Goal: Contribute content: Contribute content

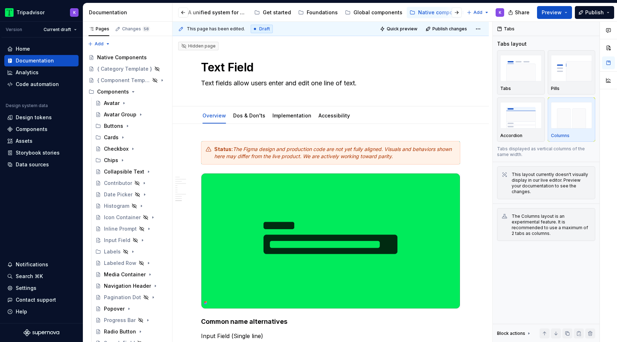
scroll to position [1369, 0]
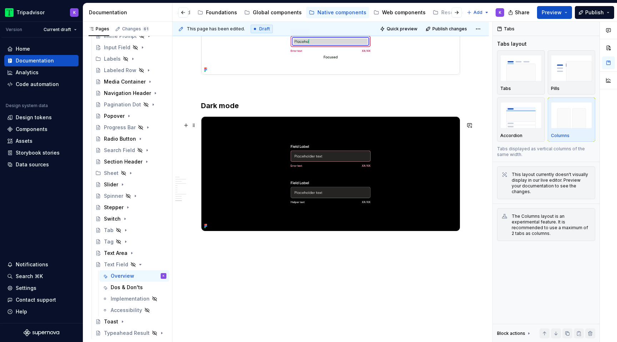
type textarea "*"
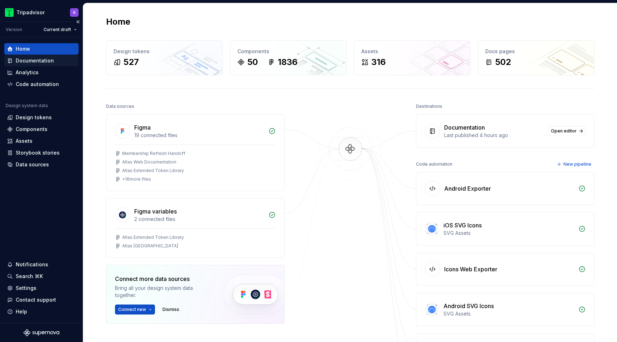
click at [32, 59] on div "Documentation" at bounding box center [35, 60] width 38 height 7
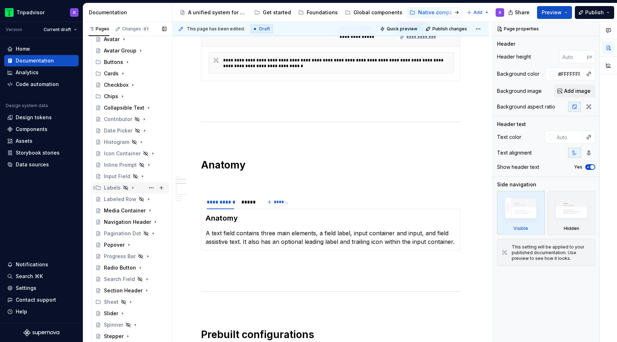
scroll to position [199, 0]
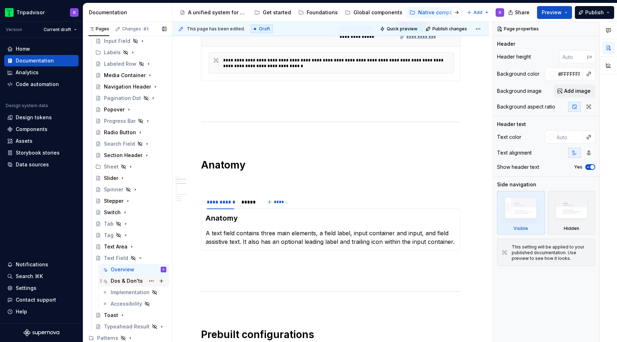
click at [140, 279] on div "Dos & Don'ts" at bounding box center [127, 281] width 32 height 7
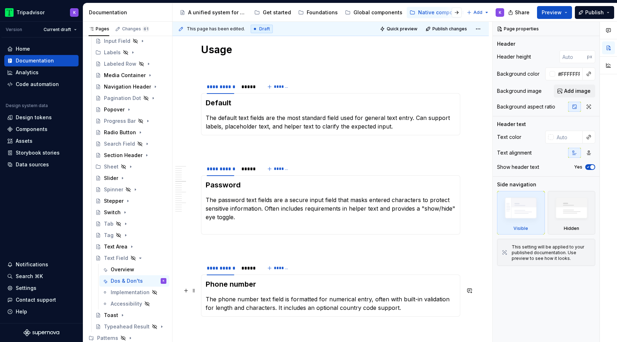
scroll to position [740, 0]
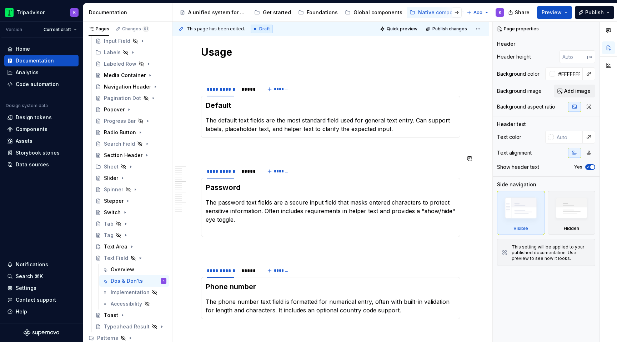
click at [245, 224] on div "Password The password text fields are a secure input field that masks entered c…" at bounding box center [330, 207] width 259 height 59
type textarea "*"
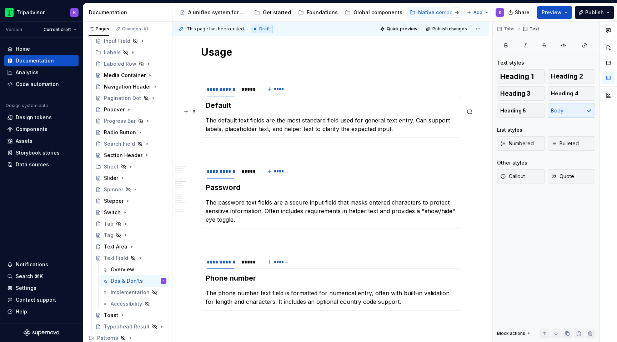
click at [420, 116] on p "The default text fields are the most standard field used for general text entry…" at bounding box center [331, 124] width 250 height 17
click at [268, 203] on p "The password text fields are a secure input field that masks entered characters…" at bounding box center [331, 211] width 250 height 26
click at [307, 214] on p "The password text fields are a secure input field that masks entered characters…" at bounding box center [331, 211] width 250 height 26
click at [336, 213] on p "The password text fields are a secure input field that masks entered characters…" at bounding box center [331, 211] width 250 height 26
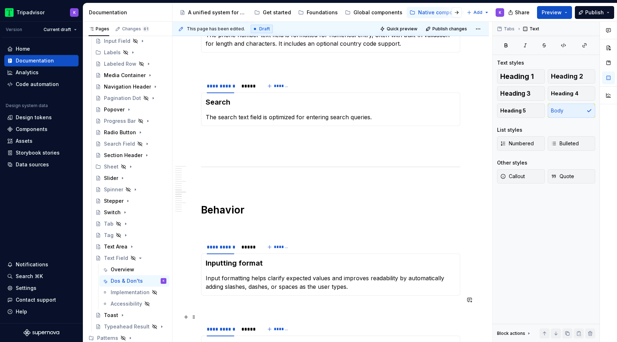
scroll to position [1122, 0]
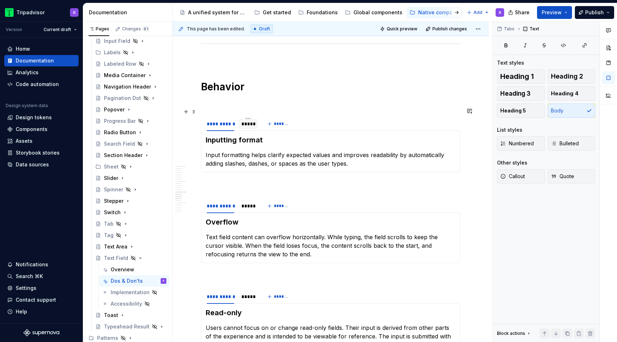
click at [250, 119] on div "*****" at bounding box center [248, 124] width 19 height 10
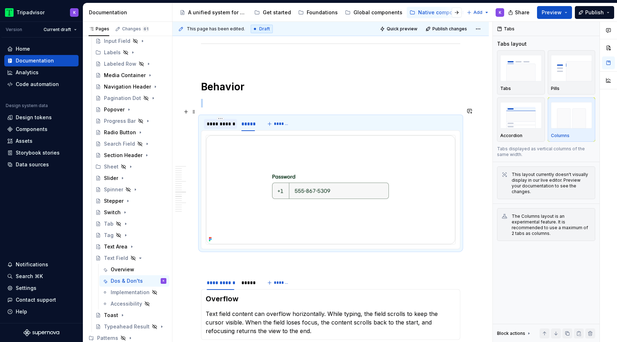
click at [227, 120] on div "**********" at bounding box center [221, 123] width 28 height 7
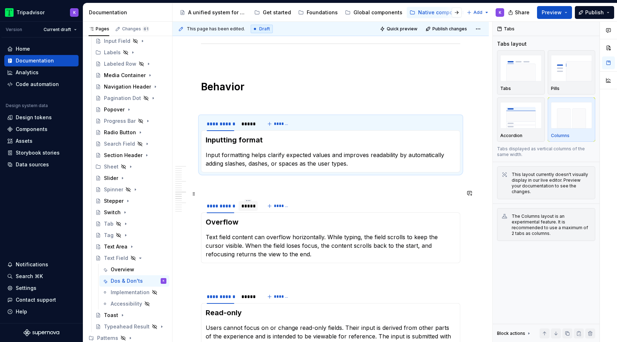
click at [252, 203] on div "*****" at bounding box center [248, 206] width 14 height 7
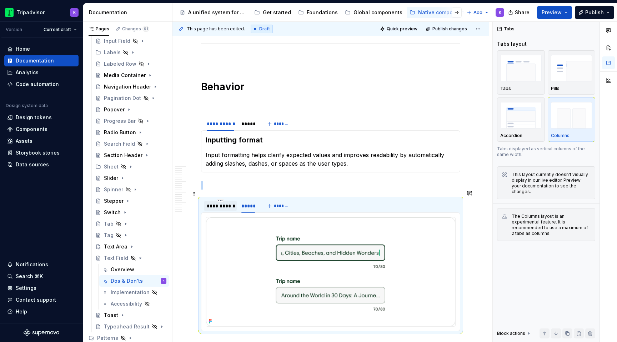
click at [216, 203] on div "**********" at bounding box center [221, 206] width 28 height 7
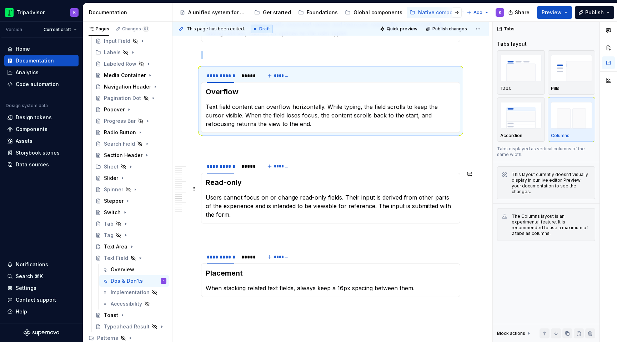
scroll to position [1295, 0]
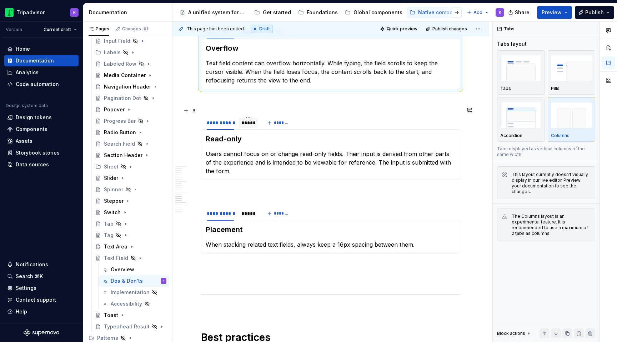
click at [249, 119] on div "*****" at bounding box center [248, 122] width 14 height 7
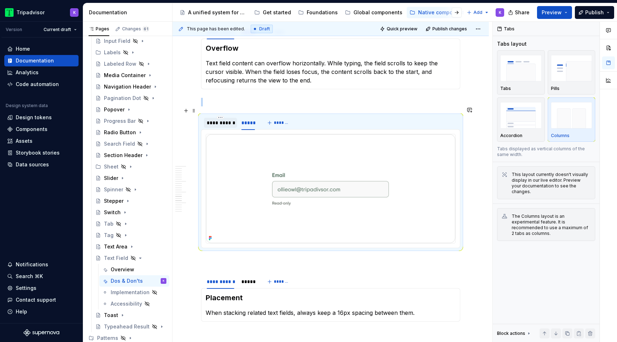
click at [225, 118] on div "**********" at bounding box center [220, 123] width 33 height 10
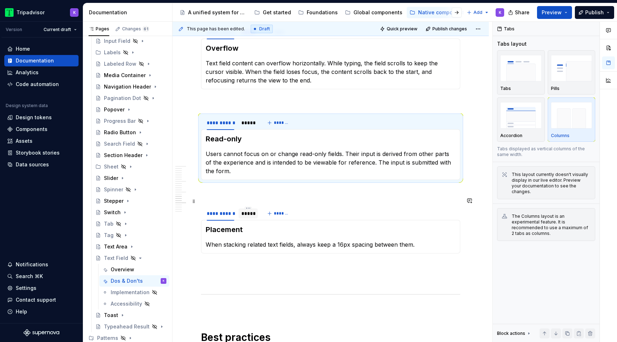
click at [243, 209] on div "*****" at bounding box center [248, 214] width 19 height 10
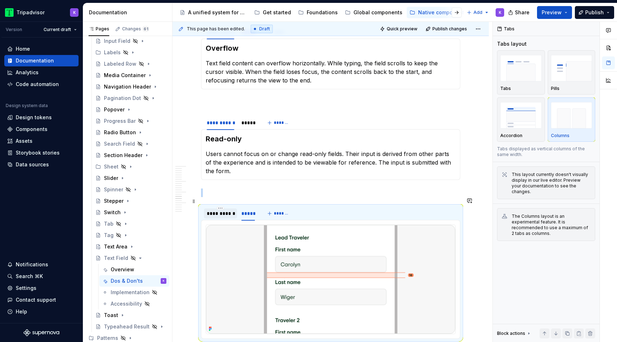
click at [224, 209] on div "**********" at bounding box center [220, 214] width 33 height 10
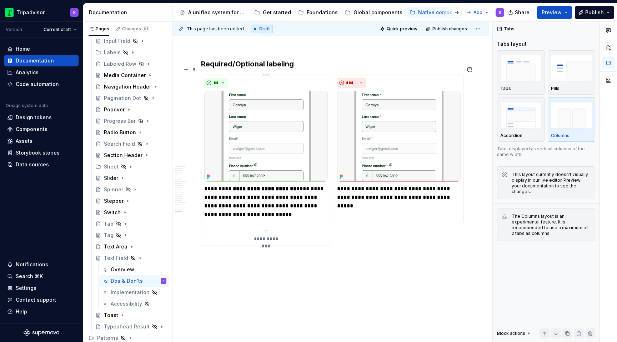
scroll to position [2178, 0]
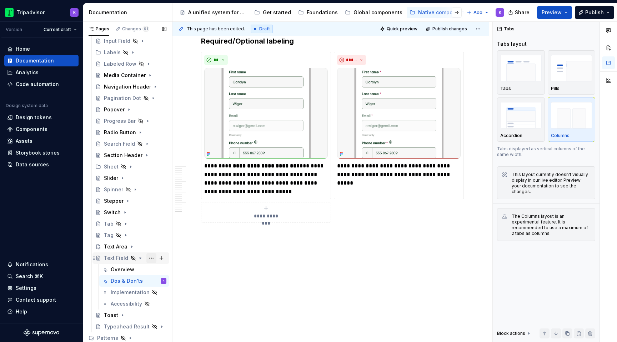
click at [150, 257] on button "Page tree" at bounding box center [151, 258] width 10 height 10
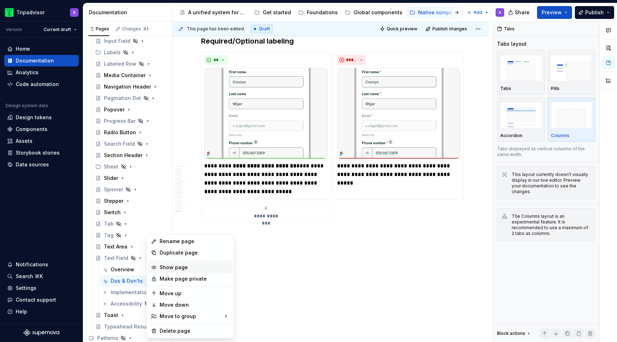
click at [172, 268] on div "Show page" at bounding box center [195, 267] width 70 height 7
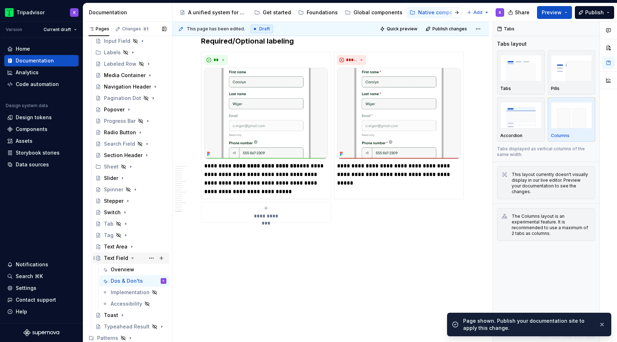
click at [132, 258] on icon "Page tree" at bounding box center [133, 258] width 2 height 1
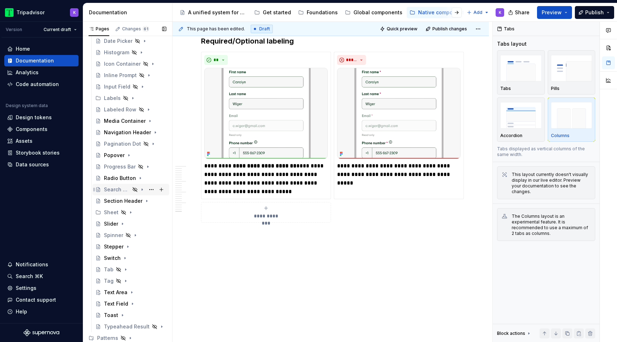
click at [143, 190] on icon "Page tree" at bounding box center [142, 190] width 6 height 6
click at [128, 201] on div "Overview" at bounding box center [123, 201] width 24 height 7
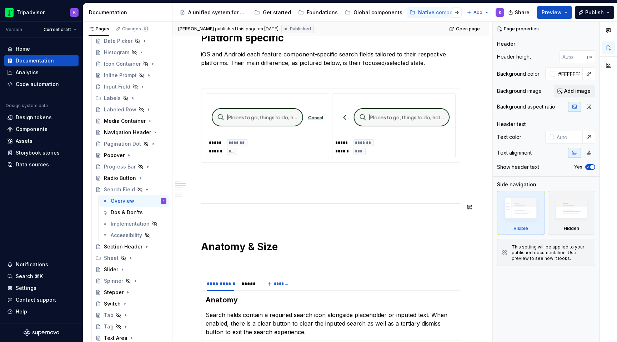
scroll to position [462, 0]
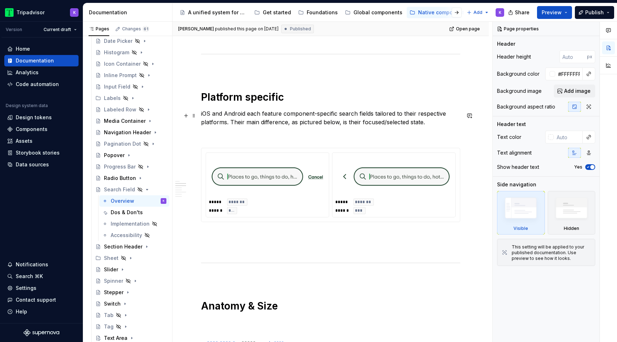
type textarea "*"
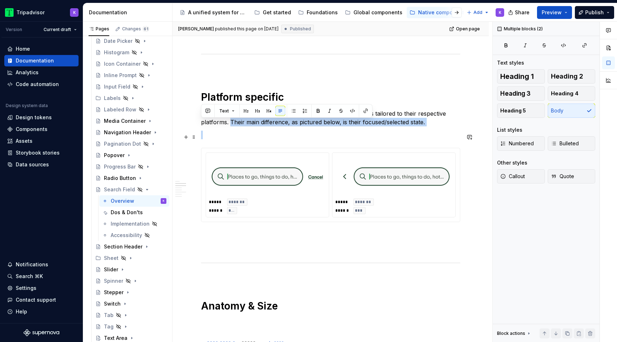
drag, startPoint x: 231, startPoint y: 124, endPoint x: 399, endPoint y: 136, distance: 168.3
click at [398, 136] on div "**********" at bounding box center [330, 304] width 259 height 1234
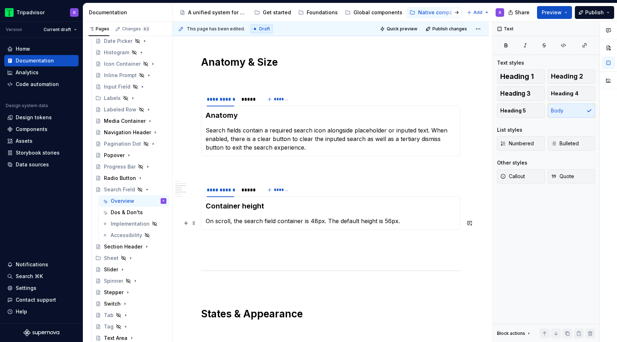
scroll to position [698, 0]
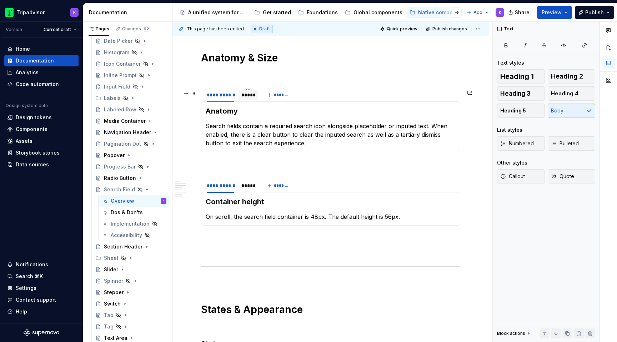
click at [244, 99] on div "*****" at bounding box center [248, 94] width 14 height 7
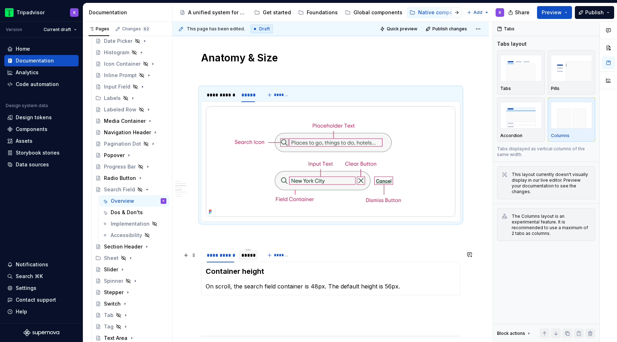
click at [246, 259] on div "*****" at bounding box center [248, 255] width 14 height 7
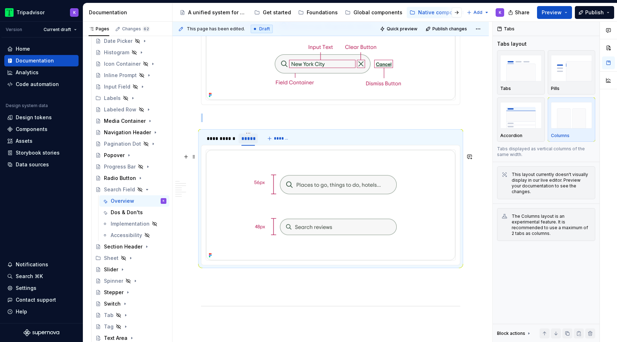
scroll to position [851, 0]
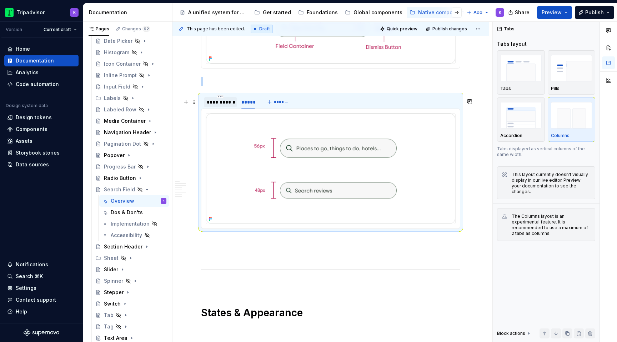
click at [217, 106] on div "**********" at bounding box center [221, 102] width 28 height 7
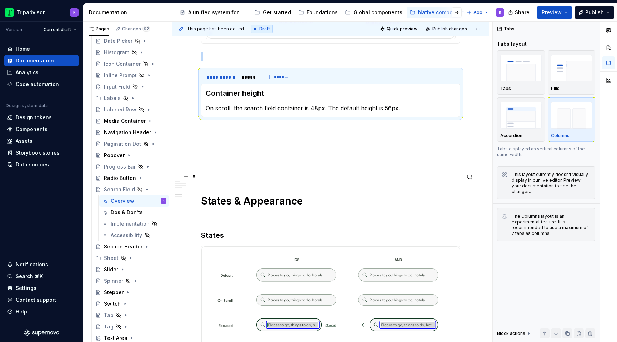
scroll to position [874, 0]
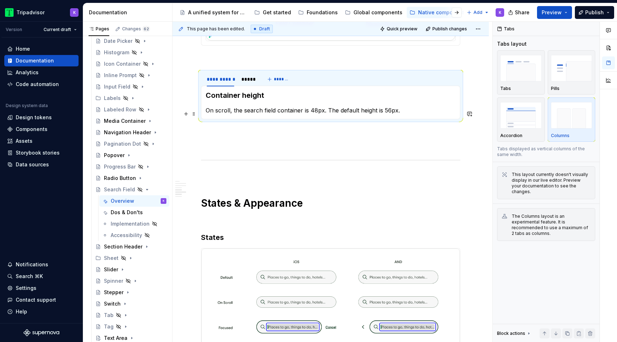
click at [244, 114] on p "On scroll, the search field container is 48px. The default height is 56px." at bounding box center [331, 110] width 250 height 9
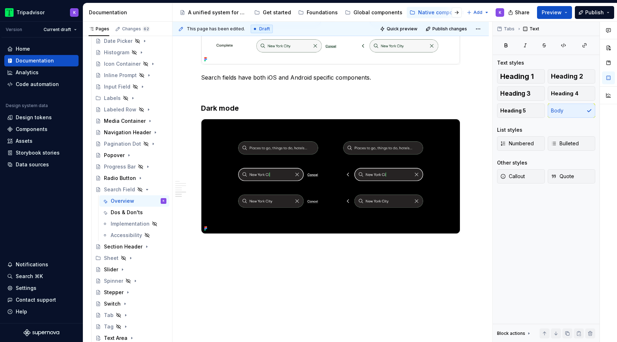
scroll to position [1216, 0]
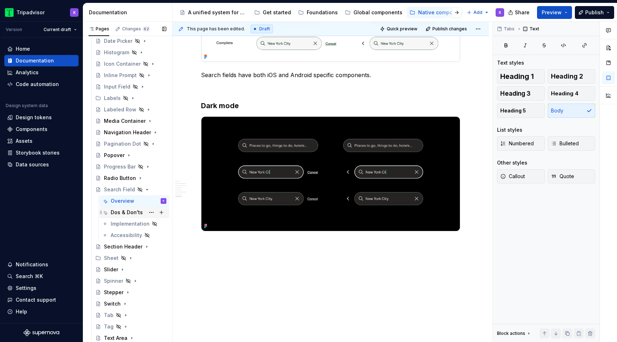
click at [128, 212] on div "Dos & Don'ts" at bounding box center [127, 212] width 32 height 7
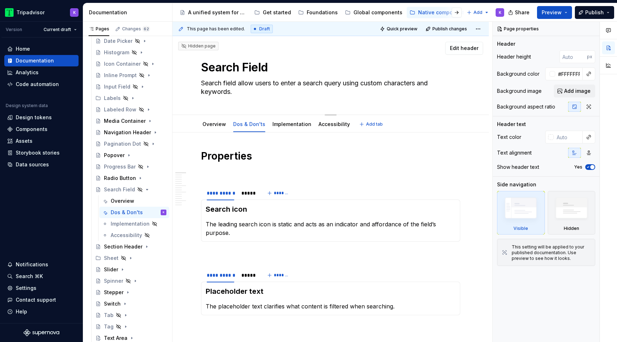
click at [238, 83] on textarea "Search field allow users to enter a search query using custom characters and ke…" at bounding box center [329, 88] width 259 height 20
click at [238, 82] on textarea "Search field allow users to enter a search query using custom characters and ke…" at bounding box center [329, 88] width 259 height 20
type textarea "*"
type textarea "Search fields allow users to enter a search query using custom characters and k…"
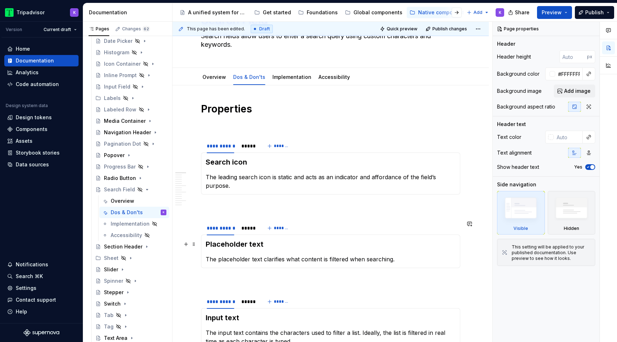
scroll to position [48, 0]
type textarea "*"
type textarea "Search fields allow users to enter a search query using custom characters and k…"
click at [370, 176] on p "The leading search icon is static and acts as an indicator and affordance of th…" at bounding box center [331, 180] width 250 height 17
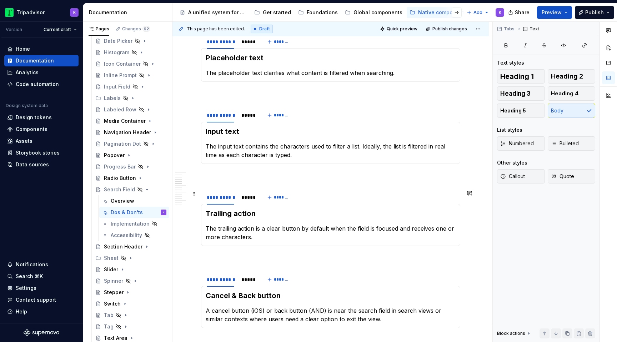
scroll to position [230, 0]
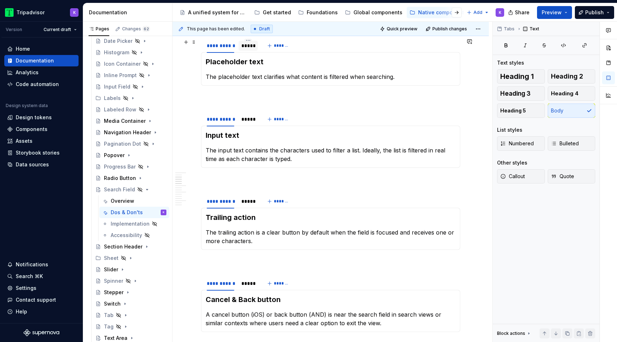
click at [244, 48] on div "*****" at bounding box center [248, 45] width 14 height 7
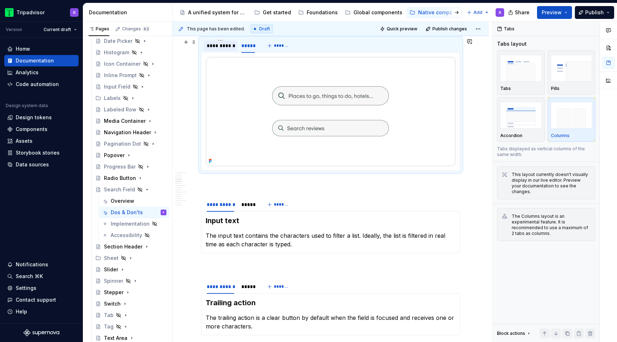
click at [225, 46] on div "**********" at bounding box center [221, 45] width 28 height 7
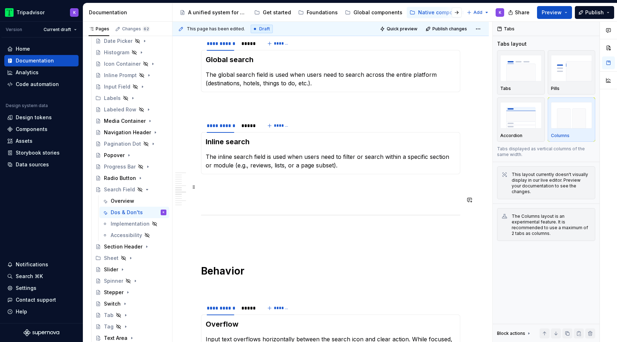
scroll to position [621, 0]
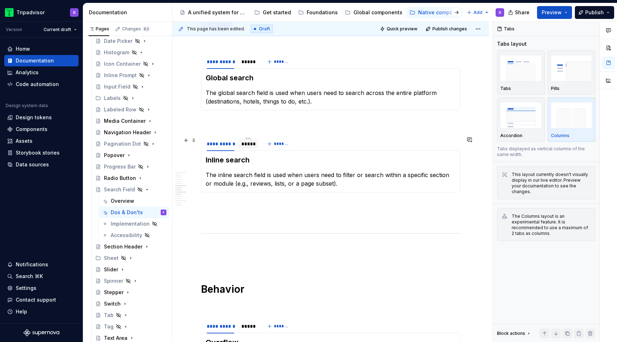
click at [250, 148] on div "*****" at bounding box center [248, 144] width 19 height 10
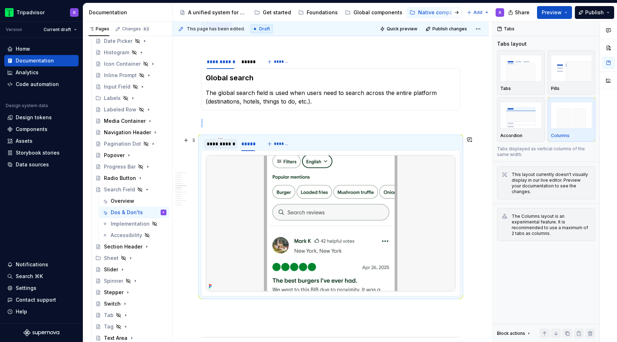
click at [222, 147] on div "**********" at bounding box center [221, 143] width 28 height 7
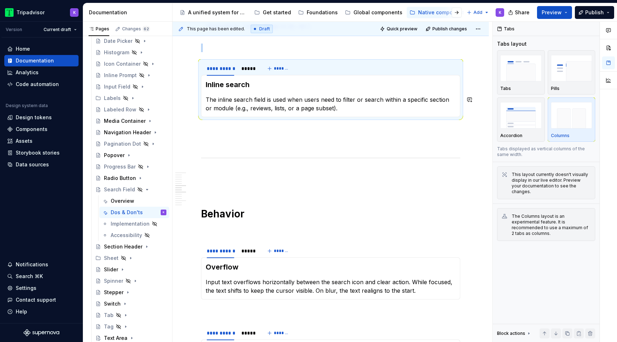
scroll to position [751, 0]
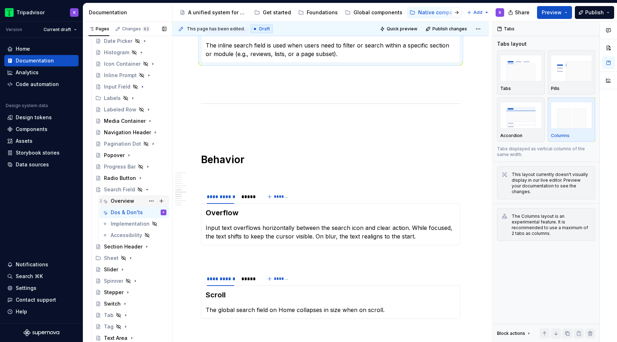
click at [133, 201] on div "Overview" at bounding box center [123, 201] width 24 height 7
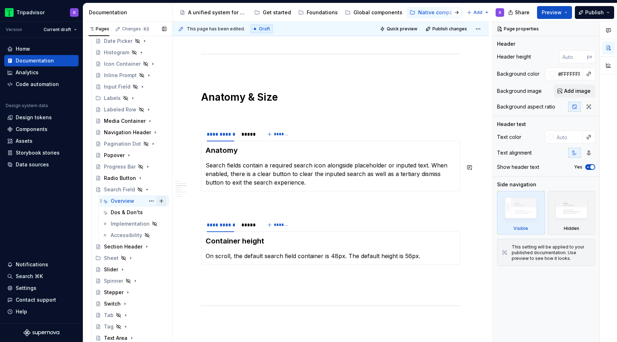
scroll to position [692, 0]
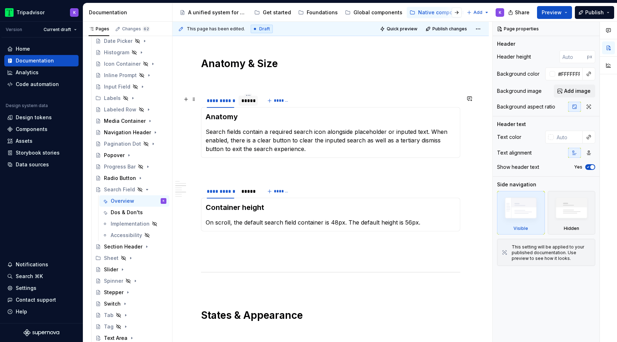
click at [244, 103] on div "*****" at bounding box center [248, 100] width 14 height 7
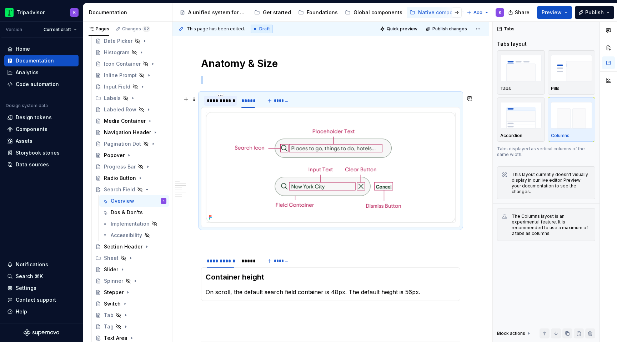
click at [222, 104] on div "**********" at bounding box center [221, 100] width 28 height 7
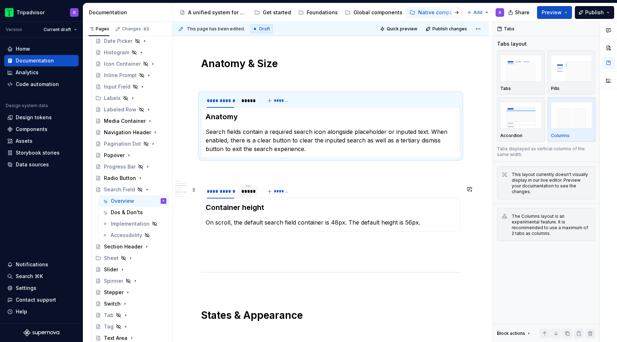
click at [248, 193] on div "*****" at bounding box center [248, 191] width 14 height 7
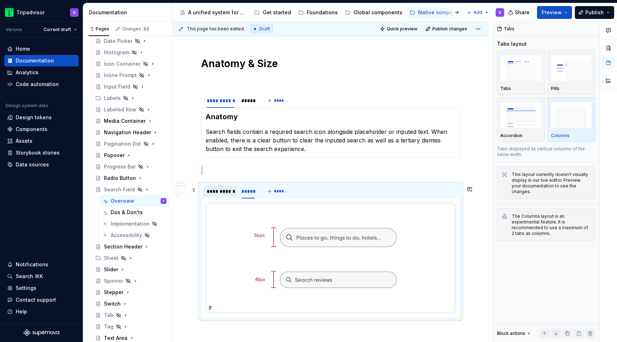
click at [228, 196] on div "**********" at bounding box center [220, 191] width 33 height 10
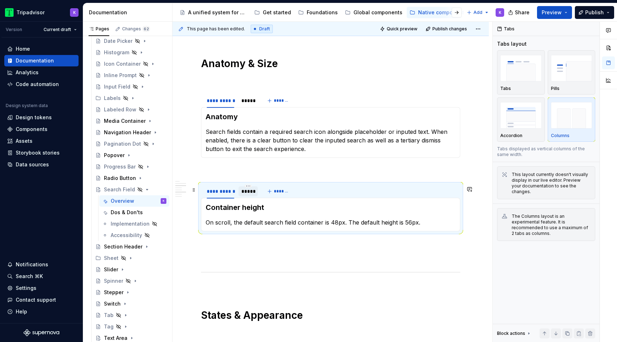
click at [246, 196] on div "*****" at bounding box center [248, 191] width 19 height 10
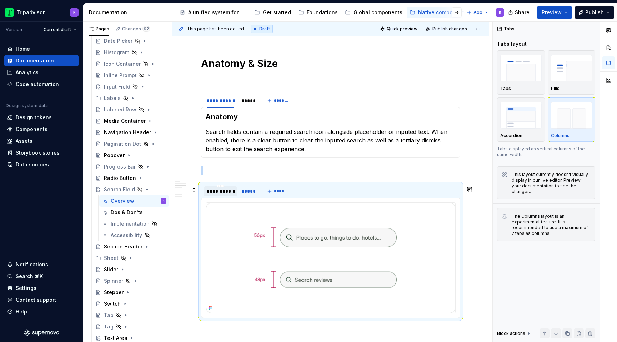
click at [223, 196] on div "**********" at bounding box center [220, 191] width 33 height 10
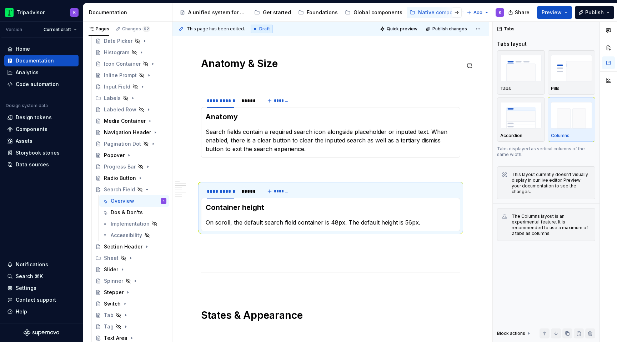
type textarea "*"
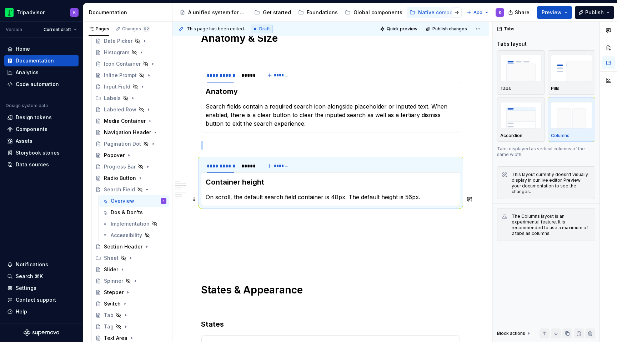
scroll to position [708, 0]
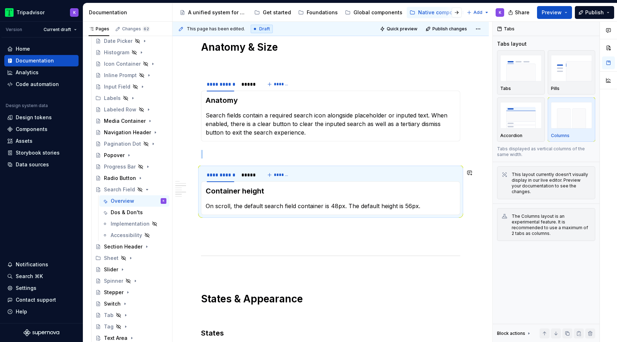
click at [249, 185] on div "Container height On scroll, the default search field container is 48px. The def…" at bounding box center [330, 198] width 259 height 34
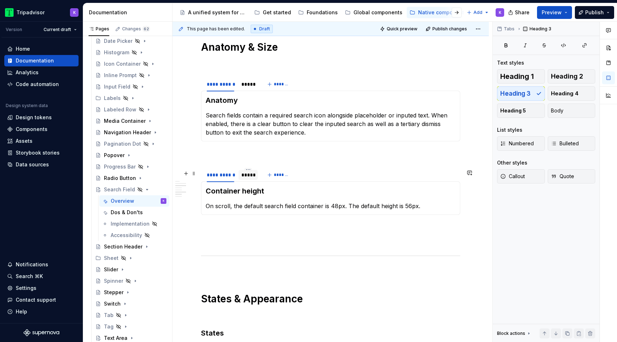
click at [249, 181] on div at bounding box center [248, 181] width 19 height 1
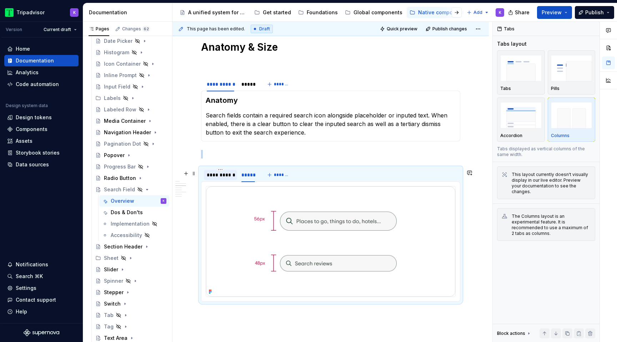
click at [224, 178] on div "**********" at bounding box center [221, 174] width 28 height 7
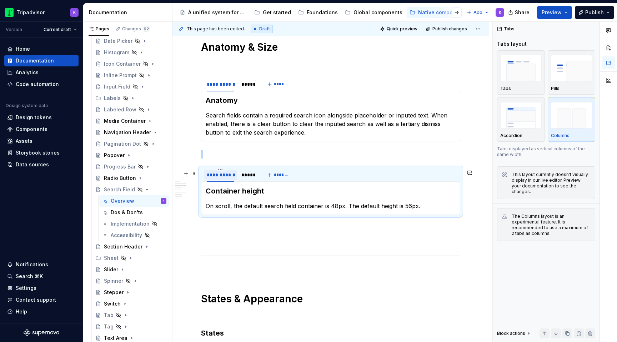
scroll to position [746, 0]
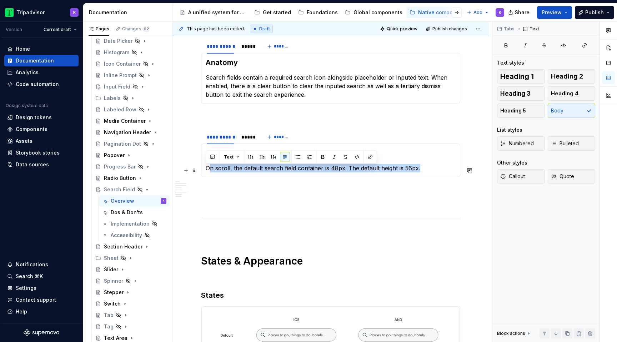
drag, startPoint x: 410, startPoint y: 173, endPoint x: 208, endPoint y: 171, distance: 201.4
click at [208, 171] on p "On scroll, the default search field container is 48px. The default height is 56…" at bounding box center [331, 168] width 250 height 9
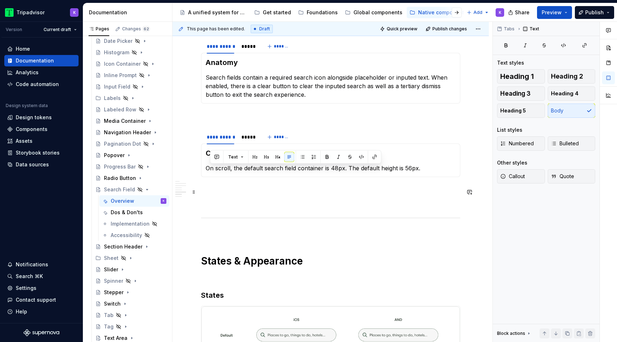
click at [235, 194] on p at bounding box center [330, 190] width 259 height 9
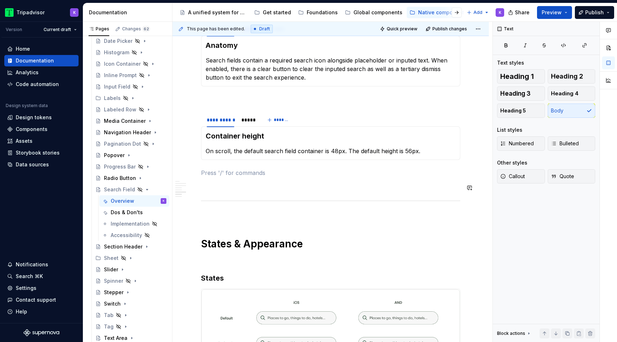
scroll to position [771, 0]
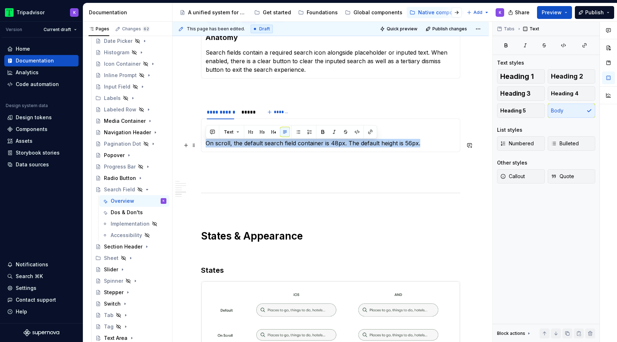
drag, startPoint x: 418, startPoint y: 142, endPoint x: 204, endPoint y: 142, distance: 214.7
click at [204, 142] on div "Container height On scroll, the default search field container is 48px. The def…" at bounding box center [330, 136] width 259 height 34
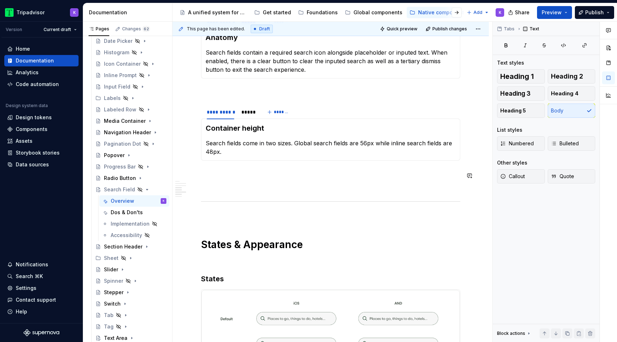
click at [127, 213] on div "Dos & Don'ts" at bounding box center [127, 212] width 32 height 7
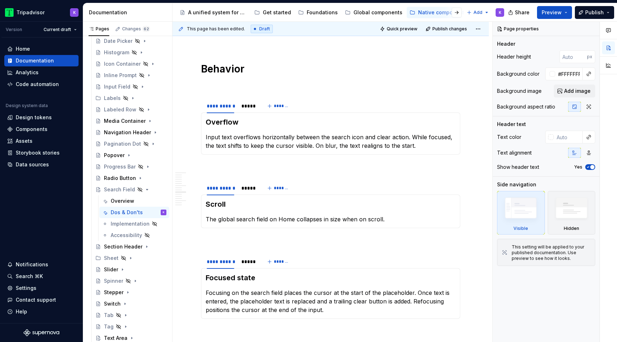
scroll to position [892, 0]
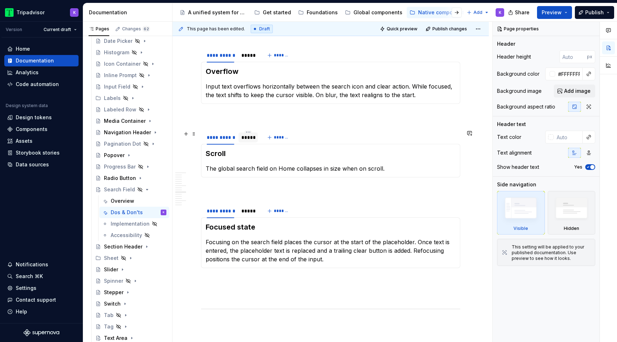
click at [250, 138] on div "*****" at bounding box center [248, 137] width 14 height 7
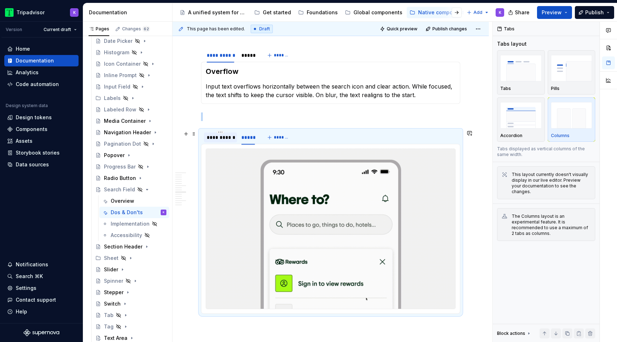
click at [225, 137] on div "**********" at bounding box center [221, 137] width 28 height 7
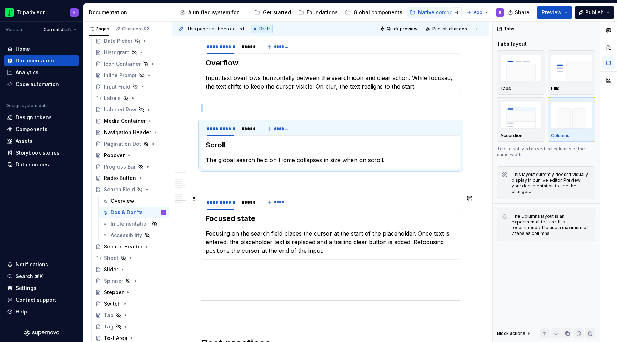
scroll to position [902, 0]
click at [248, 204] on div "*****" at bounding box center [248, 201] width 14 height 7
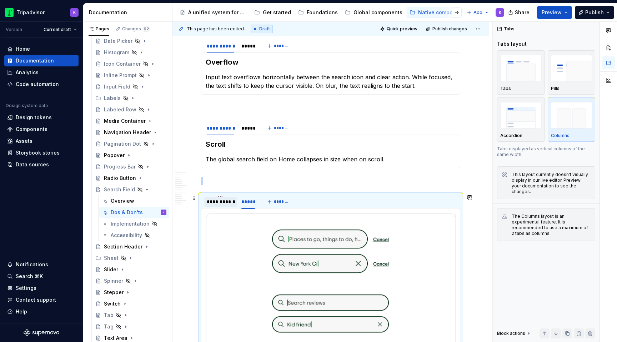
click at [225, 206] on div "**********" at bounding box center [220, 202] width 33 height 10
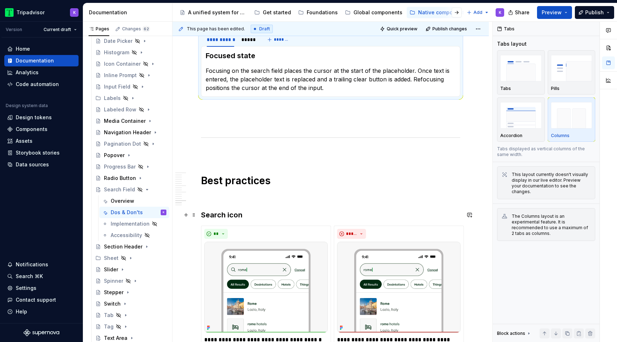
scroll to position [974, 0]
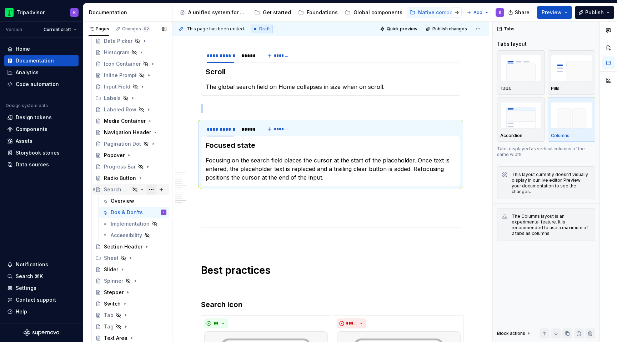
click at [153, 189] on button "Page tree" at bounding box center [151, 190] width 10 height 10
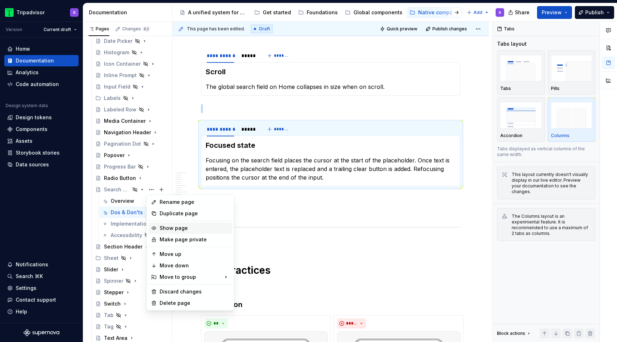
click at [168, 229] on div "Show page" at bounding box center [195, 228] width 70 height 7
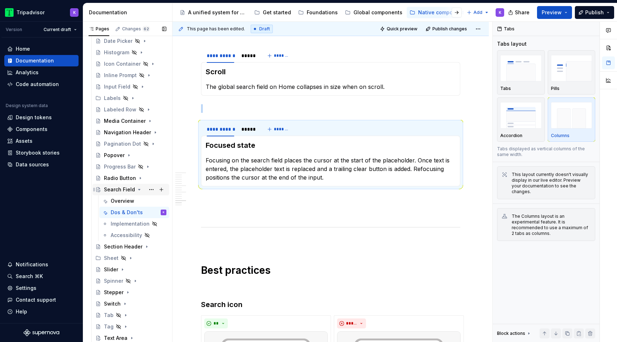
click at [136, 191] on icon "Page tree" at bounding box center [139, 190] width 6 height 6
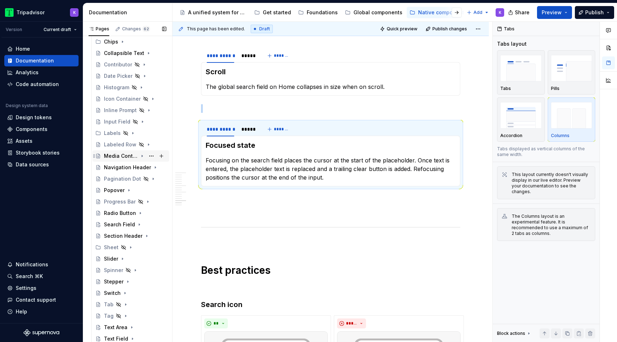
scroll to position [118, 0]
click at [151, 131] on button "Page tree" at bounding box center [151, 134] width 10 height 10
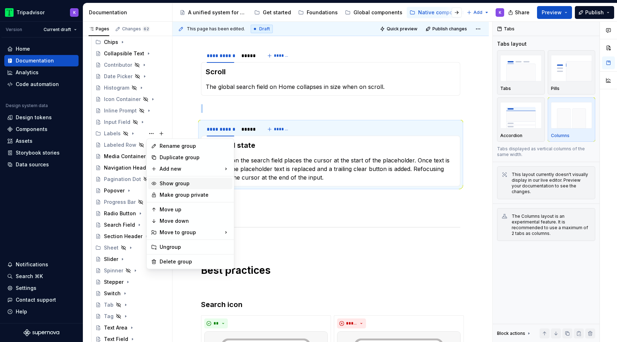
click at [175, 182] on div "Show group" at bounding box center [195, 183] width 70 height 7
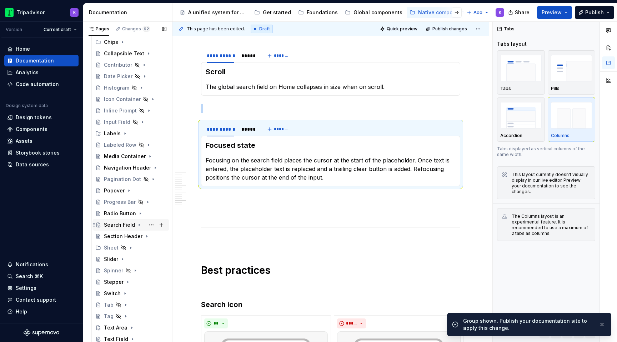
click at [139, 225] on icon "Page tree" at bounding box center [139, 225] width 6 height 6
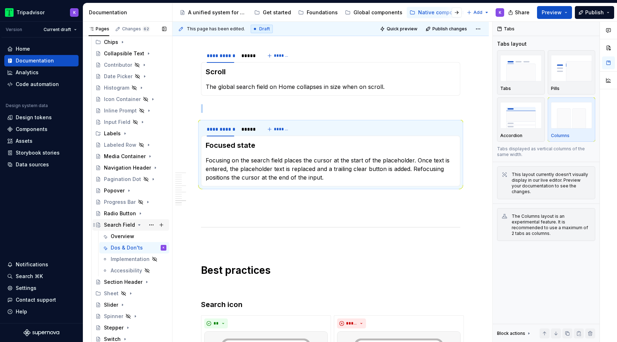
click at [138, 226] on icon "Page tree" at bounding box center [139, 225] width 6 height 6
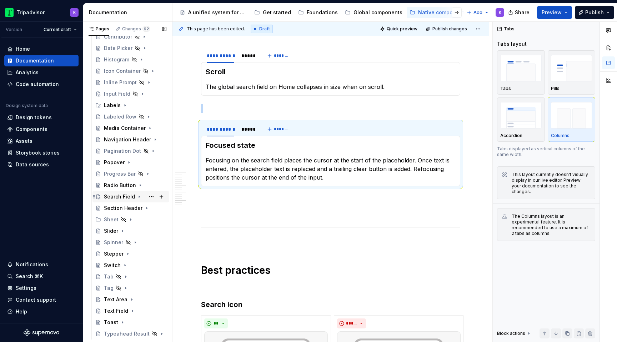
scroll to position [154, 0]
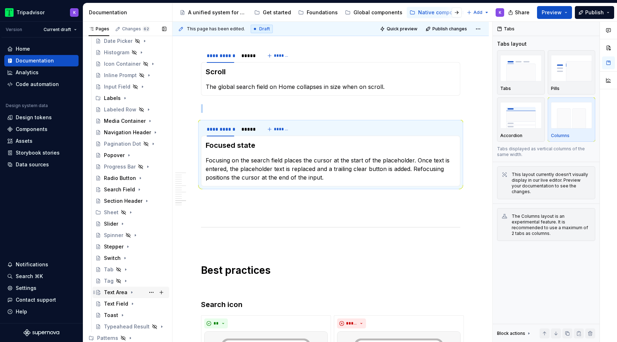
click at [131, 290] on icon "Page tree" at bounding box center [132, 293] width 6 height 6
click at [131, 302] on icon "Page tree" at bounding box center [133, 304] width 6 height 6
click at [125, 95] on icon "Page tree" at bounding box center [125, 98] width 6 height 6
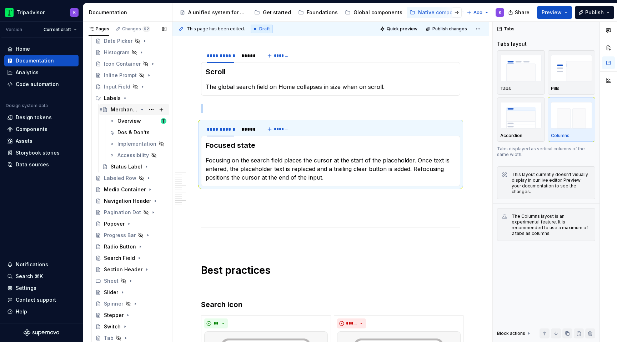
click at [142, 111] on icon "Page tree" at bounding box center [142, 110] width 6 height 6
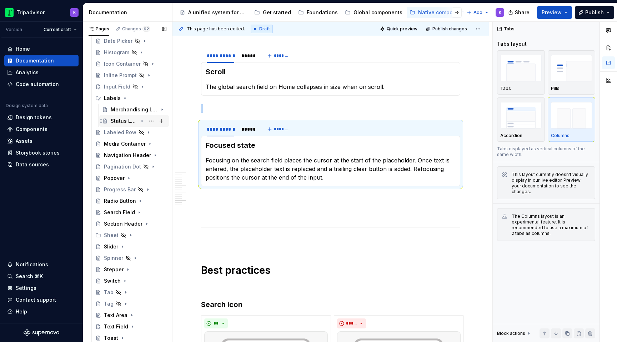
click at [143, 120] on icon "Page tree" at bounding box center [142, 121] width 6 height 6
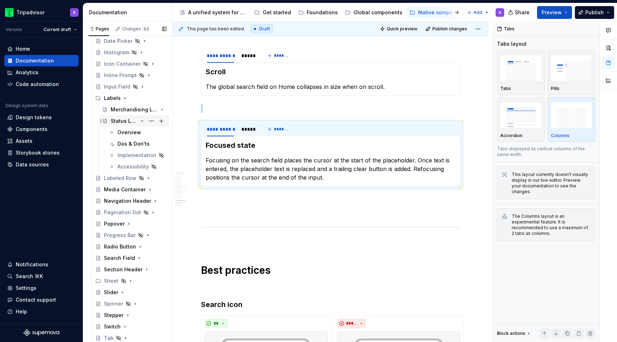
click at [142, 120] on icon "Page tree" at bounding box center [142, 121] width 6 height 6
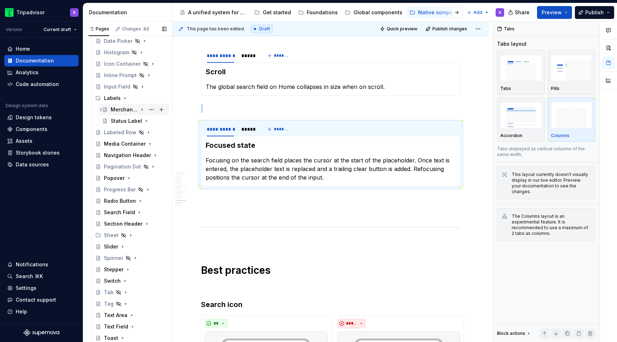
click at [119, 108] on div "Merchandising Label" at bounding box center [124, 109] width 27 height 7
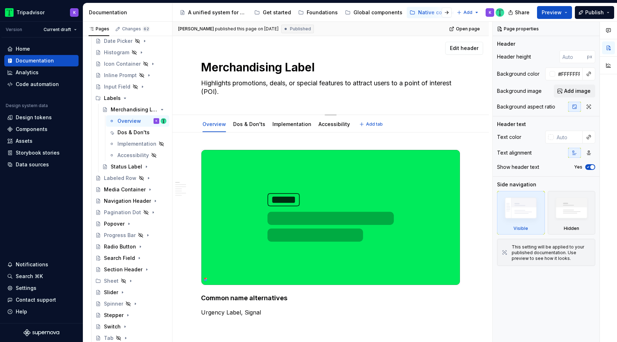
click at [205, 83] on textarea "Highlights promotions, deals, or special features to attract users to a point o…" at bounding box center [329, 88] width 259 height 20
click at [203, 83] on textarea "Highlights promotions, deals, or special features to attract users to a point o…" at bounding box center [329, 88] width 259 height 20
type textarea "*"
type textarea "ighlights promotions, deals, or special features to attract users to a point of…"
type textarea "*"
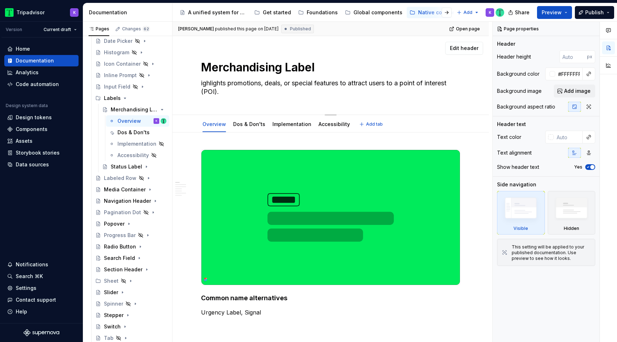
type textarea "Mighlights promotions, deals, or special features to attract users to a point o…"
type textarea "*"
type textarea "Meighlights promotions, deals, or special features to attract users to a point …"
type textarea "*"
type textarea "Merighlights promotions, deals, or special features to attract users to a point…"
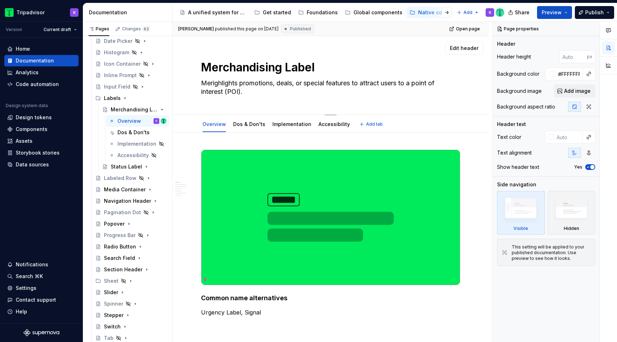
type textarea "*"
type textarea "Merhighlights promotions, deals, or special features to attract users to a poin…"
type textarea "*"
type textarea "Merhcighlights promotions, deals, or special features to attract users to a poi…"
type textarea "*"
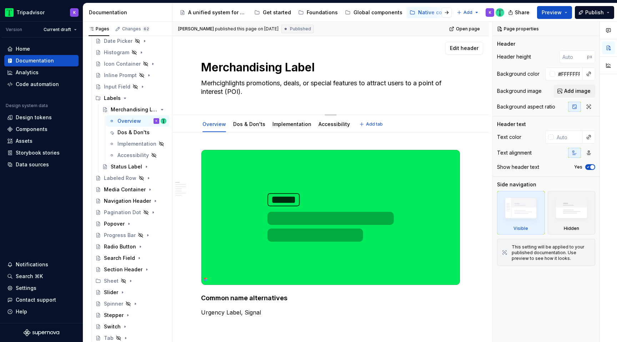
type textarea "Merhcnighlights promotions, deals, or special features to attract users to a po…"
type textarea "*"
type textarea "Merhcighlights promotions, deals, or special features to attract users to a poi…"
type textarea "*"
type textarea "Merhighlights promotions, deals, or special features to attract users to a poin…"
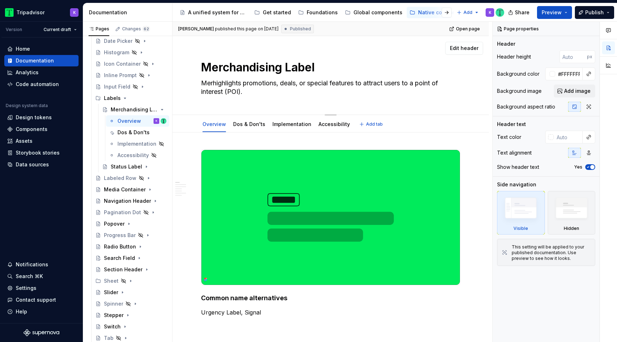
type textarea "*"
type textarea "Merighlights promotions, deals, or special features to attract users to a point…"
type textarea "*"
type textarea "Merchighlights promotions, deals, or special features to attract users to a poi…"
type textarea "*"
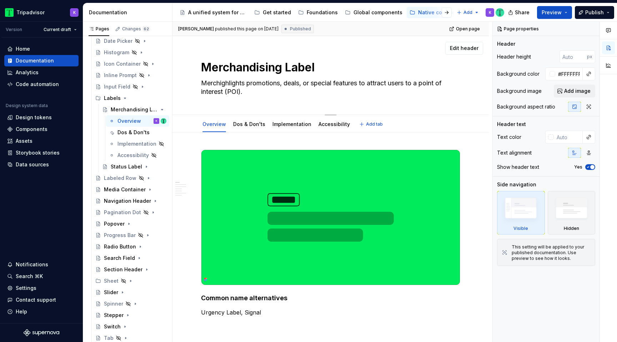
type textarea "Merchaighlights promotions, deals, or special features to attract users to a po…"
type textarea "*"
type textarea "Merchanighlights promotions, deals, or special features to attract users to a p…"
type textarea "*"
type textarea "Merchandighlights promotions, deals, or special features to attract users to a …"
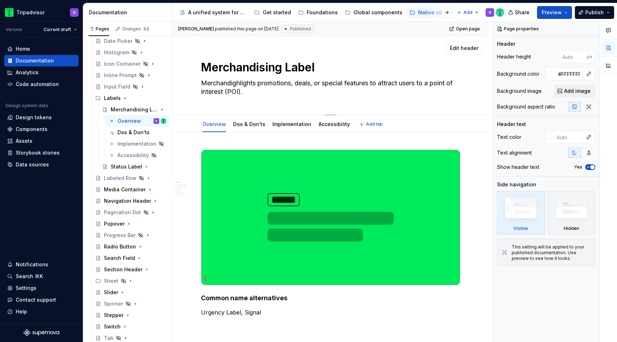
type textarea "*"
type textarea "Merchandiighlights promotions, deals, or special features to attract users to a…"
type textarea "*"
type textarea "Merchandisighlights promotions, deals, or special features to attract users to …"
type textarea "*"
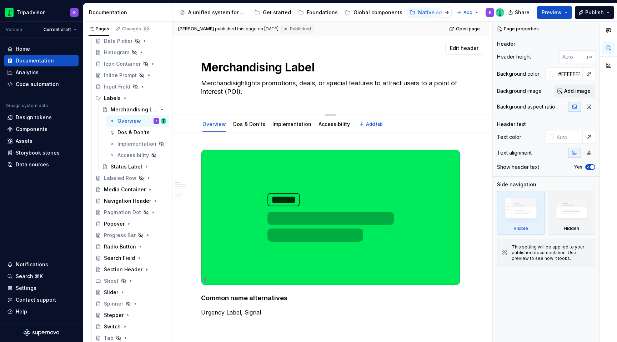
type textarea "Merchandisiighlights promotions, deals, or special features to attract users to…"
type textarea "*"
type textarea "Merchandisinighlights promotions, deals, or special features to attract users t…"
type textarea "*"
type textarea "Merchandisingighlights promotions, deals, or special features to attract users …"
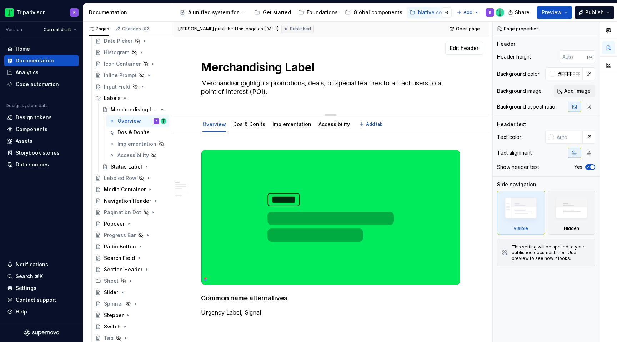
type textarea "*"
type textarea "Merchandising ighlights promotions, deals, or special features to attract users…"
type textarea "*"
type textarea "Merchandising lighlights promotions, deals, or special features to attract user…"
type textarea "*"
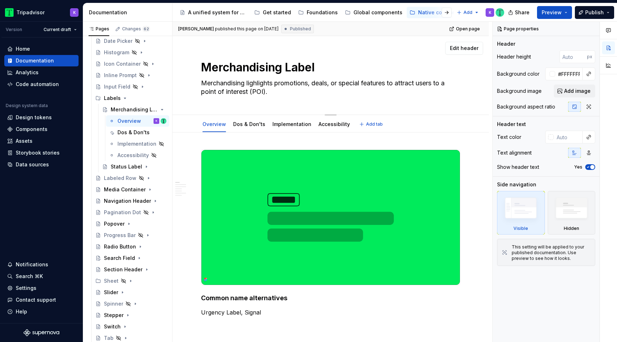
type textarea "Merchandising laighlights promotions, deals, or special features to attract use…"
type textarea "*"
type textarea "Merchandising labelighlights promotions, deals, or special features to attract …"
type textarea "*"
type textarea "Merchandising labelsighlights promotions, deals, or special features to attract…"
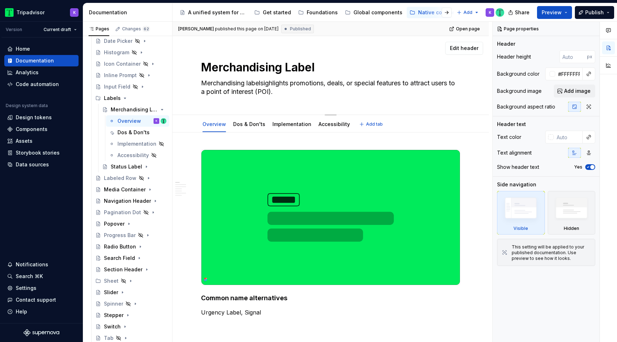
type textarea "*"
type textarea "Merchandising labels ighlights promotions, deals, or special features to attrac…"
type textarea "*"
type textarea "Merchandising labelsighlights promotions, deals, or special features to attract…"
type textarea "*"
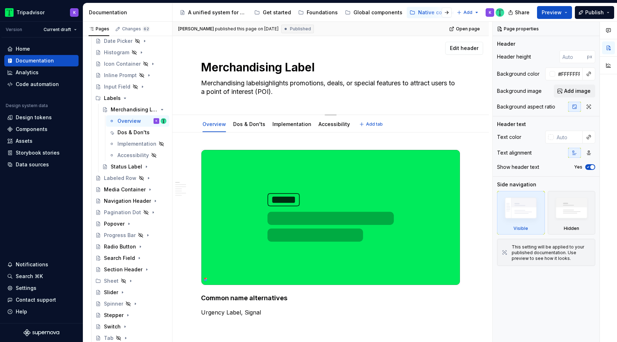
type textarea "Merchandising labelighlights promotions, deals, or special features to attract …"
type textarea "*"
type textarea "Merchandising labelsighlights promotions, deals, or special features to attract…"
type textarea "*"
type textarea "Merchandising labels ighlights promotions, deals, or special features to attrac…"
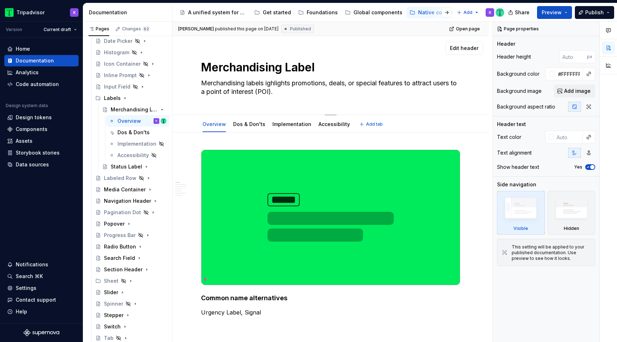
type textarea "*"
type textarea "Merchandising labels highlights promotions, deals, or special features to attra…"
click at [296, 81] on textarea "Merchandising labels highlights promotions, deals, or special features to attra…" at bounding box center [329, 88] width 259 height 20
type textarea "*"
type textarea "Merchandising labels highlight promotions, deals, or special features to attrac…"
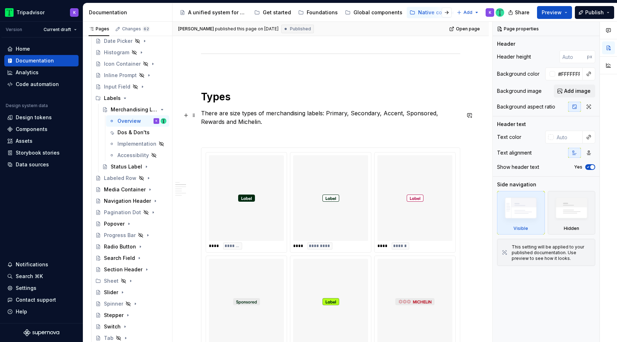
type textarea "*"
type textarea "Merchandising labels highlight promotions, deals, or special features to attrac…"
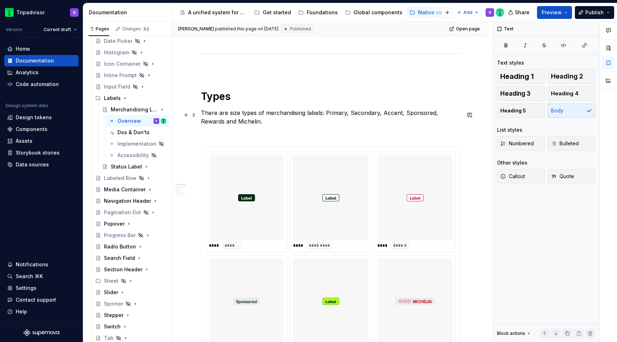
click at [229, 116] on p "There are size types of merchandising labels: Primary, Secondary, Accent, Spons…" at bounding box center [330, 117] width 259 height 17
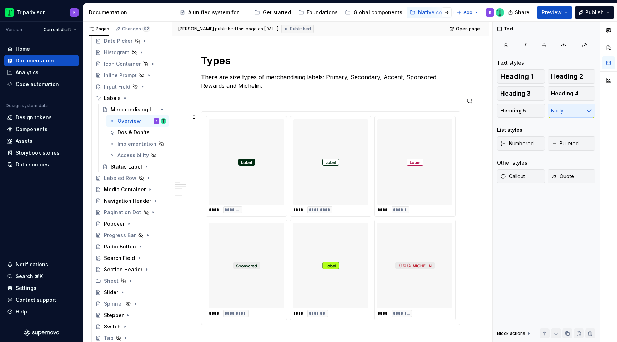
scroll to position [504, 0]
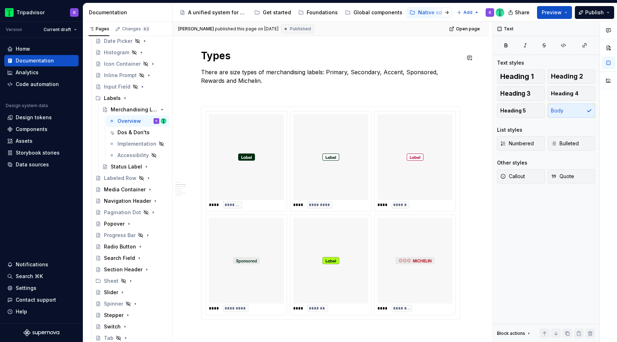
type textarea "*"
click at [240, 75] on p "There are size types of merchandising labels: Primary, Secondary, Accent, Spons…" at bounding box center [330, 76] width 259 height 17
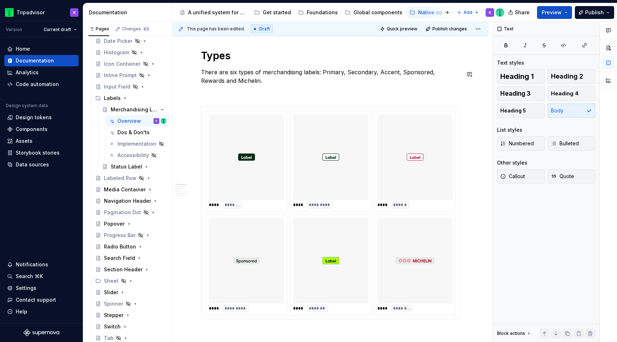
click at [252, 88] on div "**********" at bounding box center [330, 241] width 259 height 1191
click at [260, 81] on p "There are six types of merchandising labels: Primary, Secondary, Accent, Sponso…" at bounding box center [330, 76] width 259 height 17
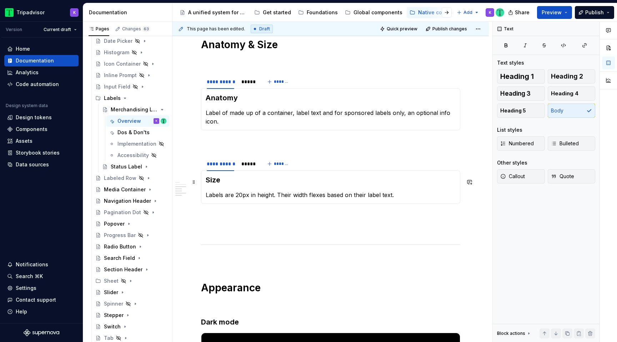
scroll to position [865, 0]
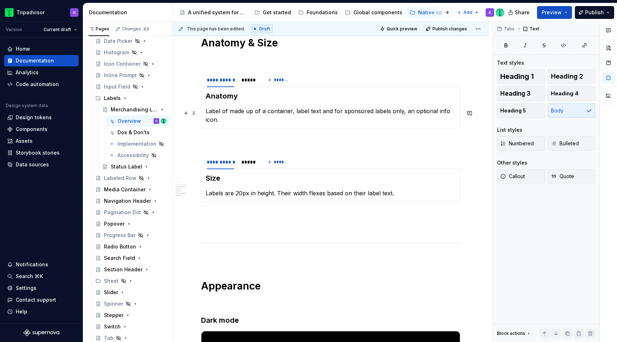
click at [220, 113] on p "Label of made up of a container, label text and for sponsored labels only, an o…" at bounding box center [331, 115] width 250 height 17
click at [243, 111] on p "Labels are of made up of a container, label text and for sponsored labels only,…" at bounding box center [331, 115] width 250 height 17
click at [248, 165] on div "*****" at bounding box center [248, 162] width 14 height 7
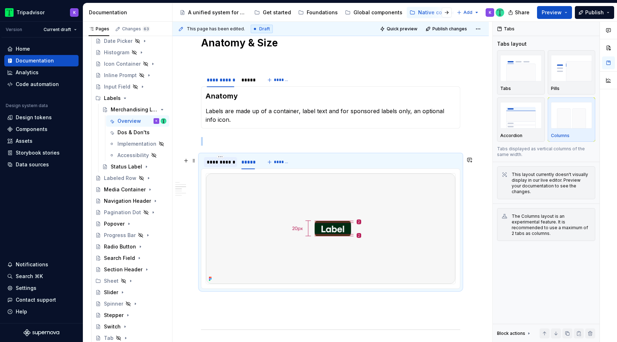
click at [217, 164] on div "**********" at bounding box center [221, 162] width 28 height 7
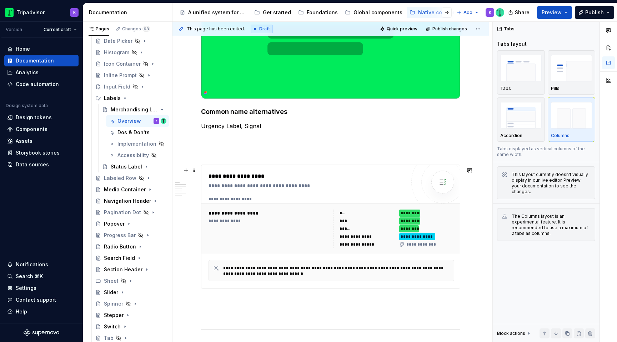
scroll to position [108, 0]
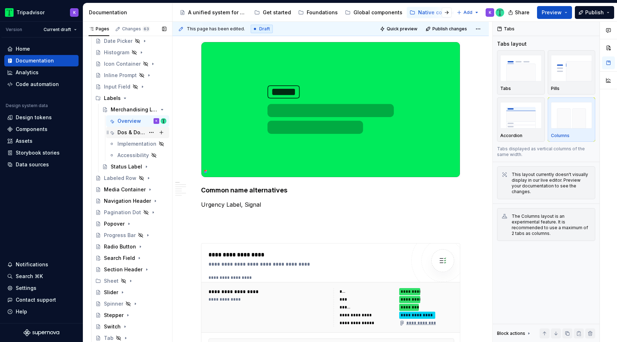
click at [128, 133] on div "Dos & Don'ts" at bounding box center [132, 132] width 28 height 7
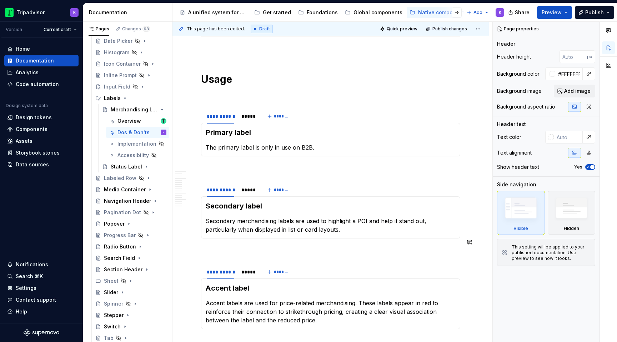
scroll to position [372, 0]
click at [245, 112] on div "*****" at bounding box center [248, 115] width 14 height 7
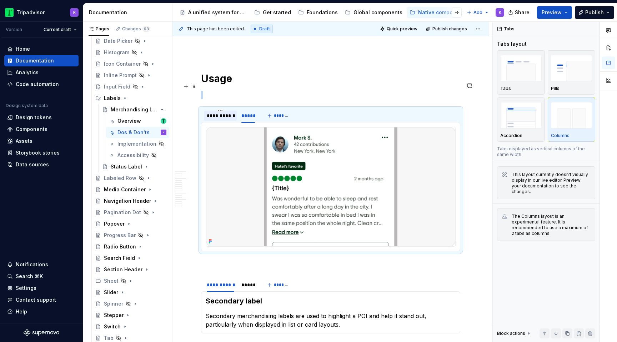
click at [228, 112] on div "**********" at bounding box center [221, 115] width 28 height 7
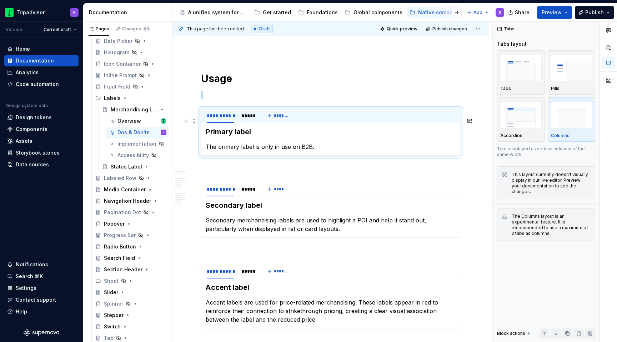
type textarea "*"
click at [228, 143] on p "The primary label is only in use on B2B." at bounding box center [331, 147] width 250 height 9
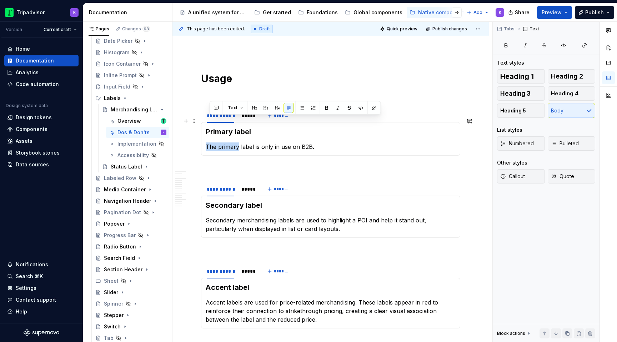
drag, startPoint x: 238, startPoint y: 121, endPoint x: 207, endPoint y: 120, distance: 31.1
click at [207, 143] on p "The primary label is only in use on B2B." at bounding box center [331, 147] width 250 height 9
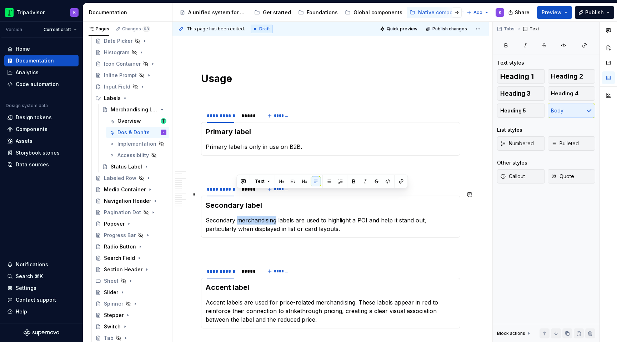
drag, startPoint x: 276, startPoint y: 195, endPoint x: 237, endPoint y: 195, distance: 39.3
click at [237, 216] on p "Secondary merchandising labels are used to highlight a POI and help it stand ou…" at bounding box center [331, 224] width 250 height 17
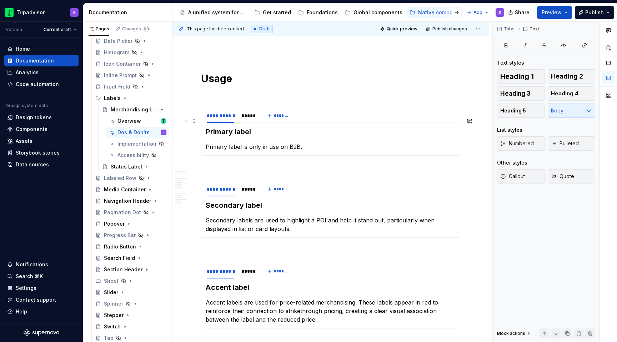
click at [242, 143] on p "Primary label is only in use on B2B." at bounding box center [331, 147] width 250 height 9
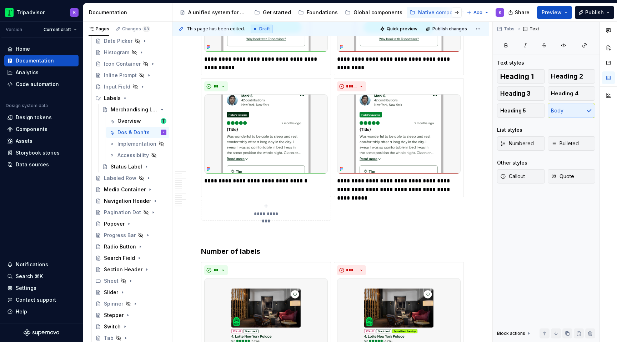
scroll to position [1634, 0]
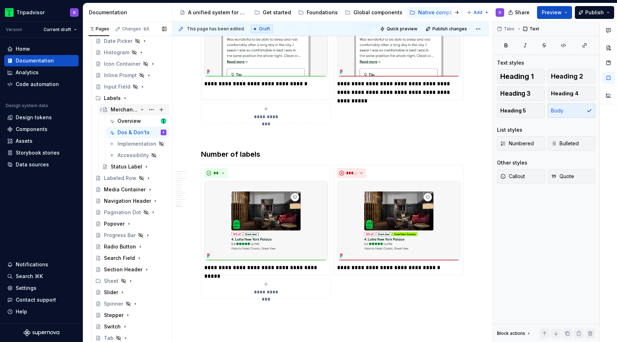
click at [141, 109] on icon "Page tree" at bounding box center [142, 109] width 2 height 1
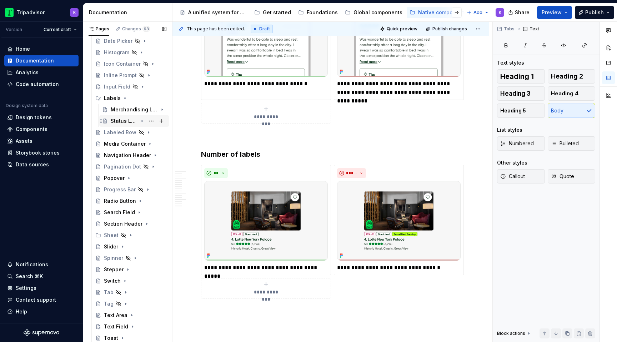
click at [141, 120] on icon "Page tree" at bounding box center [142, 121] width 6 height 6
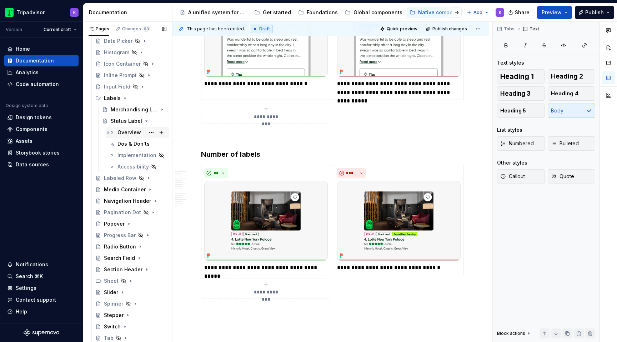
click at [137, 132] on div "Overview" at bounding box center [130, 132] width 24 height 7
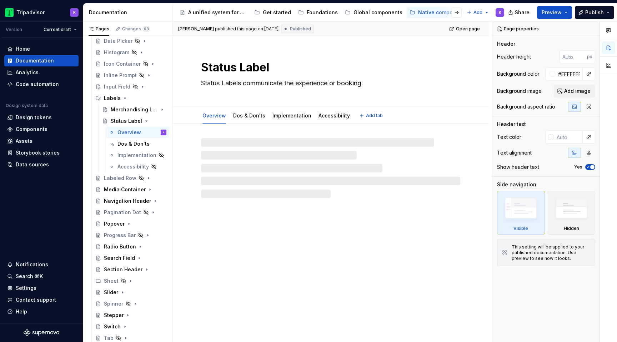
click at [225, 83] on textarea "Status Labels communicate the experience or booking." at bounding box center [329, 83] width 259 height 11
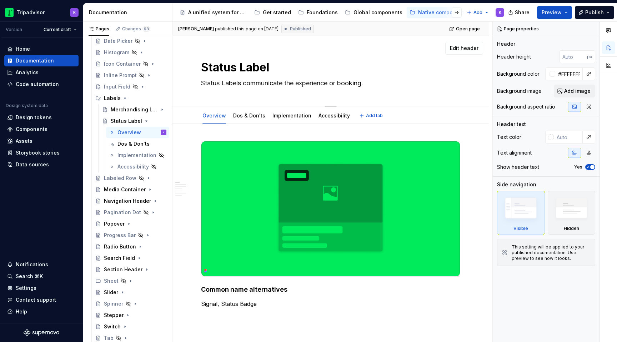
type textarea "*"
type textarea "Status Llabels communicate the experience or booking."
type textarea "*"
type textarea "Status Labels communicate the experience or booking."
type textarea "*"
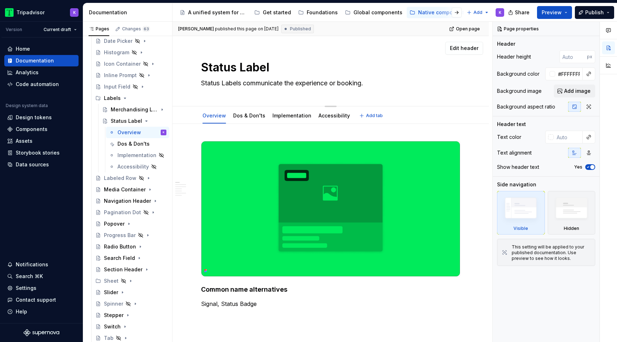
type textarea "Status abels communicate the experience or booking."
type textarea "*"
type textarea "Status labels communicate the experience or booking."
click at [370, 85] on textarea "Status labels communicate the experience or booking." at bounding box center [329, 83] width 259 height 11
click at [361, 80] on textarea "Status labels communicate the experience or booking." at bounding box center [329, 83] width 259 height 11
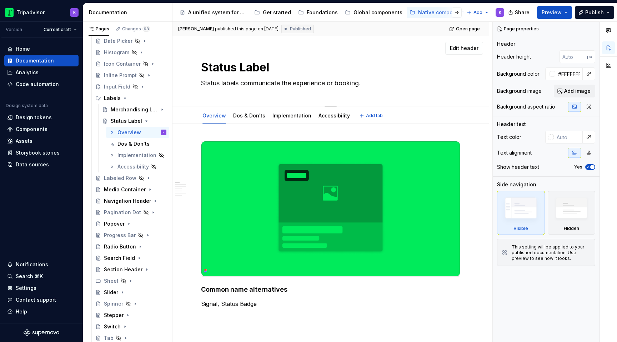
drag, startPoint x: 365, startPoint y: 85, endPoint x: 200, endPoint y: 83, distance: 165.4
click at [200, 83] on textarea "Status labels communicate the experience or booking." at bounding box center [329, 83] width 259 height 11
type textarea "*"
type textarea "Status labels communicate the experience or booking."
click at [350, 84] on textarea "Status labels communicate the experience or booking." at bounding box center [329, 83] width 259 height 11
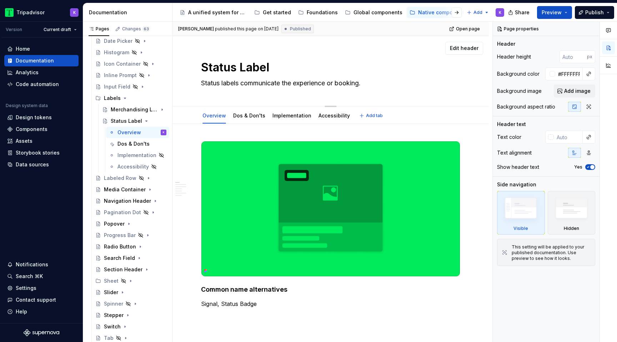
drag, startPoint x: 364, startPoint y: 84, endPoint x: 201, endPoint y: 84, distance: 162.9
click at [201, 84] on textarea "Status labels communicate the experience or booking." at bounding box center [329, 83] width 259 height 11
paste textarea "state of an experience or booking, providing users with quick, at-a-glance info…"
type textarea "*"
type textarea "Status labels communicate the state of an experience or booking, providing user…"
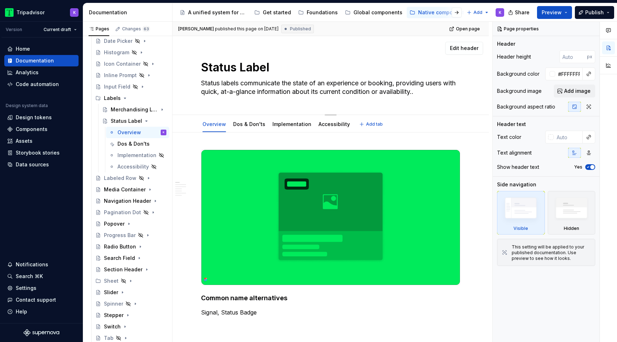
click at [430, 88] on textarea "Status labels communicate the state of an experience or booking, providing user…" at bounding box center [329, 88] width 259 height 20
click at [440, 93] on textarea "Status labels communicate the state of an experience or booking, providing user…" at bounding box center [329, 88] width 259 height 20
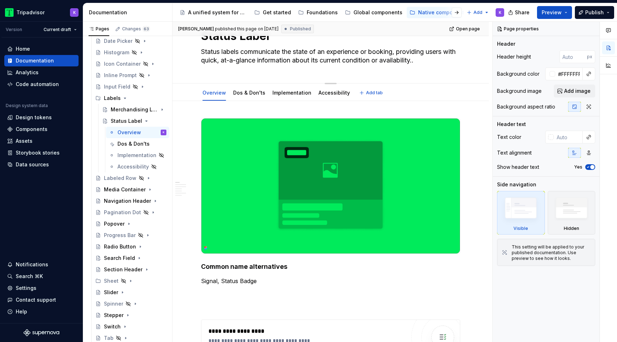
type textarea "*"
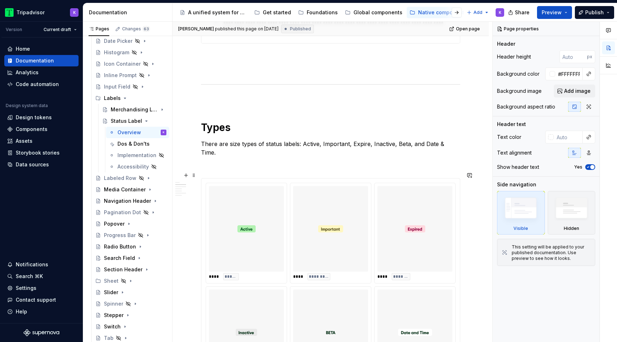
scroll to position [432, 0]
type textarea "Status labels communicate the state of an experience or booking, providing user…"
click at [238, 146] on p "There are size types of status labels: Active, Important, Expire, Inactive, Bet…" at bounding box center [330, 147] width 259 height 17
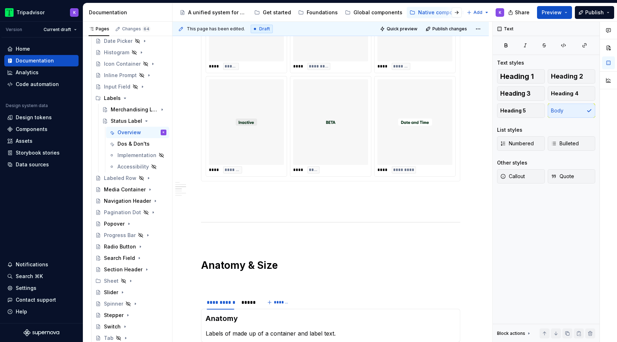
scroll to position [597, 0]
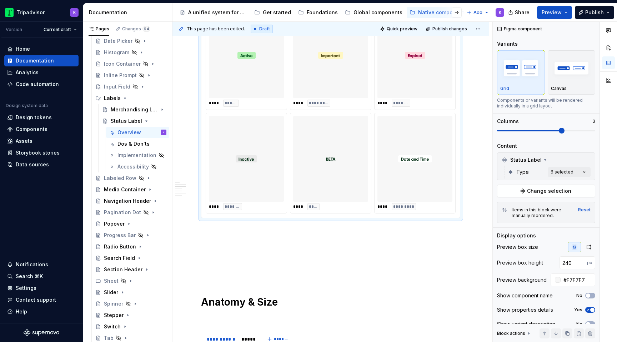
click at [363, 128] on div at bounding box center [330, 159] width 75 height 86
drag, startPoint x: 571, startPoint y: 278, endPoint x: 594, endPoint y: 278, distance: 22.9
click at [594, 278] on input "#F7F7F7" at bounding box center [578, 280] width 35 height 13
type input "FCFCFC"
click at [422, 246] on p at bounding box center [330, 244] width 259 height 9
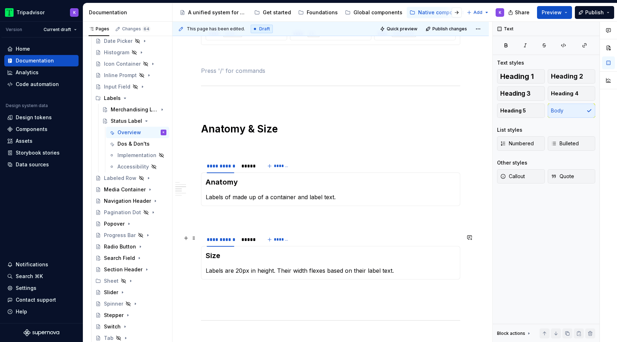
scroll to position [772, 0]
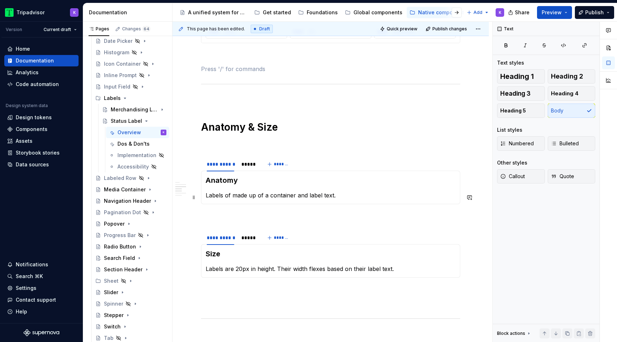
click at [230, 198] on p "Labels of made up of a container and label text." at bounding box center [331, 195] width 250 height 9
click at [250, 168] on div "*****" at bounding box center [248, 164] width 14 height 7
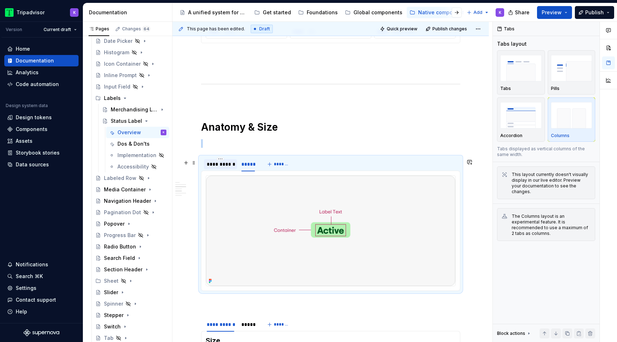
click at [213, 168] on div "**********" at bounding box center [221, 164] width 28 height 7
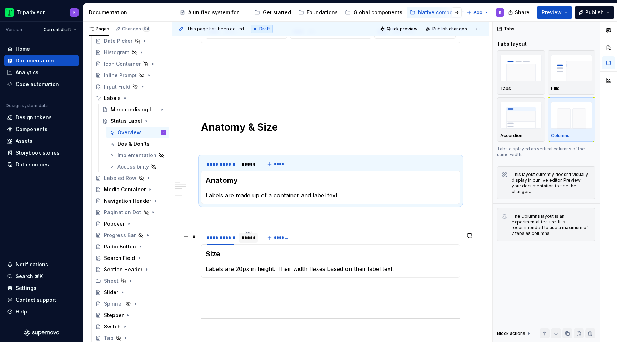
click at [246, 241] on div "*****" at bounding box center [248, 237] width 14 height 7
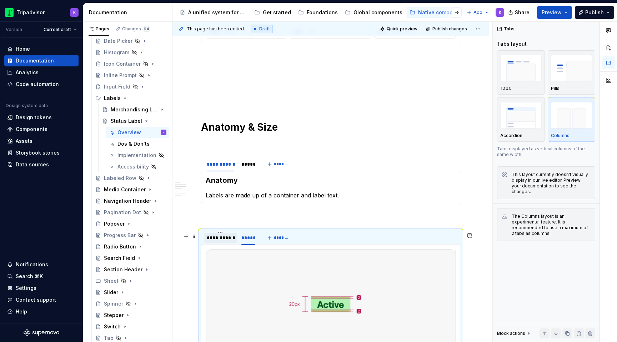
click at [213, 241] on div "**********" at bounding box center [221, 237] width 28 height 7
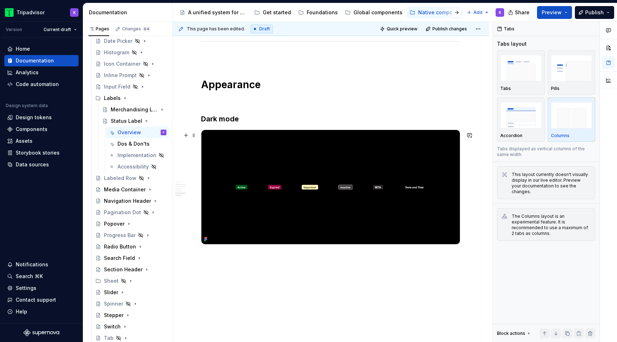
scroll to position [1096, 0]
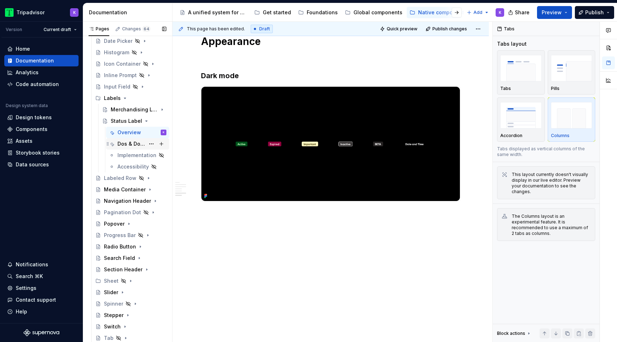
click at [122, 145] on div "Dos & Don'ts" at bounding box center [132, 143] width 28 height 7
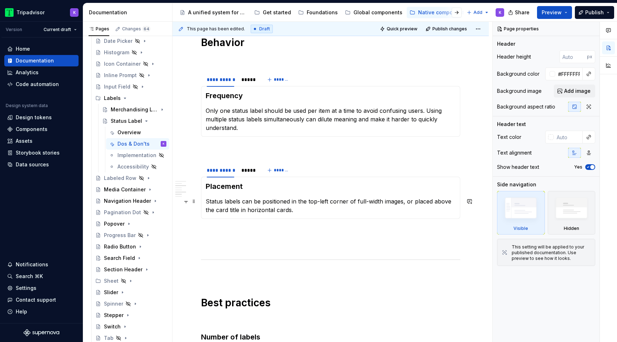
scroll to position [274, 0]
type textarea "*"
click at [242, 85] on div "*****" at bounding box center [248, 81] width 19 height 10
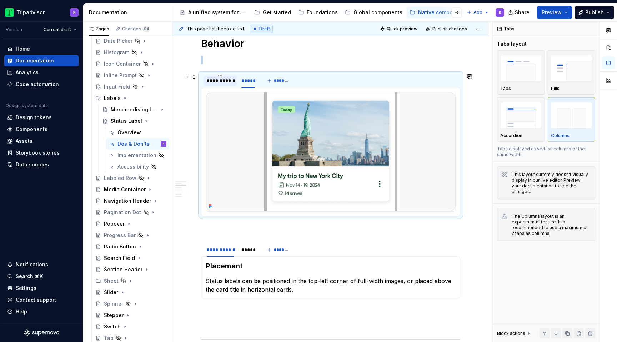
click at [215, 84] on div "**********" at bounding box center [221, 80] width 28 height 7
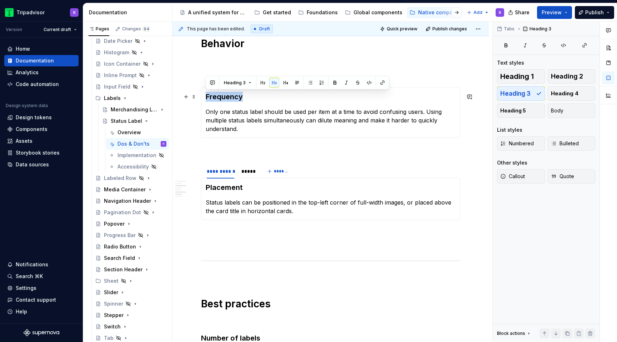
drag, startPoint x: 247, startPoint y: 98, endPoint x: 204, endPoint y: 98, distance: 42.9
click at [204, 98] on div "Frequency Only one status label should be used per item at a time to avoid conf…" at bounding box center [330, 112] width 259 height 51
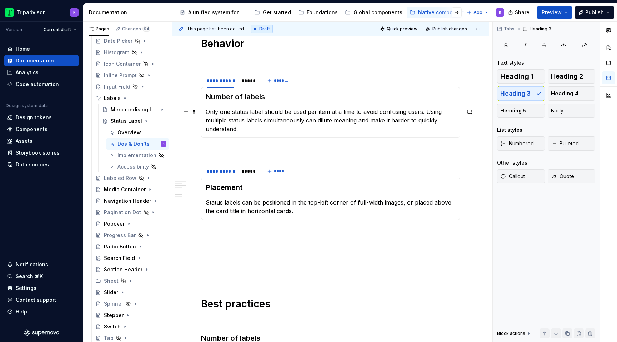
click at [252, 132] on p "Only one status label should be used per item at a time to avoid confusing user…" at bounding box center [331, 121] width 250 height 26
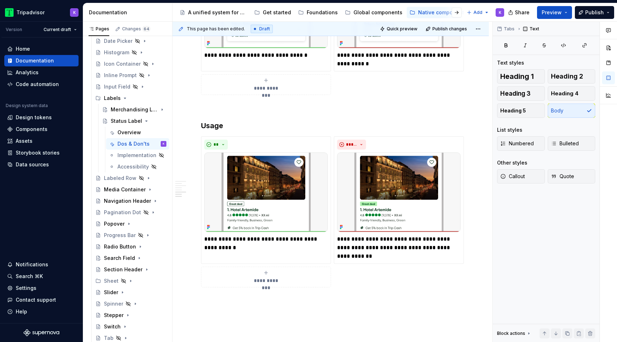
scroll to position [726, 0]
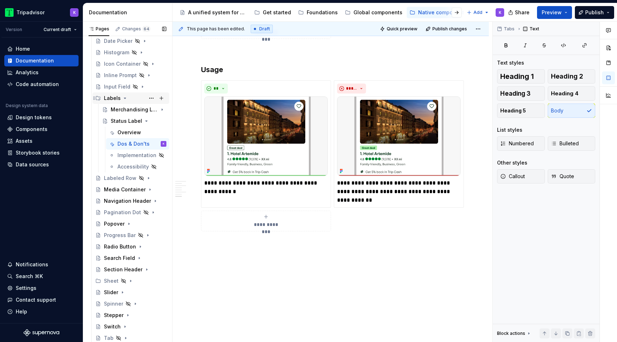
click at [125, 99] on icon "Page tree" at bounding box center [125, 98] width 6 height 6
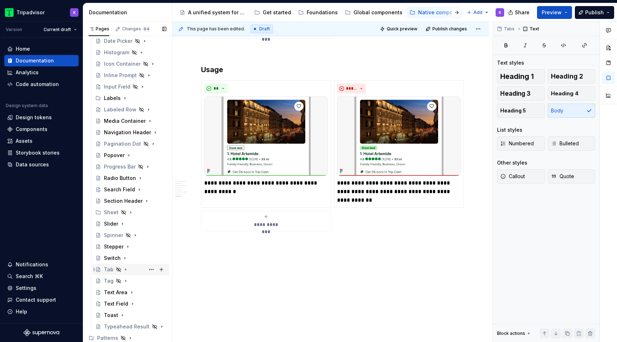
click at [133, 267] on div "Tab" at bounding box center [135, 270] width 63 height 10
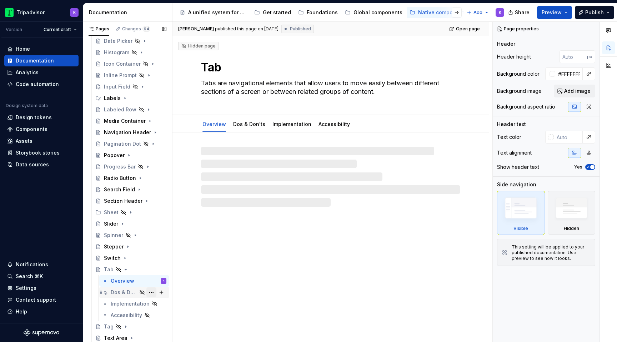
click at [152, 292] on button "Page tree" at bounding box center [151, 293] width 10 height 10
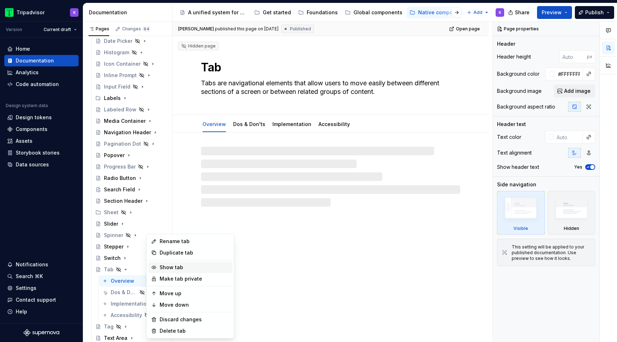
click at [173, 266] on div "Show tab" at bounding box center [195, 267] width 70 height 7
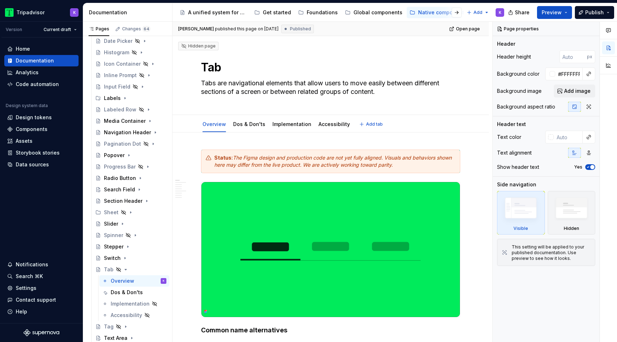
type textarea "*"
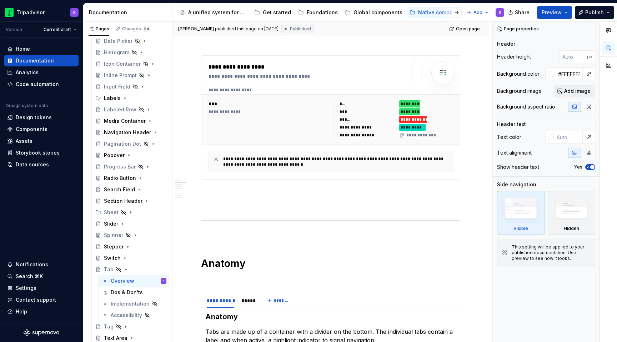
scroll to position [285, 0]
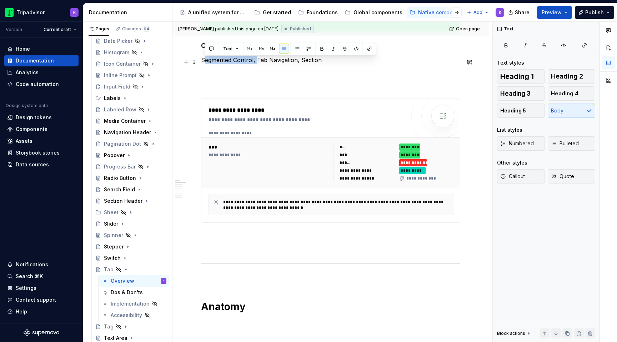
drag, startPoint x: 258, startPoint y: 63, endPoint x: 204, endPoint y: 63, distance: 53.9
click at [204, 63] on p "Segmented Control, Tab Navigation, Section" at bounding box center [330, 60] width 259 height 9
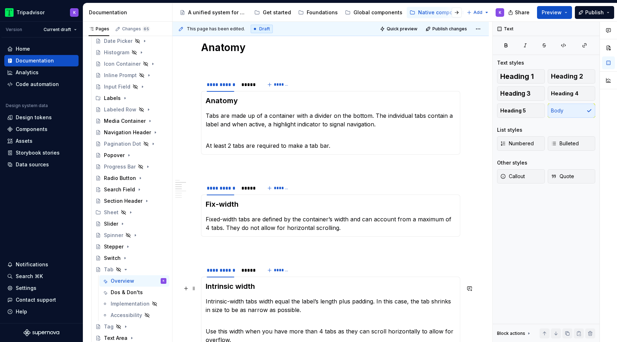
scroll to position [545, 0]
click at [247, 190] on div "*****" at bounding box center [248, 187] width 14 height 7
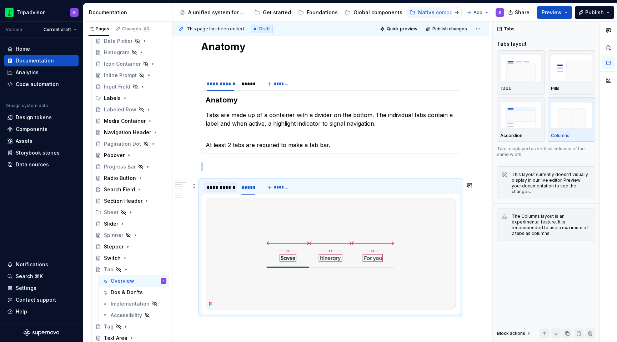
click at [226, 189] on div "**********" at bounding box center [221, 187] width 28 height 7
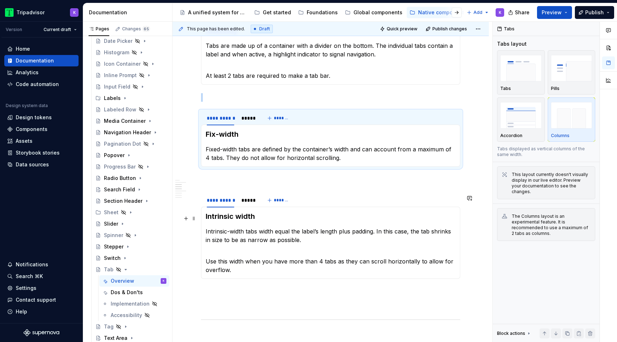
scroll to position [623, 0]
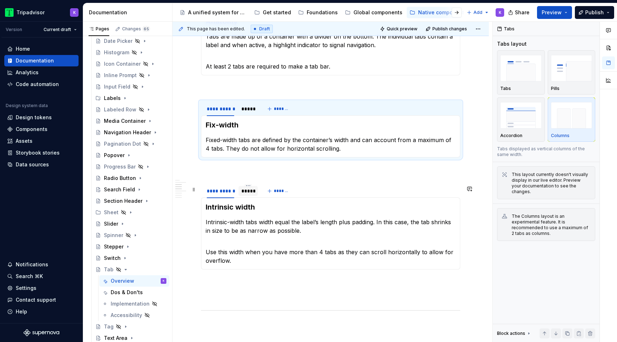
click at [249, 196] on div "*****" at bounding box center [248, 191] width 19 height 10
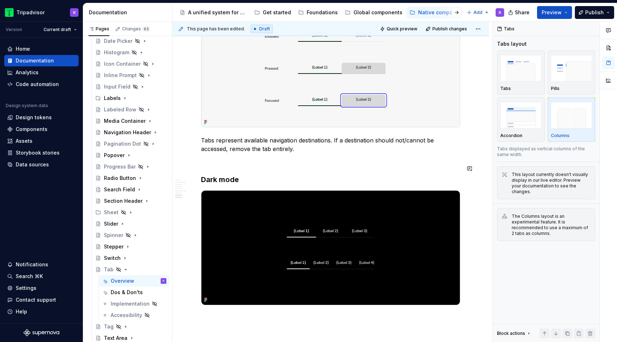
scroll to position [1242, 0]
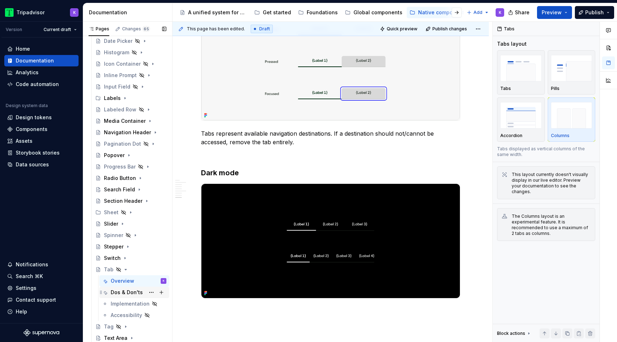
click at [119, 294] on div "Dos & Don'ts" at bounding box center [127, 292] width 32 height 7
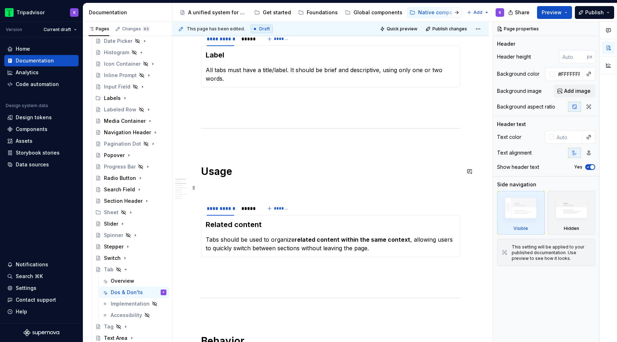
scroll to position [263, 0]
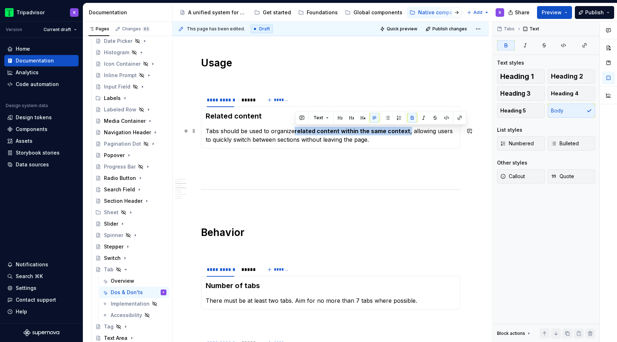
drag, startPoint x: 295, startPoint y: 131, endPoint x: 406, endPoint y: 128, distance: 110.8
click at [406, 128] on p "Tabs should be used to organize related content within the same context , allow…" at bounding box center [331, 135] width 250 height 17
click at [414, 115] on button "button" at bounding box center [413, 118] width 10 height 10
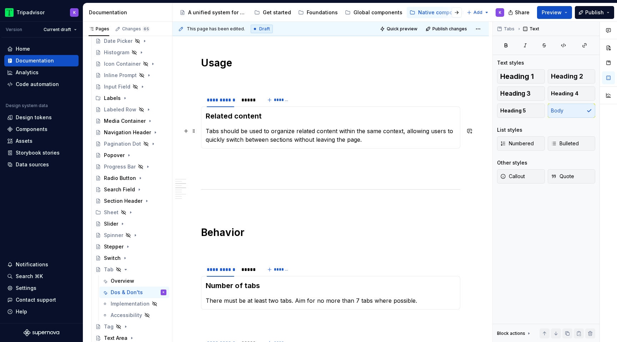
click at [400, 142] on p "Tabs should be used to organize related content within the same context, allowi…" at bounding box center [331, 135] width 250 height 17
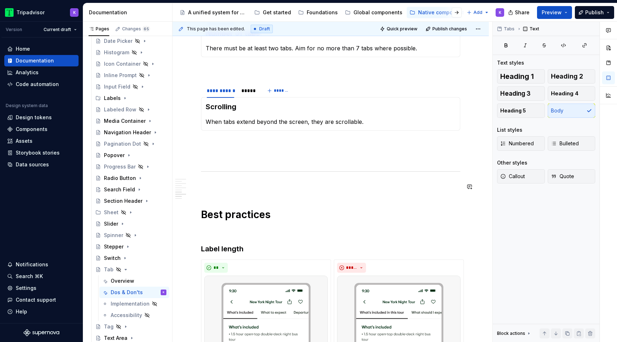
scroll to position [499, 0]
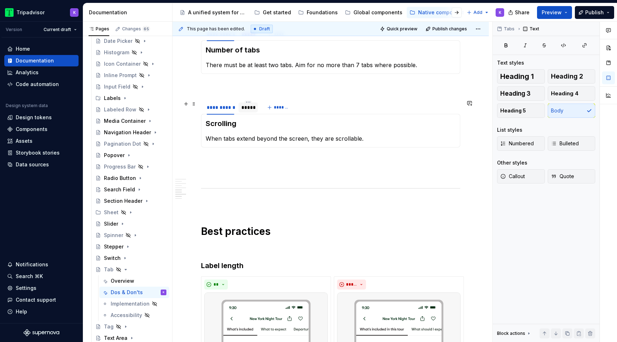
click at [245, 110] on div "*****" at bounding box center [248, 107] width 14 height 7
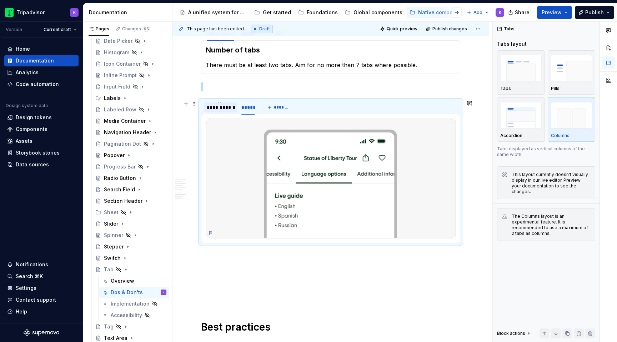
click at [220, 112] on div "**********" at bounding box center [220, 108] width 33 height 10
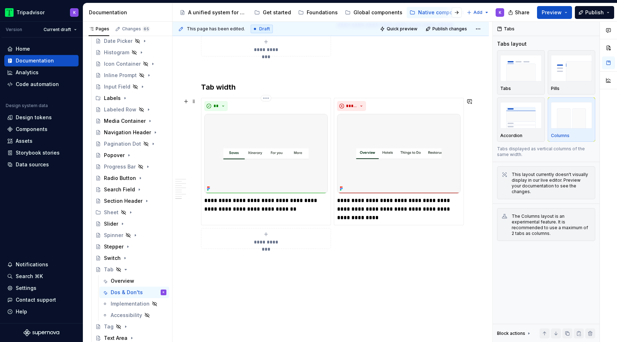
scroll to position [887, 0]
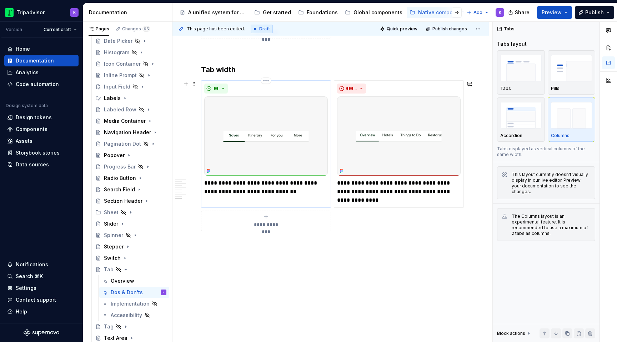
click at [256, 183] on p "**********" at bounding box center [266, 187] width 124 height 17
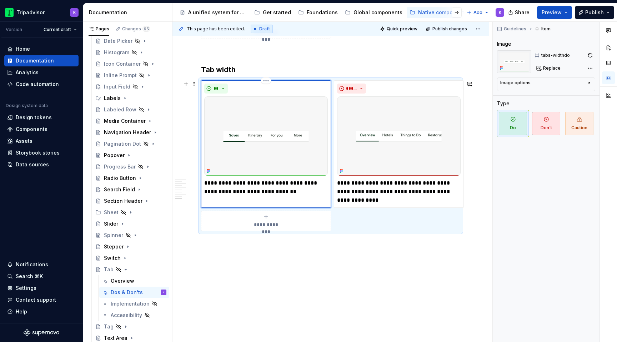
type textarea "*"
drag, startPoint x: 294, startPoint y: 193, endPoint x: 287, endPoint y: 193, distance: 6.8
click at [287, 193] on p "**********" at bounding box center [266, 187] width 124 height 17
click at [263, 181] on p "**********" at bounding box center [266, 187] width 124 height 17
drag, startPoint x: 268, startPoint y: 198, endPoint x: 285, endPoint y: 192, distance: 17.7
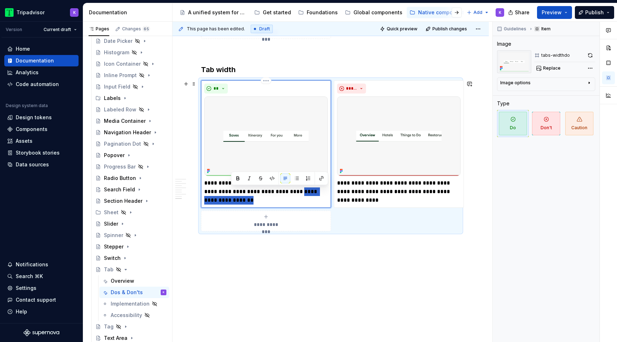
click at [285, 192] on p "**********" at bounding box center [266, 192] width 124 height 26
click at [303, 199] on div "**********" at bounding box center [266, 144] width 130 height 128
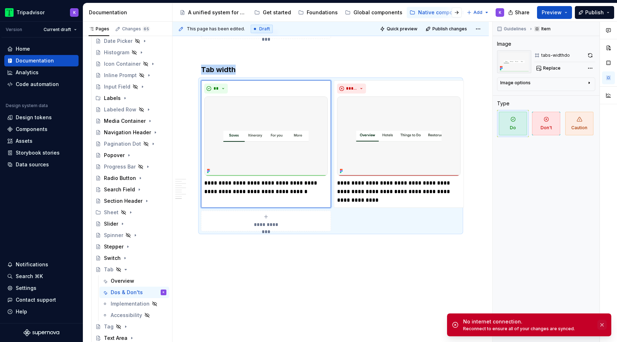
click at [601, 320] on button "button" at bounding box center [602, 325] width 9 height 10
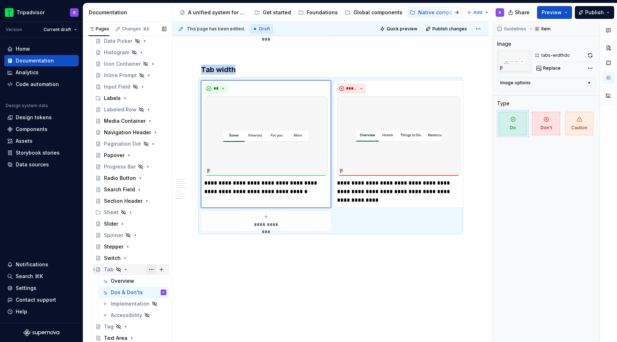
click at [151, 270] on button "Page tree" at bounding box center [151, 270] width 10 height 10
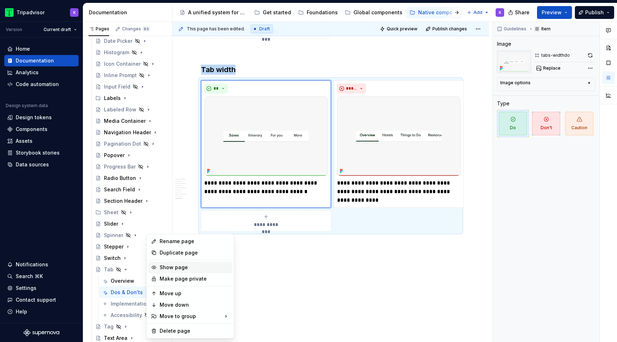
click at [168, 266] on div "Show page" at bounding box center [195, 267] width 70 height 7
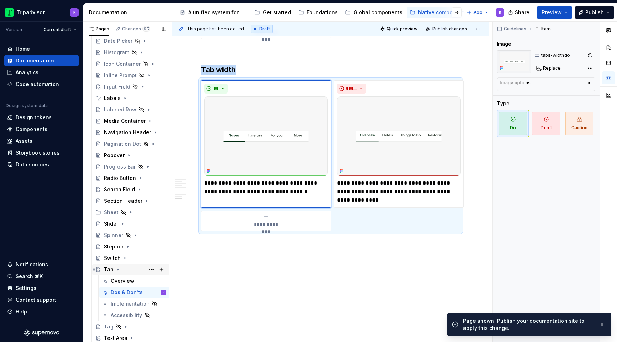
click at [118, 270] on icon "Page tree" at bounding box center [118, 270] width 6 height 6
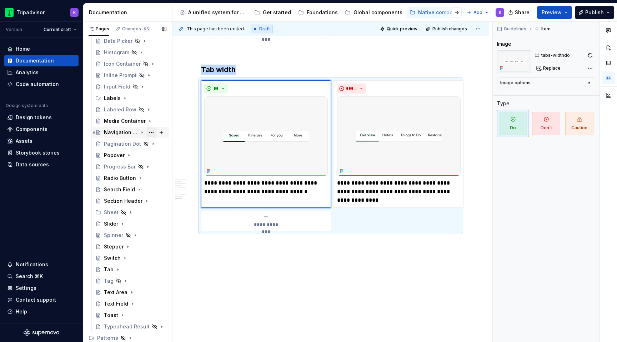
scroll to position [0, 0]
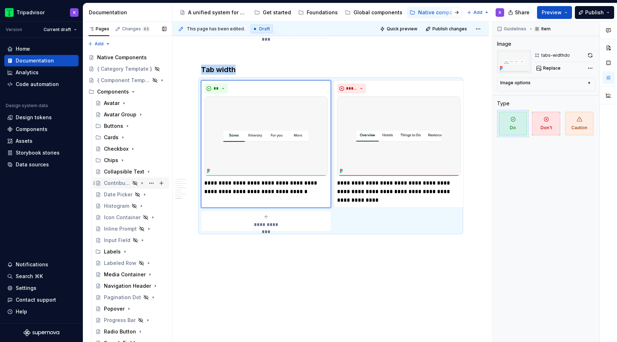
click at [143, 184] on icon "Page tree" at bounding box center [142, 183] width 6 height 6
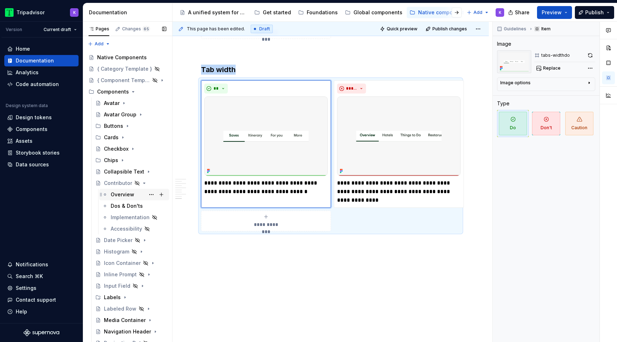
click at [130, 196] on div "Overview" at bounding box center [123, 194] width 24 height 7
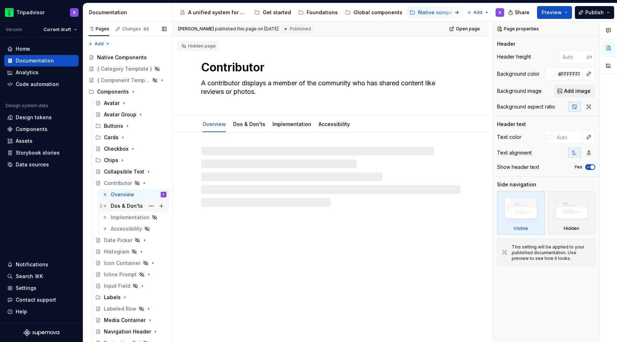
click at [131, 208] on div "Dos & Don'ts" at bounding box center [127, 206] width 32 height 7
click at [130, 195] on div "Overview" at bounding box center [123, 194] width 24 height 7
type textarea "*"
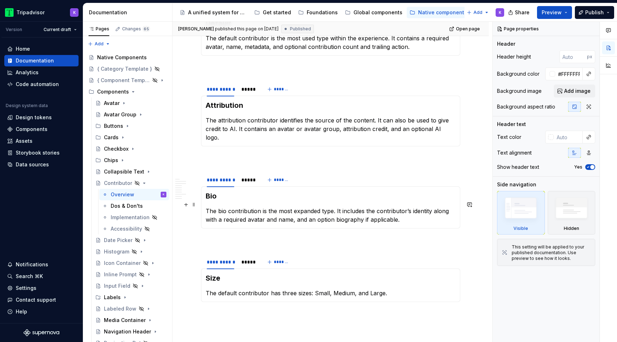
scroll to position [895, 0]
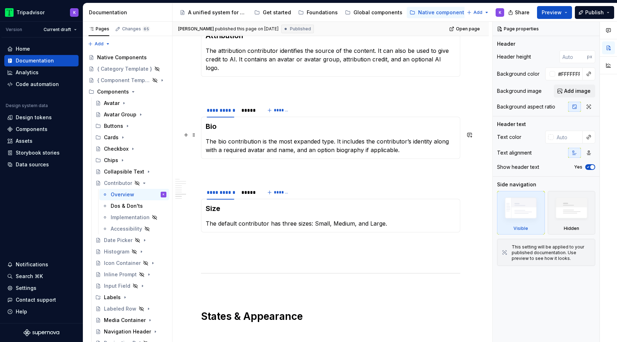
click at [333, 145] on p "The bio contribution is the most expanded type. It includes the contributor’s i…" at bounding box center [331, 145] width 250 height 17
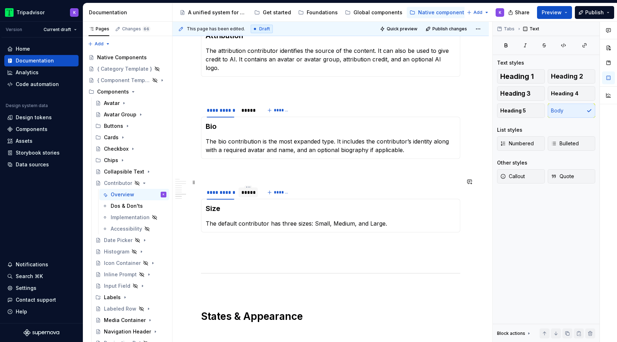
click at [251, 189] on div "*****" at bounding box center [248, 192] width 14 height 7
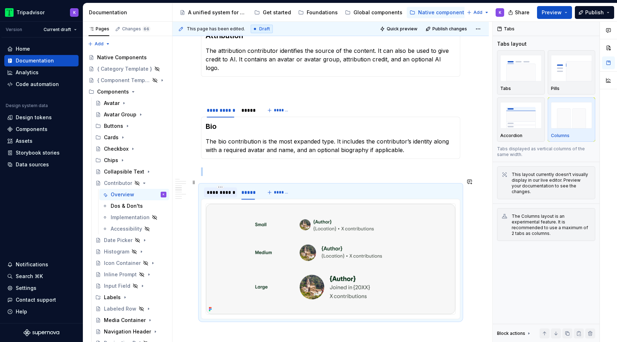
click at [224, 189] on div "**********" at bounding box center [220, 193] width 33 height 10
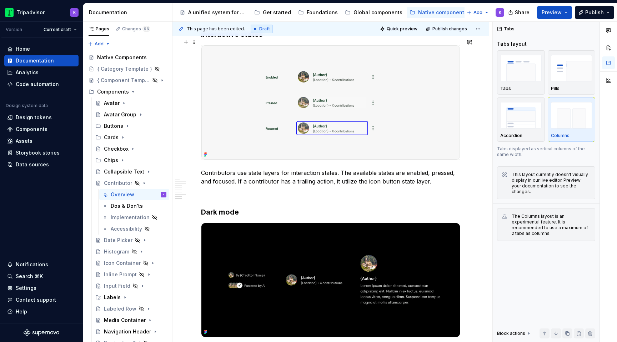
scroll to position [1251, 0]
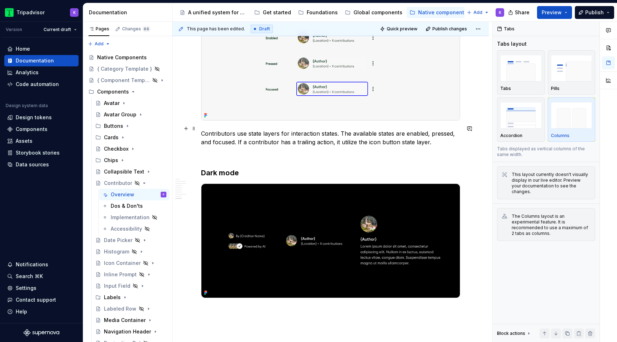
click at [355, 139] on p "Contributors use state layers for interaction states. The available states are …" at bounding box center [330, 137] width 259 height 17
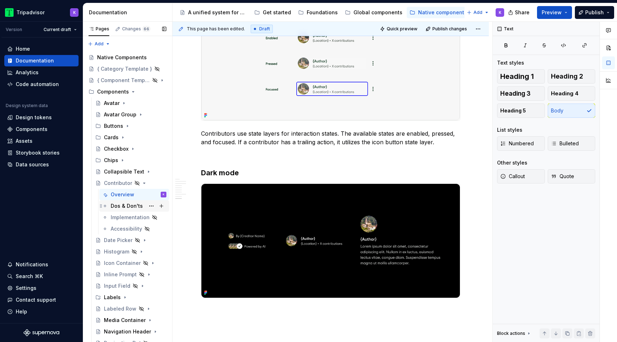
click at [126, 206] on div "Dos & Don'ts" at bounding box center [127, 206] width 32 height 7
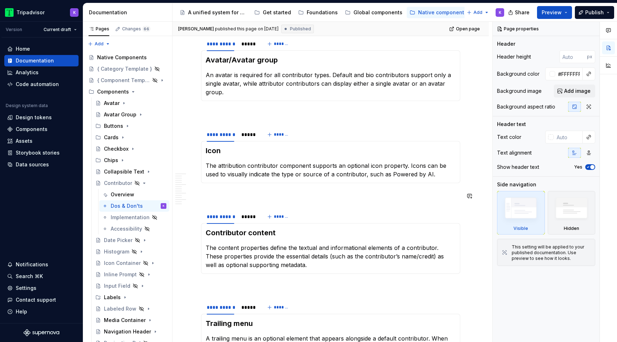
scroll to position [151, 0]
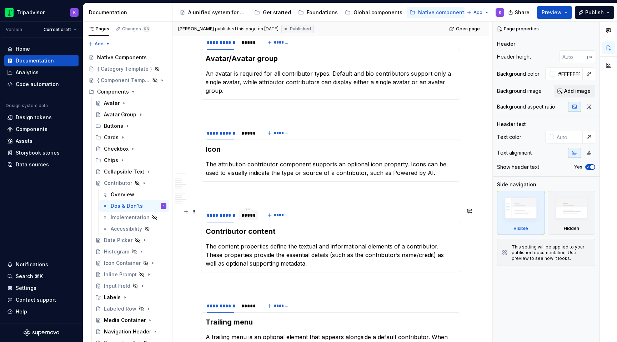
type textarea "*"
click at [247, 217] on div "*****" at bounding box center [248, 215] width 14 height 7
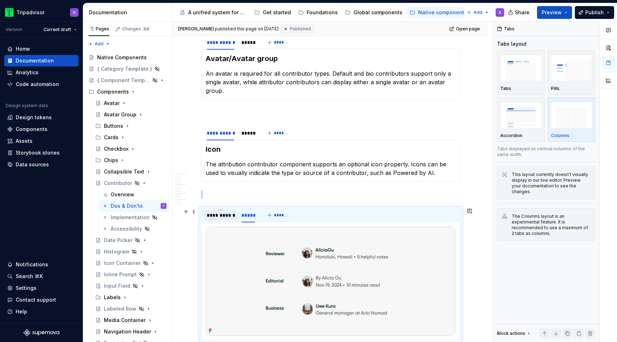
click at [227, 216] on div "**********" at bounding box center [221, 215] width 28 height 7
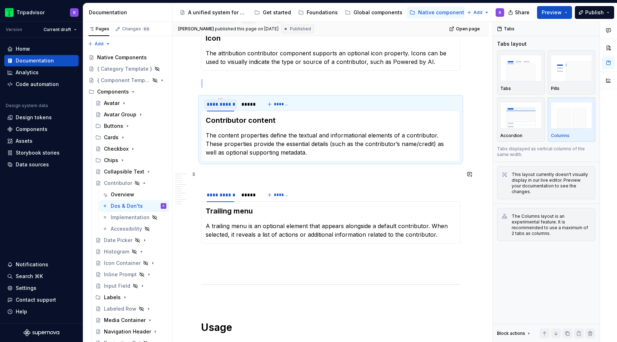
scroll to position [265, 0]
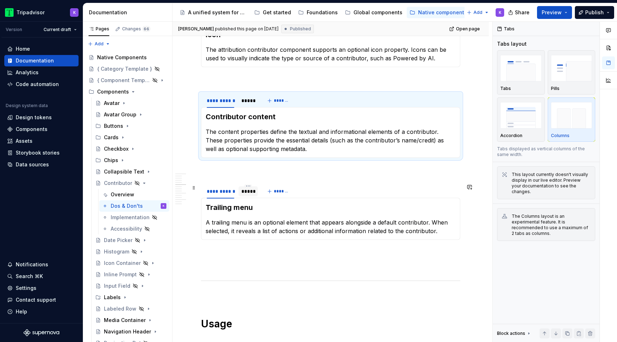
click at [242, 197] on div "*****" at bounding box center [248, 191] width 19 height 11
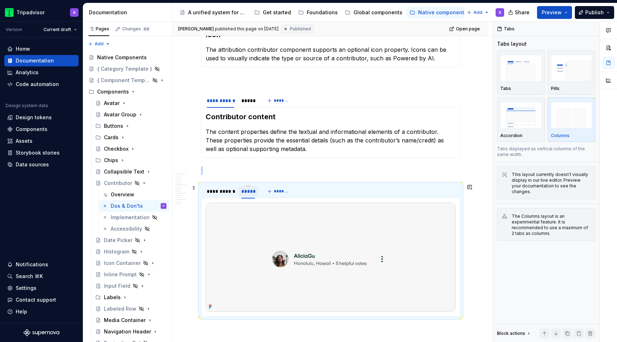
click at [242, 196] on div "*****" at bounding box center [248, 191] width 19 height 10
click at [221, 195] on div "**********" at bounding box center [220, 191] width 33 height 10
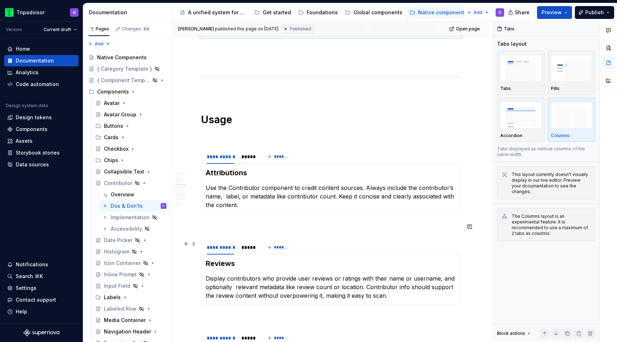
scroll to position [602, 0]
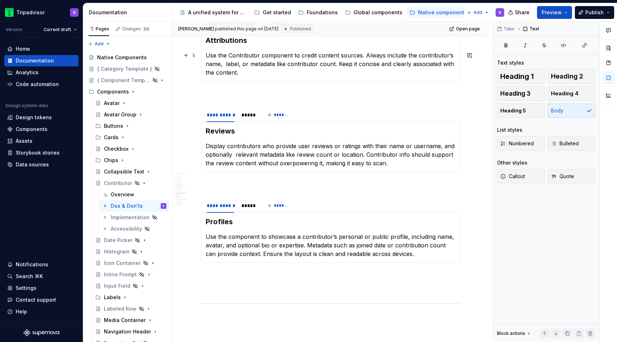
click at [231, 58] on p "Use the Contributor component to credit content sources. Always include the con…" at bounding box center [331, 64] width 250 height 26
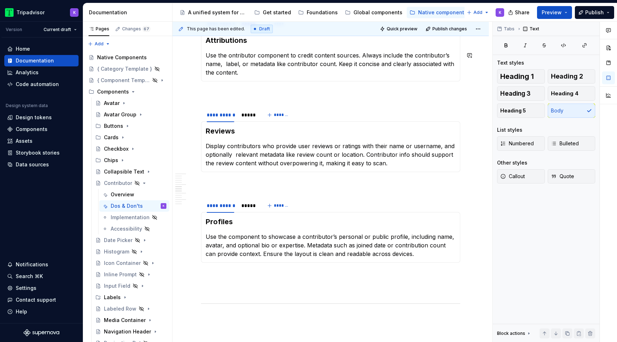
scroll to position [596, 0]
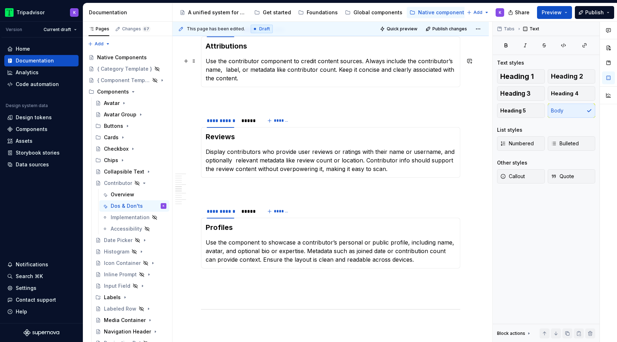
click at [226, 69] on p "Use the contributor component to credit content sources. Always include the con…" at bounding box center [331, 70] width 250 height 26
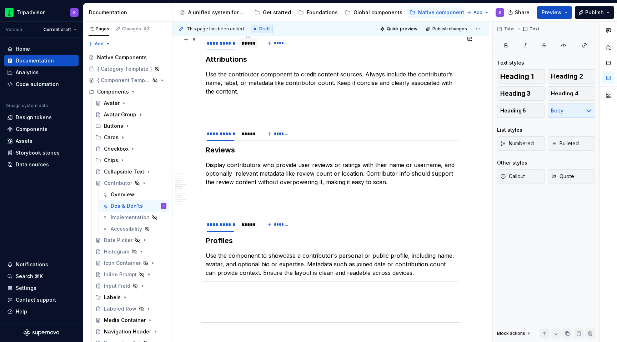
click at [248, 46] on div "*****" at bounding box center [248, 43] width 14 height 7
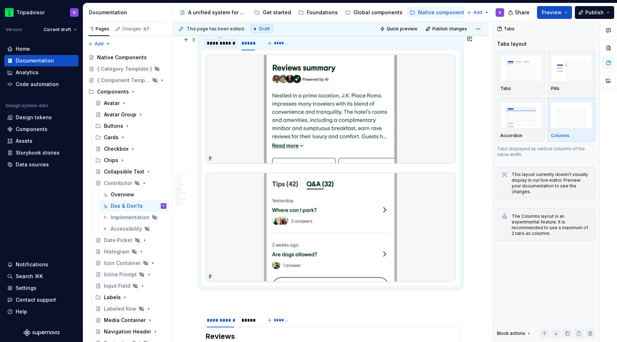
click at [225, 45] on div "**********" at bounding box center [221, 43] width 28 height 7
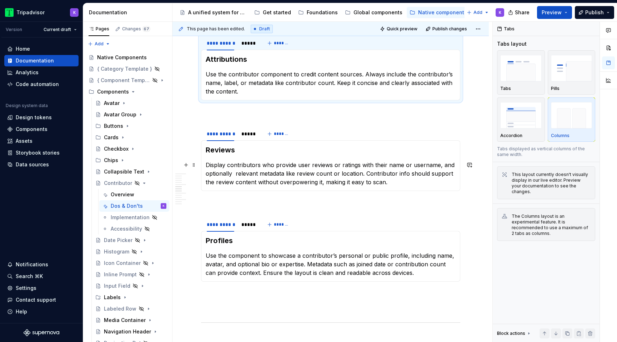
click at [235, 174] on p "Display contributors who provide user reviews or ratings with their name or use…" at bounding box center [331, 174] width 250 height 26
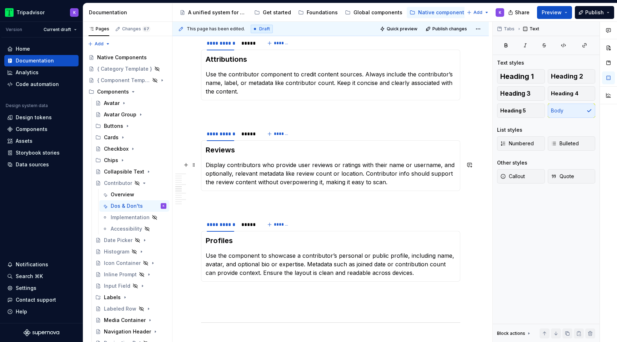
click at [391, 185] on p "Display contributors who provide user reviews or ratings with their name or use…" at bounding box center [331, 174] width 250 height 26
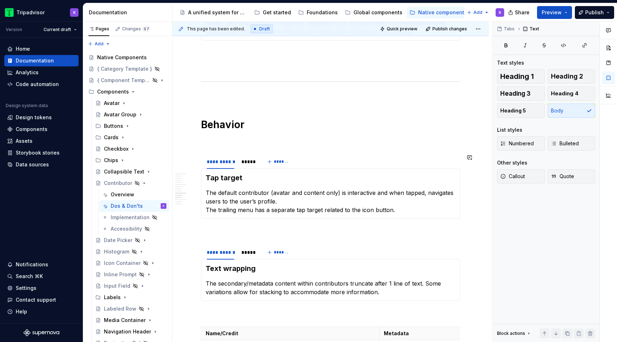
scroll to position [850, 0]
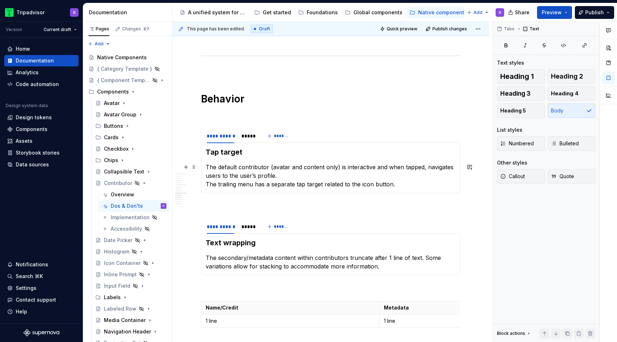
click at [283, 174] on p "The default contributor (avatar and content only) is interactive and when tappe…" at bounding box center [331, 176] width 250 height 26
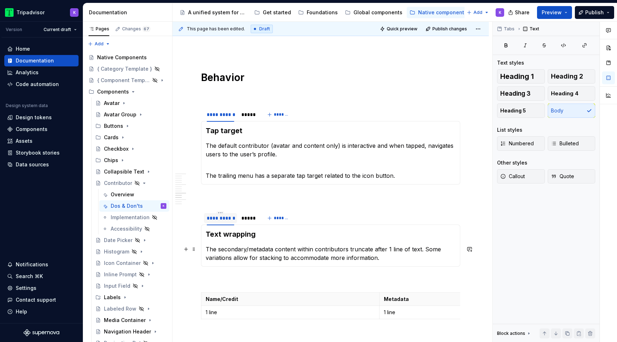
scroll to position [872, 0]
click at [248, 220] on div "*****" at bounding box center [248, 217] width 14 height 7
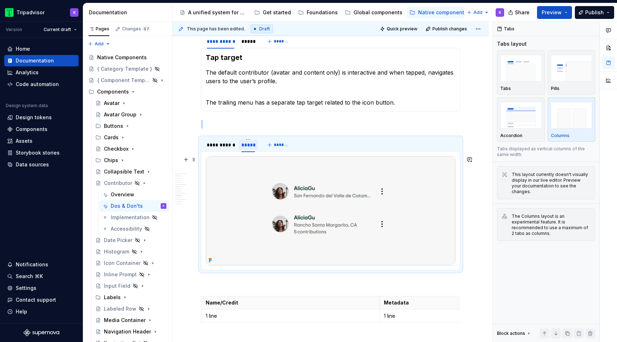
scroll to position [943, 0]
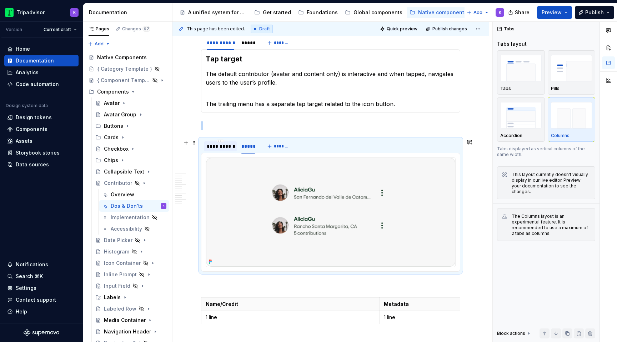
click at [213, 148] on div "**********" at bounding box center [221, 146] width 28 height 7
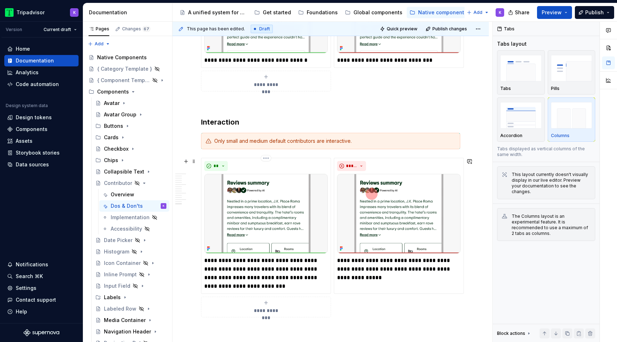
scroll to position [1367, 0]
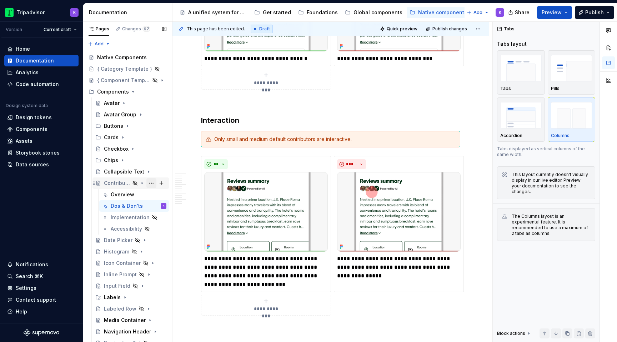
click at [151, 181] on button "Page tree" at bounding box center [151, 183] width 10 height 10
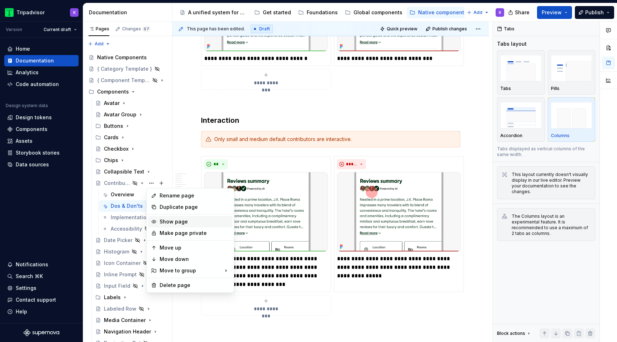
click at [173, 220] on div "Show page" at bounding box center [195, 221] width 70 height 7
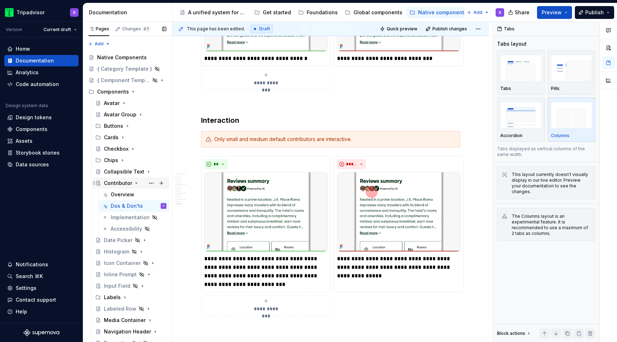
click at [135, 181] on icon "Page tree" at bounding box center [137, 183] width 6 height 6
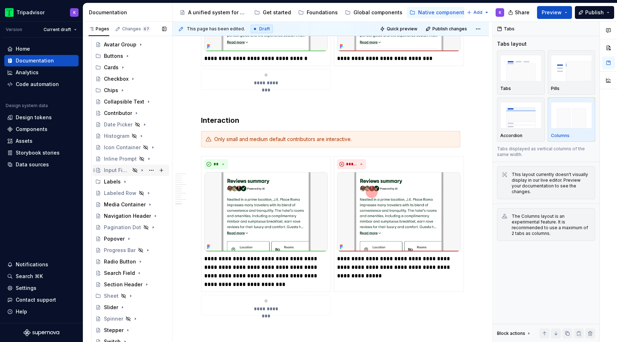
scroll to position [101, 0]
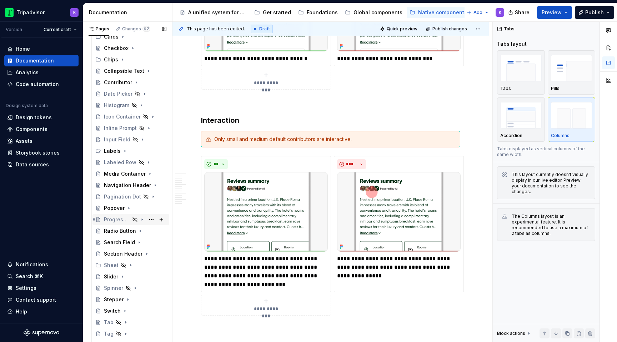
click at [144, 220] on icon "Page tree" at bounding box center [142, 220] width 6 height 6
click at [127, 234] on div "Overview" at bounding box center [123, 231] width 24 height 7
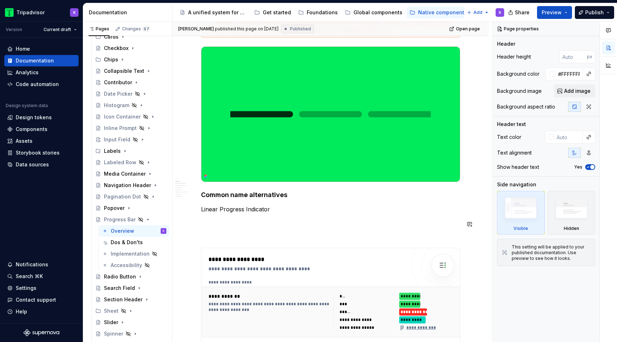
scroll to position [1, 0]
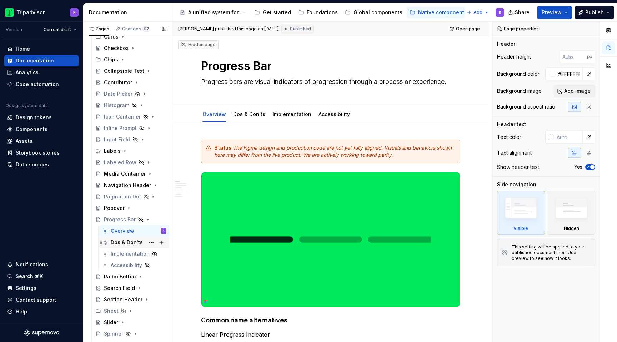
click at [128, 241] on div "Dos & Don'ts" at bounding box center [127, 242] width 32 height 7
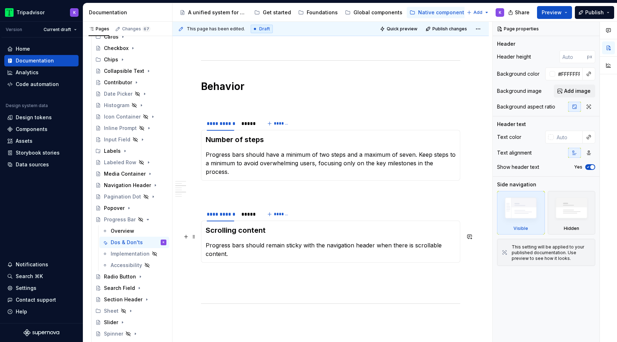
scroll to position [225, 0]
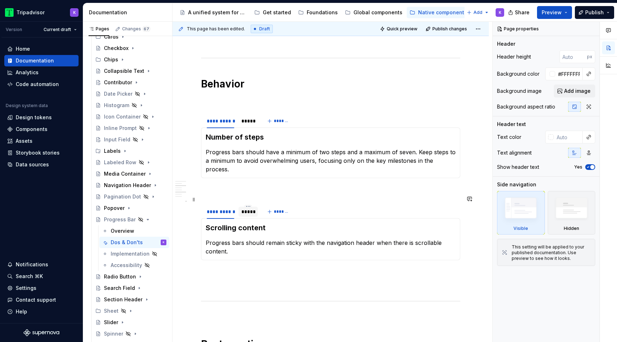
click at [249, 208] on div "*****" at bounding box center [248, 211] width 14 height 7
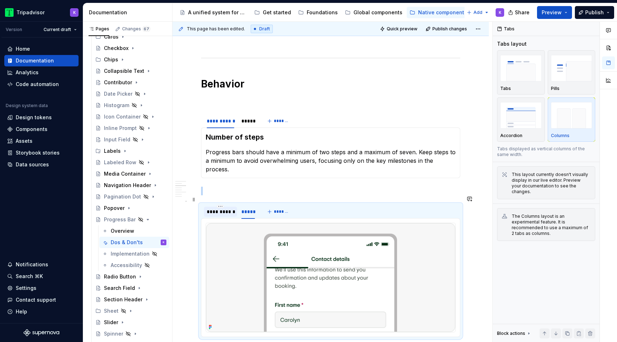
click at [219, 208] on div "**********" at bounding box center [221, 211] width 28 height 7
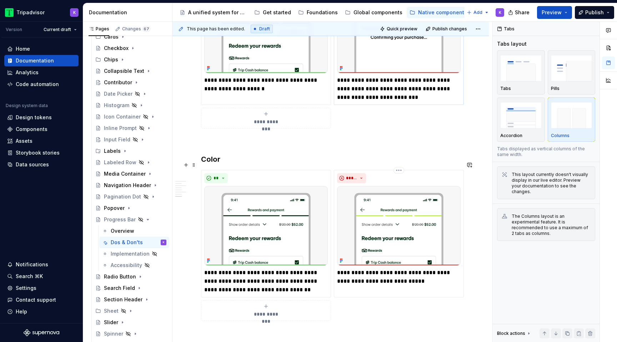
scroll to position [640, 0]
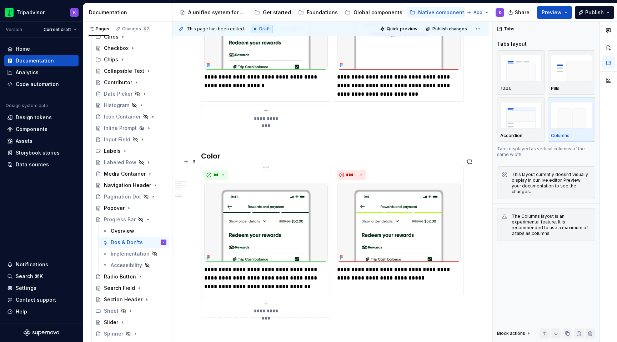
click at [219, 268] on p "**********" at bounding box center [266, 278] width 124 height 26
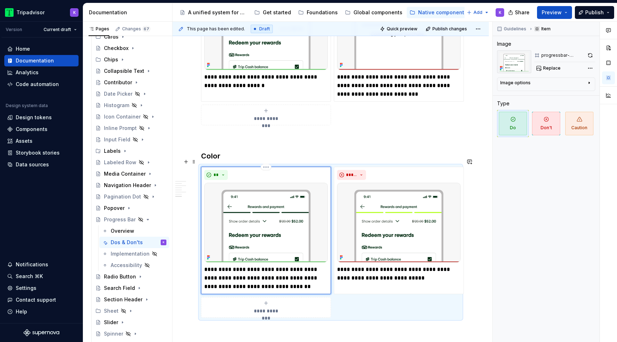
type textarea "*"
click at [242, 268] on p "**********" at bounding box center [266, 278] width 124 height 26
click at [379, 270] on p "**********" at bounding box center [399, 273] width 124 height 17
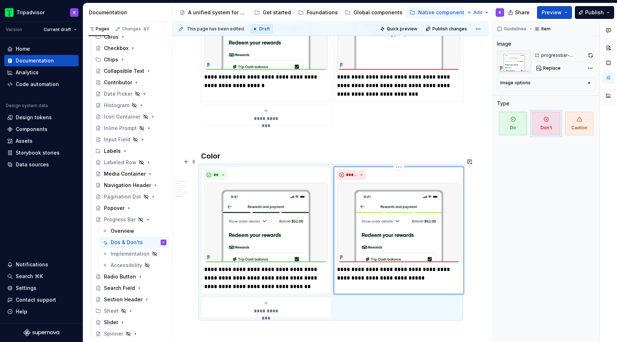
type textarea "*"
click at [404, 270] on p "**********" at bounding box center [399, 273] width 124 height 17
click at [150, 220] on button "Page tree" at bounding box center [151, 220] width 10 height 10
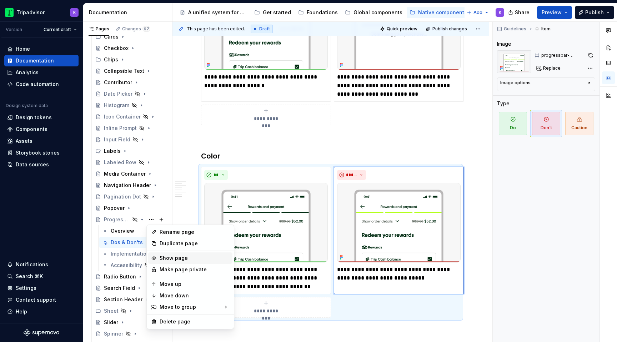
click at [168, 261] on div "Show page" at bounding box center [195, 258] width 70 height 7
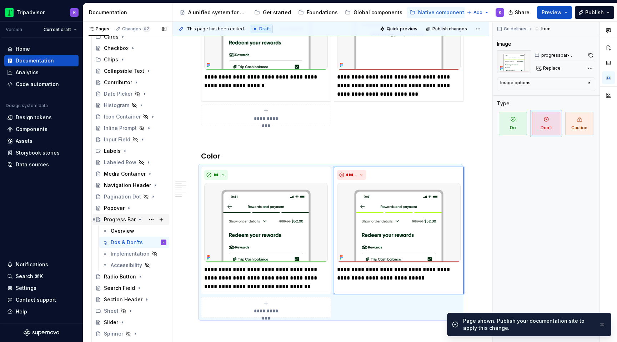
click at [140, 221] on icon "Page tree" at bounding box center [140, 220] width 6 height 6
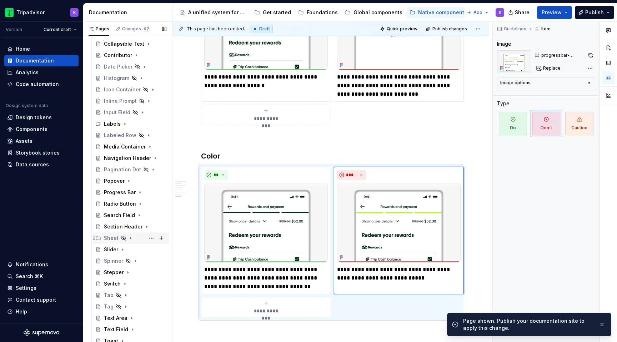
scroll to position [137, 0]
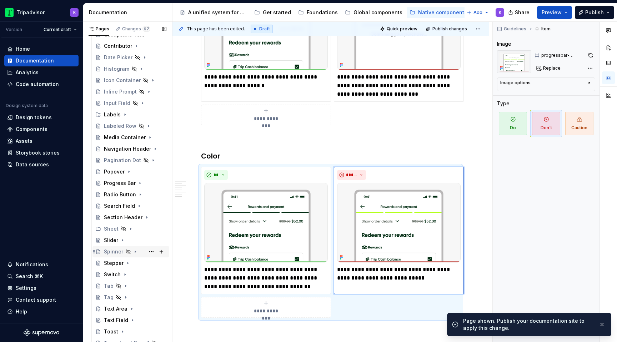
click at [136, 252] on icon "Page tree" at bounding box center [136, 252] width 6 height 6
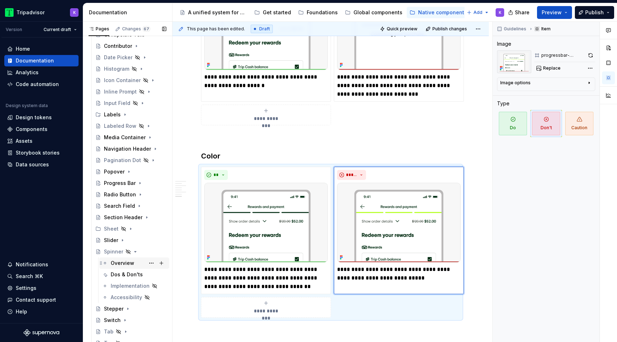
click at [128, 263] on div "Overview" at bounding box center [123, 263] width 24 height 7
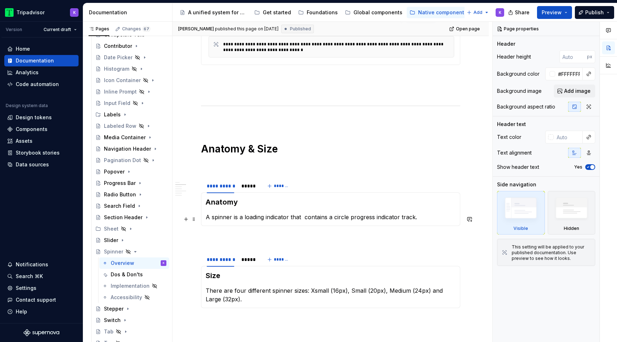
scroll to position [411, 0]
type textarea "*"
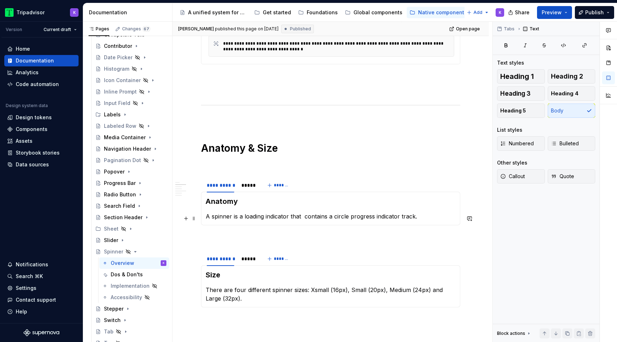
click at [304, 220] on p "A spinner is a loading indicator that contains a circle progress indicator trac…" at bounding box center [331, 216] width 250 height 9
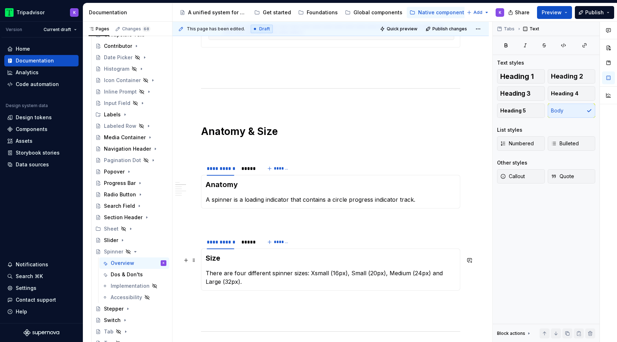
scroll to position [428, 0]
click at [313, 276] on p "There are four different spinner sizes: Xsmall (16px), Small (20px), Medium (24…" at bounding box center [331, 277] width 250 height 17
click at [244, 245] on div "*****" at bounding box center [248, 241] width 14 height 7
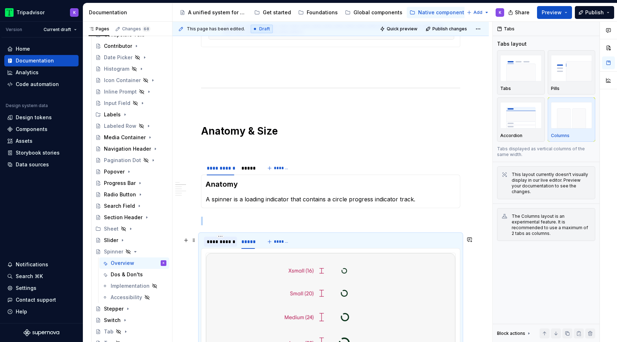
click at [224, 245] on div "**********" at bounding box center [221, 241] width 28 height 7
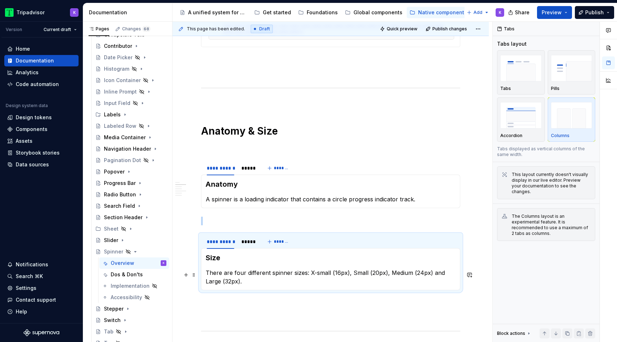
click at [316, 275] on p "There are four different spinner sizes: X-small (16px), Small (20px), Medium (2…" at bounding box center [331, 277] width 250 height 17
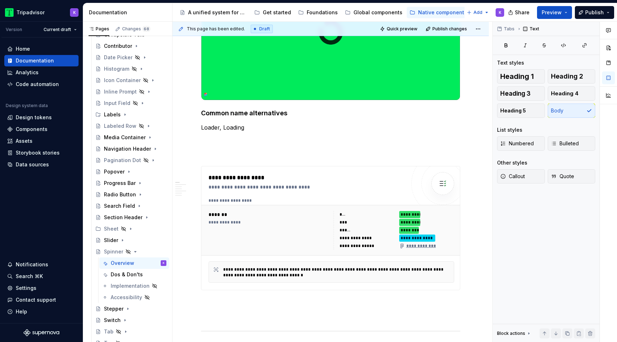
scroll to position [0, 0]
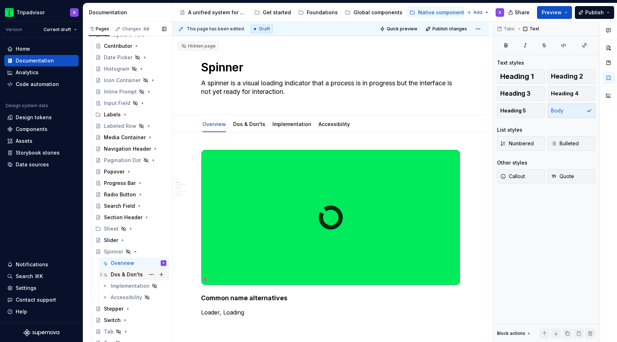
click at [114, 276] on div "Dos & Don'ts" at bounding box center [127, 274] width 32 height 7
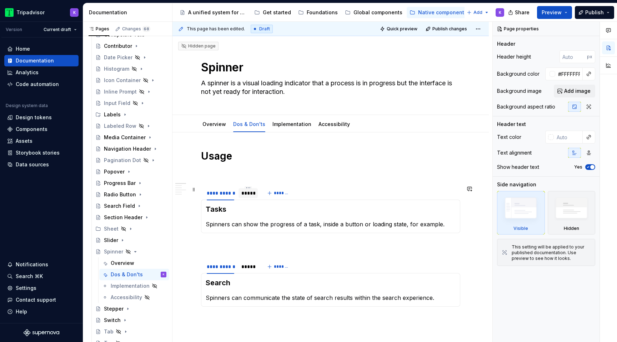
click at [240, 194] on div "*****" at bounding box center [248, 193] width 19 height 10
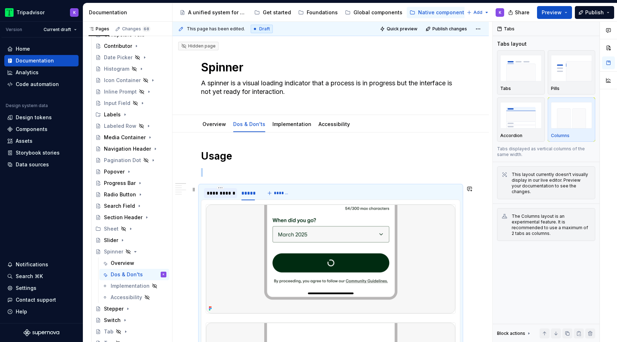
click at [222, 193] on div "**********" at bounding box center [221, 193] width 28 height 7
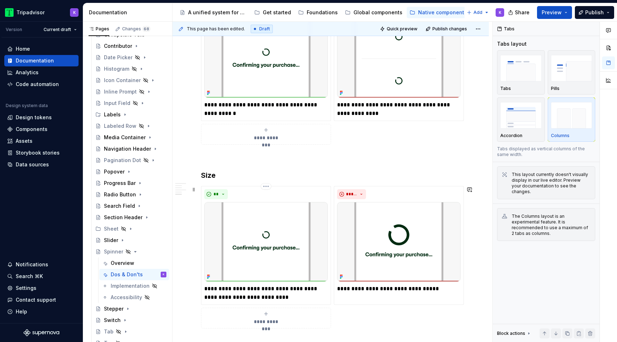
scroll to position [424, 0]
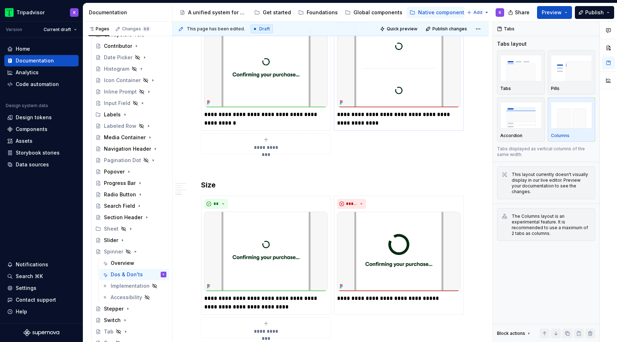
click at [371, 113] on p "**********" at bounding box center [399, 118] width 124 height 17
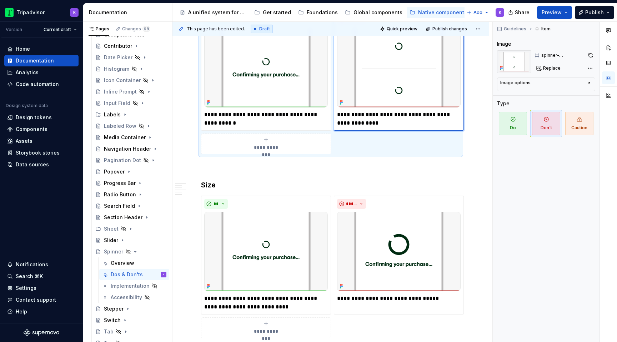
type textarea "*"
click at [126, 264] on div "Overview" at bounding box center [123, 263] width 24 height 7
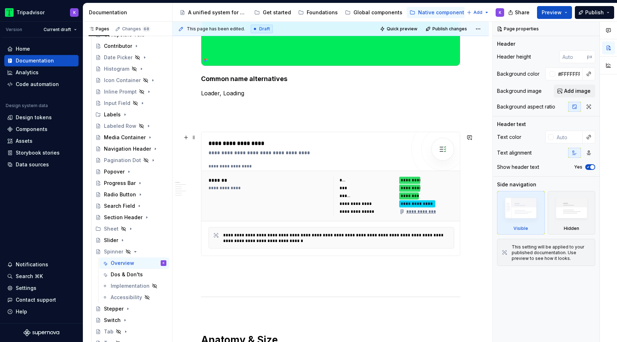
scroll to position [102, 0]
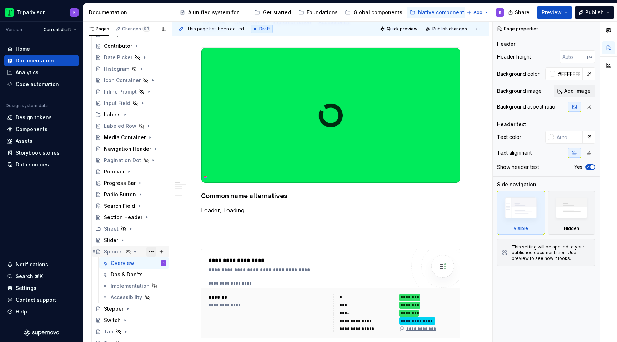
click at [151, 252] on button "Page tree" at bounding box center [151, 252] width 10 height 10
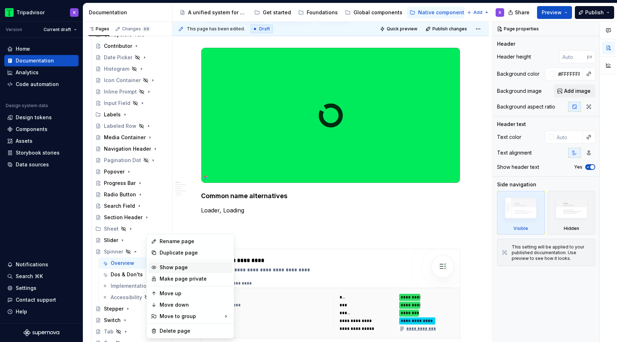
click at [170, 268] on div "Show page" at bounding box center [195, 267] width 70 height 7
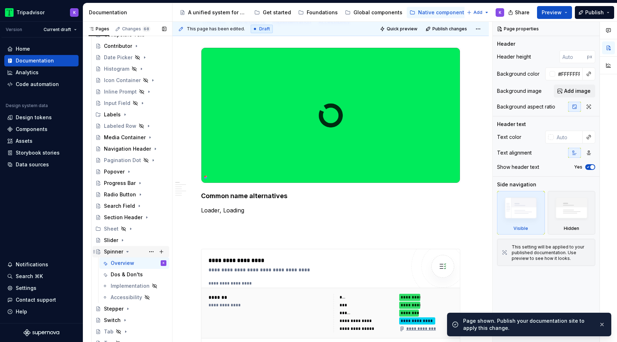
click at [126, 251] on icon "Page tree" at bounding box center [128, 252] width 6 height 6
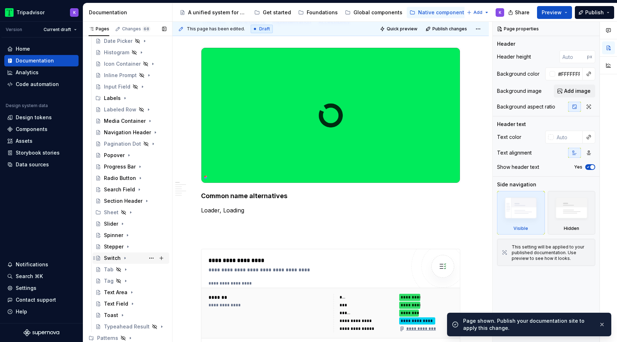
scroll to position [0, 0]
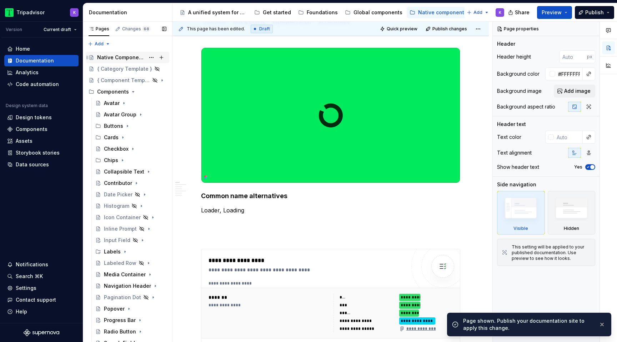
click at [131, 56] on div "Native Components" at bounding box center [121, 57] width 48 height 7
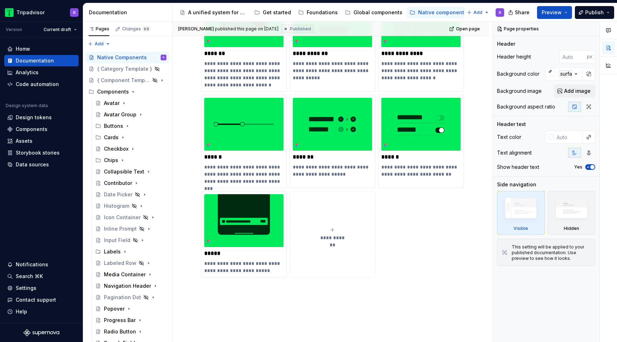
scroll to position [535, 0]
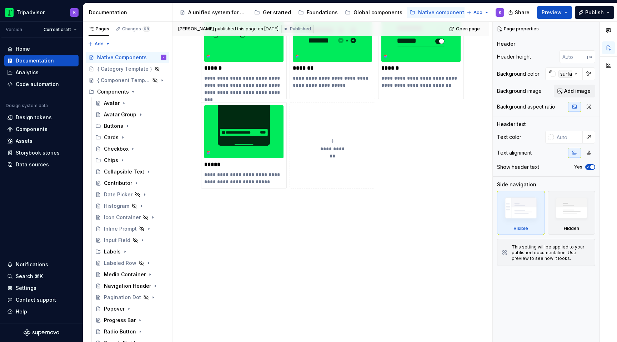
click at [333, 148] on span "**********" at bounding box center [332, 148] width 31 height 7
type textarea "*"
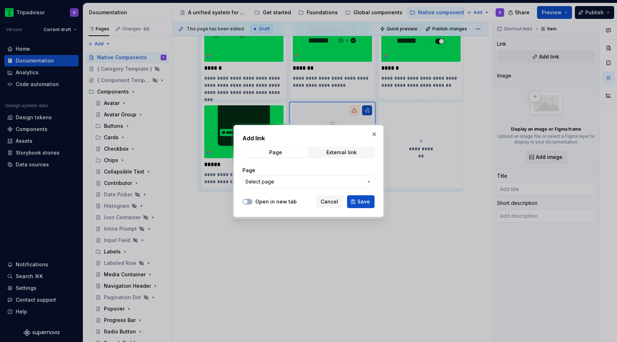
click at [310, 182] on span "Select page" at bounding box center [304, 181] width 118 height 7
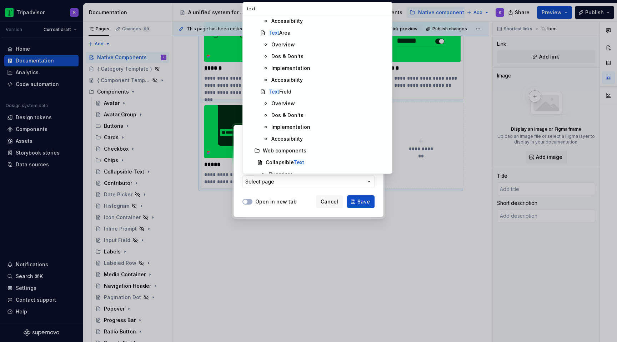
scroll to position [13, 0]
type input "text"
click at [299, 33] on div "Text Area" at bounding box center [328, 32] width 119 height 7
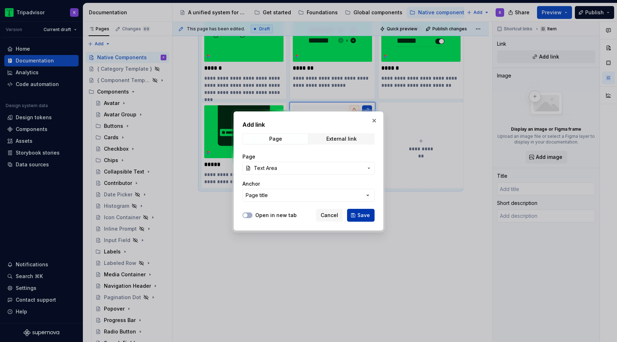
click at [360, 217] on span "Save" at bounding box center [364, 215] width 13 height 7
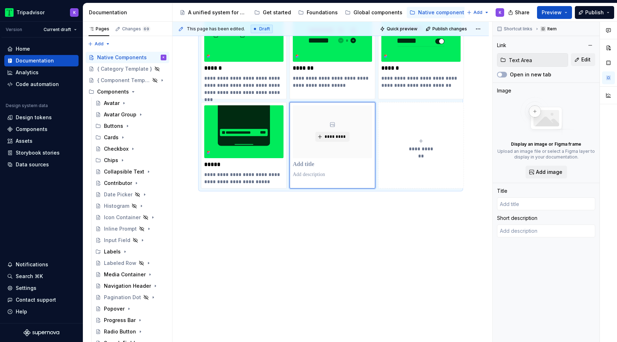
click at [410, 145] on span "**********" at bounding box center [421, 148] width 31 height 7
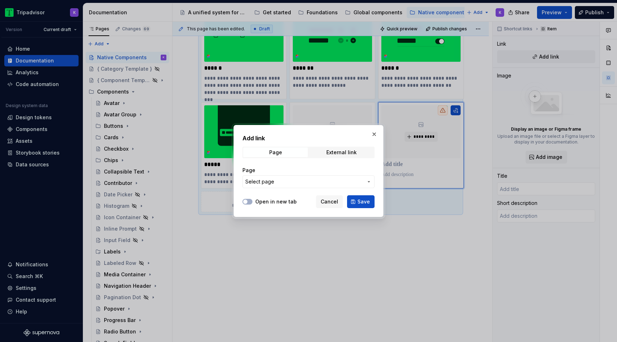
type textarea "*"
click at [296, 184] on span "Select page" at bounding box center [304, 181] width 118 height 7
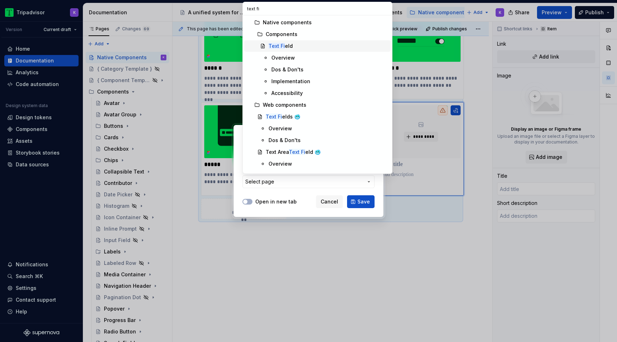
type input "text fi"
click at [293, 47] on div "Text Fi eld" at bounding box center [328, 46] width 119 height 7
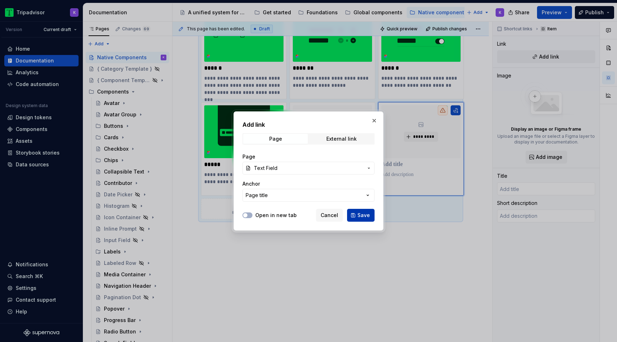
click at [363, 215] on span "Save" at bounding box center [364, 215] width 13 height 7
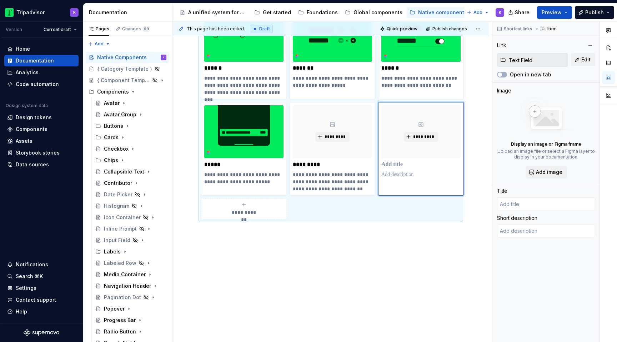
type textarea "*"
type input "Text Field"
type textarea "Text fields allow users enter and edit one line of text."
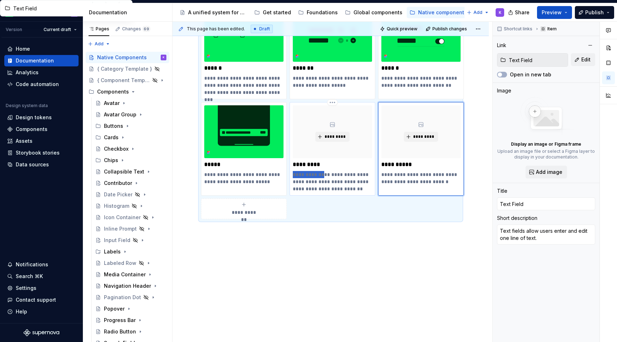
drag, startPoint x: 321, startPoint y: 174, endPoint x: 293, endPoint y: 173, distance: 27.9
click at [293, 173] on p "**********" at bounding box center [332, 181] width 79 height 21
type textarea "*"
type input "Text Area"
type textarea "Text areas allow users to enter and edit text inputs that extend across multipl…"
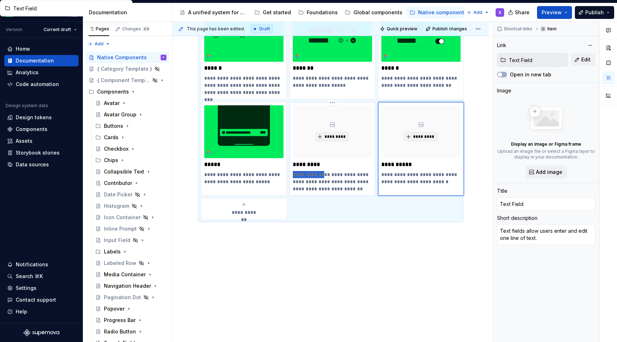
type input "Text Area"
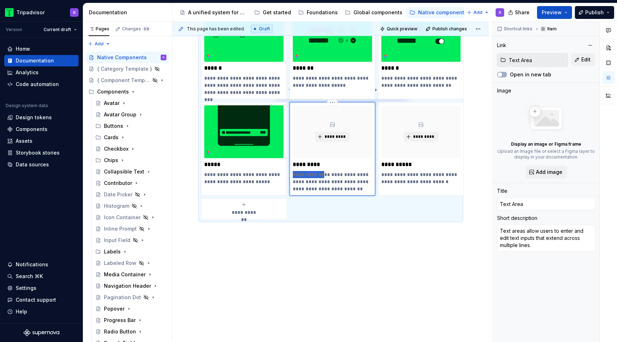
type textarea "*"
type textarea "Allow users to enter and edit text inputs that extend across multiple lines."
drag, startPoint x: 409, startPoint y: 174, endPoint x: 382, endPoint y: 174, distance: 27.1
click at [382, 174] on p "**********" at bounding box center [420, 178] width 79 height 14
type textarea "*"
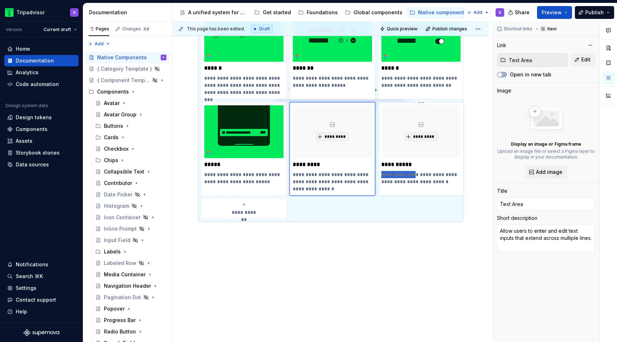
type input "Text Field"
type textarea "Text fields allow users enter and edit one line of text."
type input "Text Field"
type textarea "*"
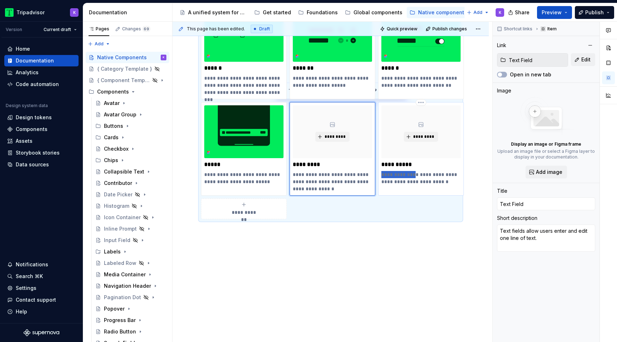
type textarea "Allow users enter and edit one line of text."
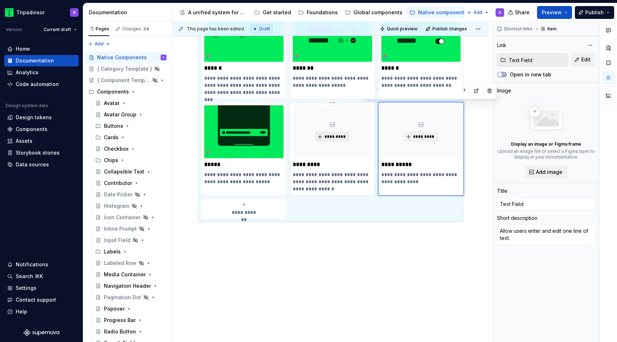
click at [337, 138] on span "*********" at bounding box center [335, 137] width 22 height 6
type textarea "*"
type input "Text Area"
type textarea "Allow users to enter and edit text inputs that extend across multiple lines."
type input "Text Area"
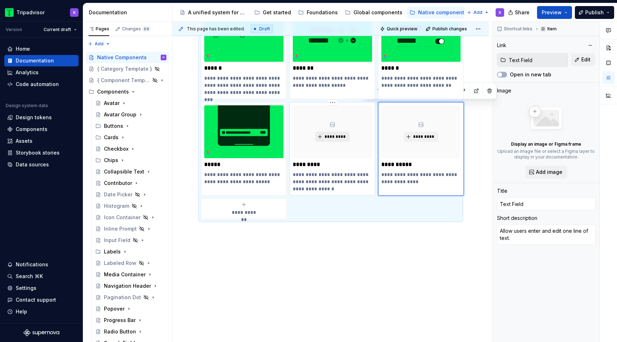
type input "Text Area"
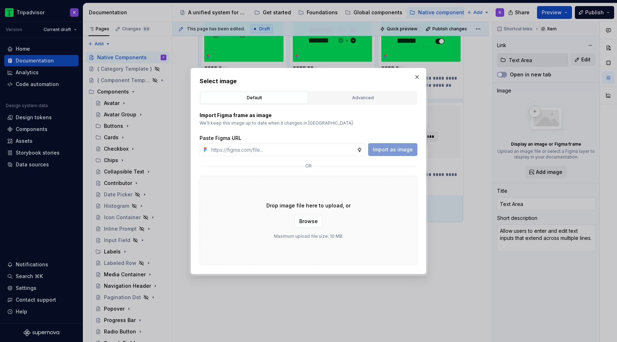
type textarea "*"
type input "https://www.figma.com/design/eWzZGbXTCMsZ0gwC1u1MU0/Altas-Native-Documentation?…"
click at [406, 151] on span "Import as image" at bounding box center [393, 149] width 40 height 7
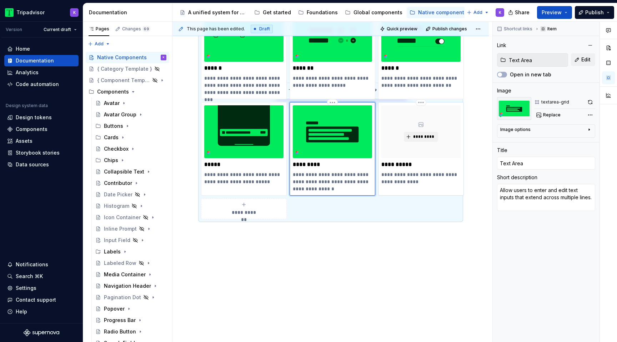
type textarea "*"
type input "Text Field"
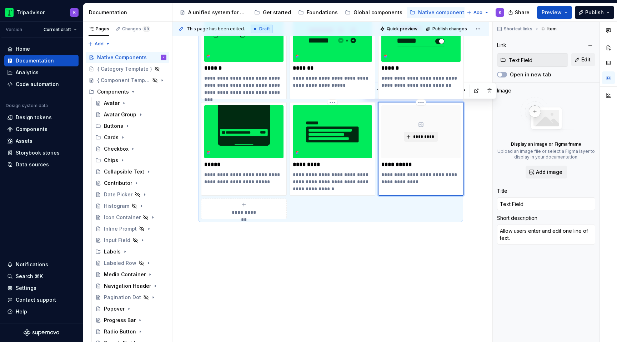
click at [411, 130] on div "*********" at bounding box center [420, 131] width 79 height 53
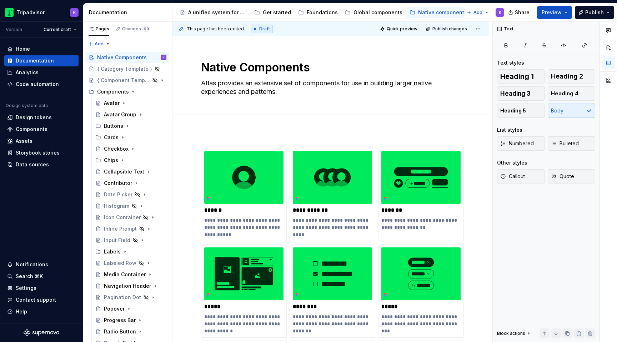
scroll to position [430, 0]
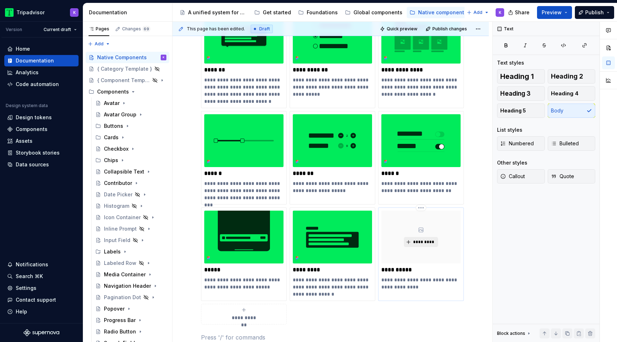
click at [409, 238] on button "*********" at bounding box center [421, 242] width 34 height 10
type textarea "*"
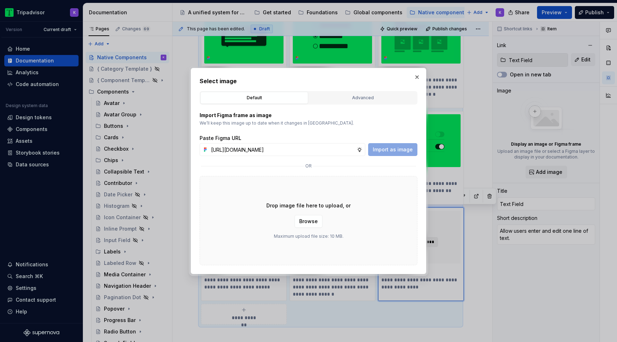
scroll to position [0, 188]
type input "https://www.figma.com/design/eWzZGbXTCMsZ0gwC1u1MU0/Altas-Native-Documentation?…"
click at [385, 148] on span "Import as image" at bounding box center [393, 149] width 40 height 7
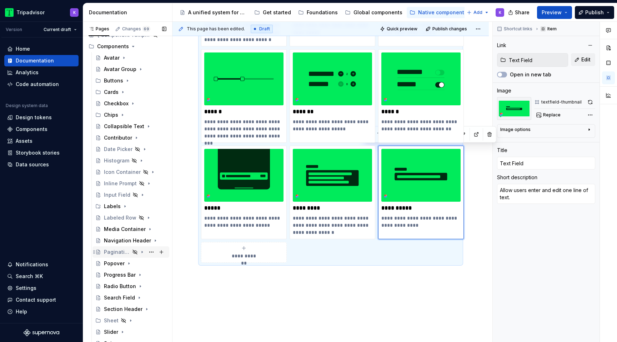
scroll to position [154, 0]
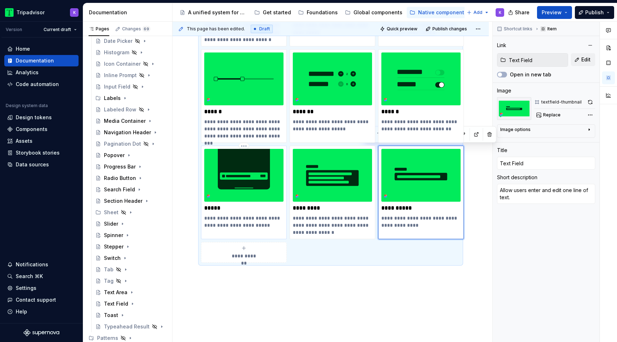
type textarea "*"
type input "Toast"
type textarea "Provide brief feedback to users after taking an action."
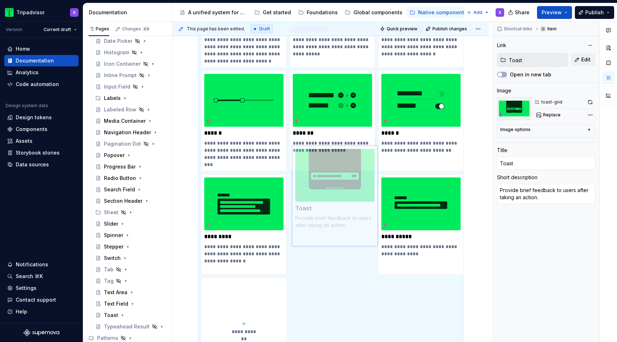
scroll to position [520, 0]
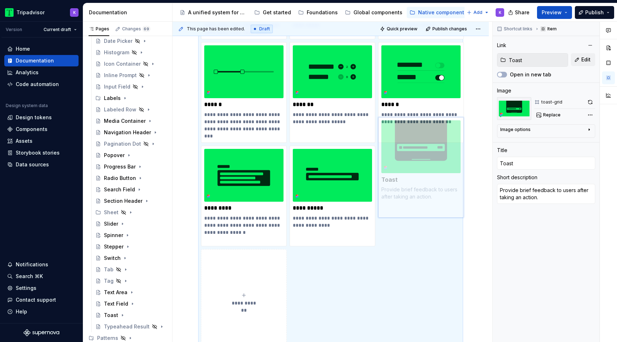
drag, startPoint x: 216, startPoint y: 200, endPoint x: 392, endPoint y: 197, distance: 176.5
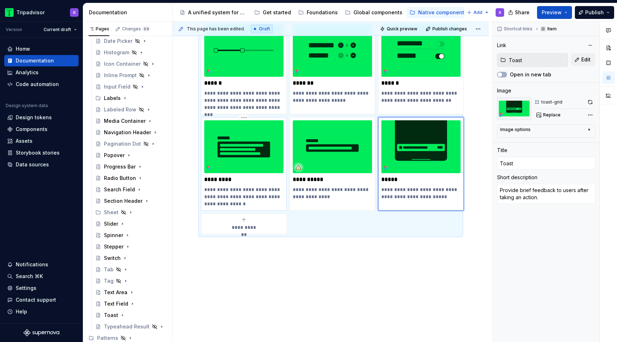
scroll to position [566, 0]
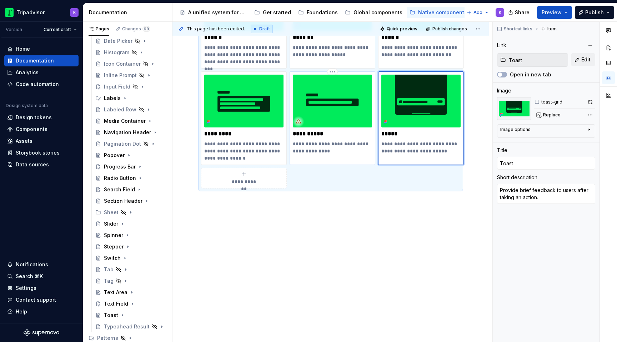
type textarea "*"
type input "Text Field"
type textarea "Allow users enter and edit one line of text."
click at [336, 116] on img at bounding box center [332, 101] width 79 height 53
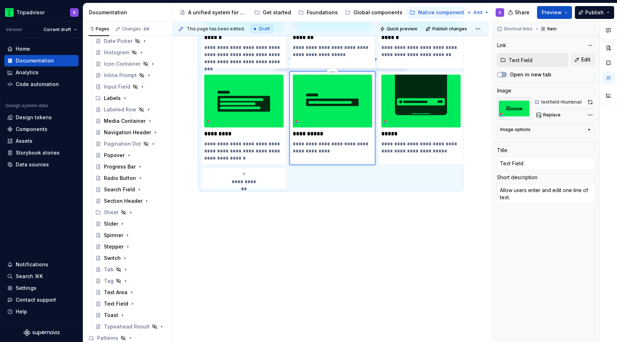
click at [340, 115] on img at bounding box center [332, 101] width 79 height 53
click at [554, 117] on span "Replace" at bounding box center [552, 115] width 18 height 6
type textarea "*"
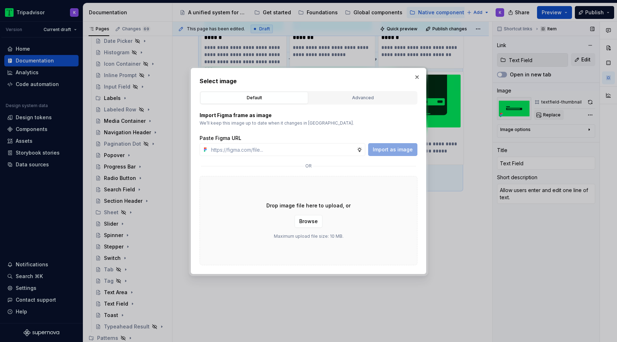
type input "https://www.figma.com/design/eWzZGbXTCMsZ0gwC1u1MU0/Altas-Native-Documentation?…"
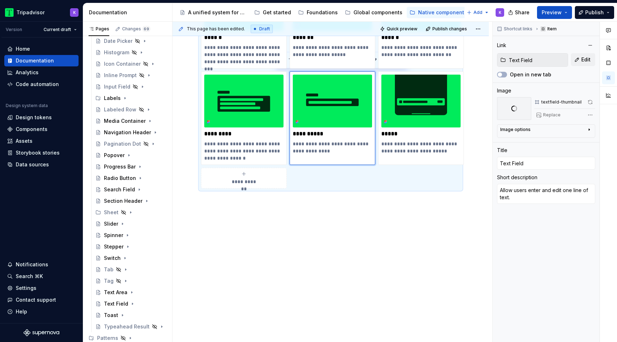
click at [268, 180] on div "**********" at bounding box center [243, 178] width 79 height 14
type textarea "*"
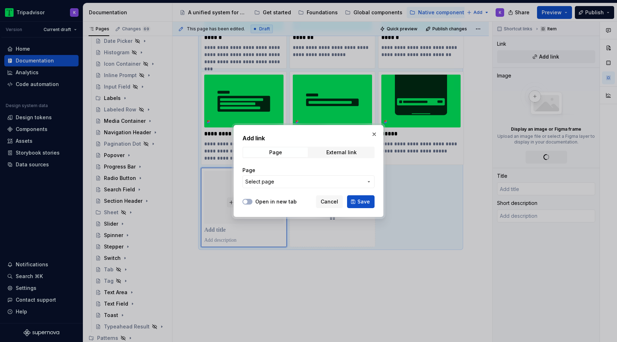
click at [258, 195] on div "Open in new tab Cancel Save" at bounding box center [309, 201] width 132 height 16
type textarea "*"
click at [262, 185] on button "Select page" at bounding box center [309, 181] width 132 height 13
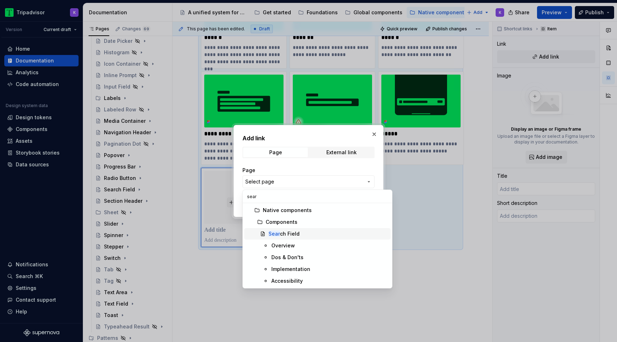
type input "sear"
click at [286, 232] on div "Sear ch Field" at bounding box center [284, 233] width 31 height 7
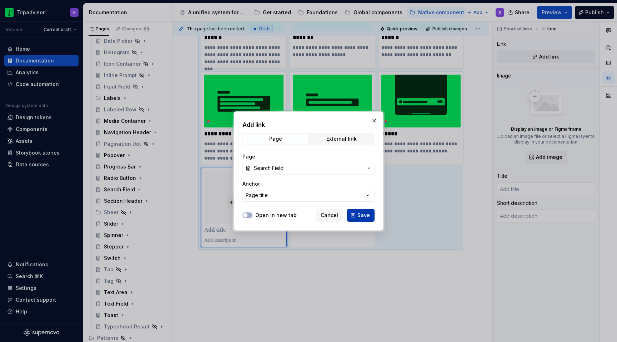
click at [364, 216] on span "Save" at bounding box center [364, 215] width 13 height 7
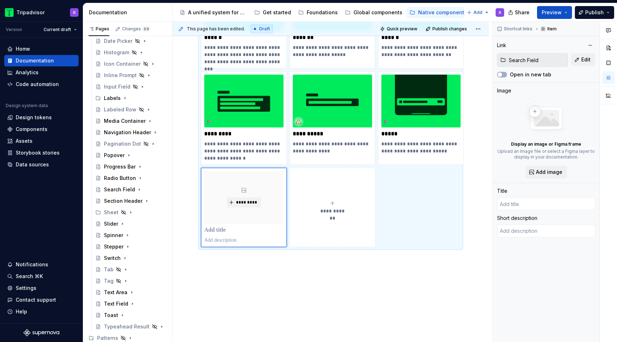
type textarea "*"
type input "Search Field"
type textarea "Search fields allow users to enter a search query using custom characters and k…"
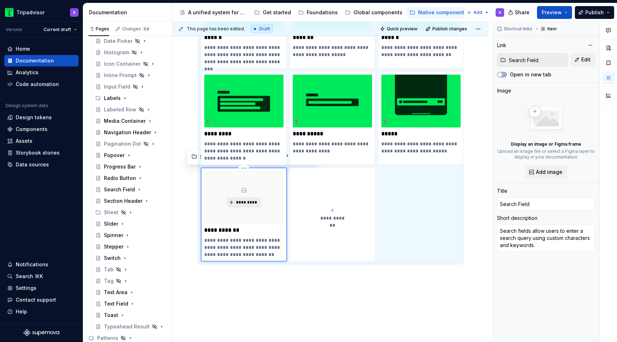
click at [235, 205] on button "*********" at bounding box center [244, 203] width 34 height 10
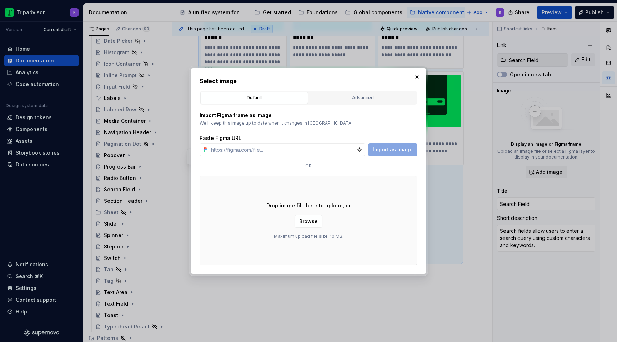
type textarea "*"
type input "https://www.figma.com/design/eWzZGbXTCMsZ0gwC1u1MU0/Altas-Native-Documentation?…"
click at [391, 149] on span "Import as image" at bounding box center [393, 149] width 40 height 7
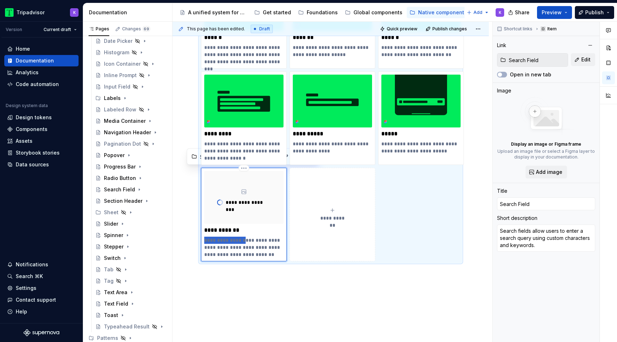
drag, startPoint x: 240, startPoint y: 240, endPoint x: 204, endPoint y: 240, distance: 36.4
click at [204, 240] on div "**********" at bounding box center [244, 215] width 86 height 94
type textarea "*"
type textarea "Alow users to enter a search query using custom characters and keywords."
type textarea "*"
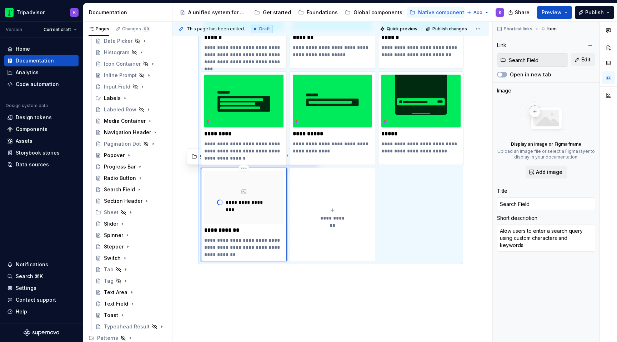
type textarea "Allow users to enter a search query using custom characters and keywords."
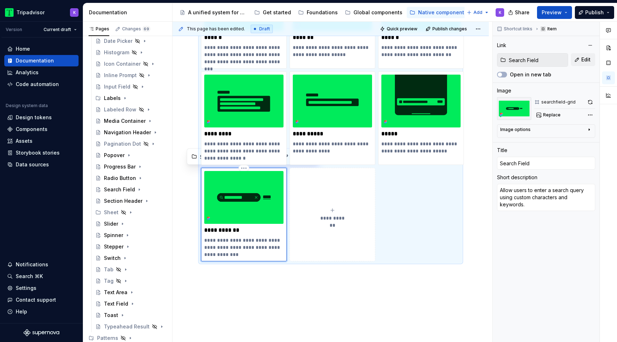
click at [247, 257] on p "**********" at bounding box center [243, 247] width 79 height 21
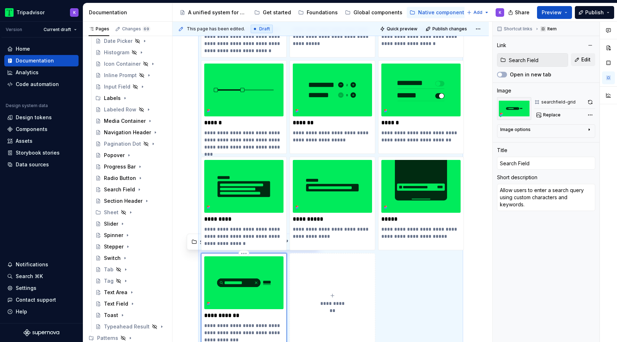
scroll to position [516, 0]
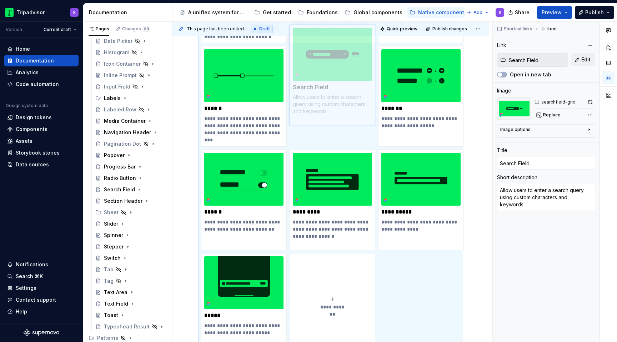
drag, startPoint x: 239, startPoint y: 285, endPoint x: 314, endPoint y: 99, distance: 201.3
click at [314, 99] on body "Tripadvisor K Version Current draft Home Documentation Analytics Code automatio…" at bounding box center [308, 171] width 617 height 342
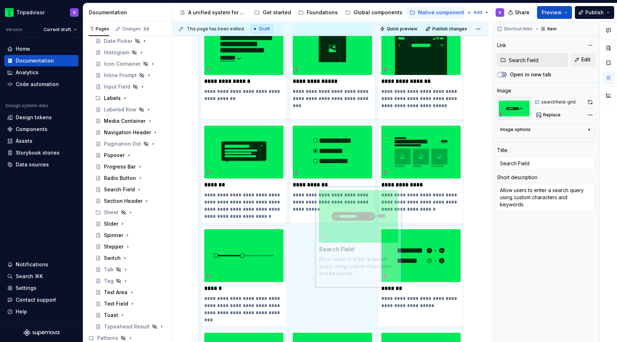
scroll to position [358, 0]
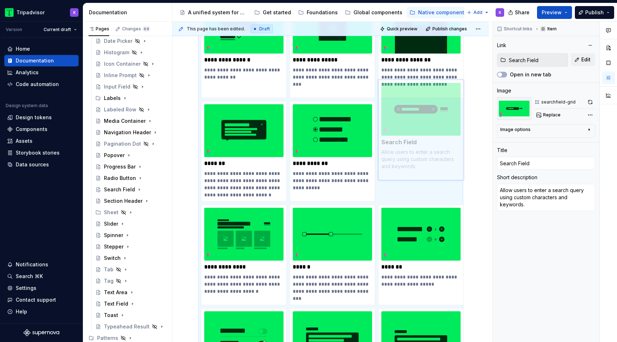
drag, startPoint x: 324, startPoint y: 228, endPoint x: 420, endPoint y: 154, distance: 121.7
click at [420, 154] on body "Tripadvisor K Version Current draft Home Documentation Analytics Code automatio…" at bounding box center [308, 171] width 617 height 342
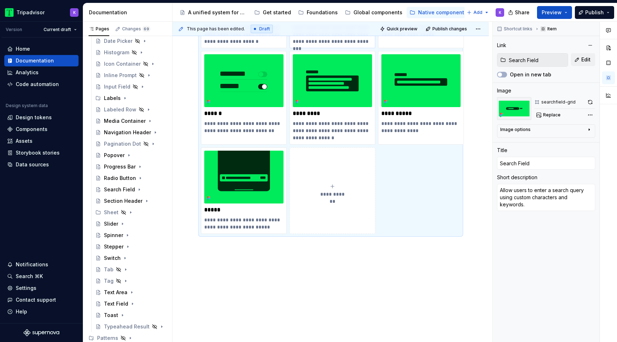
scroll to position [631, 0]
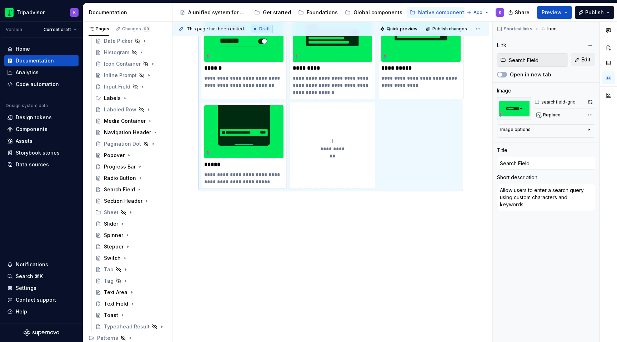
click at [340, 140] on div "**********" at bounding box center [332, 145] width 79 height 14
type textarea "*"
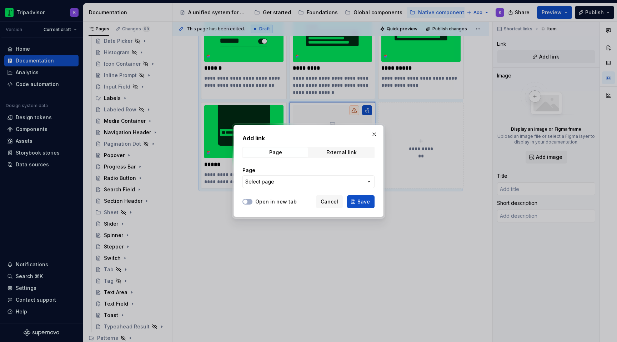
click at [295, 180] on span "Select page" at bounding box center [304, 181] width 118 height 7
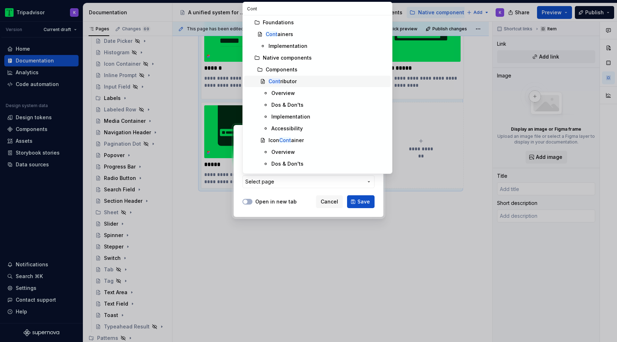
type input "Cont"
click at [304, 79] on div "Cont ributor" at bounding box center [328, 81] width 119 height 7
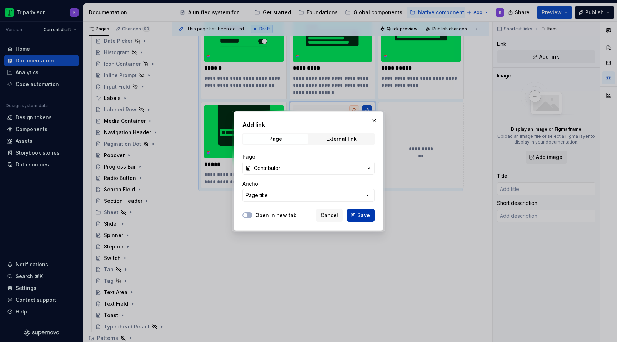
click at [357, 217] on button "Save" at bounding box center [361, 215] width 28 height 13
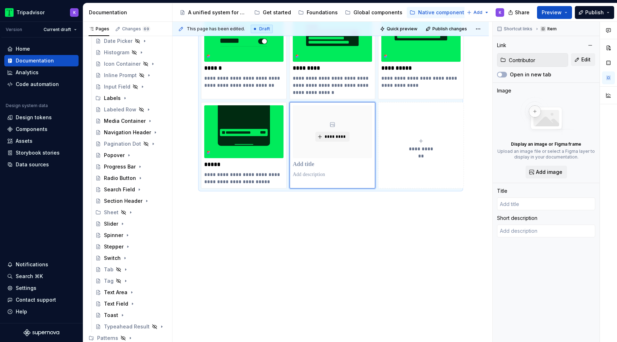
type textarea "*"
type input "Contributor"
type textarea "A contributor displays a member of the community who has shared content like re…"
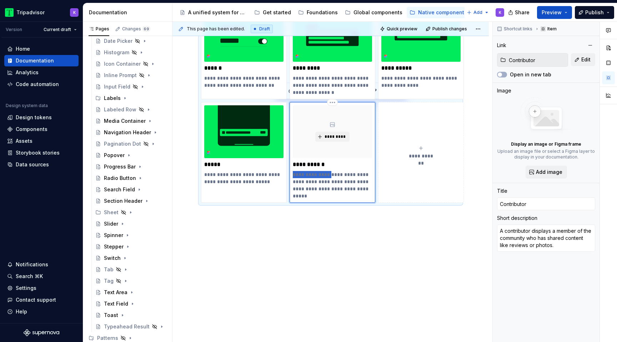
drag, startPoint x: 327, startPoint y: 174, endPoint x: 293, endPoint y: 173, distance: 34.3
click at [293, 173] on p "**********" at bounding box center [332, 185] width 79 height 29
type textarea "*"
type textarea "Displays a member of the community who has shared content like reviews or photo…"
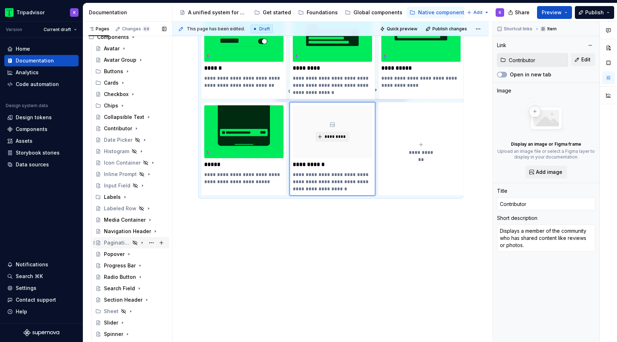
scroll to position [0, 0]
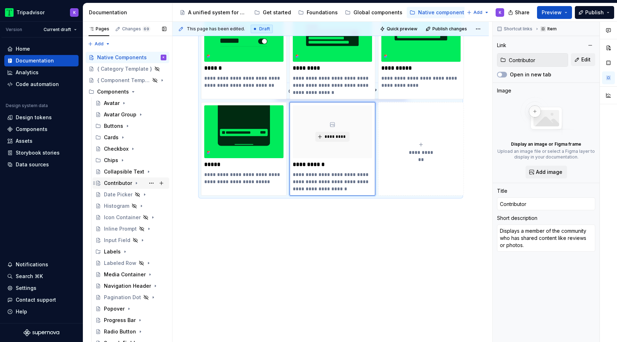
click at [113, 183] on div "Contributor" at bounding box center [118, 183] width 28 height 7
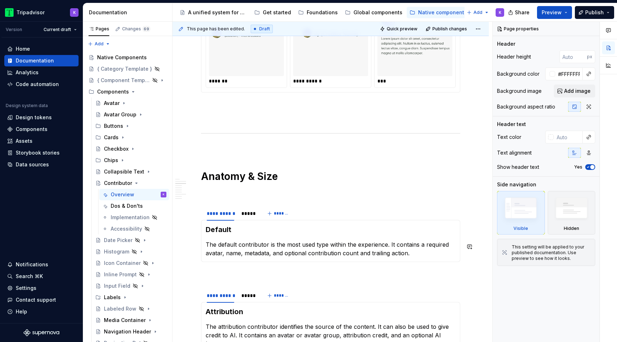
scroll to position [664, 0]
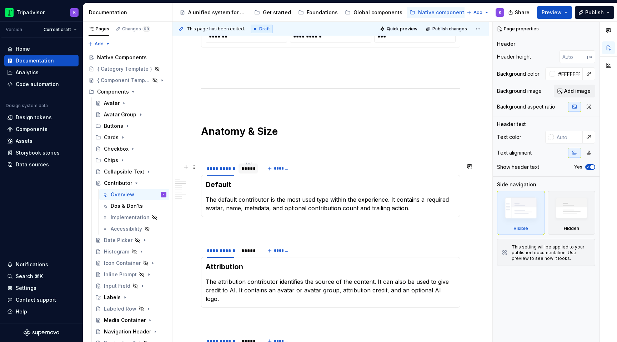
click at [241, 171] on div "*****" at bounding box center [248, 168] width 14 height 7
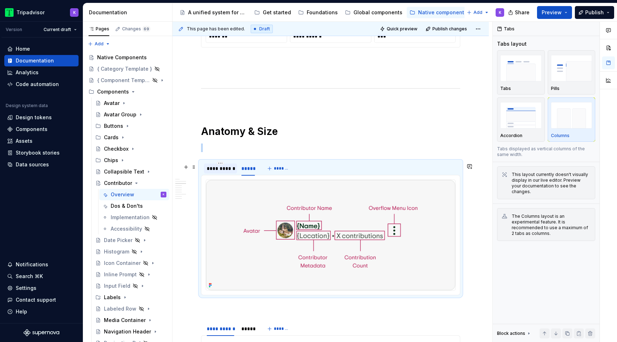
click at [229, 172] on div "**********" at bounding box center [221, 168] width 28 height 7
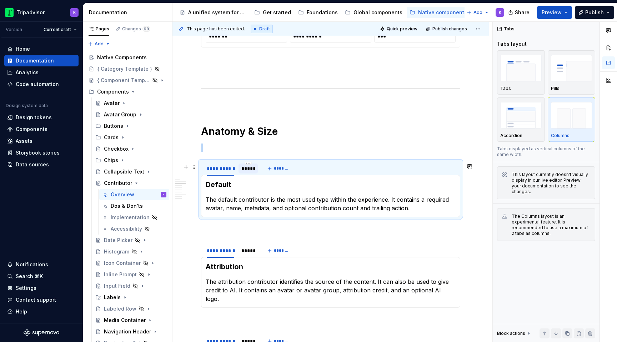
click at [254, 172] on div "*****" at bounding box center [248, 168] width 14 height 7
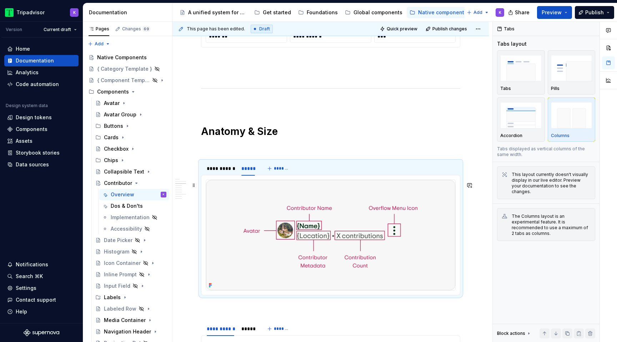
click at [277, 234] on img at bounding box center [330, 235] width 249 height 110
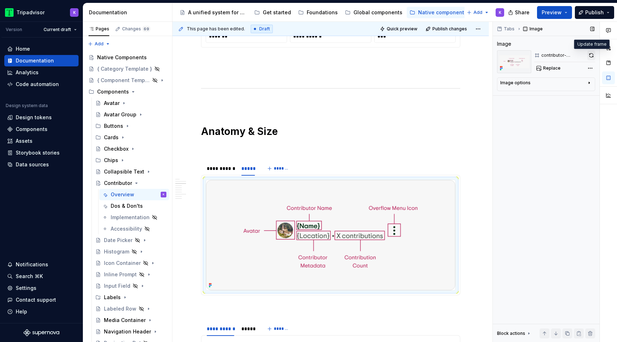
click at [592, 56] on button "button" at bounding box center [592, 55] width 8 height 10
click at [590, 82] on icon "button" at bounding box center [589, 83] width 6 height 6
click at [401, 240] on img at bounding box center [330, 235] width 249 height 110
click at [125, 57] on div "Native Components" at bounding box center [121, 57] width 48 height 7
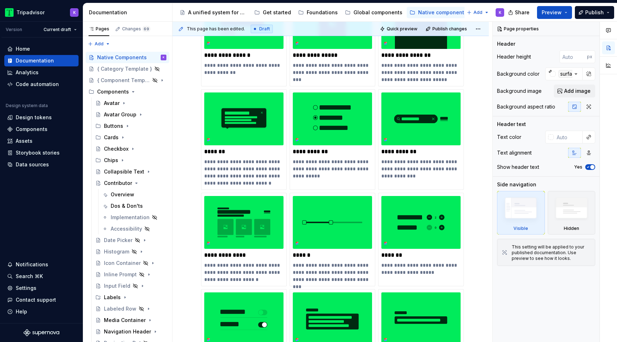
scroll to position [639, 0]
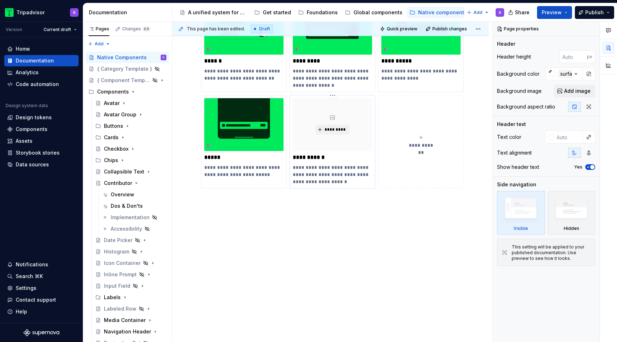
click at [329, 135] on div "*********" at bounding box center [332, 124] width 79 height 53
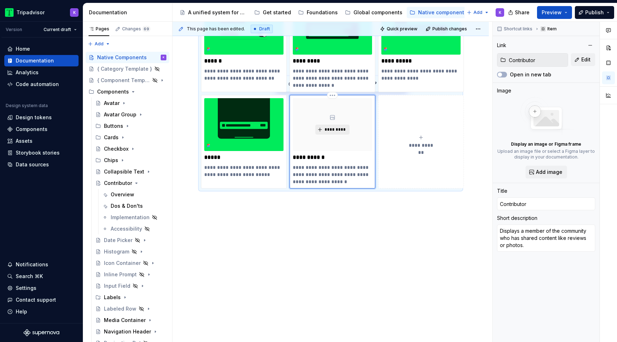
click at [336, 130] on span "*********" at bounding box center [335, 130] width 22 height 6
type textarea "*"
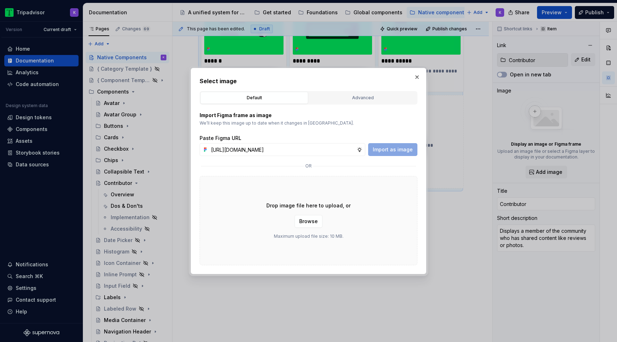
scroll to position [0, 188]
type input "https://www.figma.com/design/eWzZGbXTCMsZ0gwC1u1MU0/Altas-Native-Documentation?…"
click at [407, 150] on span "Import as image" at bounding box center [393, 149] width 40 height 7
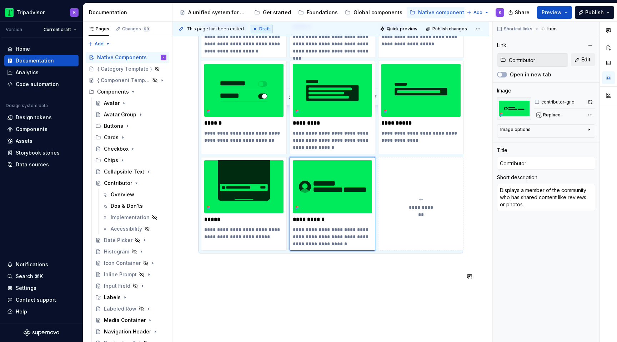
scroll to position [551, 0]
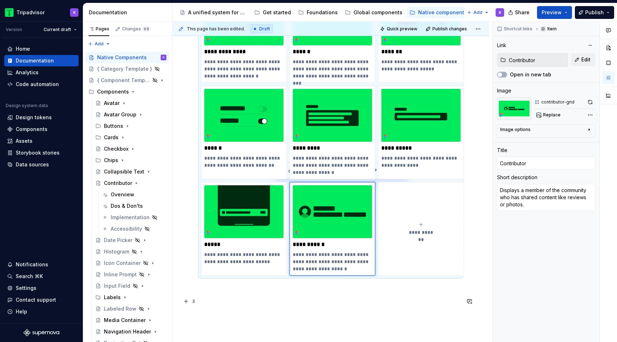
click at [339, 303] on p at bounding box center [330, 301] width 259 height 9
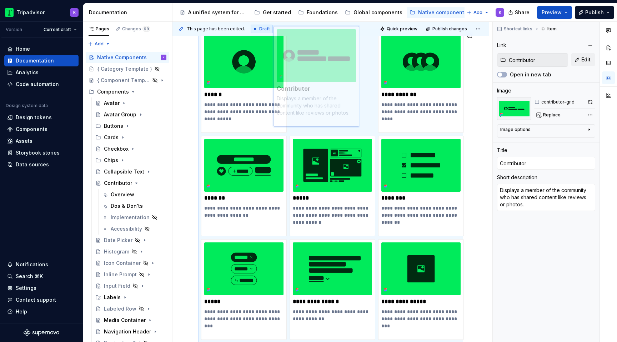
scroll to position [112, 0]
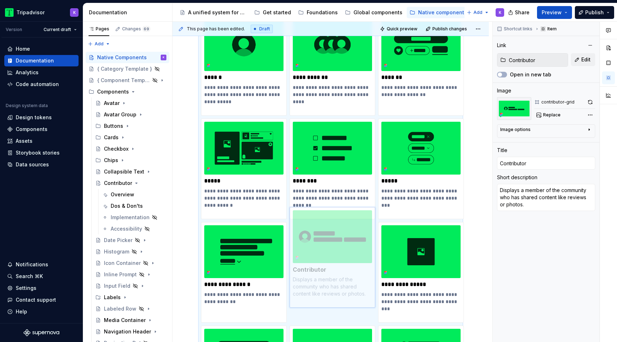
drag, startPoint x: 351, startPoint y: 226, endPoint x: 361, endPoint y: 284, distance: 58.1
click at [361, 284] on body "Tripadvisor K Version Current draft Home Documentation Analytics Code automatio…" at bounding box center [308, 171] width 617 height 342
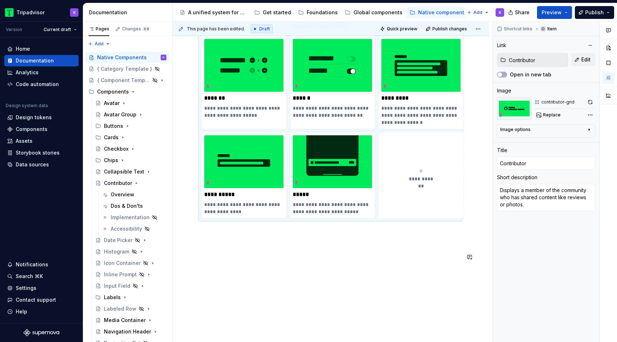
scroll to position [631, 0]
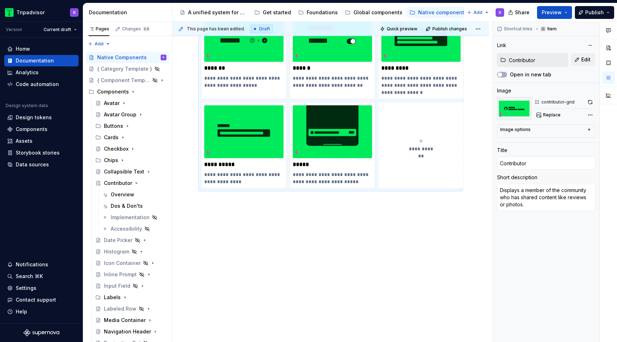
click at [428, 141] on div "**********" at bounding box center [420, 145] width 79 height 14
type textarea "*"
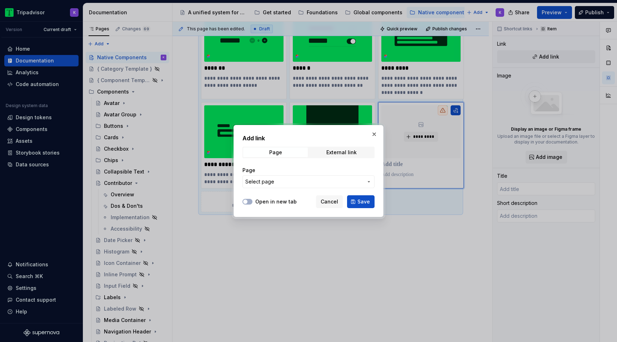
click at [350, 177] on button "Select page" at bounding box center [309, 181] width 132 height 13
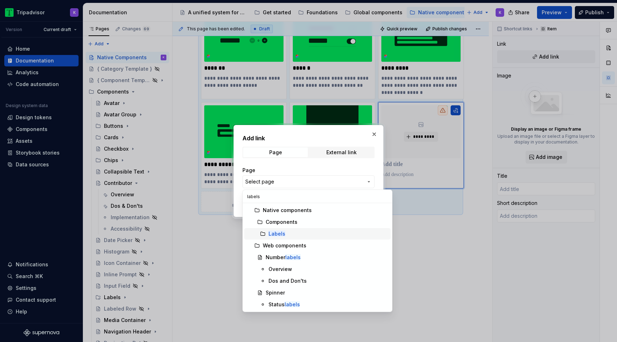
type input "labels"
click at [310, 234] on div "Labels" at bounding box center [328, 233] width 119 height 7
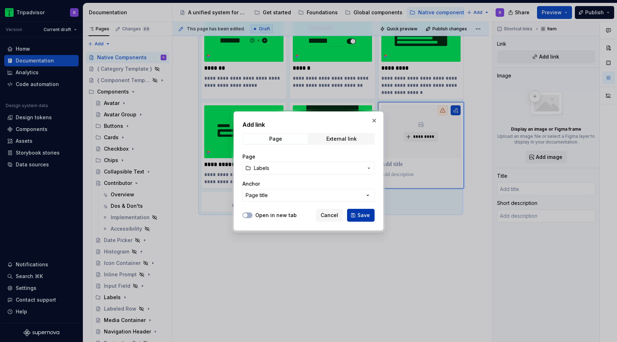
click at [355, 214] on button "Save" at bounding box center [361, 215] width 28 height 13
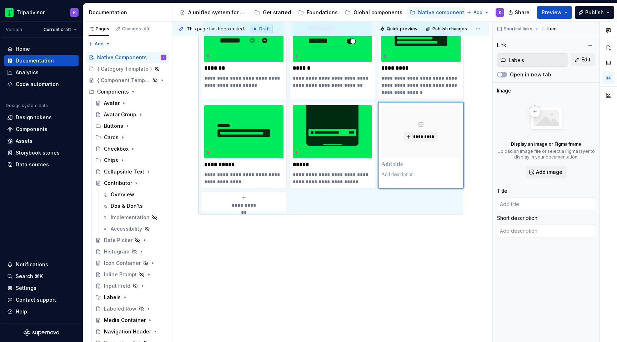
type textarea "*"
type input "Labels"
click at [421, 133] on button "*********" at bounding box center [421, 137] width 34 height 10
type textarea "*"
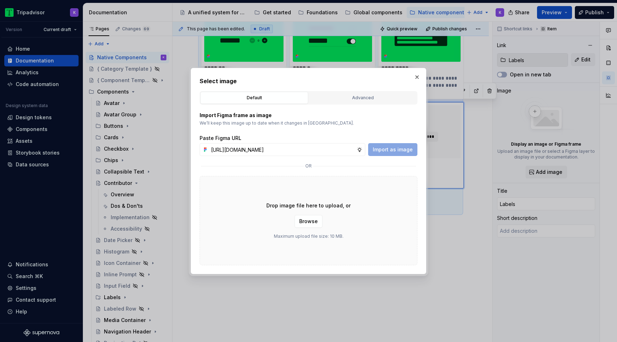
scroll to position [0, 190]
type input "https://www.figma.com/design/eWzZGbXTCMsZ0gwC1u1MU0/Altas-Native-Documentation?…"
click at [405, 148] on span "Import as image" at bounding box center [393, 149] width 40 height 7
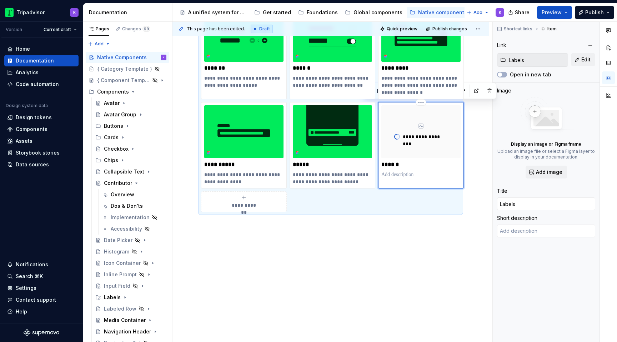
click at [398, 179] on div "**********" at bounding box center [421, 145] width 86 height 86
click at [396, 175] on p at bounding box center [420, 174] width 79 height 7
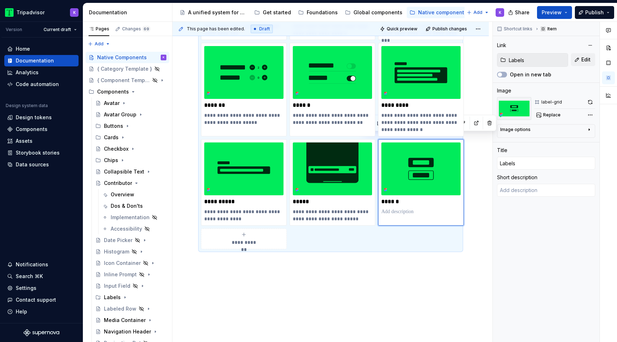
scroll to position [588, 0]
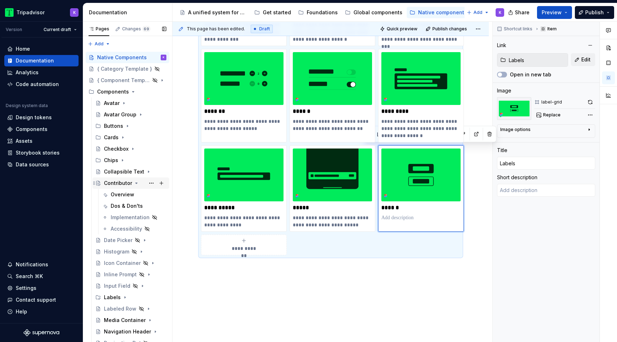
click at [136, 183] on icon "Page tree" at bounding box center [137, 183] width 2 height 1
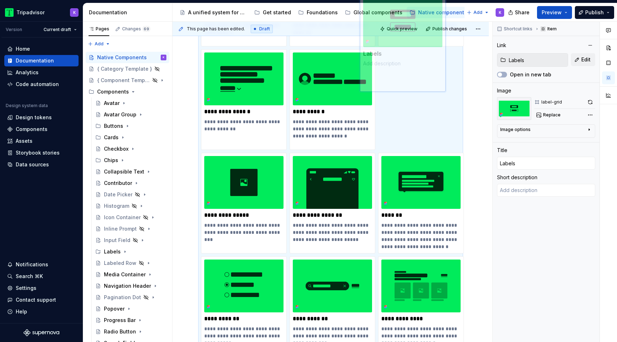
scroll to position [304, 0]
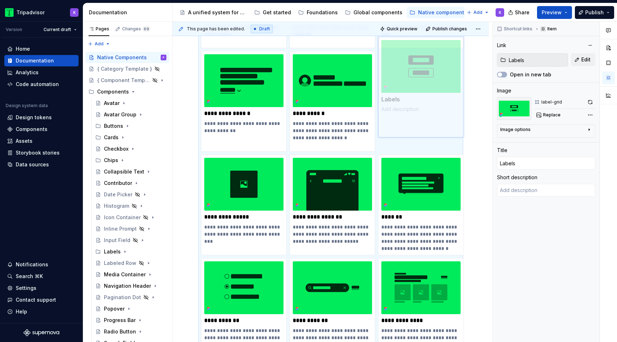
drag, startPoint x: 424, startPoint y: 267, endPoint x: 389, endPoint y: 109, distance: 162.1
click at [389, 109] on body "Tripadvisor K Version Current draft Home Documentation Analytics Code automatio…" at bounding box center [308, 171] width 617 height 342
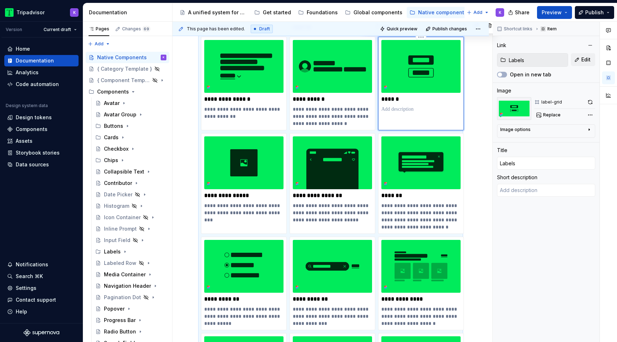
click at [403, 110] on p at bounding box center [420, 109] width 79 height 7
paste div
type textarea "*"
type textarea "Labels are compact identifiers that highlight key information, such as promotio…"
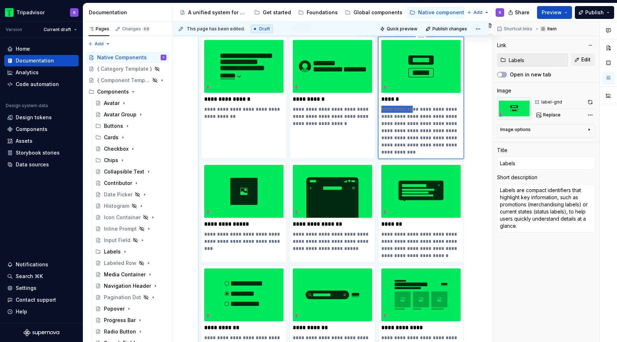
drag, startPoint x: 410, startPoint y: 108, endPoint x: 382, endPoint y: 107, distance: 27.9
click at [382, 107] on p "**********" at bounding box center [420, 131] width 79 height 50
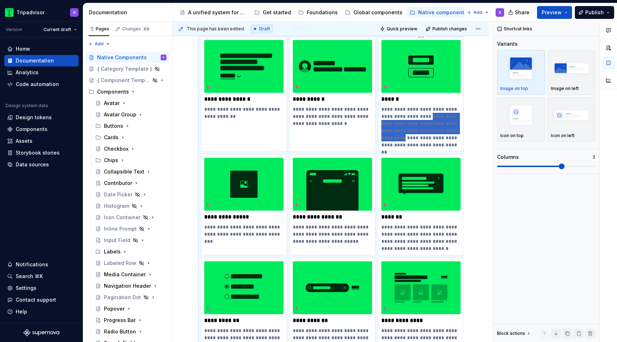
drag, startPoint x: 417, startPoint y: 116, endPoint x: 400, endPoint y: 138, distance: 27.9
click at [400, 138] on p "**********" at bounding box center [420, 127] width 79 height 43
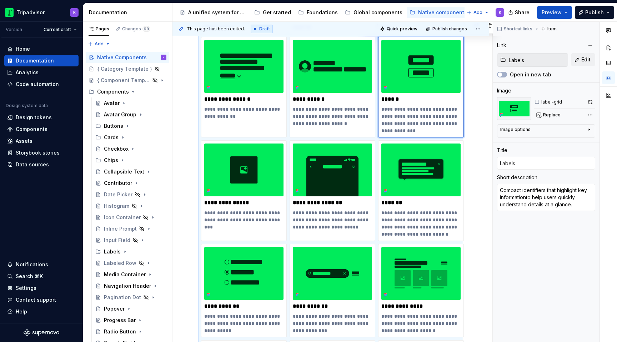
type textarea "*"
type textarea "Compact identifiers that highlight key information to help users quickly unders…"
drag, startPoint x: 405, startPoint y: 110, endPoint x: 378, endPoint y: 110, distance: 27.1
click at [378, 110] on div "**********" at bounding box center [421, 87] width 86 height 101
click at [440, 130] on p "**********" at bounding box center [420, 120] width 79 height 29
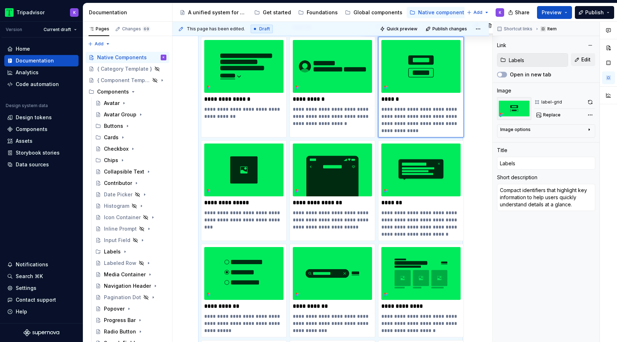
click at [470, 129] on div "**********" at bounding box center [331, 267] width 316 height 881
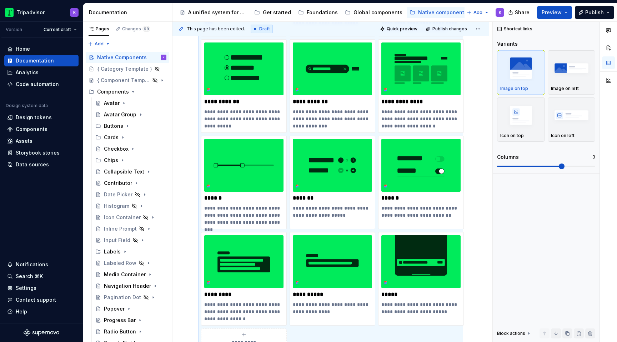
scroll to position [567, 0]
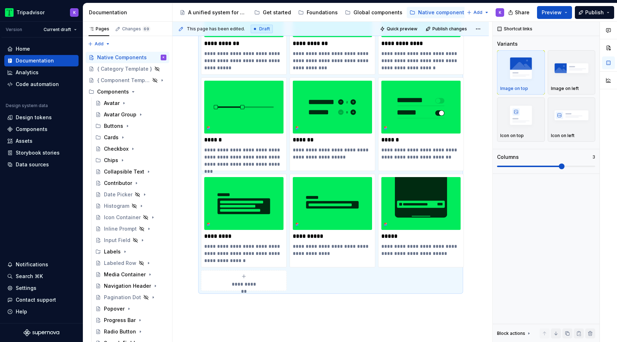
click at [246, 281] on span "**********" at bounding box center [244, 284] width 31 height 7
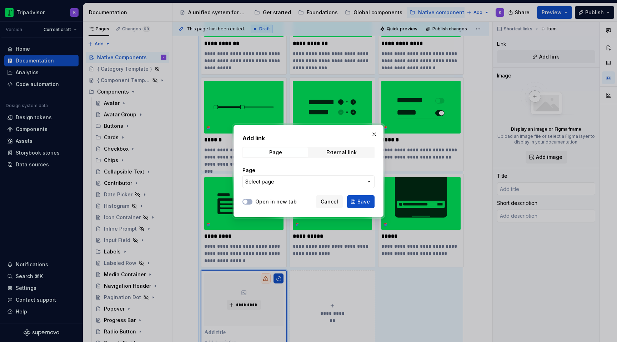
type textarea "*"
click at [274, 182] on span "Select page" at bounding box center [304, 181] width 118 height 7
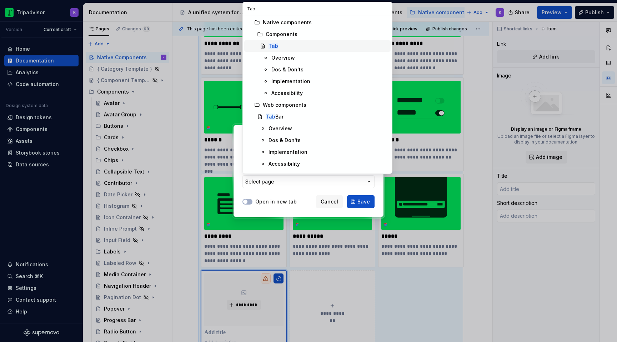
type input "Tab"
click at [291, 49] on div "Tab" at bounding box center [328, 46] width 119 height 7
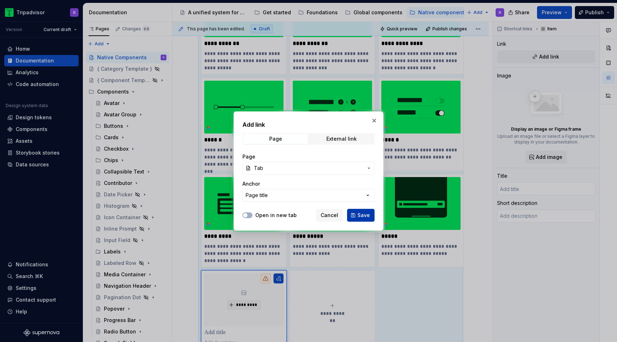
click at [366, 218] on span "Save" at bounding box center [364, 215] width 13 height 7
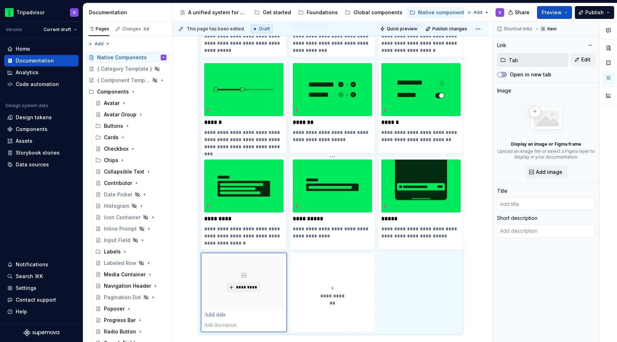
type textarea "*"
type input "Tab"
type textarea "Tabs are navigational elements that allow users to move easily between differen…"
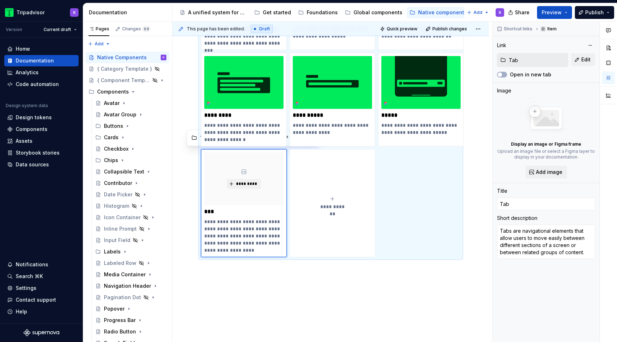
scroll to position [688, 0]
click at [246, 192] on div "*********" at bounding box center [243, 178] width 79 height 53
click at [246, 186] on span "*********" at bounding box center [247, 184] width 22 height 6
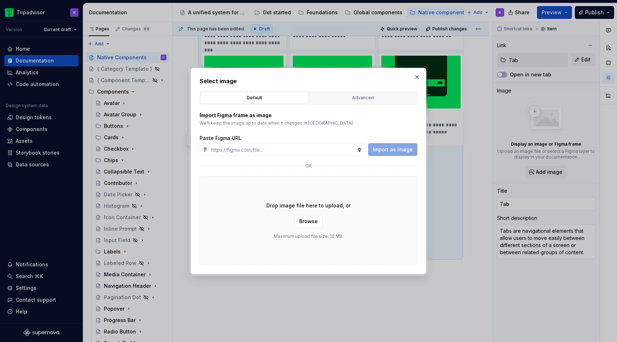
type textarea "*"
type input "https://www.figma.com/design/eWzZGbXTCMsZ0gwC1u1MU0/Altas-Native-Documentation?…"
click at [401, 149] on span "Import as image" at bounding box center [393, 149] width 40 height 7
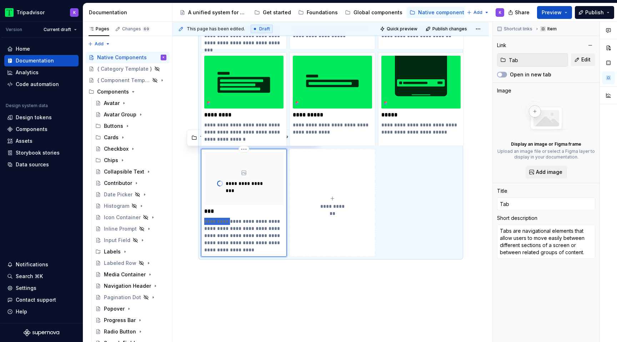
drag, startPoint x: 229, startPoint y: 220, endPoint x: 204, endPoint y: 220, distance: 24.6
click at [204, 220] on p "**********" at bounding box center [243, 236] width 79 height 36
type textarea "*"
type textarea "Navigational elements that allow users to move easily between different section…"
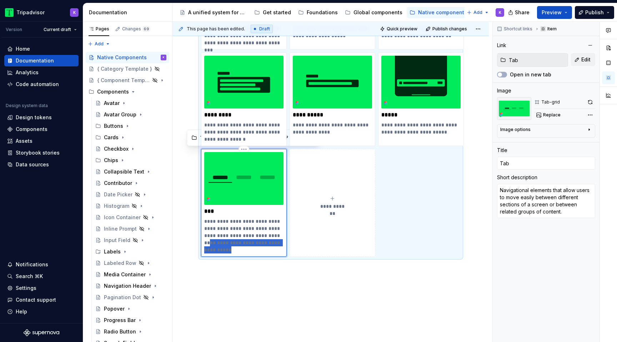
drag, startPoint x: 244, startPoint y: 251, endPoint x: 273, endPoint y: 235, distance: 32.5
click at [273, 235] on p "**********" at bounding box center [243, 236] width 79 height 36
type textarea "*"
type textarea "Navigational elements that allow users to move easily between different section…"
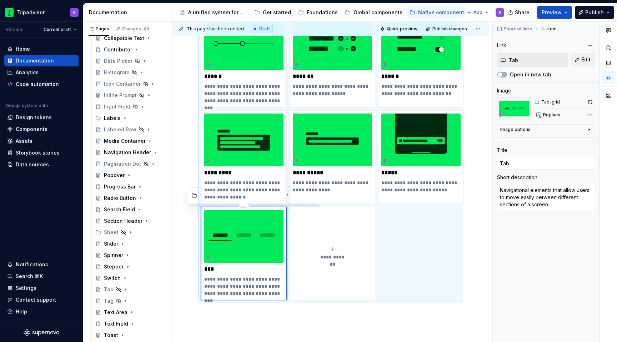
scroll to position [622, 0]
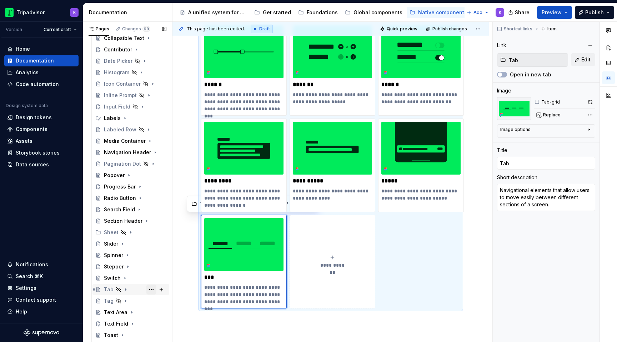
click at [150, 290] on button "Page tree" at bounding box center [151, 290] width 10 height 10
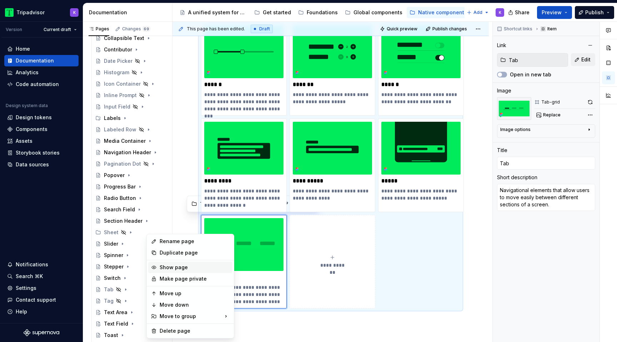
click at [173, 266] on div "Show page" at bounding box center [195, 267] width 70 height 7
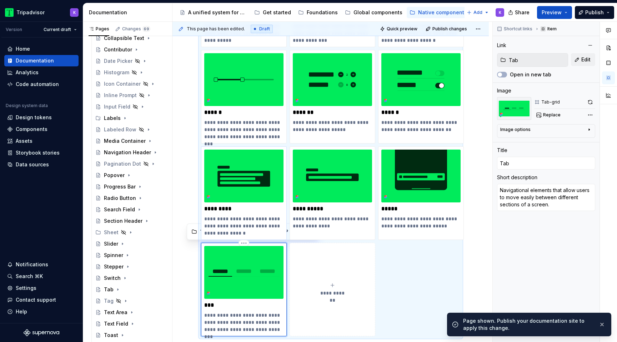
scroll to position [630, 0]
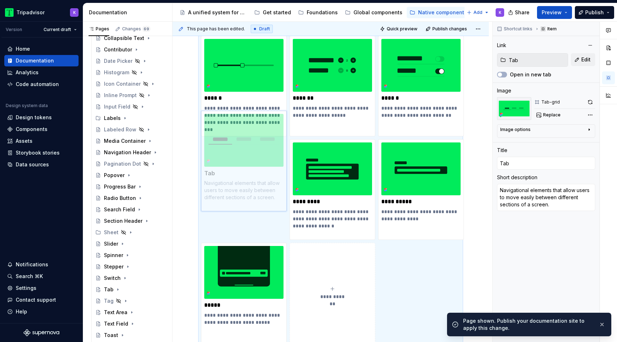
drag, startPoint x: 234, startPoint y: 271, endPoint x: 195, endPoint y: 181, distance: 98.7
click at [194, 181] on body "Tripadvisor K Version Current draft Home Documentation Analytics Code automatio…" at bounding box center [308, 171] width 617 height 342
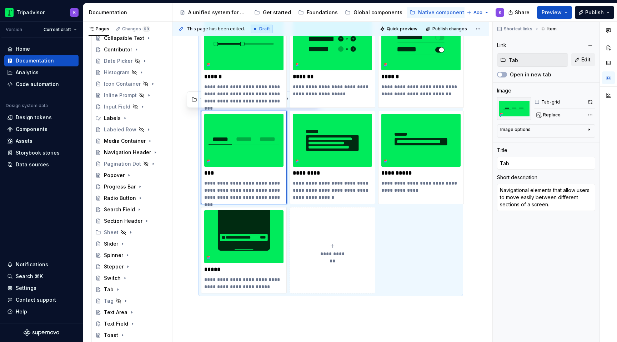
click at [327, 257] on span "**********" at bounding box center [332, 253] width 31 height 7
type textarea "*"
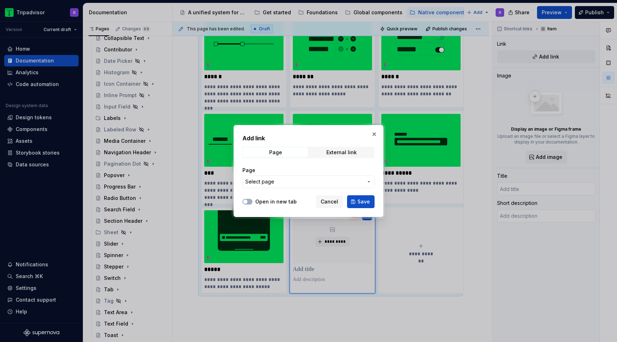
click at [309, 181] on span "Select page" at bounding box center [304, 181] width 118 height 7
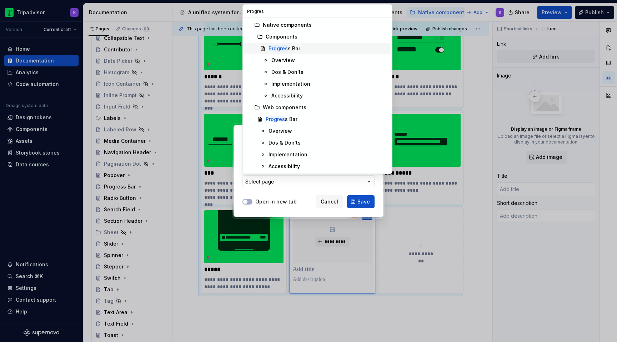
type input "Progres"
click at [326, 49] on div "Progres s Bar" at bounding box center [328, 48] width 119 height 7
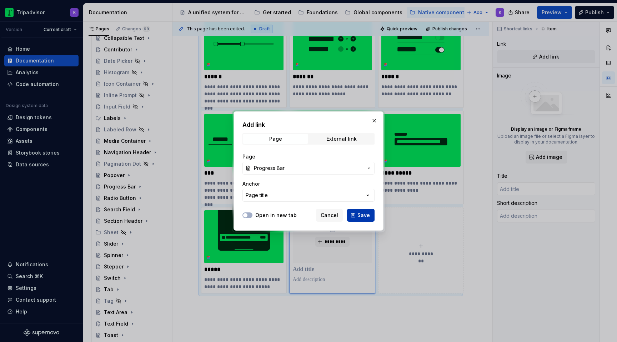
click at [360, 216] on span "Save" at bounding box center [364, 215] width 13 height 7
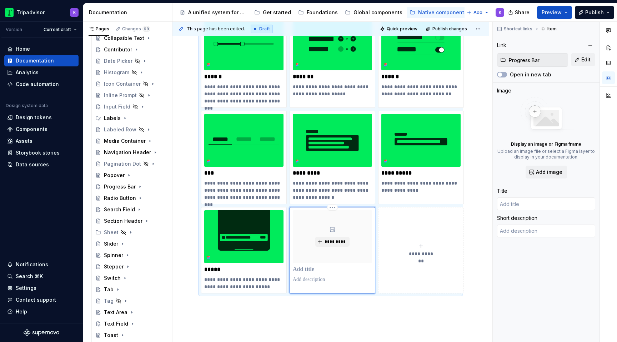
type textarea "*"
type input "Progress Bar"
type textarea "Progress bars are visual indicators of progression through a process or experie…"
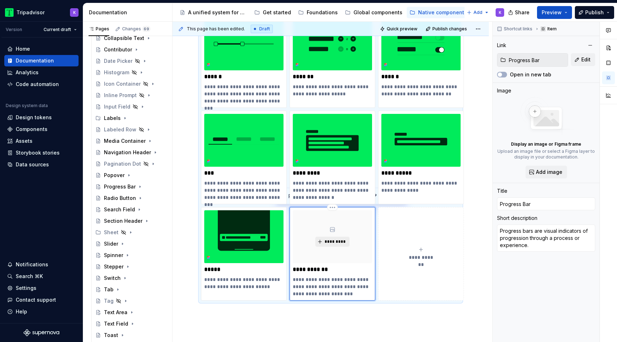
click at [343, 245] on button "*********" at bounding box center [332, 242] width 34 height 10
type textarea "*"
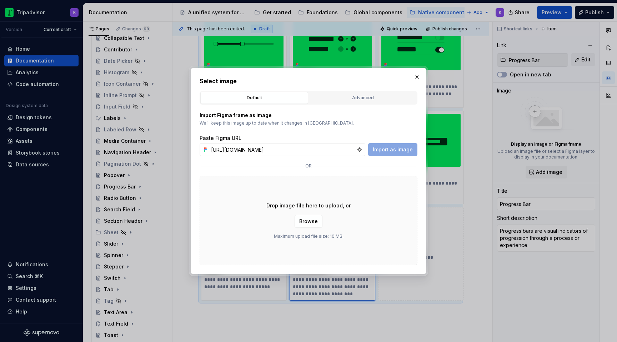
scroll to position [0, 188]
type input "https://www.figma.com/design/eWzZGbXTCMsZ0gwC1u1MU0/Altas-Native-Documentation?…"
click at [398, 148] on span "Import as image" at bounding box center [393, 149] width 40 height 7
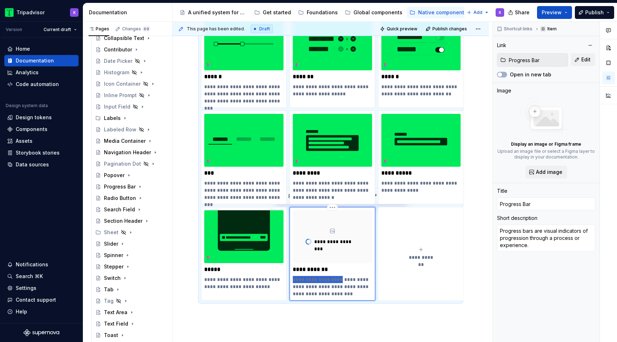
drag, startPoint x: 339, startPoint y: 281, endPoint x: 292, endPoint y: 281, distance: 46.4
click at [292, 281] on div "**********" at bounding box center [333, 254] width 86 height 94
type textarea "*"
type textarea "Visual indicators of progression through a process or experience."
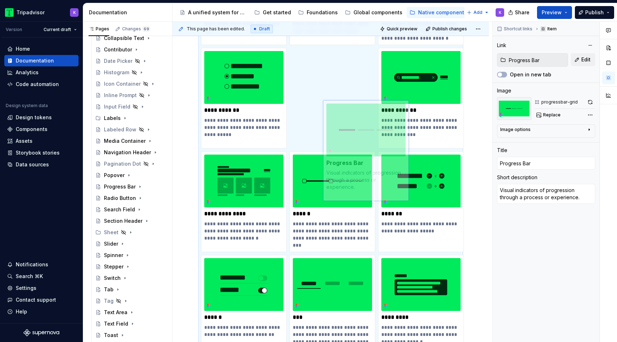
scroll to position [511, 0]
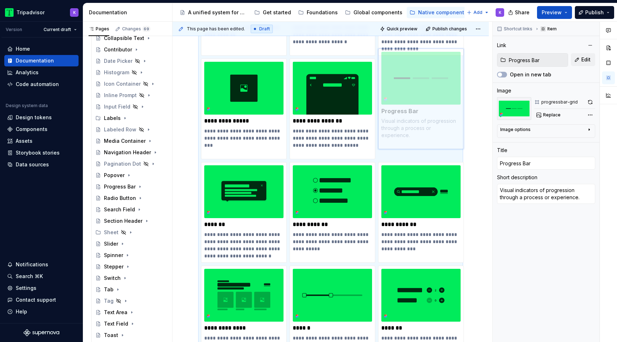
drag, startPoint x: 330, startPoint y: 258, endPoint x: 440, endPoint y: 71, distance: 217.0
click at [440, 71] on body "Tripadvisor K Version Current draft Home Documentation Analytics Code automatio…" at bounding box center [308, 171] width 617 height 342
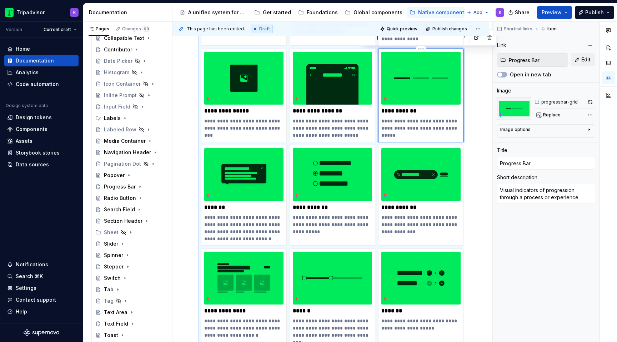
scroll to position [410, 0]
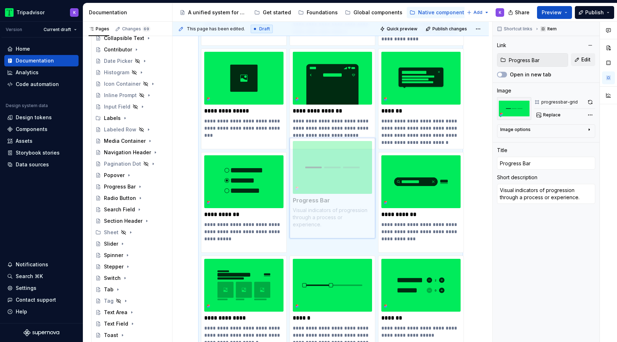
drag, startPoint x: 426, startPoint y: 88, endPoint x: 358, endPoint y: 160, distance: 99.8
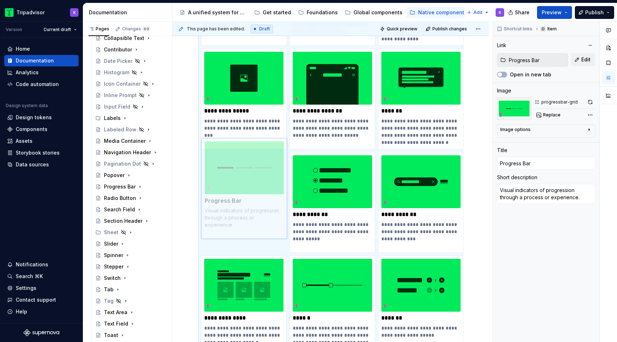
scroll to position [424, 0]
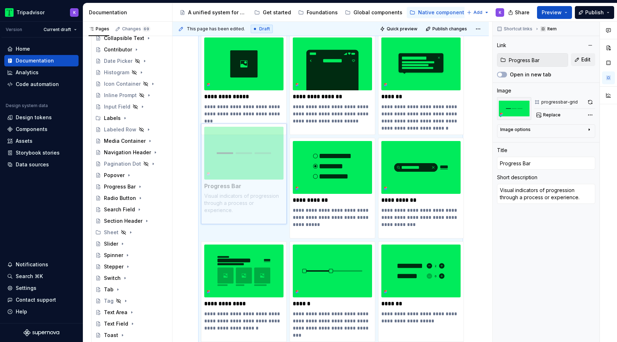
drag, startPoint x: 343, startPoint y: 184, endPoint x: 251, endPoint y: 185, distance: 91.8
click at [251, 185] on body "Tripadvisor K Version Current draft Home Documentation Analytics Code automatio…" at bounding box center [308, 171] width 617 height 342
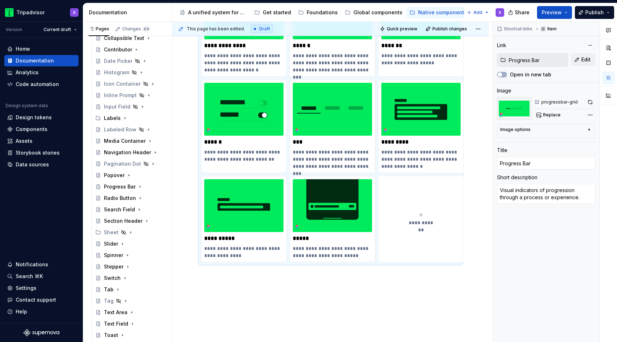
scroll to position [735, 0]
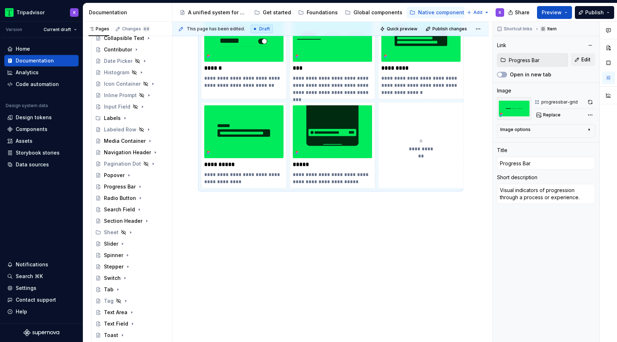
click at [419, 151] on span "**********" at bounding box center [421, 148] width 31 height 7
type textarea "*"
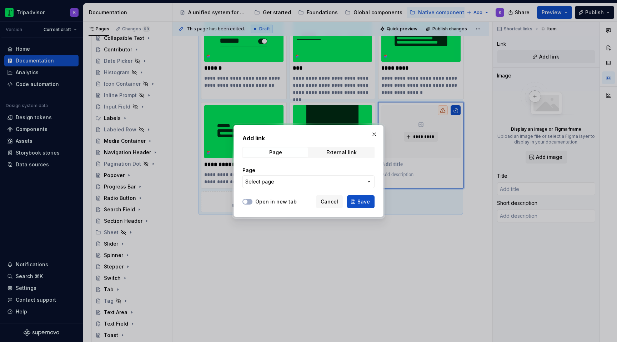
click at [345, 182] on span "Select page" at bounding box center [304, 181] width 118 height 7
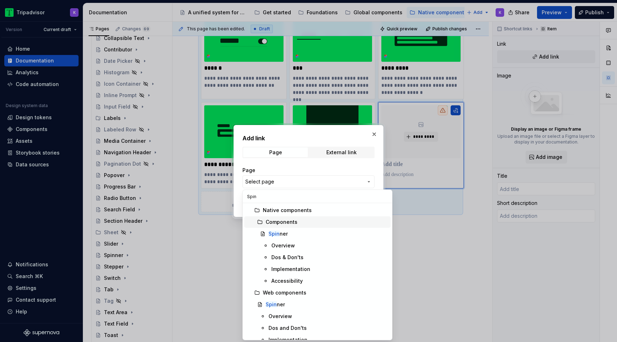
type input "Spin"
click at [309, 233] on div "Spin ner" at bounding box center [328, 233] width 119 height 7
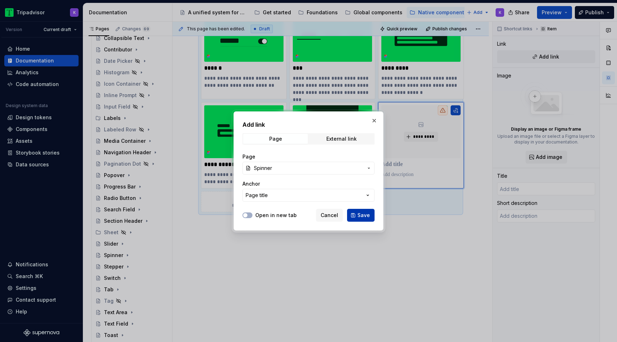
click at [356, 217] on button "Save" at bounding box center [361, 215] width 28 height 13
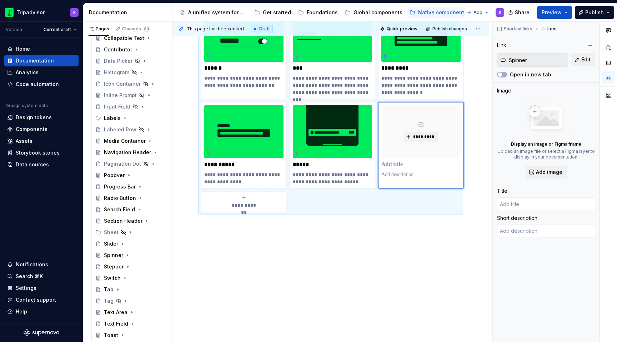
type textarea "*"
type input "Spinner"
type textarea "A spinner is a visual loading indicator that a process is in progress but the i…"
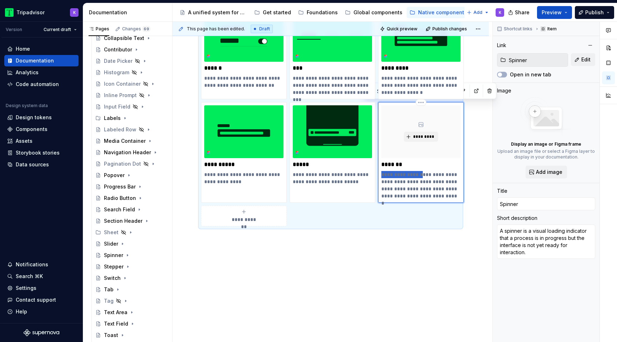
drag, startPoint x: 417, startPoint y: 175, endPoint x: 380, endPoint y: 175, distance: 36.8
click at [380, 175] on div "**********" at bounding box center [421, 152] width 86 height 101
type textarea "*"
type textarea "Visual loading indicator that a process is in progress but the interface is not…"
click at [421, 200] on div "**********" at bounding box center [421, 152] width 86 height 101
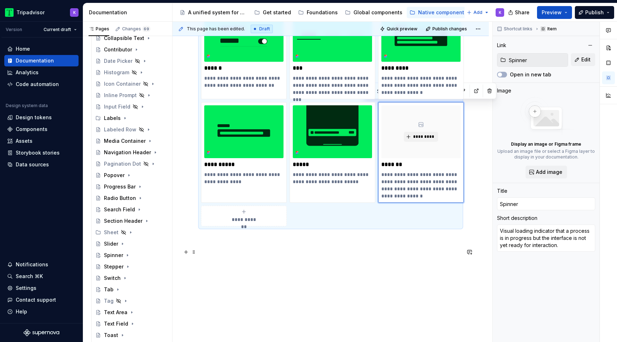
click at [411, 254] on p at bounding box center [330, 252] width 259 height 9
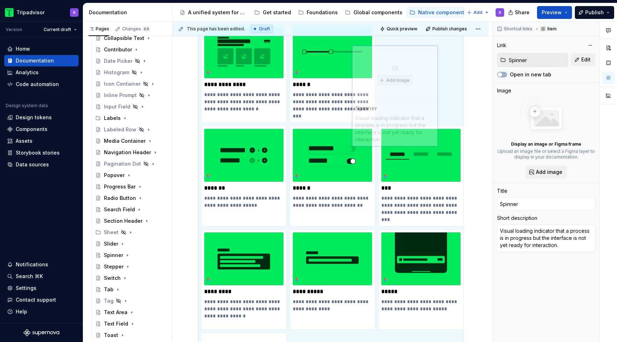
scroll to position [636, 0]
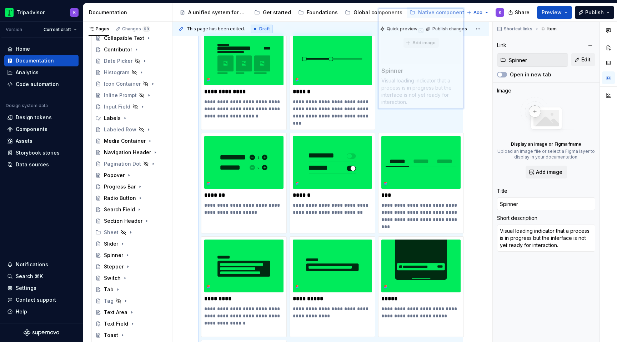
drag, startPoint x: 405, startPoint y: 248, endPoint x: 379, endPoint y: 80, distance: 169.9
click at [379, 80] on body "Tripadvisor K Version Current draft Home Documentation Analytics Code automatio…" at bounding box center [308, 171] width 617 height 342
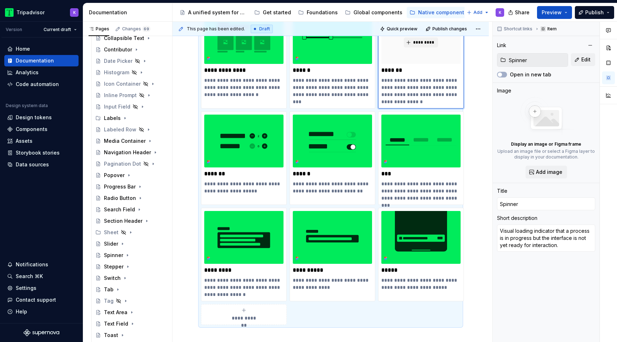
scroll to position [594, 0]
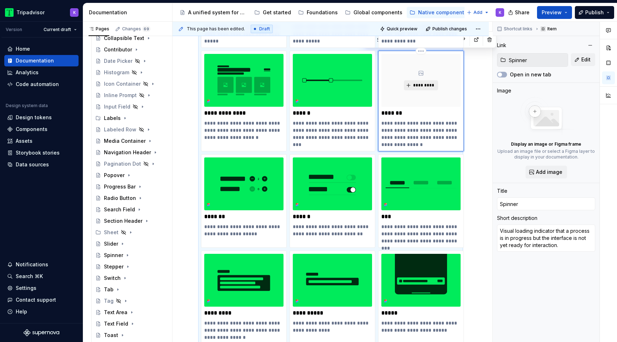
click at [410, 89] on button "*********" at bounding box center [421, 85] width 34 height 10
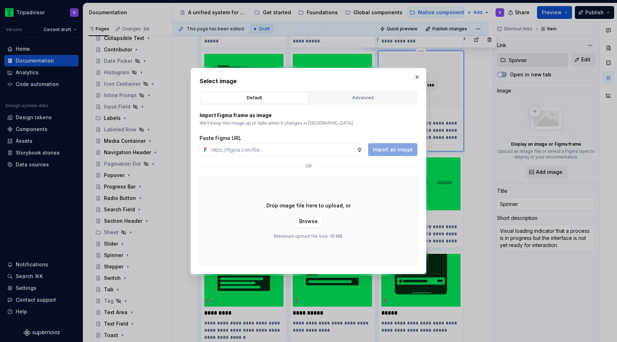
type textarea "*"
type input "https://www.figma.com/design/eWzZGbXTCMsZ0gwC1u1MU0/Altas-Native-Documentation?…"
type textarea "*"
type input "https://www.figma.com/design/eWzZGbXTCMsZ0gwC1u1MU0/Altas-Native-Documentation?…"
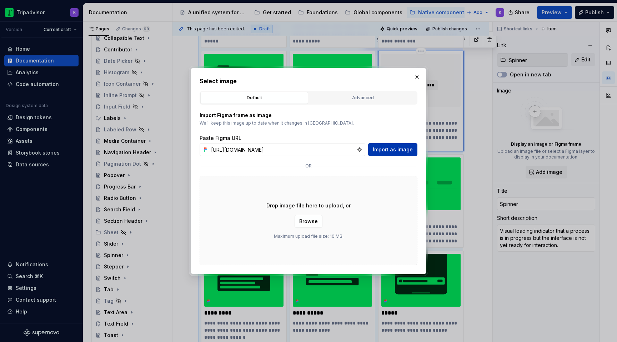
click at [396, 150] on span "Import as image" at bounding box center [393, 149] width 40 height 7
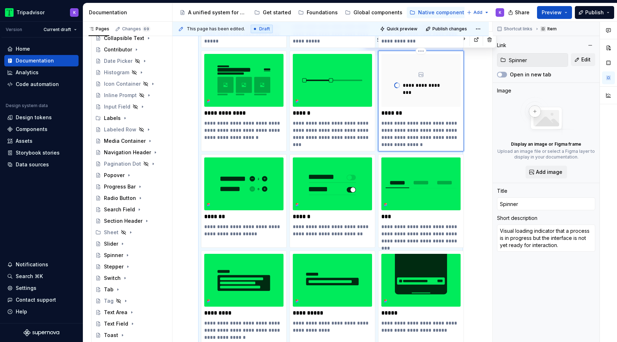
click at [432, 130] on p "**********" at bounding box center [420, 134] width 79 height 29
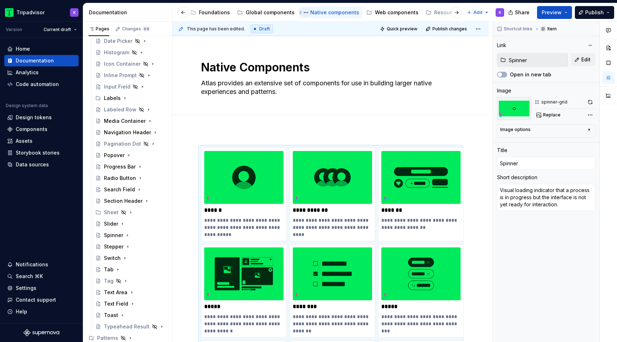
scroll to position [0, 215]
click at [283, 11] on div "Web components" at bounding box center [290, 12] width 44 height 7
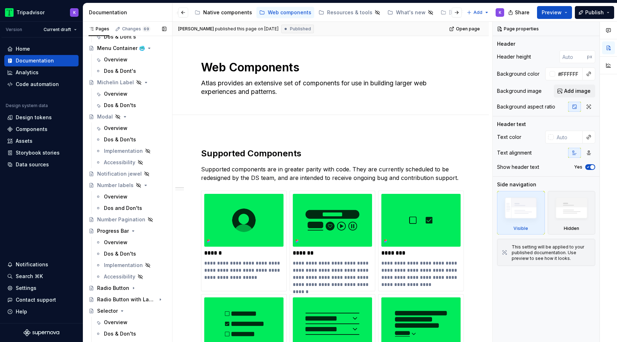
scroll to position [561, 0]
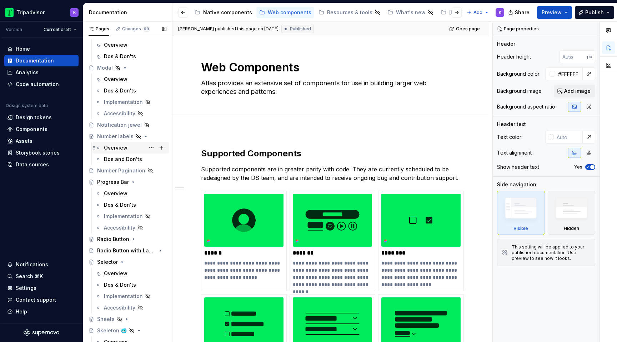
click at [115, 146] on div "Overview" at bounding box center [116, 147] width 24 height 7
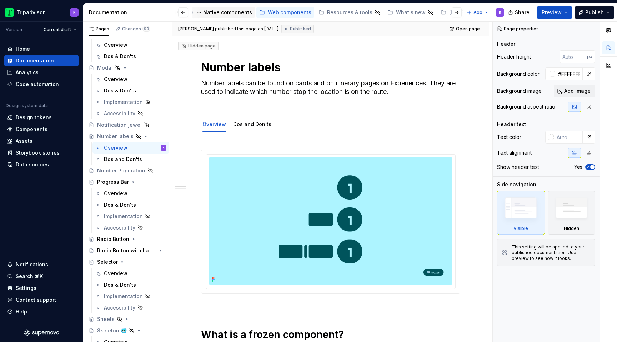
click at [229, 15] on div "Native components" at bounding box center [227, 12] width 49 height 7
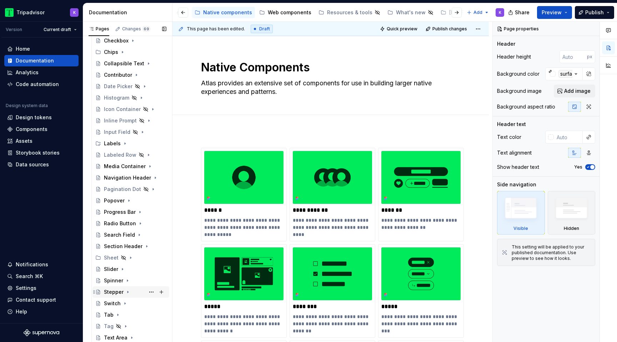
scroll to position [101, 0]
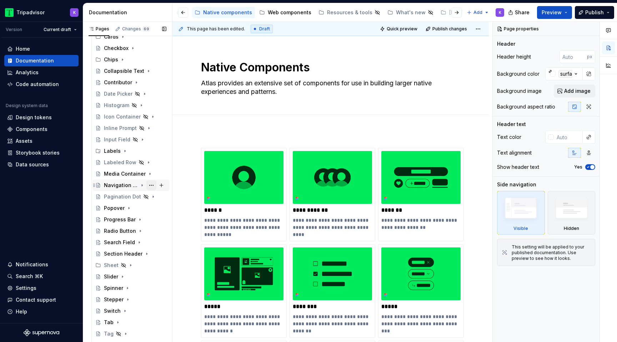
click at [151, 186] on button "Page tree" at bounding box center [151, 185] width 10 height 10
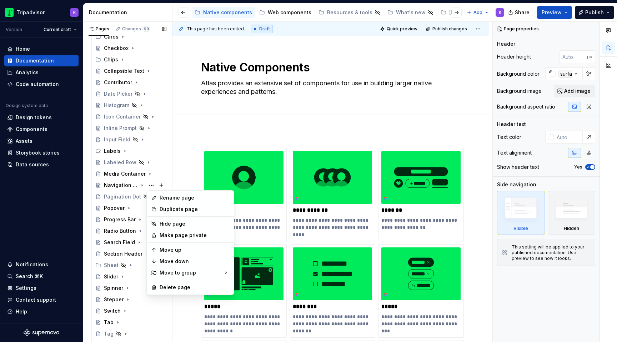
click at [107, 195] on div "Pages Changes 69 Add Accessibility guide for tree Page tree. Navigate the tree …" at bounding box center [127, 184] width 89 height 324
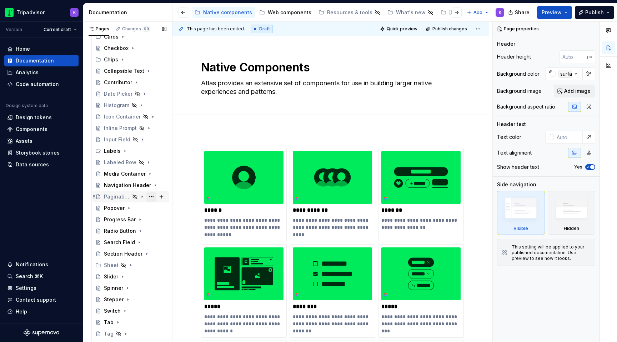
click at [150, 194] on button "Page tree" at bounding box center [151, 197] width 10 height 10
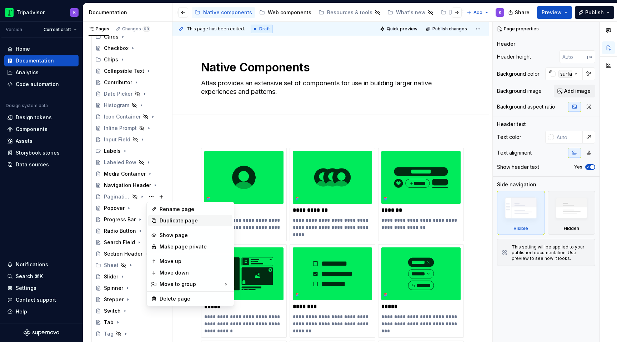
click at [179, 221] on div "Duplicate page" at bounding box center [195, 220] width 70 height 7
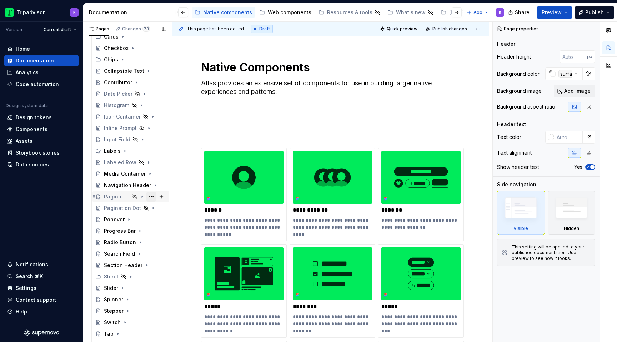
click at [153, 196] on button "Page tree" at bounding box center [151, 197] width 10 height 10
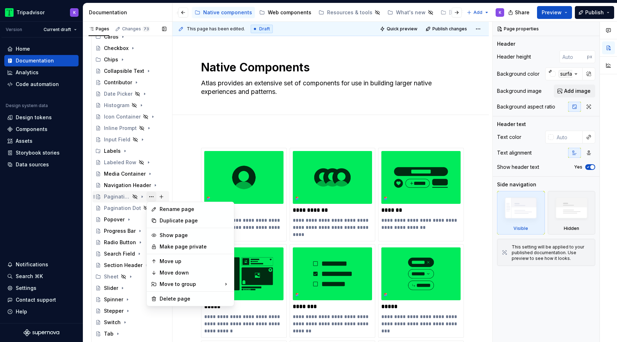
type textarea "*"
click at [188, 208] on div "Rename page" at bounding box center [195, 209] width 70 height 7
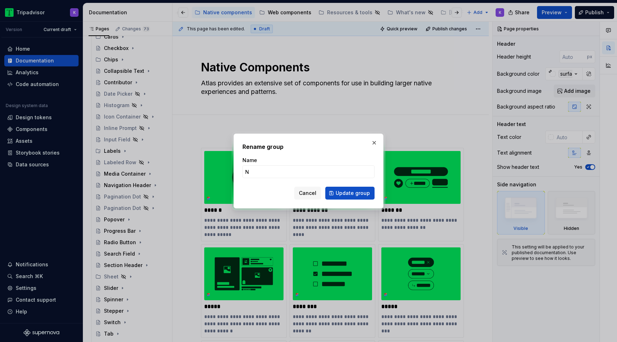
type input "Nu"
type textarea "*"
type input "Number Label"
click at [354, 195] on span "Update group" at bounding box center [353, 193] width 34 height 7
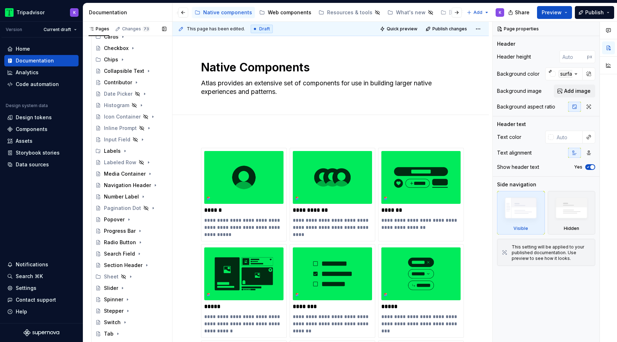
click at [0, 0] on button "Page tree" at bounding box center [0, 0] width 0 height 0
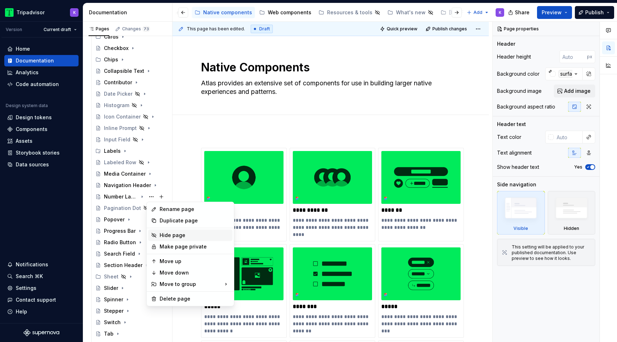
click at [178, 237] on div "Hide page" at bounding box center [195, 235] width 70 height 7
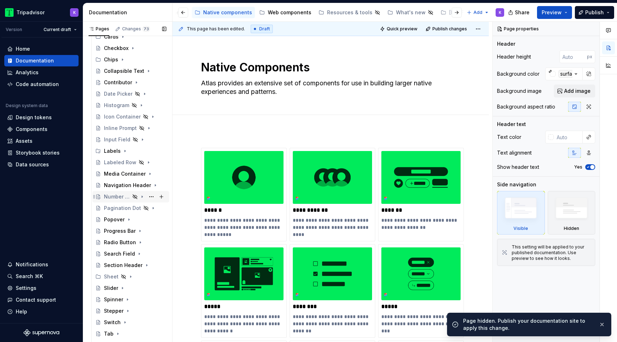
click at [121, 196] on div "Number Label" at bounding box center [117, 196] width 26 height 7
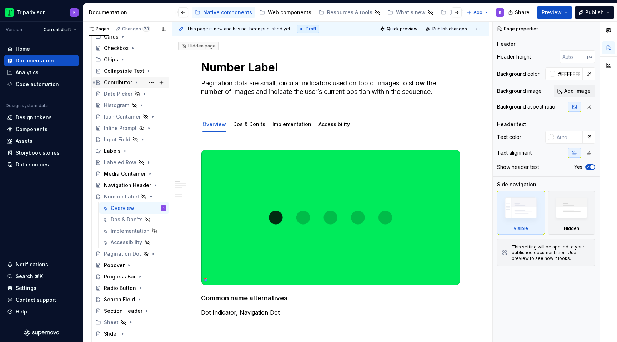
click at [134, 82] on icon "Page tree" at bounding box center [137, 83] width 6 height 6
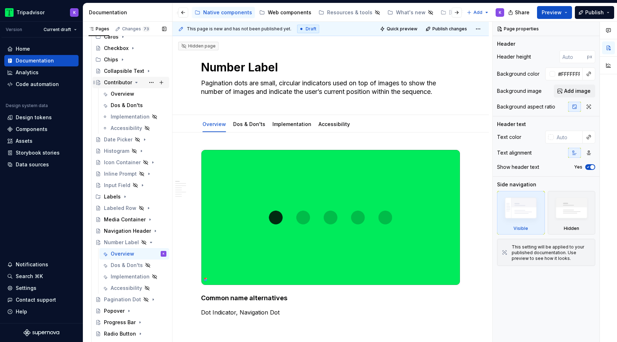
click at [136, 82] on icon "Page tree" at bounding box center [137, 82] width 2 height 1
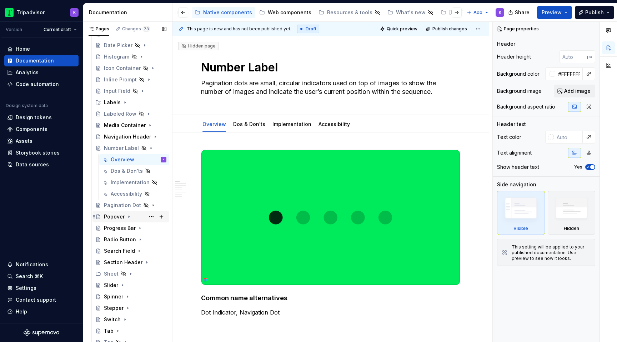
scroll to position [165, 0]
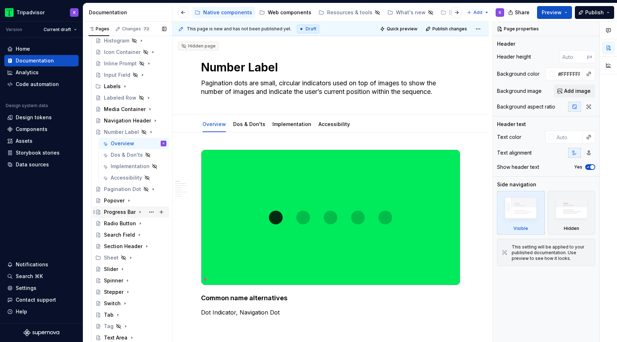
click at [138, 213] on icon "Page tree" at bounding box center [140, 212] width 6 height 6
click at [134, 235] on div "Search Field" at bounding box center [135, 235] width 63 height 10
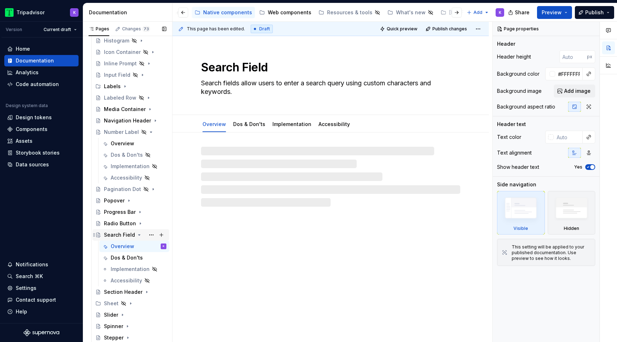
click at [134, 235] on div "Search Field" at bounding box center [135, 235] width 63 height 10
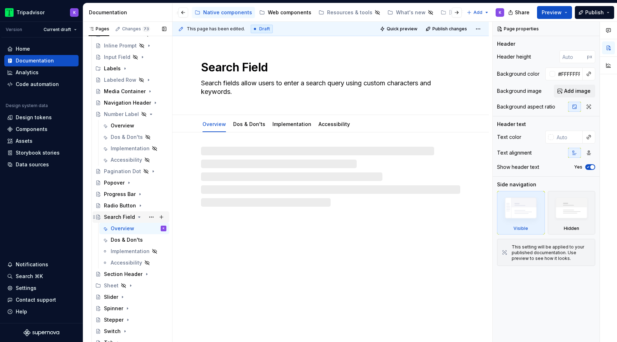
click at [136, 217] on icon "Page tree" at bounding box center [139, 217] width 6 height 6
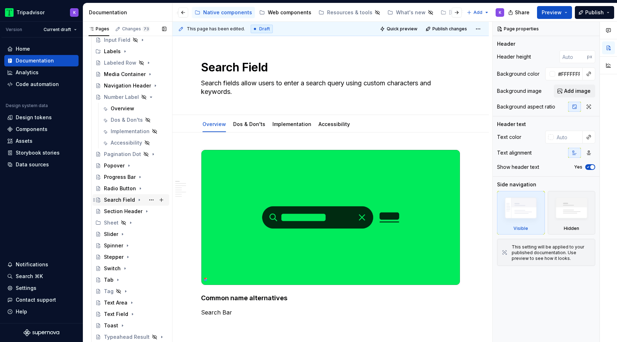
scroll to position [211, 0]
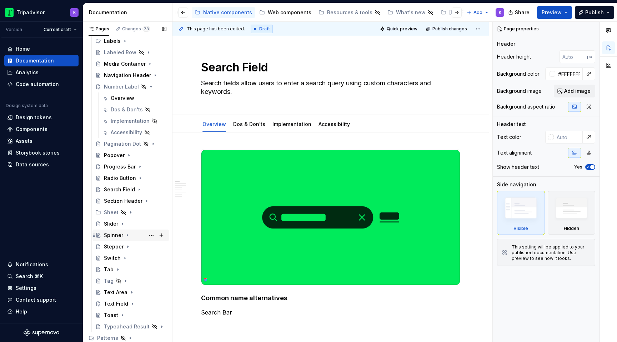
click at [128, 234] on icon "Page tree" at bounding box center [128, 236] width 6 height 6
click at [130, 291] on icon "Page tree" at bounding box center [132, 293] width 6 height 6
click at [133, 304] on icon "Page tree" at bounding box center [133, 304] width 6 height 6
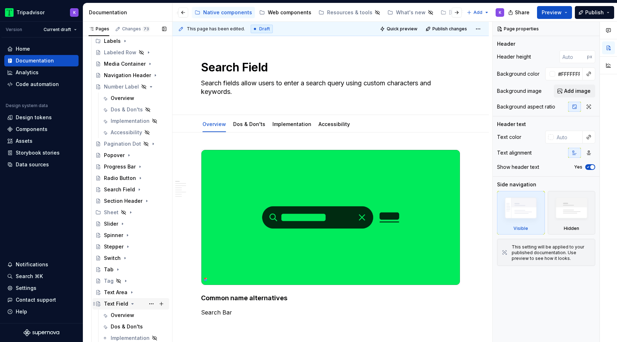
click at [133, 304] on icon "Page tree" at bounding box center [133, 304] width 6 height 6
click at [118, 270] on icon "Page tree" at bounding box center [118, 270] width 6 height 6
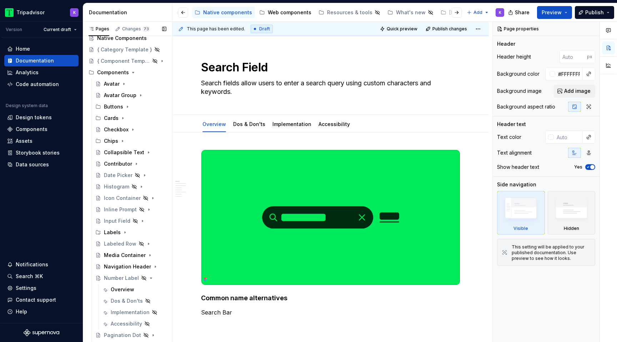
scroll to position [0, 0]
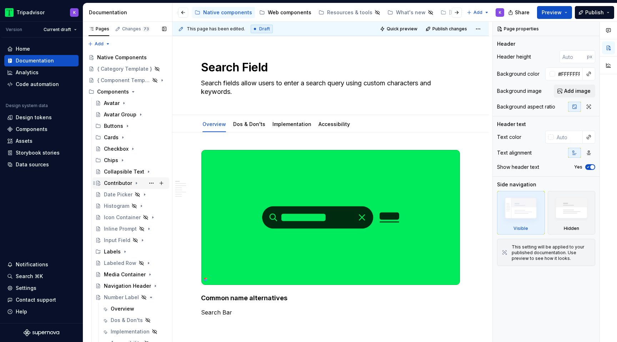
click at [136, 183] on icon "Page tree" at bounding box center [136, 184] width 1 height 2
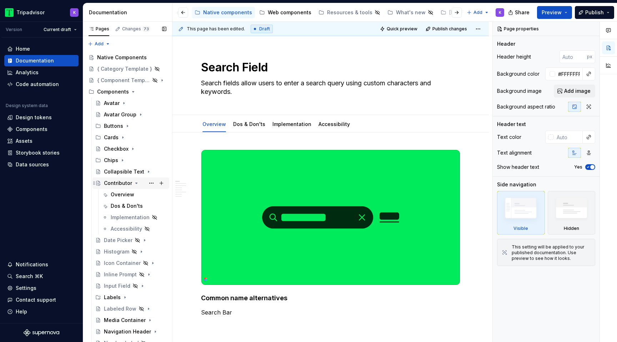
click at [136, 183] on icon "Page tree" at bounding box center [137, 183] width 2 height 1
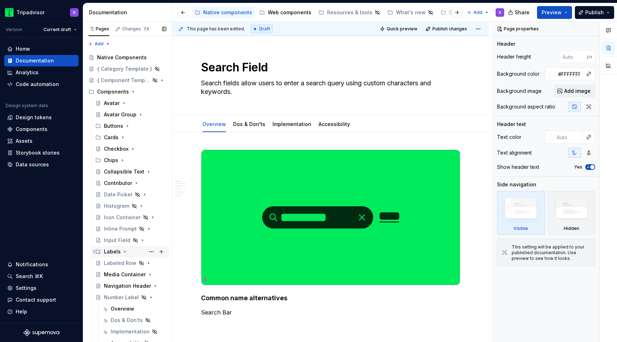
click at [125, 252] on icon "Page tree" at bounding box center [125, 252] width 6 height 6
click at [143, 263] on icon "Page tree" at bounding box center [142, 264] width 1 height 2
click at [143, 263] on icon "Page tree" at bounding box center [142, 263] width 2 height 1
click at [142, 274] on icon "Page tree" at bounding box center [142, 274] width 2 height 1
click at [123, 252] on icon "Page tree" at bounding box center [125, 252] width 6 height 6
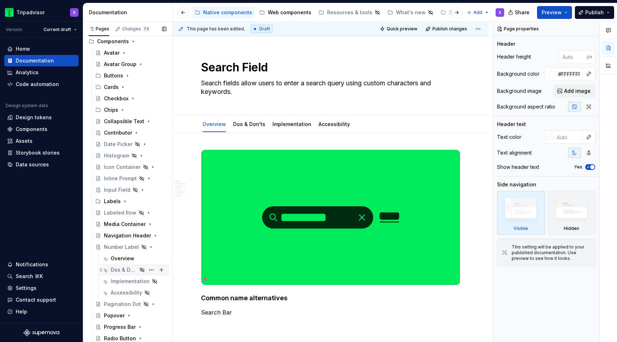
scroll to position [71, 0]
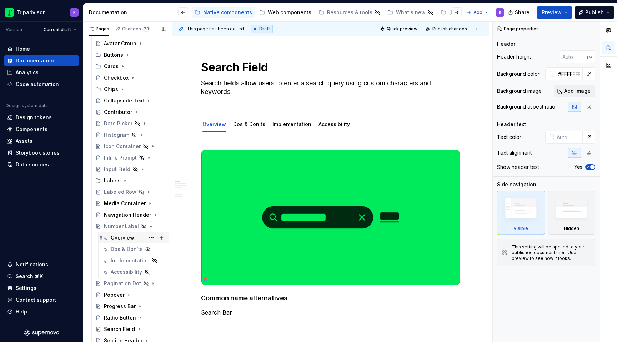
click at [127, 237] on div "Overview" at bounding box center [123, 237] width 24 height 7
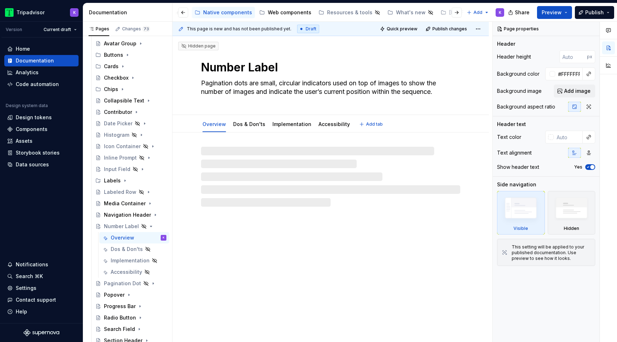
click at [256, 92] on textarea "Pagination dots are small, circular indicators used on top of images to show th…" at bounding box center [329, 88] width 259 height 20
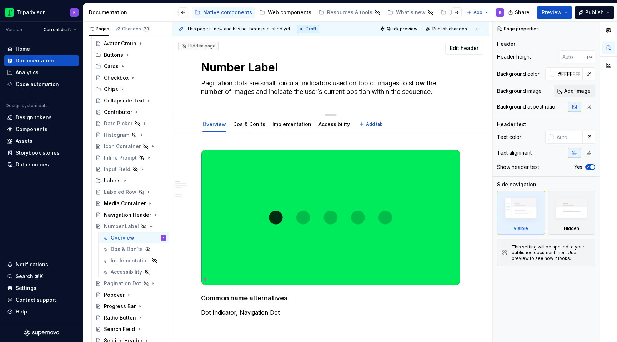
paste textarea "Number labels appear on cards and itinerary pages for Experiences. They indicat…"
type textarea "*"
type textarea "Number labels appear on cards and itinerary pages for Experiences. They indicat…"
drag, startPoint x: 426, startPoint y: 83, endPoint x: 359, endPoint y: 81, distance: 66.5
click at [359, 81] on textarea "Number labels appear on cards and itinerary pages for Experiences. They indicat…" at bounding box center [329, 88] width 259 height 20
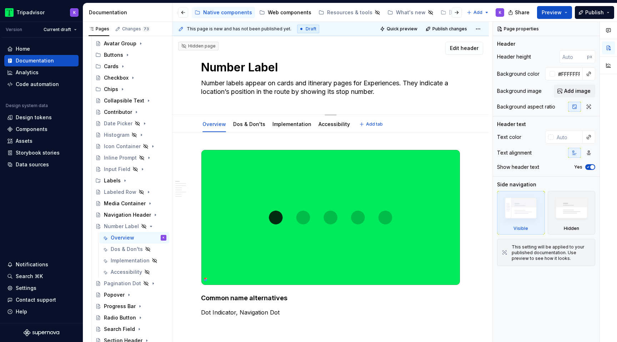
type textarea "*"
type textarea "Number labels appear on cards and itinerary pages to indicate a location’s posi…"
click at [385, 92] on textarea "Number labels appear on cards and itinerary pages to indicate a location’s posi…" at bounding box center [329, 88] width 259 height 20
click at [277, 89] on textarea "Number labels appear on cards and itinerary pages to indicate a location’s posi…" at bounding box center [329, 88] width 259 height 20
type textarea "*"
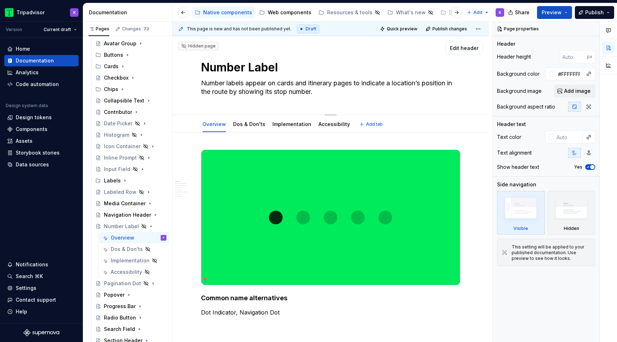
type textarea "Number labels appear on cards and itinerary pages to indicate a location’s posi…"
type textarea "*"
type textarea "Number labels appear on cards and itinerary pages to indicate a location’s posi…"
click at [332, 94] on textarea "Number labels appear on cards and itinerary pages to indicate a location’s posi…" at bounding box center [329, 88] width 259 height 20
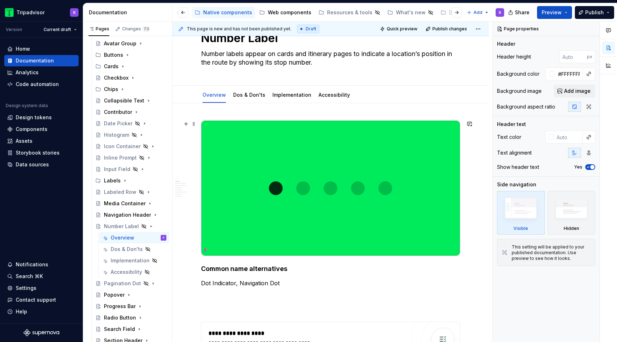
scroll to position [258, 0]
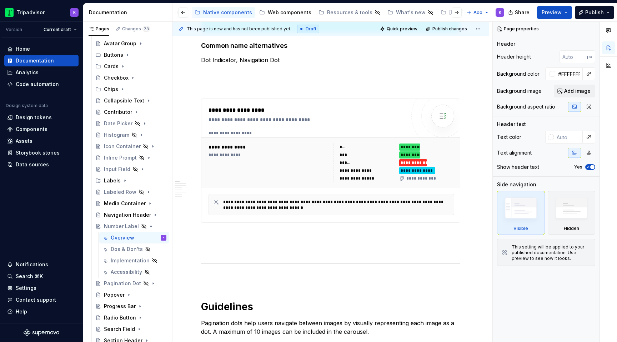
type textarea "*"
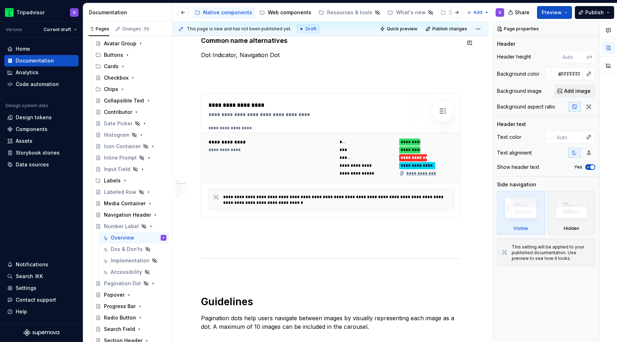
type textarea "Number labels appear on cards and itinerary pages to indicate a location’s posi…"
type textarea "*"
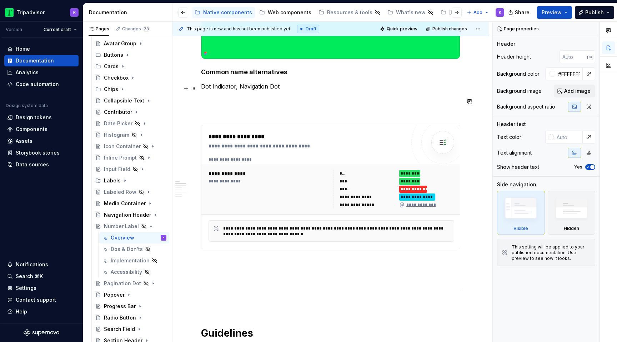
scroll to position [191, 0]
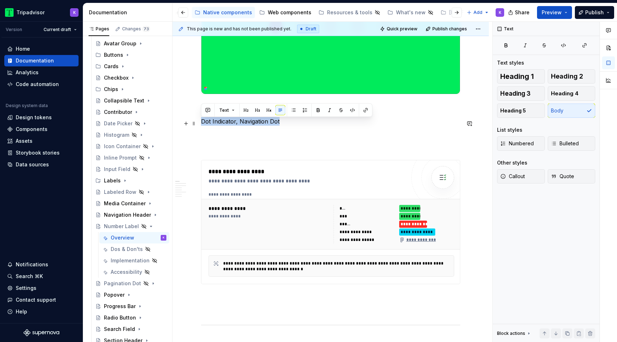
drag, startPoint x: 282, startPoint y: 125, endPoint x: 200, endPoint y: 125, distance: 81.4
paste div
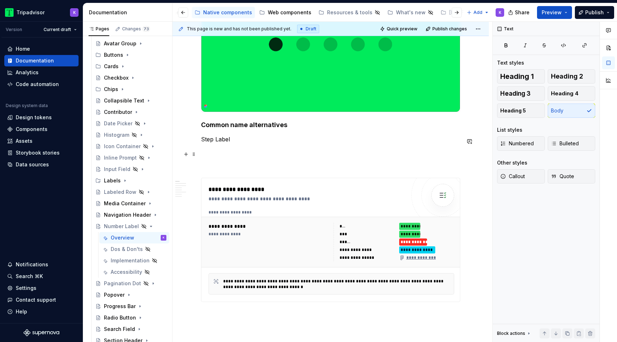
scroll to position [176, 0]
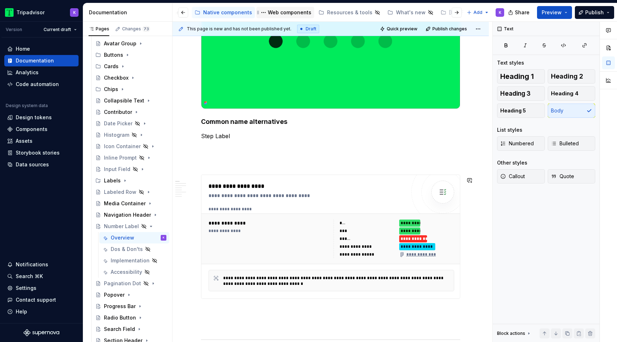
click at [266, 8] on div "Web components" at bounding box center [285, 12] width 58 height 11
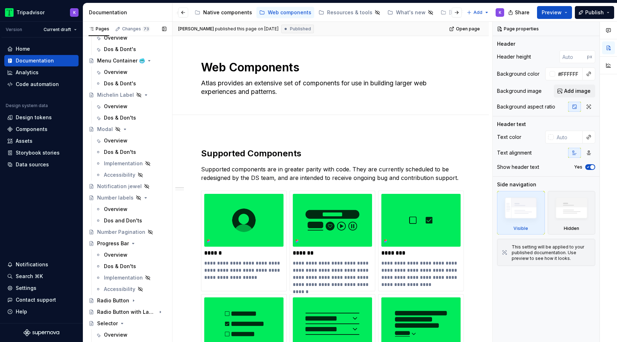
scroll to position [539, 0]
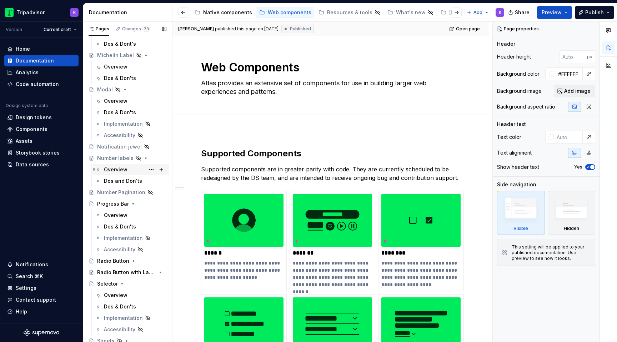
click at [115, 171] on div "Overview" at bounding box center [116, 169] width 24 height 7
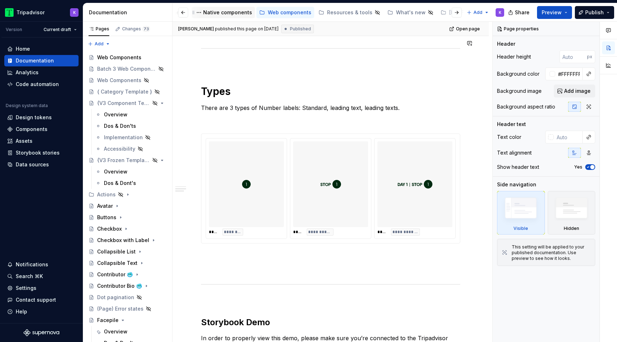
click at [223, 12] on div "Native components" at bounding box center [227, 12] width 49 height 7
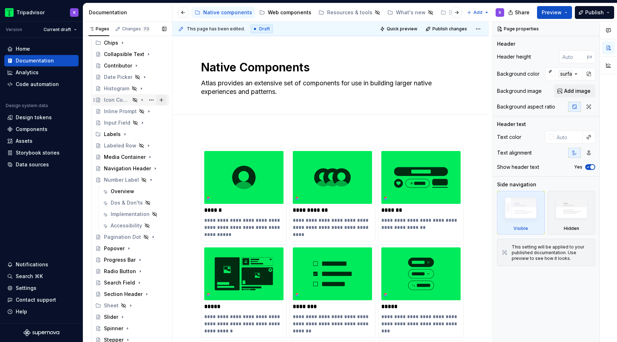
scroll to position [118, 0]
click at [125, 190] on div "Overview" at bounding box center [123, 190] width 24 height 7
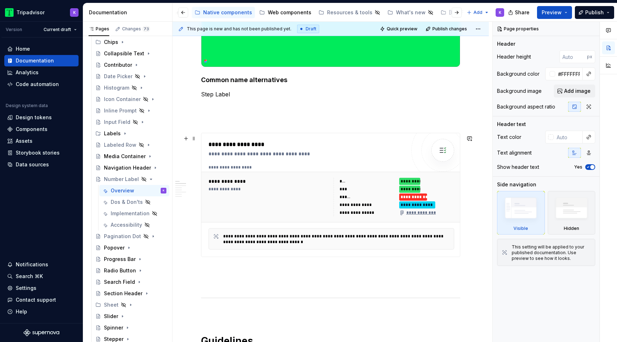
scroll to position [289, 0]
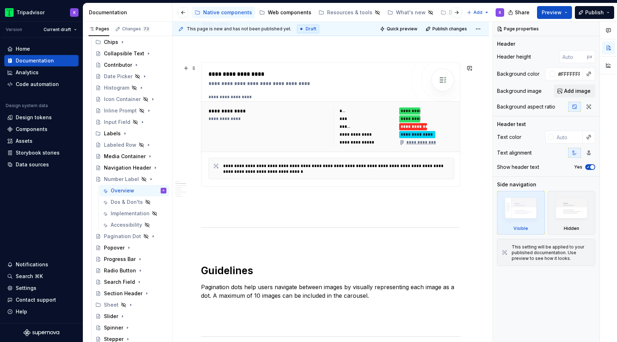
type textarea "*"
click at [274, 145] on div "**********" at bounding box center [269, 127] width 121 height 39
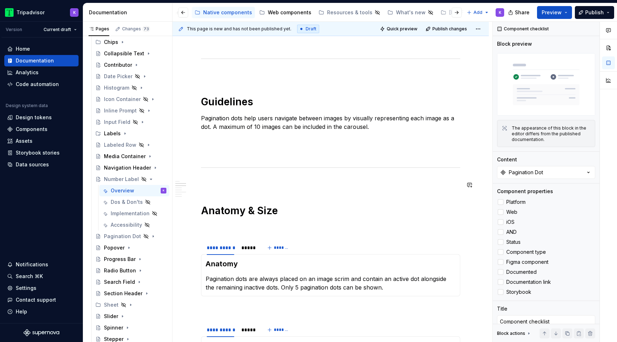
scroll to position [462, 0]
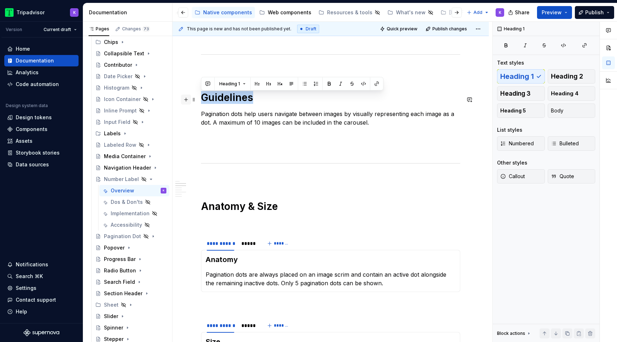
drag, startPoint x: 262, startPoint y: 98, endPoint x: 188, endPoint y: 98, distance: 73.9
click at [201, 98] on div "**********" at bounding box center [330, 257] width 259 height 1138
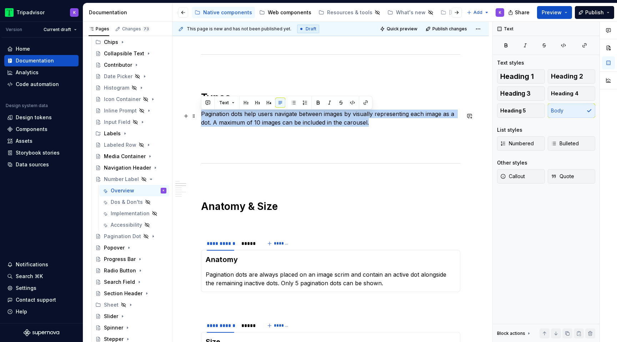
drag, startPoint x: 373, startPoint y: 123, endPoint x: 200, endPoint y: 118, distance: 172.9
click at [200, 118] on div "**********" at bounding box center [331, 300] width 316 height 1258
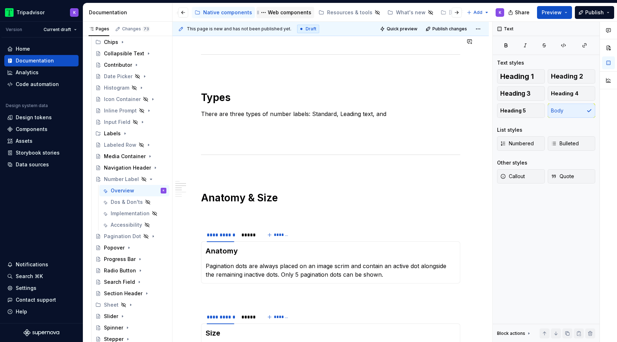
click at [286, 13] on div "Web components" at bounding box center [290, 12] width 44 height 7
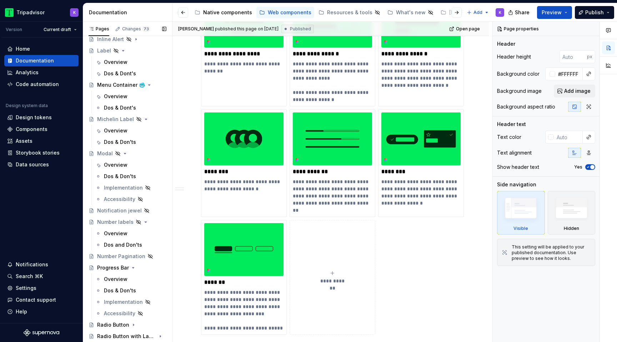
scroll to position [488, 0]
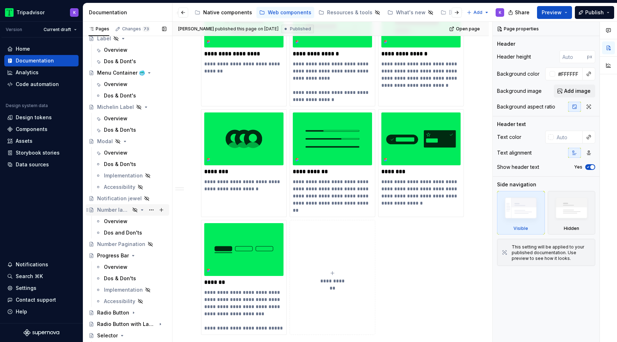
click at [113, 210] on div "Number labels" at bounding box center [113, 209] width 33 height 7
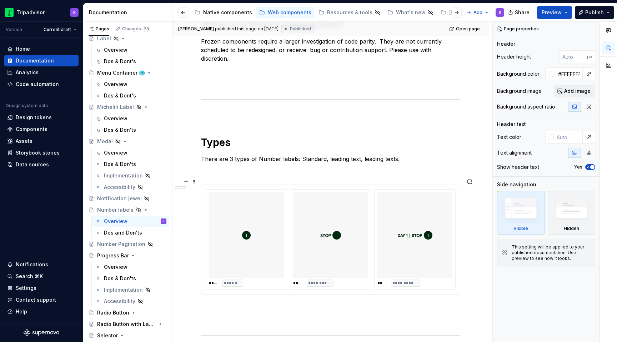
scroll to position [311, 0]
click at [227, 13] on div "Native components" at bounding box center [227, 12] width 49 height 7
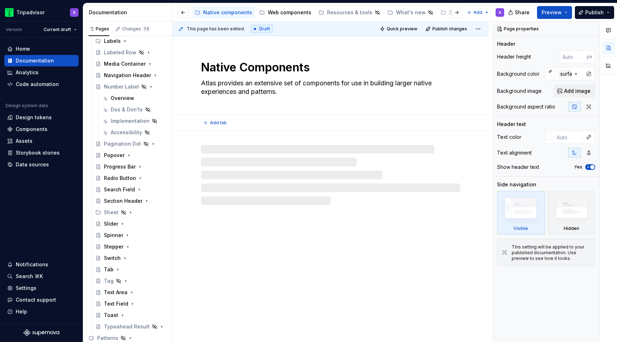
scroll to position [211, 0]
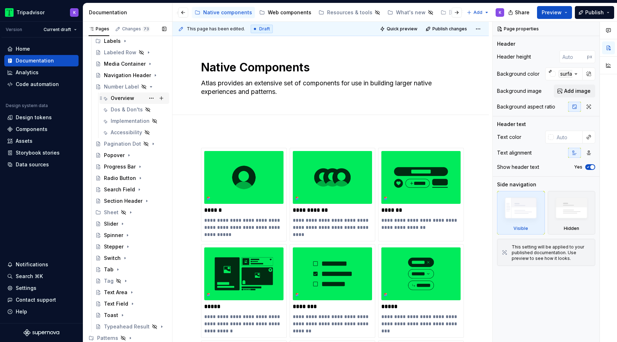
click at [117, 99] on div "Overview" at bounding box center [123, 98] width 24 height 7
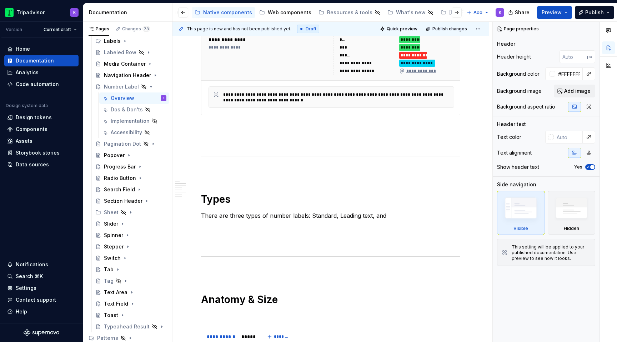
scroll to position [373, 0]
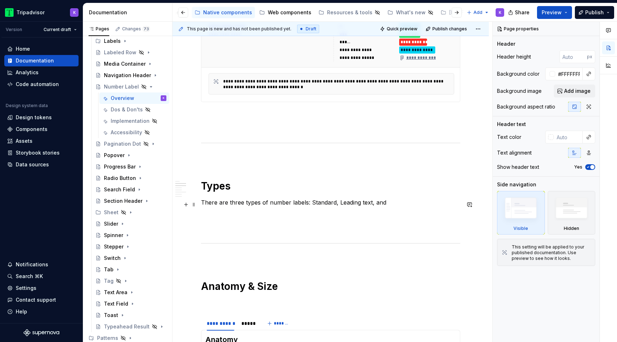
type textarea "*"
click at [394, 203] on p "There are three types of number labels: Standard, Leading text, and" at bounding box center [330, 202] width 259 height 9
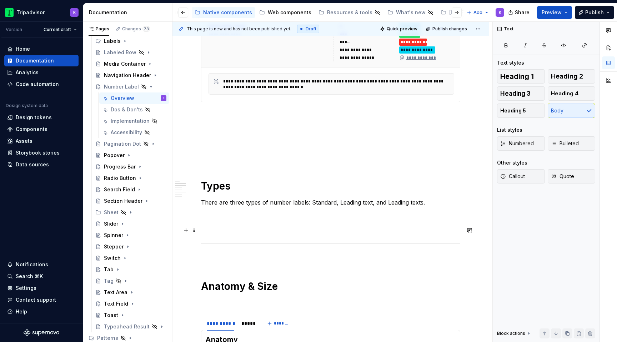
click at [314, 233] on p at bounding box center [330, 228] width 259 height 9
click at [314, 224] on div "**********" at bounding box center [330, 336] width 259 height 1121
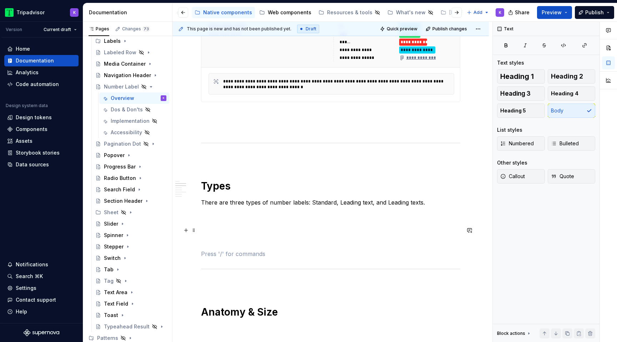
click at [249, 233] on p at bounding box center [330, 228] width 259 height 9
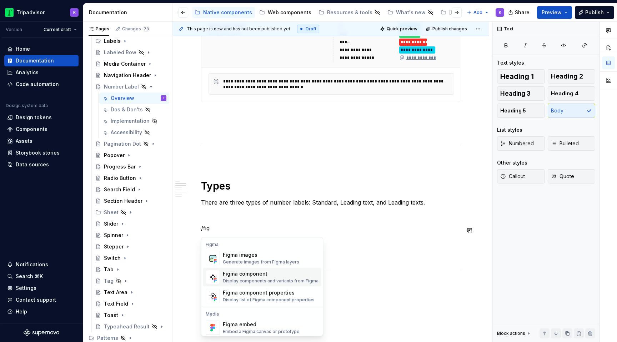
click at [244, 278] on div "Display components and variants from Figma" at bounding box center [271, 281] width 96 height 6
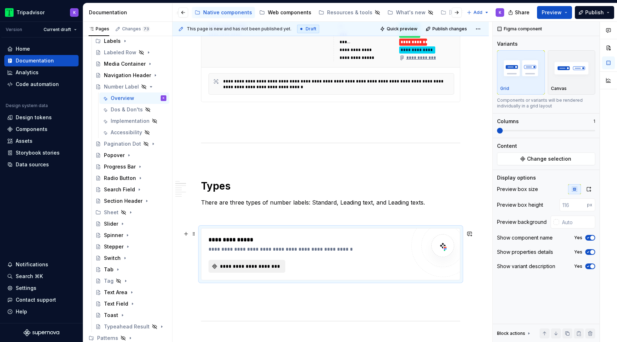
click at [258, 266] on span "**********" at bounding box center [250, 266] width 62 height 7
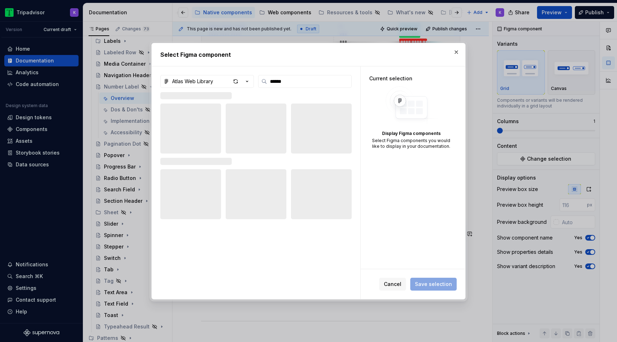
type input "******"
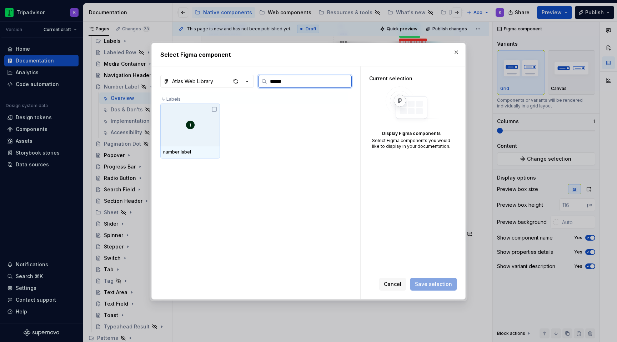
click at [179, 129] on div at bounding box center [190, 125] width 60 height 43
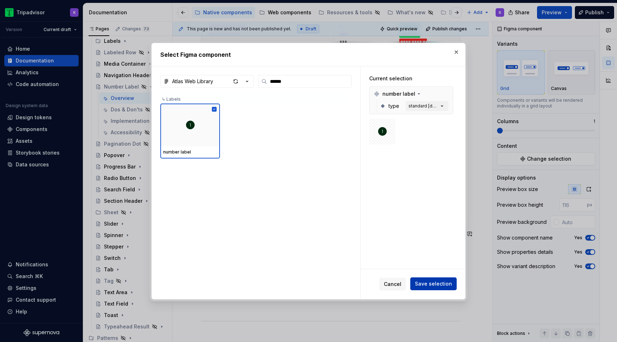
click at [442, 288] on button "Save selection" at bounding box center [433, 284] width 46 height 13
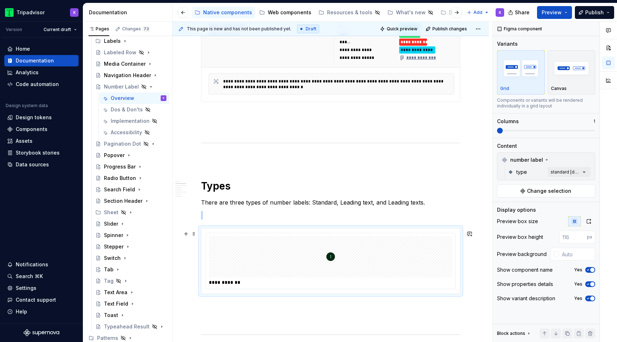
click at [331, 270] on img at bounding box center [330, 257] width 9 height 36
click at [564, 254] on input "text" at bounding box center [577, 254] width 36 height 13
type input "#F7F7F7"
click at [408, 274] on div at bounding box center [331, 256] width 244 height 41
click at [568, 170] on div "Comments Open comments No comments yet Select ‘Comment’ from the block context …" at bounding box center [555, 182] width 124 height 321
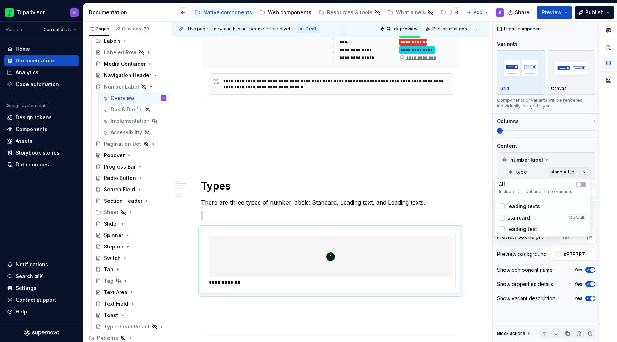
click at [519, 220] on span "standard" at bounding box center [519, 217] width 23 height 7
click at [519, 208] on span "leading texts" at bounding box center [524, 206] width 33 height 7
click at [519, 230] on span "leading text" at bounding box center [523, 229] width 30 height 7
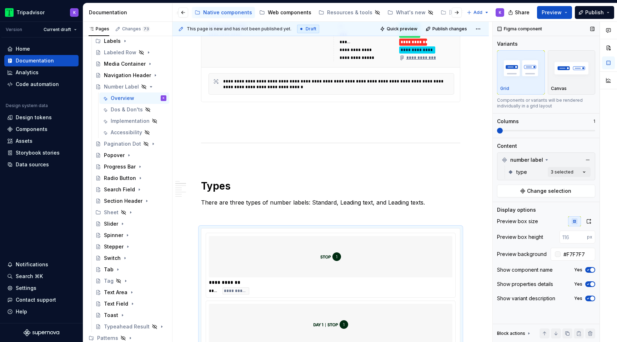
drag, startPoint x: 503, startPoint y: 130, endPoint x: 532, endPoint y: 130, distance: 28.9
click at [532, 130] on div "Comments Open comments No comments yet Select ‘Comment’ from the block context …" at bounding box center [555, 182] width 124 height 321
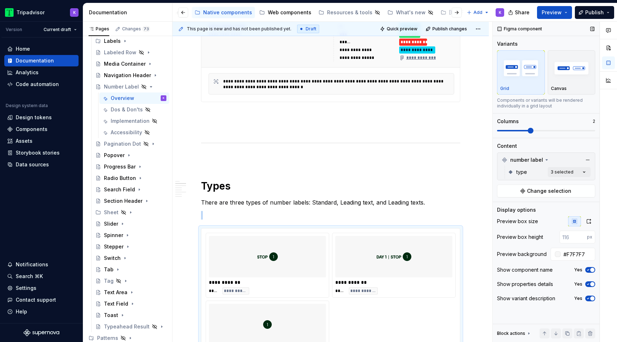
scroll to position [403, 0]
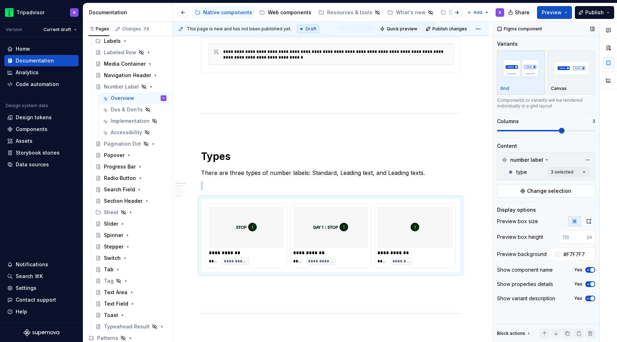
click at [559, 131] on span at bounding box center [562, 131] width 6 height 6
drag, startPoint x: 400, startPoint y: 228, endPoint x: 238, endPoint y: 229, distance: 161.8
click at [238, 229] on body "Tripadvisor K Version Current draft Home Documentation Analytics Code automatio…" at bounding box center [308, 171] width 617 height 342
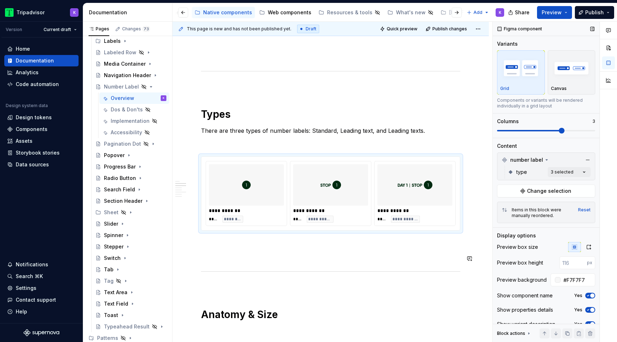
scroll to position [449, 0]
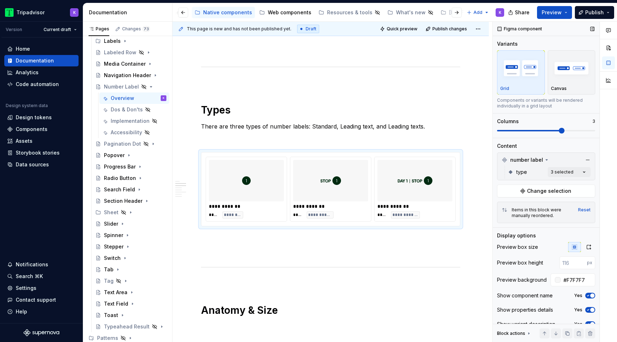
click at [593, 298] on span "button" at bounding box center [592, 296] width 4 height 4
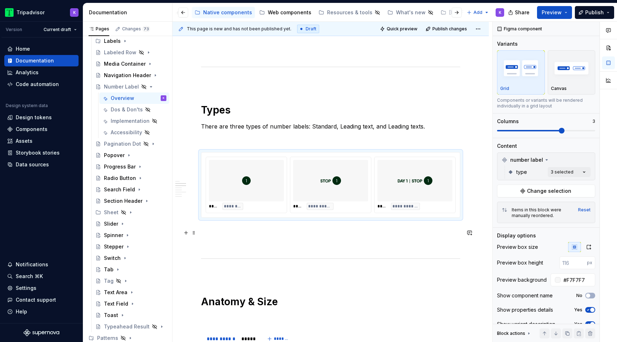
click at [319, 230] on p at bounding box center [330, 230] width 259 height 9
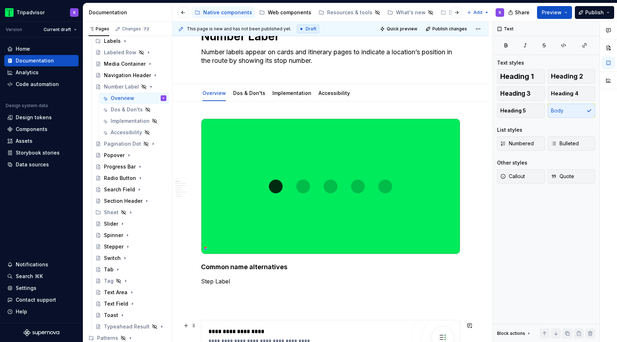
scroll to position [0, 0]
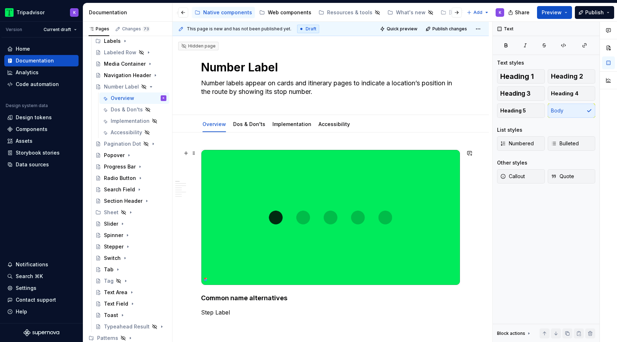
click at [313, 185] on img at bounding box center [330, 217] width 259 height 135
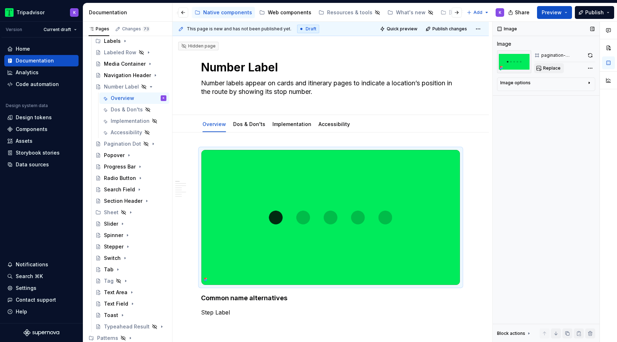
click at [548, 66] on span "Replace" at bounding box center [552, 68] width 18 height 6
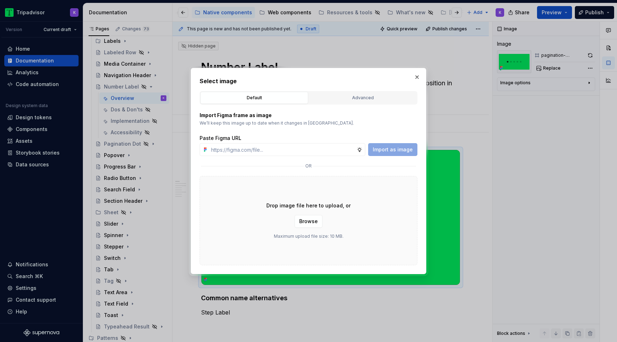
type textarea "*"
type input "https://www.figma.com/design/eWzZGbXTCMsZ0gwC1u1MU0/Altas-Native-Documentation?…"
type textarea "*"
type input "https://www.figma.com/design/eWzZGbXTCMsZ0gwC1u1MU0/Altas-Native-Documentation?…"
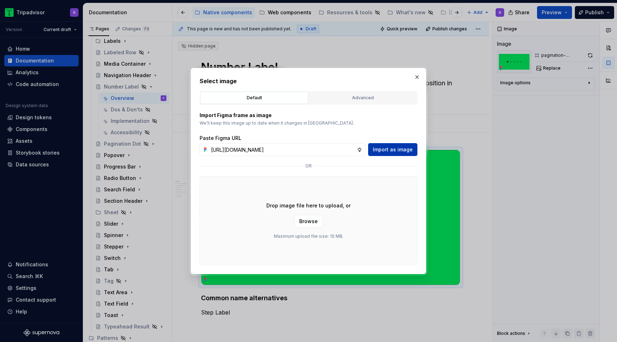
scroll to position [0, 0]
click at [409, 148] on span "Import as image" at bounding box center [393, 149] width 40 height 7
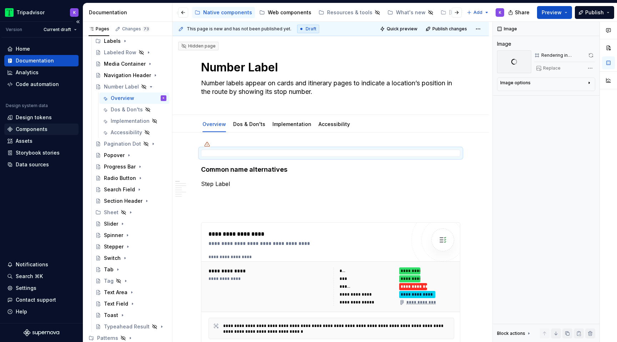
click at [38, 128] on div "Components" at bounding box center [32, 129] width 32 height 7
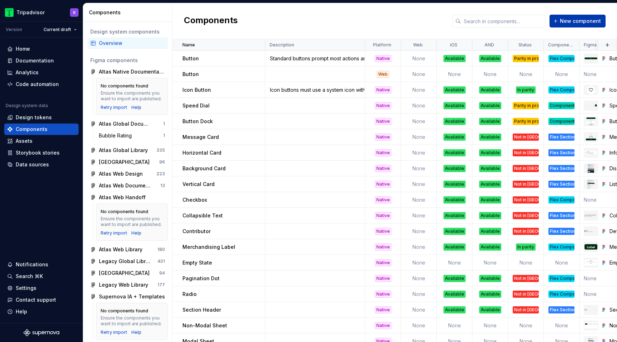
click at [569, 23] on span "New component" at bounding box center [580, 21] width 41 height 7
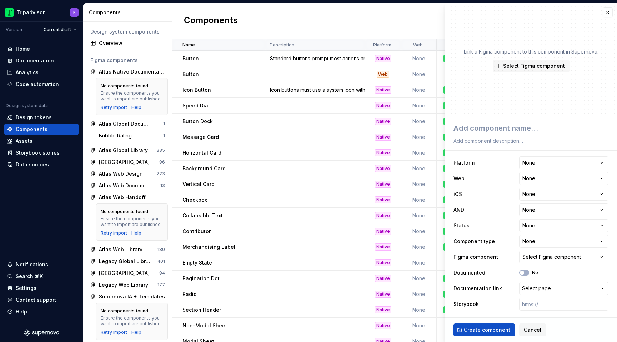
type textarea "*"
type textarea "N"
type textarea "*"
type textarea "Nu"
type textarea "*"
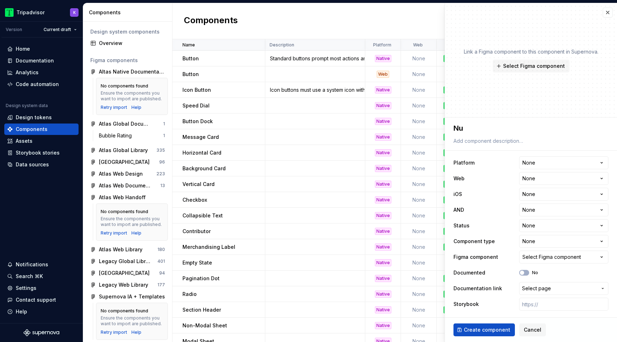
type textarea "Num"
type textarea "*"
type textarea "Numb"
type textarea "*"
type textarea "Numbe"
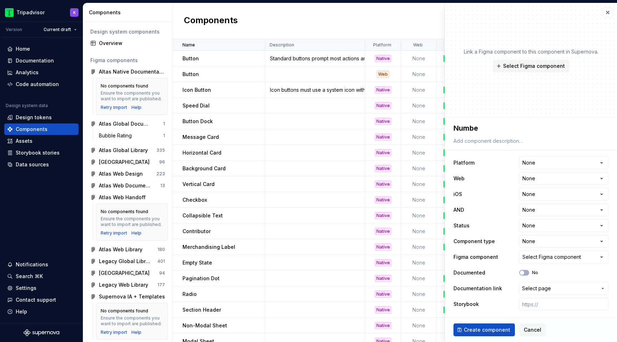
type textarea "*"
type textarea "Number"
type textarea "*"
type textarea "Number"
type textarea "*"
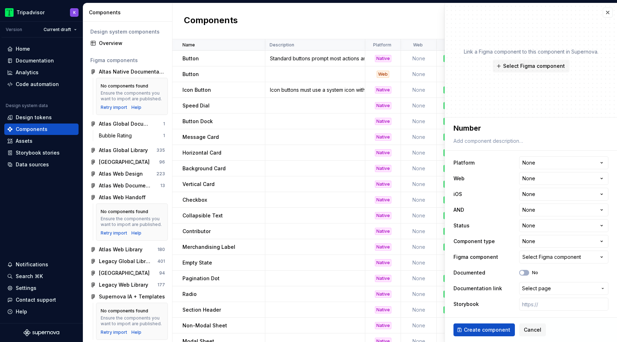
type textarea "Number L"
type textarea "*"
type textarea "Number La"
type textarea "*"
type textarea "Number Lab"
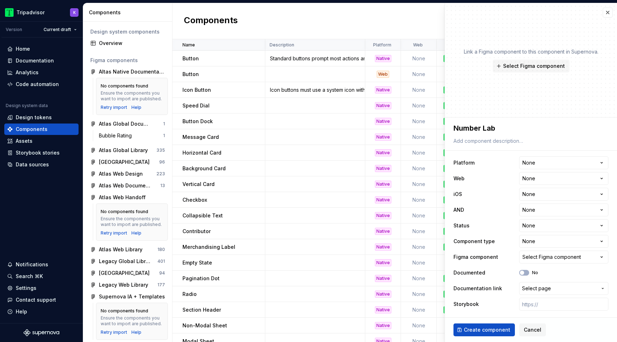
type textarea "*"
type textarea "Number Labe"
type textarea "*"
type textarea "Number Label"
click at [556, 160] on html "Tripadvisor K Version Current draft Home Documentation Analytics Code automatio…" at bounding box center [308, 171] width 617 height 342
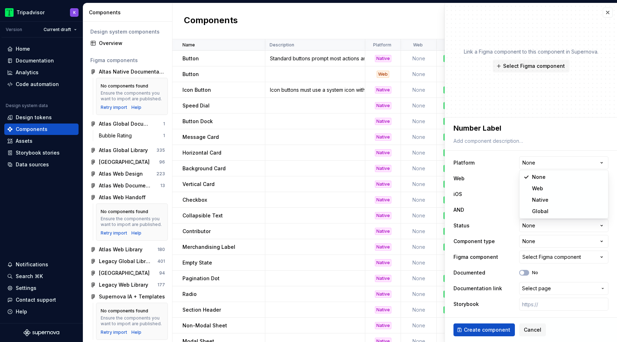
select select "**********"
type textarea "*"
click at [534, 194] on html "Tripadvisor K Version Current draft Home Documentation Analytics Code automatio…" at bounding box center [308, 171] width 617 height 342
select select "**********"
type textarea "*"
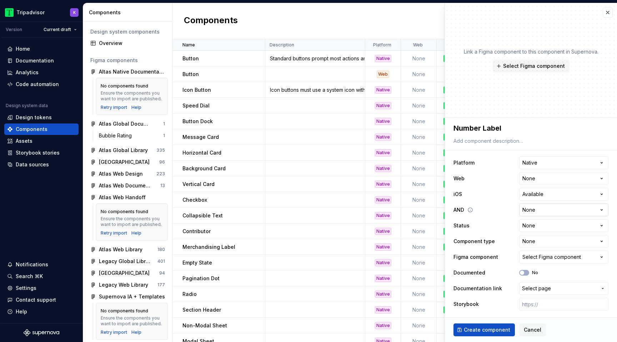
click at [529, 211] on html "Tripadvisor K Version Current draft Home Documentation Analytics Code automatio…" at bounding box center [308, 171] width 617 height 342
select select "**********"
type textarea "*"
click at [529, 226] on html "Tripadvisor K Version Current draft Home Documentation Analytics Code automatio…" at bounding box center [308, 171] width 617 height 342
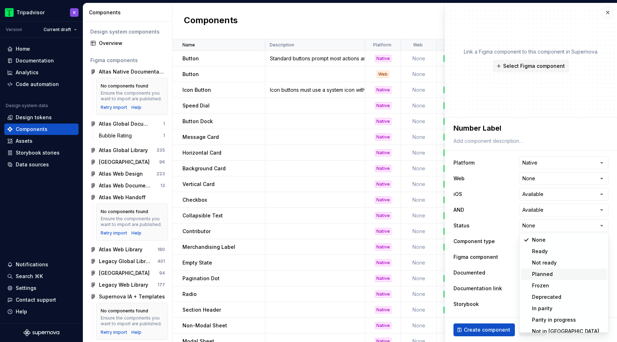
scroll to position [6, 0]
select select "**********"
type textarea "*"
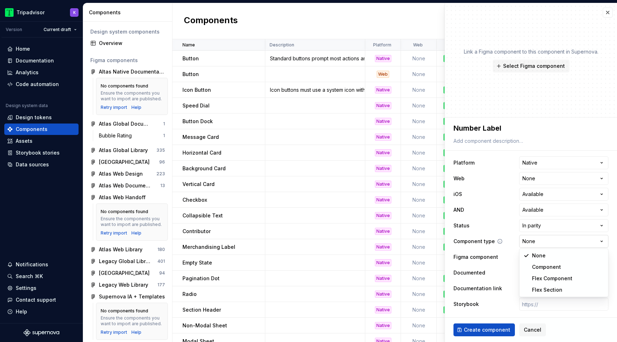
click at [543, 246] on html "Tripadvisor K Version Current draft Home Documentation Analytics Code automatio…" at bounding box center [308, 171] width 617 height 342
select select "**********"
type textarea "*"
click at [535, 259] on div "Select Figma component" at bounding box center [552, 257] width 59 height 7
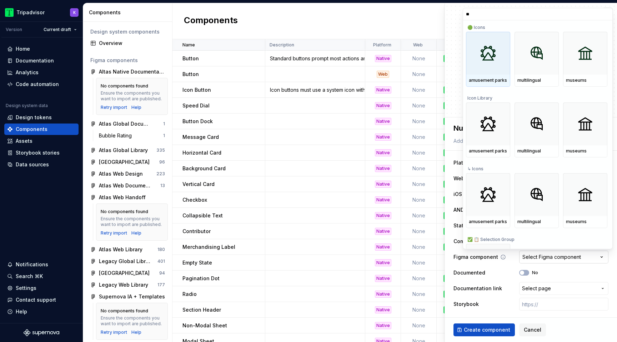
type input "*"
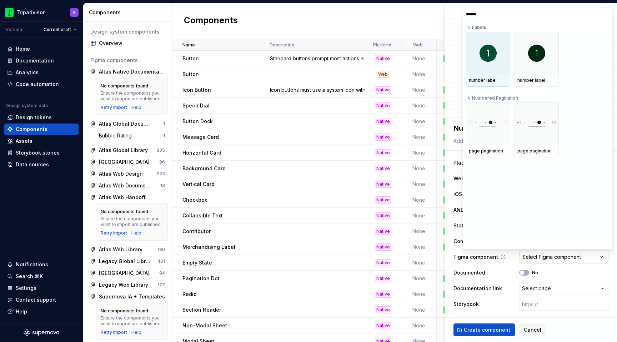
type input "******"
click at [491, 61] on img at bounding box center [488, 53] width 17 height 17
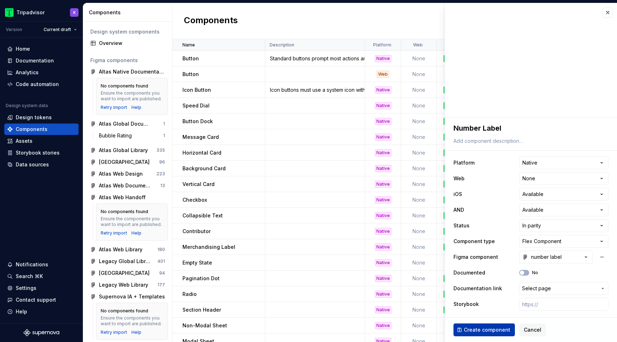
click at [500, 328] on span "Create component" at bounding box center [487, 329] width 46 height 7
type textarea "*"
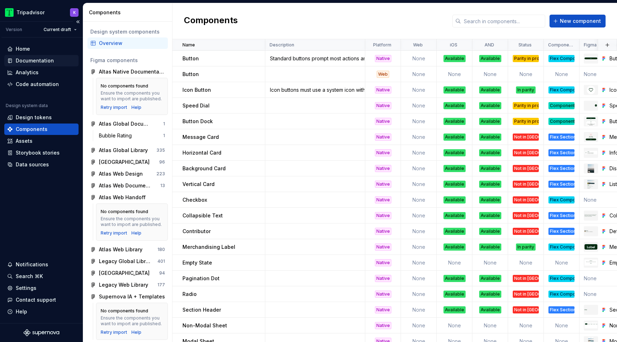
click at [40, 58] on div "Documentation" at bounding box center [35, 60] width 38 height 7
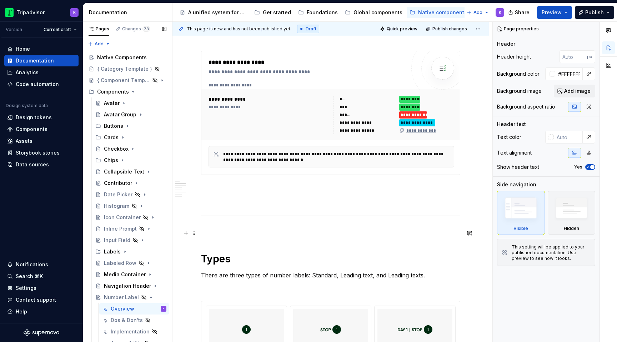
scroll to position [304, 0]
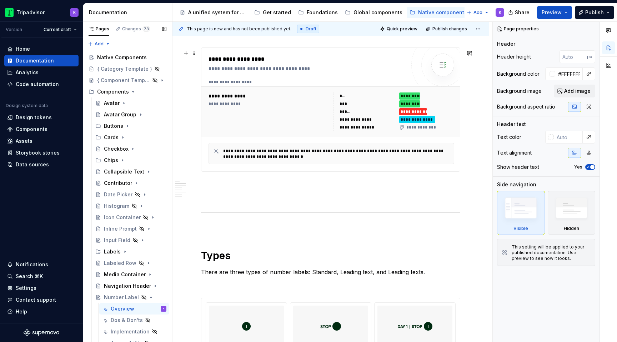
click at [300, 93] on div "**********" at bounding box center [331, 112] width 251 height 44
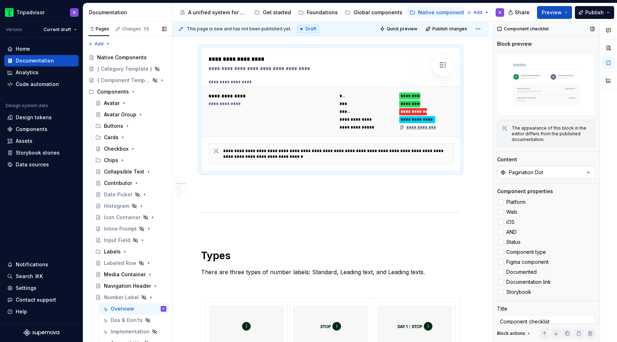
click at [525, 169] on button "Pagination Dot" at bounding box center [546, 172] width 98 height 13
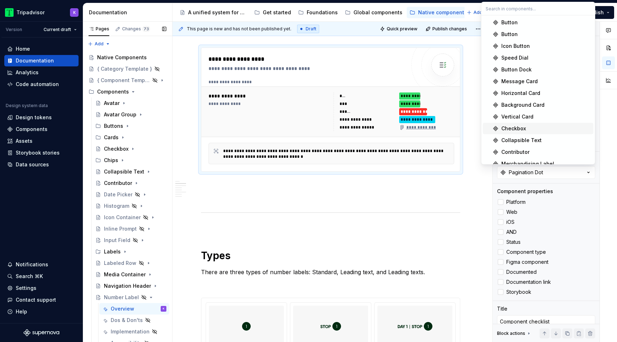
scroll to position [454, 0]
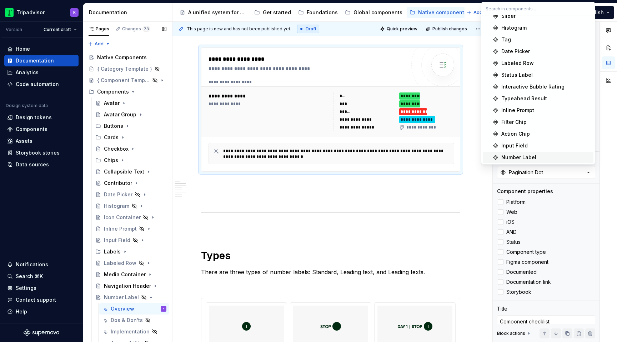
click at [516, 155] on div "Number Label" at bounding box center [518, 157] width 35 height 7
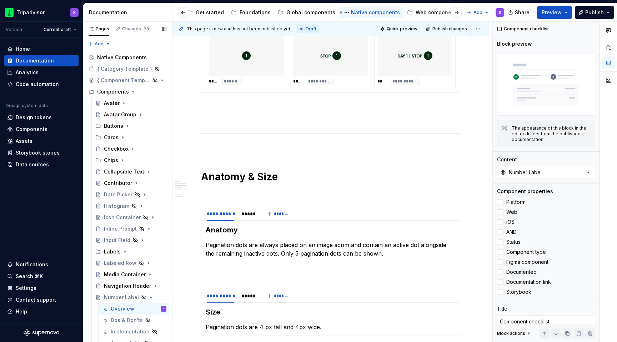
scroll to position [0, 77]
click at [406, 11] on div "Web components" at bounding box center [428, 12] width 44 height 7
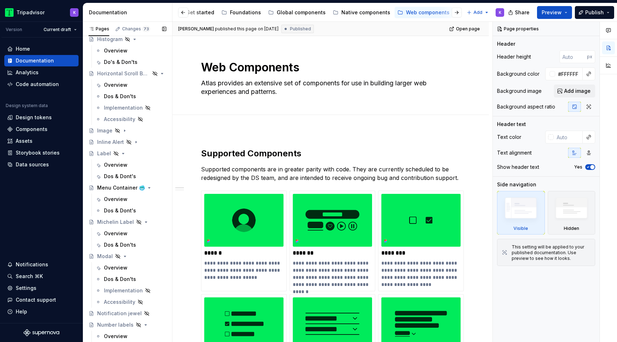
scroll to position [384, 0]
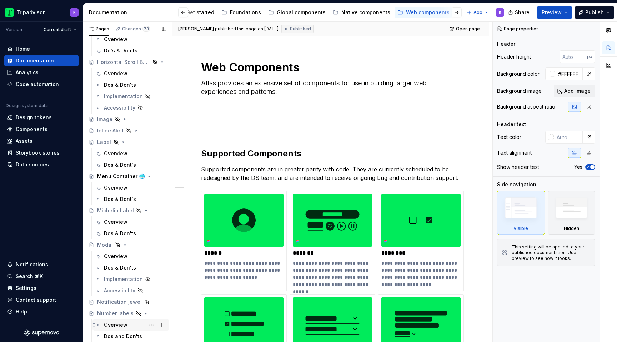
click at [114, 325] on div "Overview" at bounding box center [116, 324] width 24 height 7
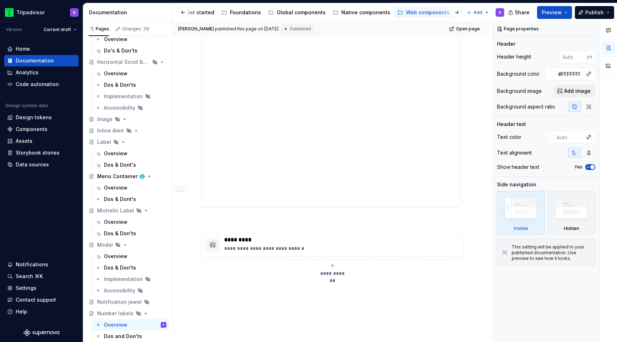
scroll to position [791, 0]
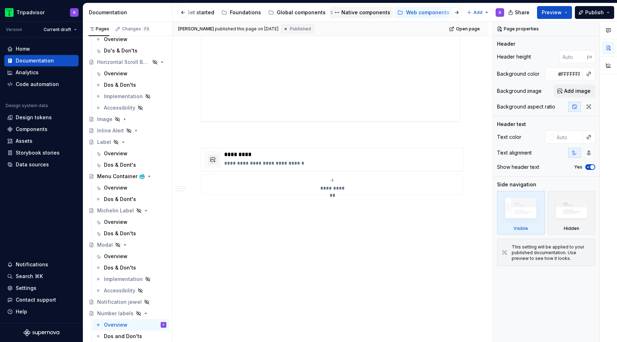
click at [350, 12] on div "Native components" at bounding box center [365, 12] width 49 height 7
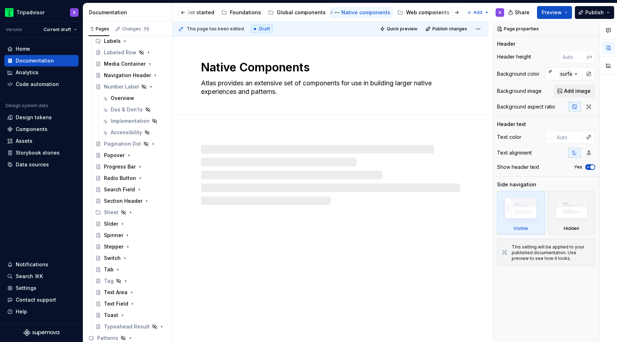
scroll to position [211, 0]
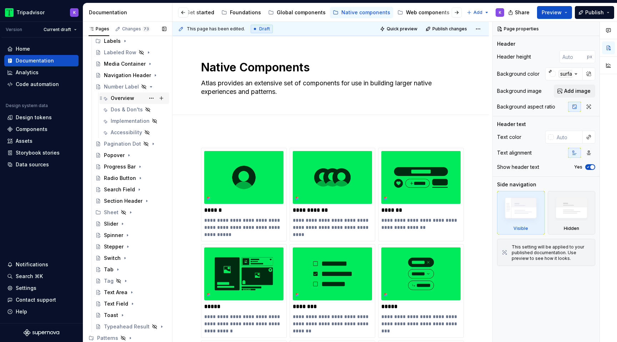
click at [124, 98] on div "Overview" at bounding box center [123, 98] width 24 height 7
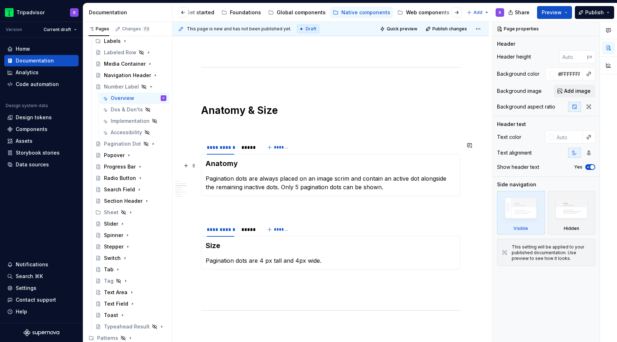
scroll to position [644, 0]
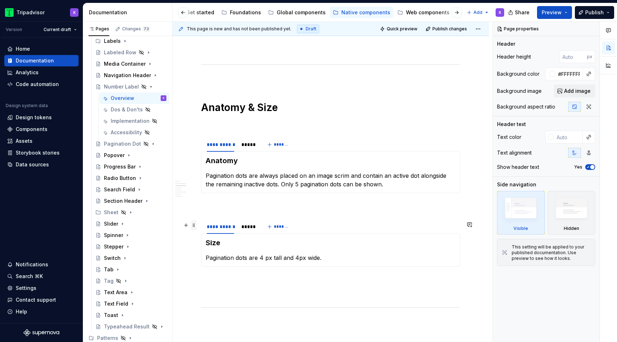
click at [195, 224] on span at bounding box center [194, 225] width 6 height 10
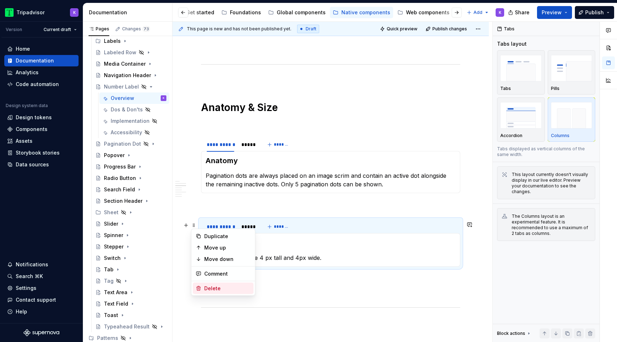
click at [219, 291] on div "Delete" at bounding box center [227, 288] width 46 height 7
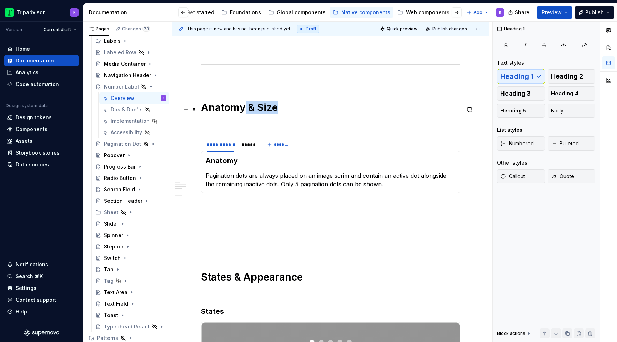
drag, startPoint x: 245, startPoint y: 109, endPoint x: 300, endPoint y: 109, distance: 55.0
click at [300, 109] on h1 "Anatomy & Size" at bounding box center [330, 107] width 259 height 13
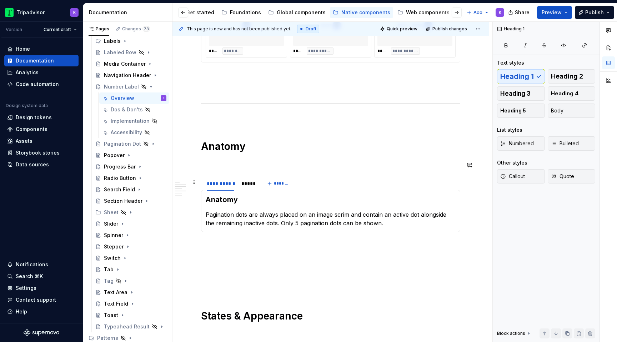
scroll to position [655, 0]
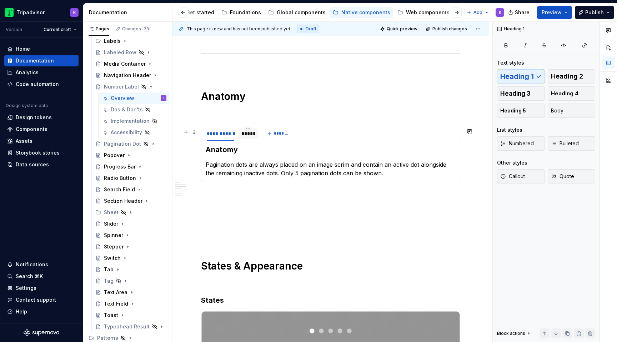
click at [246, 134] on div "*****" at bounding box center [248, 133] width 14 height 7
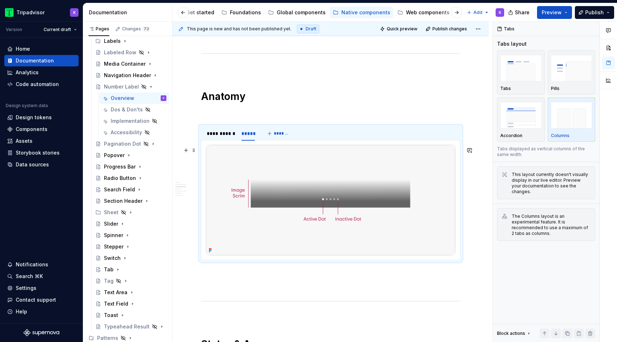
click at [291, 200] on img at bounding box center [330, 200] width 249 height 110
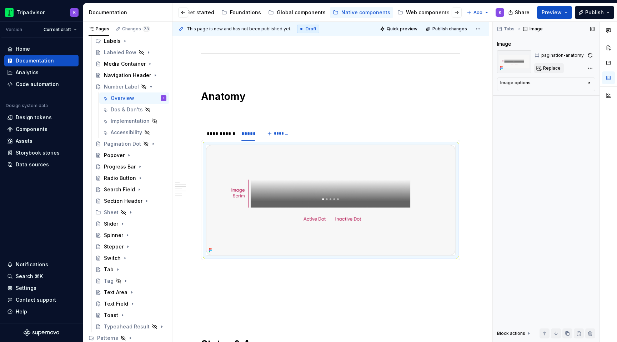
click at [544, 68] on span "Replace" at bounding box center [552, 68] width 18 height 6
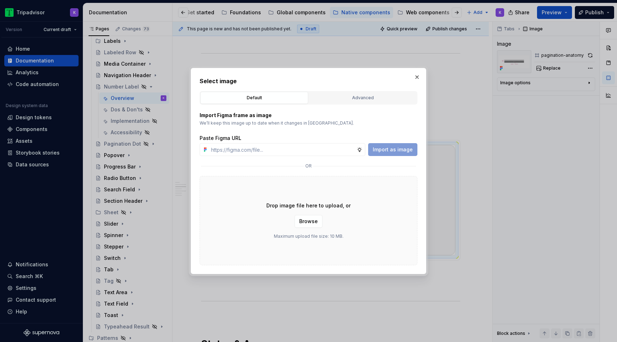
type textarea "*"
type input "https://www.figma.com/design/eWzZGbXTCMsZ0gwC1u1MU0/Altas-Native-Documentation?…"
type textarea "*"
type input "https://www.figma.com/design/eWzZGbXTCMsZ0gwC1u1MU0/Altas-Native-Documentation?…"
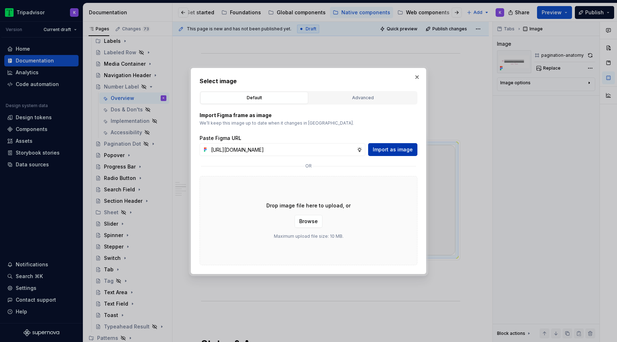
click at [396, 153] on span "Import as image" at bounding box center [393, 149] width 40 height 7
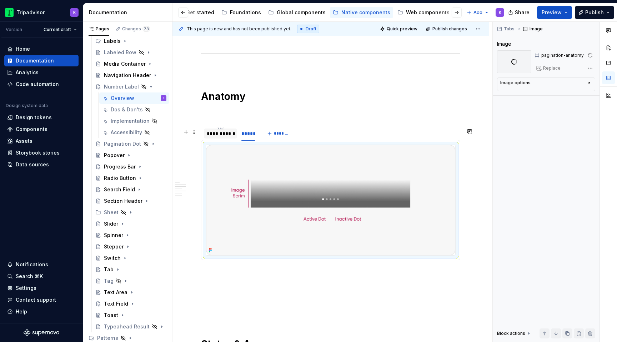
type textarea "*"
click at [228, 135] on div "**********" at bounding box center [221, 133] width 28 height 7
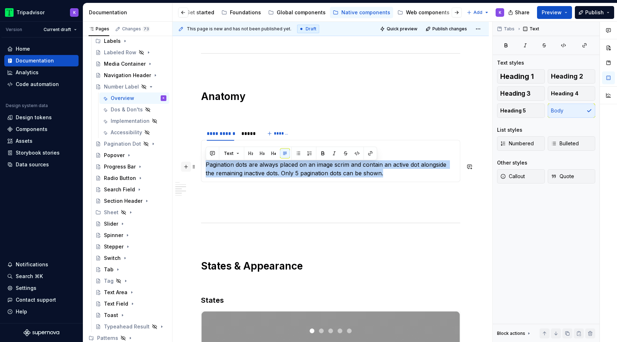
drag, startPoint x: 377, startPoint y: 177, endPoint x: 188, endPoint y: 169, distance: 189.5
click at [201, 169] on div "**********" at bounding box center [330, 68] width 259 height 1147
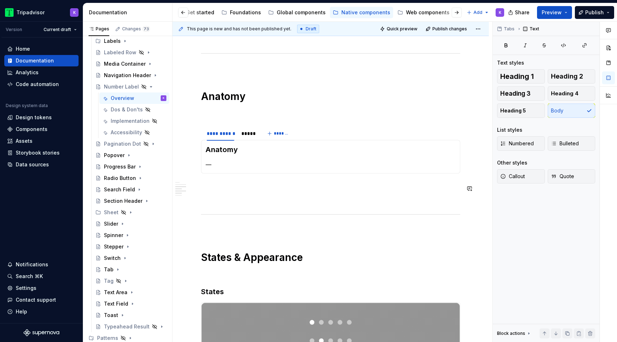
click at [238, 196] on div "**********" at bounding box center [330, 60] width 259 height 1130
click at [248, 101] on h1 "Anatomy" at bounding box center [330, 96] width 259 height 13
click at [193, 136] on span at bounding box center [194, 132] width 6 height 10
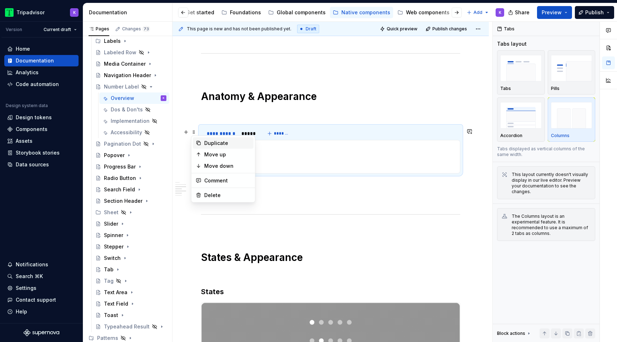
click at [215, 141] on div "Duplicate" at bounding box center [227, 143] width 46 height 7
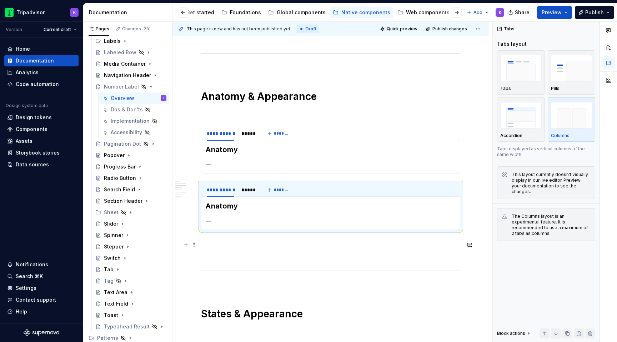
click at [228, 243] on p at bounding box center [330, 243] width 259 height 9
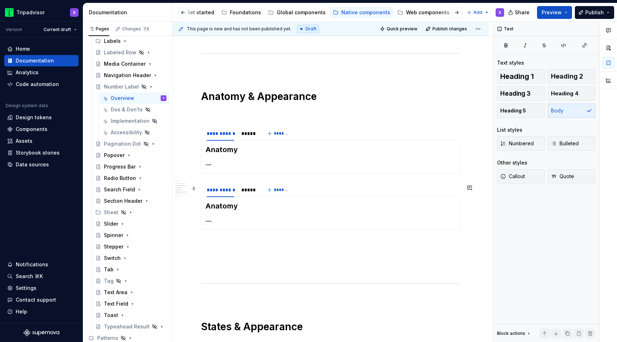
click at [195, 195] on div "**********" at bounding box center [331, 142] width 316 height 1328
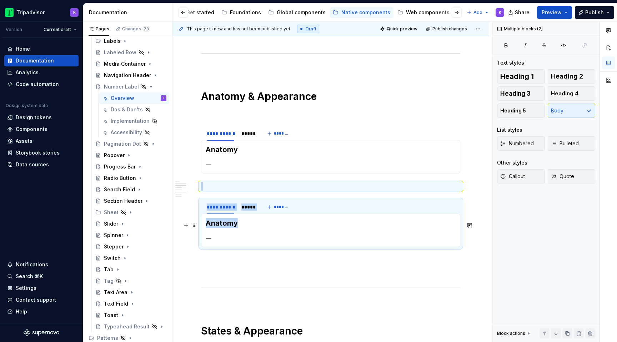
drag, startPoint x: 239, startPoint y: 226, endPoint x: 199, endPoint y: 226, distance: 40.0
click at [201, 226] on section "**********" at bounding box center [330, 223] width 259 height 48
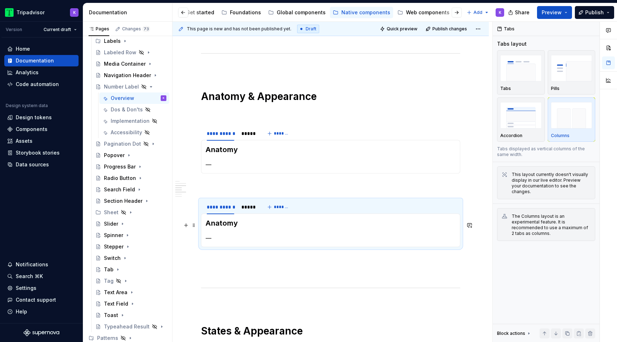
click at [238, 233] on section-item-column "Anatomy —" at bounding box center [331, 230] width 250 height 24
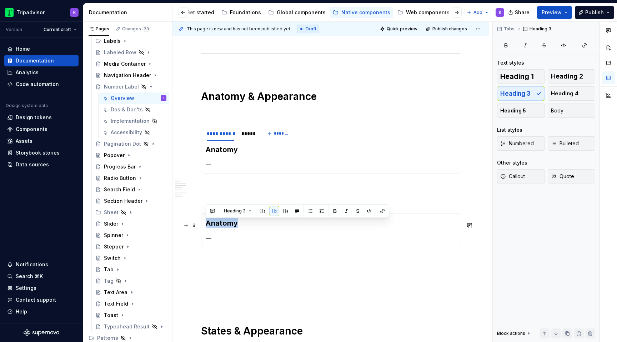
drag, startPoint x: 238, startPoint y: 226, endPoint x: 204, endPoint y: 226, distance: 33.6
click at [204, 226] on div "Anatomy —" at bounding box center [330, 231] width 259 height 34
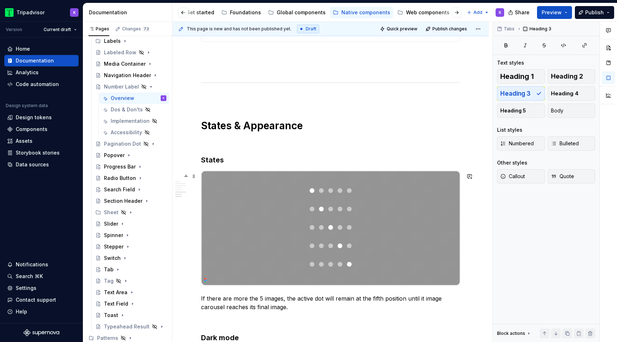
scroll to position [1107, 0]
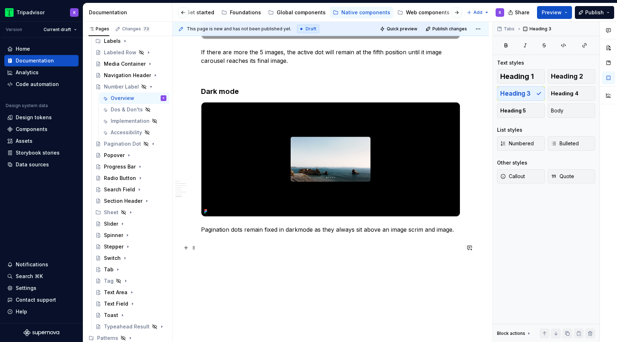
click at [231, 247] on p at bounding box center [330, 242] width 259 height 9
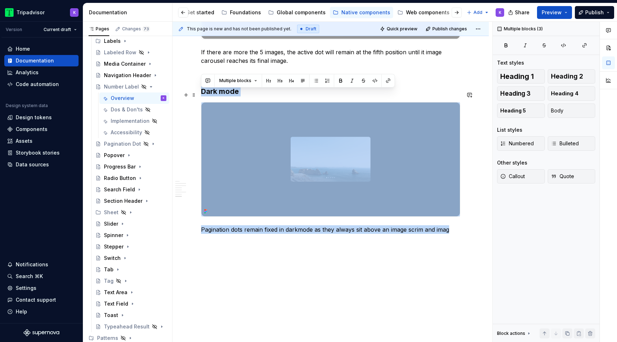
drag, startPoint x: 453, startPoint y: 236, endPoint x: 201, endPoint y: 98, distance: 287.7
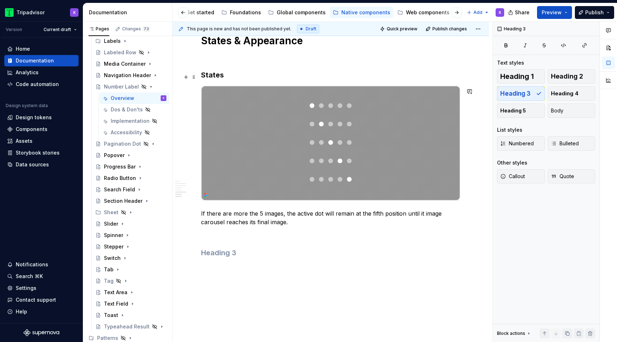
scroll to position [915, 0]
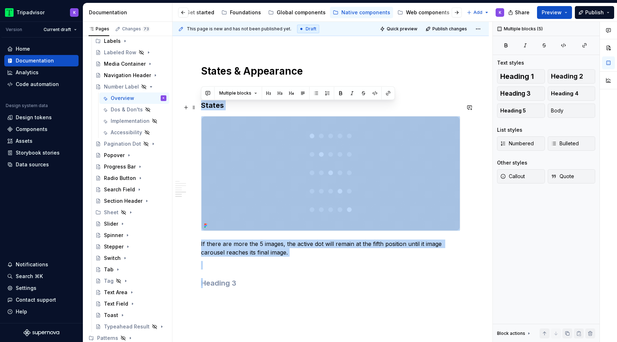
drag, startPoint x: 219, startPoint y: 286, endPoint x: 203, endPoint y: 105, distance: 181.1
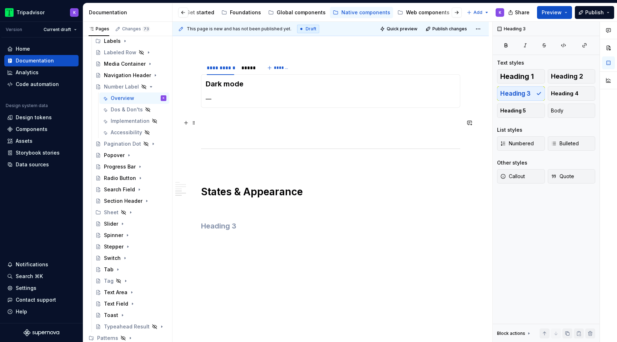
scroll to position [749, 0]
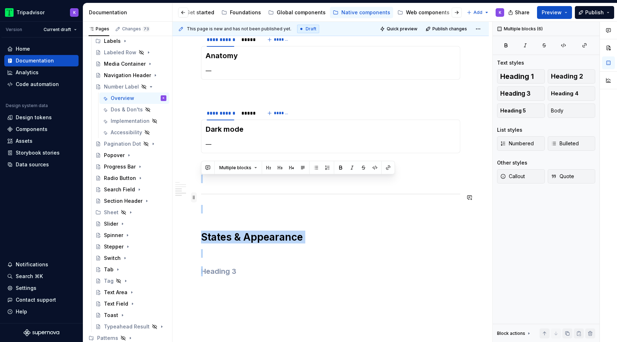
drag, startPoint x: 216, startPoint y: 275, endPoint x: 196, endPoint y: 194, distance: 83.3
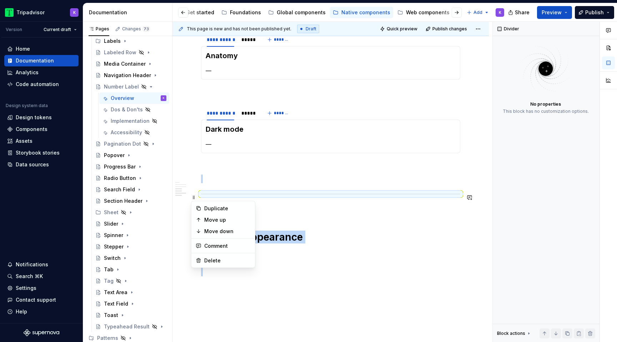
click at [247, 169] on p at bounding box center [330, 166] width 259 height 9
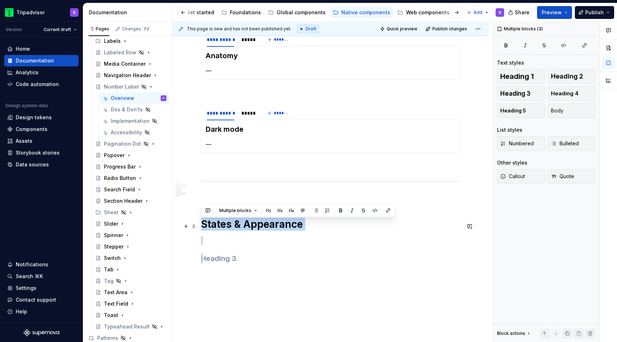
drag, startPoint x: 245, startPoint y: 264, endPoint x: 198, endPoint y: 230, distance: 58.3
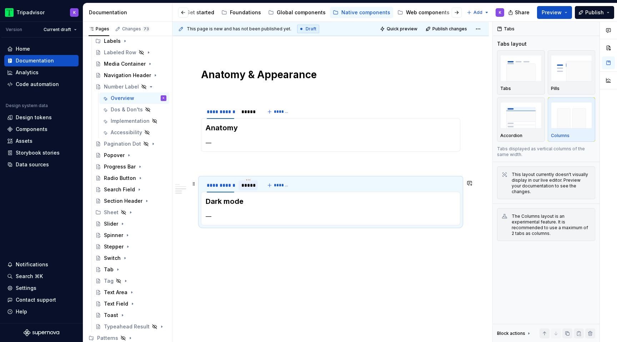
click at [249, 189] on div "*****" at bounding box center [248, 185] width 14 height 7
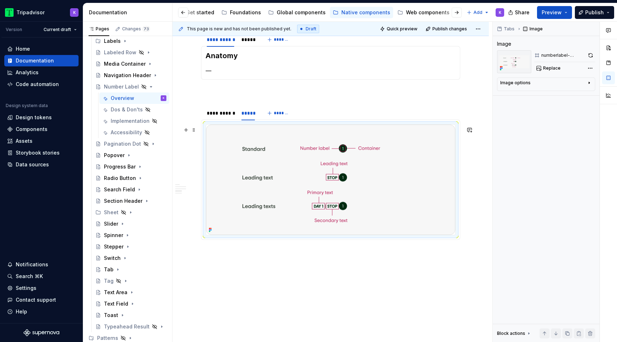
click at [294, 181] on img at bounding box center [330, 180] width 249 height 110
click at [545, 70] on span "Replace" at bounding box center [552, 68] width 18 height 6
type textarea "*"
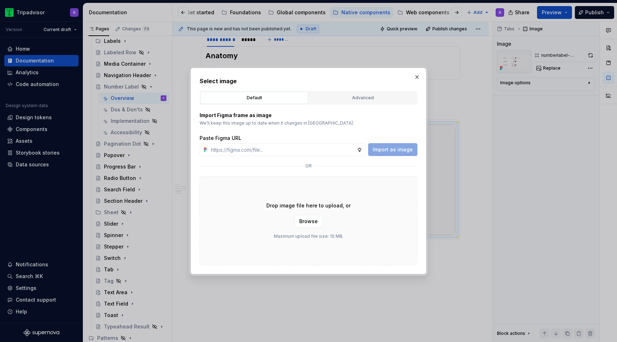
type input "https://www.figma.com/design/eWzZGbXTCMsZ0gwC1u1MU0/Altas-Native-Documentation?…"
click at [393, 147] on span "Import as image" at bounding box center [393, 149] width 40 height 7
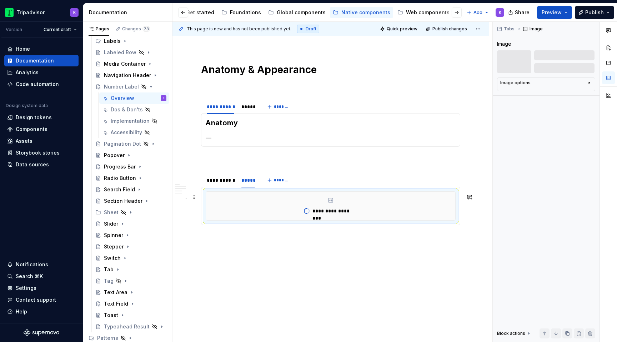
scroll to position [661, 0]
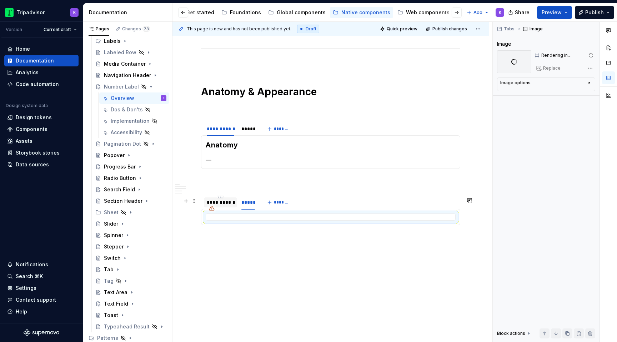
click at [226, 206] on div "**********" at bounding box center [221, 202] width 28 height 7
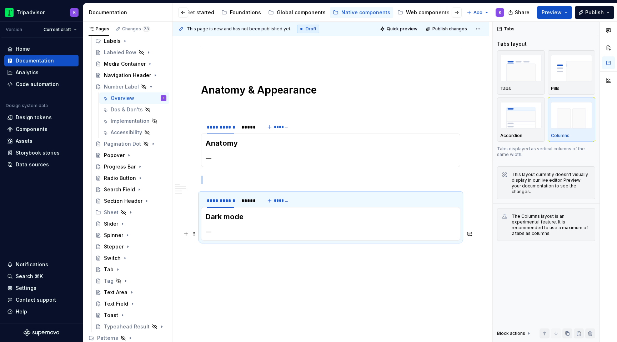
click at [218, 234] on p "—" at bounding box center [331, 232] width 250 height 9
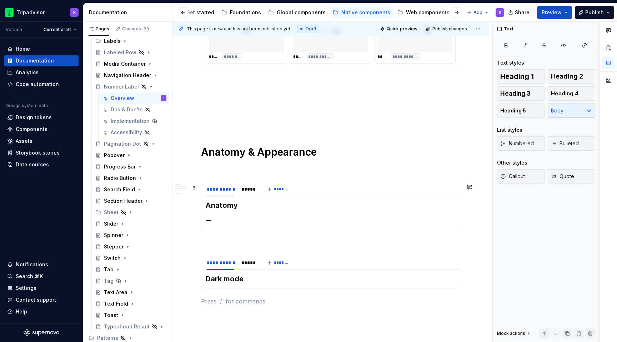
scroll to position [675, 0]
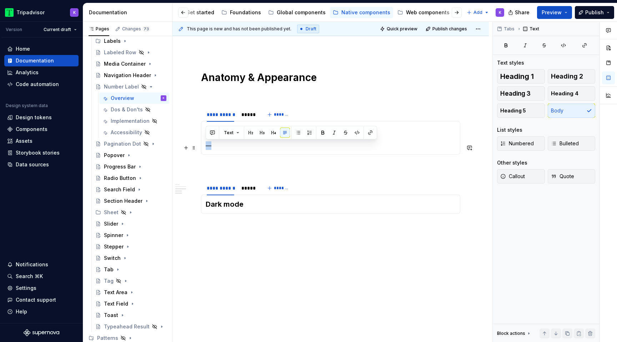
drag, startPoint x: 223, startPoint y: 149, endPoint x: 205, endPoint y: 149, distance: 18.2
click at [205, 149] on div "Anatomy —" at bounding box center [330, 138] width 259 height 34
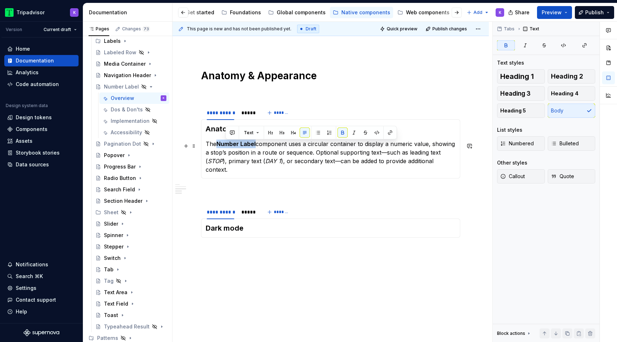
drag, startPoint x: 256, startPoint y: 146, endPoint x: 218, endPoint y: 145, distance: 38.2
click at [218, 145] on strong "Number Label" at bounding box center [235, 143] width 39 height 7
click at [382, 156] on p "The number label component uses a circular container to display a numeric value…" at bounding box center [331, 157] width 250 height 34
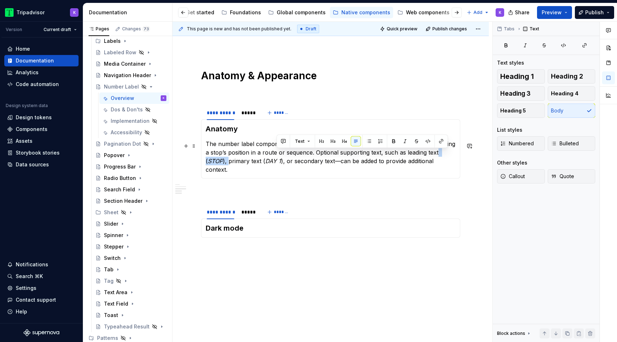
drag, startPoint x: 432, startPoint y: 153, endPoint x: 456, endPoint y: 156, distance: 24.5
click at [456, 156] on p "The number label component uses a circular container to display a numeric value…" at bounding box center [331, 157] width 250 height 34
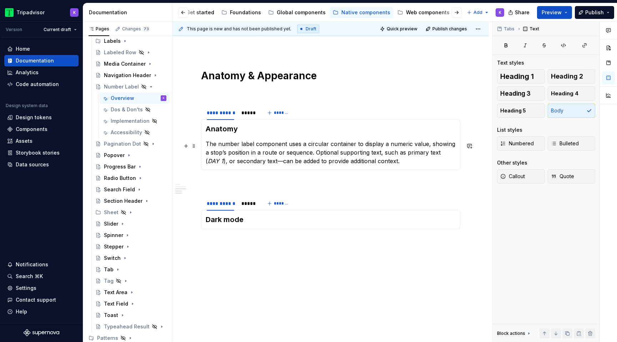
click at [424, 153] on p "The number label component uses a circular container to display a numeric value…" at bounding box center [331, 153] width 250 height 26
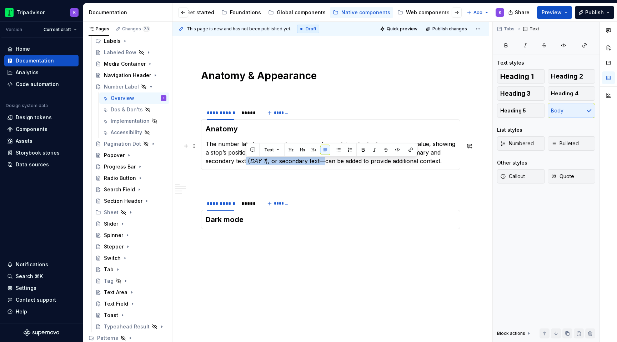
drag, startPoint x: 324, startPoint y: 163, endPoint x: 246, endPoint y: 162, distance: 77.9
click at [246, 162] on p "The number label component uses a circular container to display a numeric value…" at bounding box center [331, 153] width 250 height 26
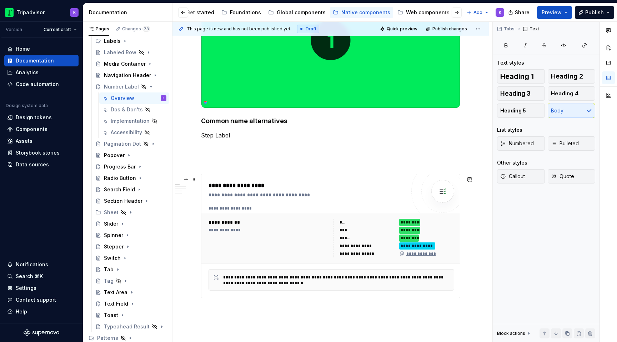
scroll to position [186, 0]
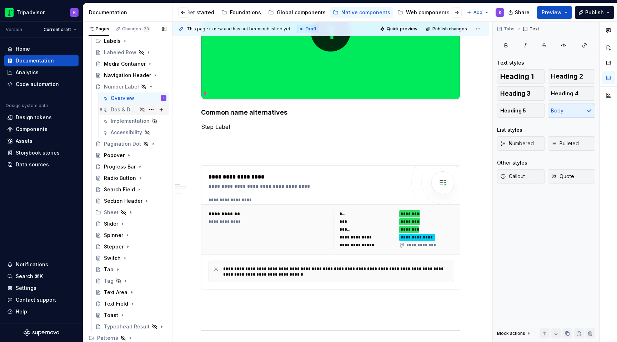
click at [128, 108] on div "Dos & Don'ts" at bounding box center [124, 109] width 26 height 7
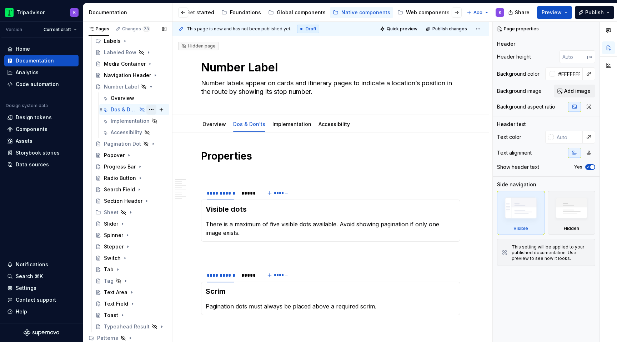
click at [151, 110] on button "Page tree" at bounding box center [151, 110] width 10 height 10
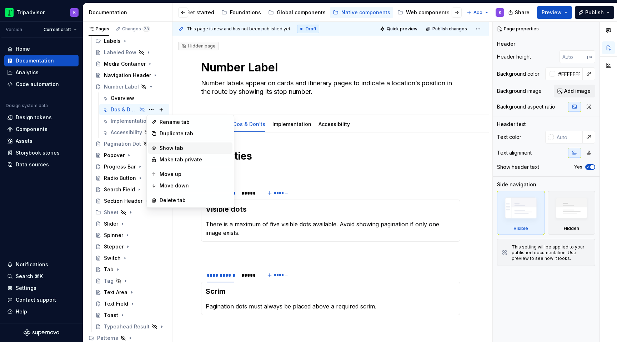
click at [166, 145] on div "Show tab" at bounding box center [195, 148] width 70 height 7
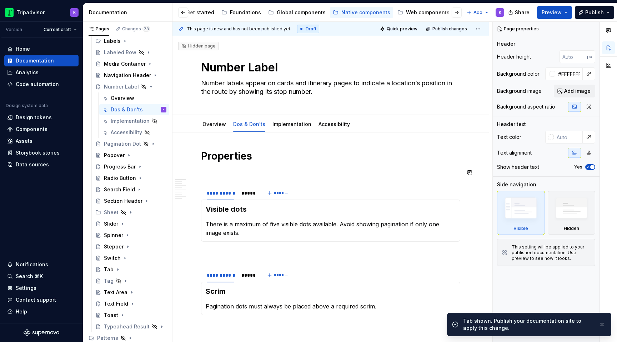
scroll to position [18, 0]
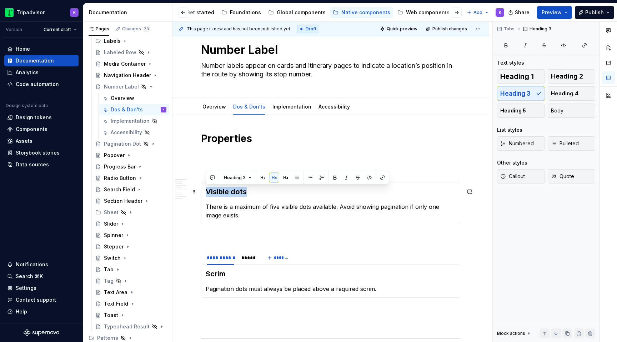
drag, startPoint x: 251, startPoint y: 192, endPoint x: 202, endPoint y: 192, distance: 49.3
click at [202, 192] on div "Visible dots There is a maximum of five visible dots available. Avoid showing p…" at bounding box center [330, 203] width 259 height 42
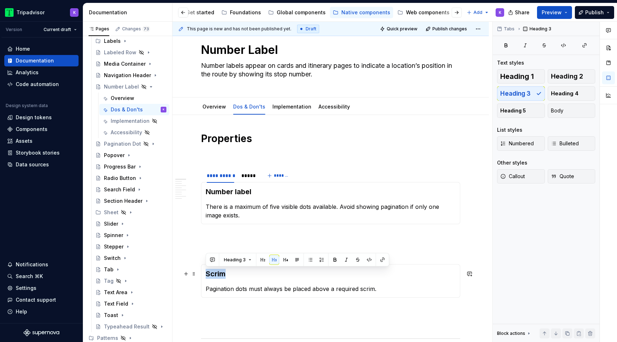
drag, startPoint x: 229, startPoint y: 274, endPoint x: 201, endPoint y: 274, distance: 28.2
click at [201, 274] on div "Scrim Pagination dots must always be placed above a required scrim." at bounding box center [330, 281] width 259 height 34
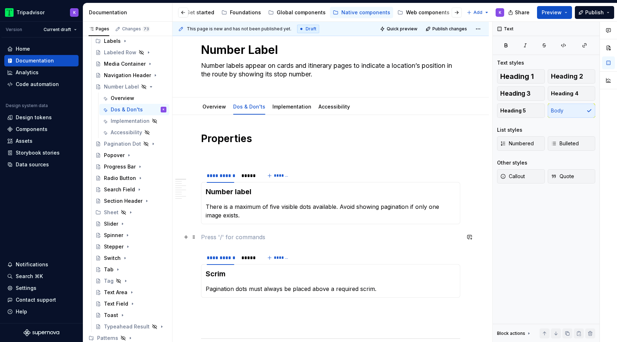
click at [252, 239] on p at bounding box center [330, 237] width 259 height 9
click at [221, 111] on div "Overview" at bounding box center [215, 107] width 24 height 9
click at [213, 111] on div "Overview" at bounding box center [215, 107] width 24 height 9
click at [130, 99] on div "Overview" at bounding box center [123, 98] width 24 height 7
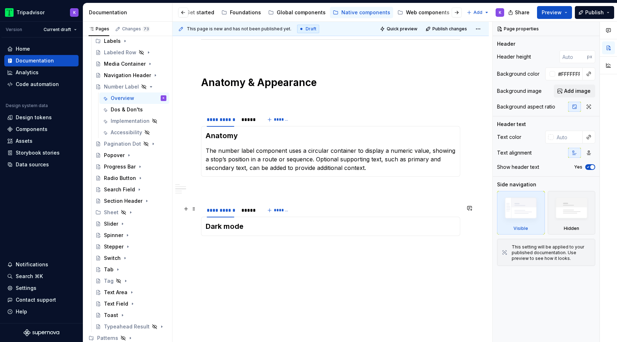
scroll to position [677, 0]
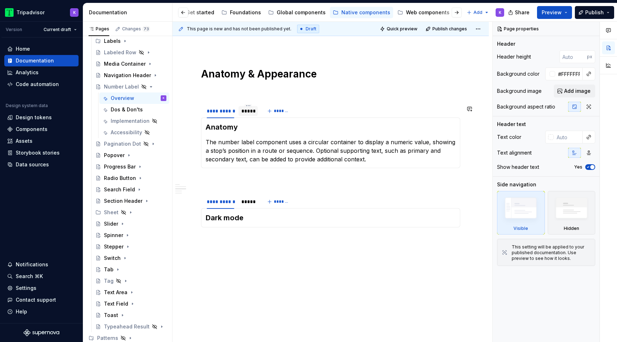
click at [248, 116] on div "*****" at bounding box center [248, 111] width 19 height 10
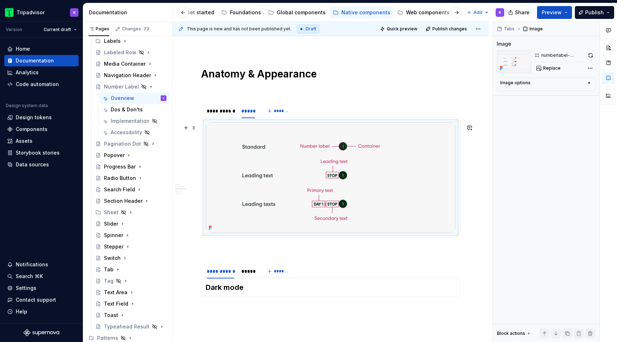
click at [300, 175] on img at bounding box center [330, 178] width 249 height 110
click at [590, 53] on button "button" at bounding box center [590, 55] width 9 height 10
click at [230, 114] on div "**********" at bounding box center [221, 111] width 28 height 7
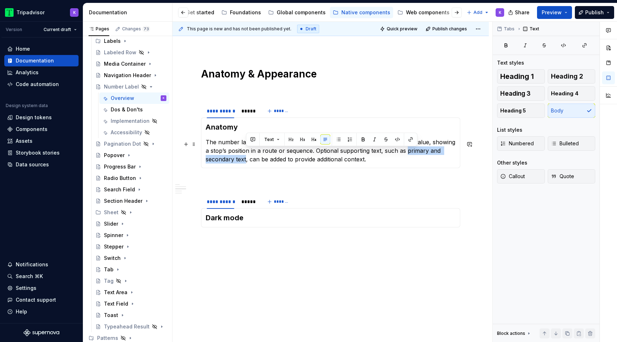
drag, startPoint x: 401, startPoint y: 151, endPoint x: 246, endPoint y: 163, distance: 156.2
click at [246, 163] on p "The number label component uses a circular container to display a numeric value…" at bounding box center [331, 151] width 250 height 26
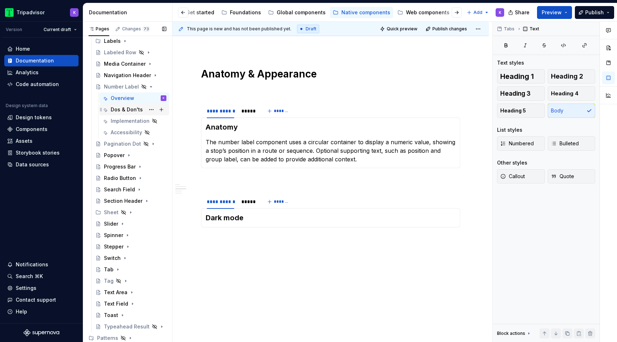
click at [133, 110] on div "Dos & Don'ts" at bounding box center [127, 109] width 32 height 7
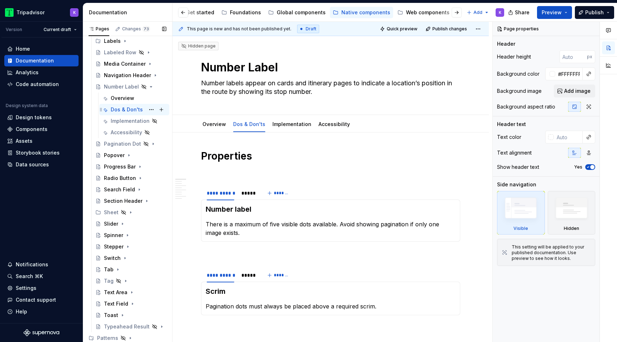
scroll to position [0, 0]
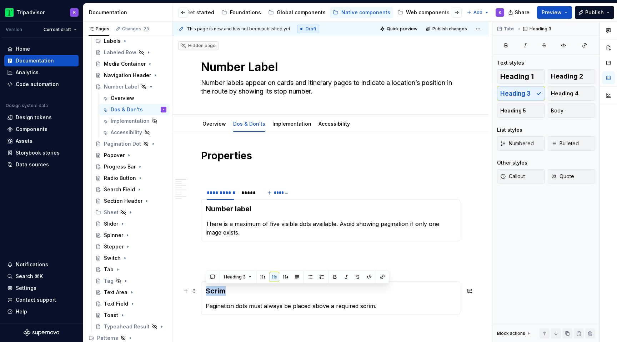
drag, startPoint x: 226, startPoint y: 291, endPoint x: 202, endPoint y: 290, distance: 24.0
click at [202, 290] on div "Scrim Pagination dots must always be placed above a required scrim." at bounding box center [330, 298] width 259 height 34
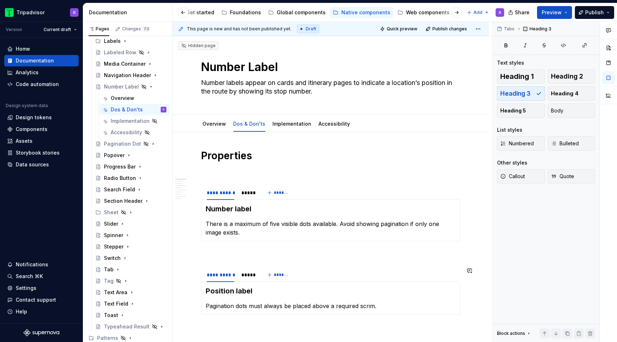
scroll to position [78, 0]
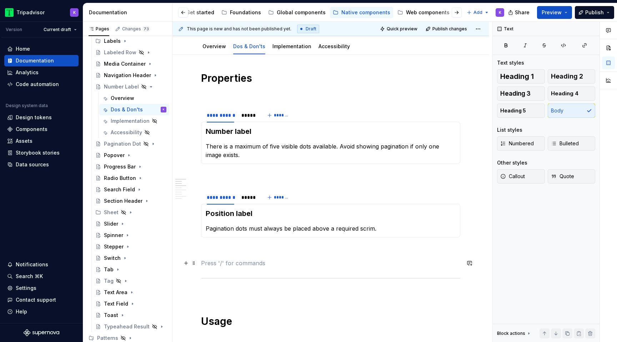
click at [213, 260] on p at bounding box center [330, 263] width 259 height 9
click at [195, 191] on span at bounding box center [194, 194] width 6 height 10
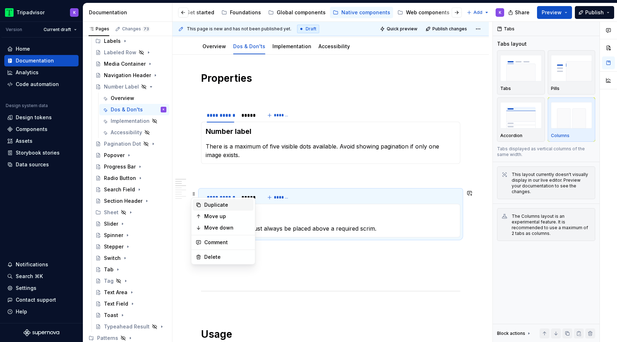
click at [226, 205] on div "Duplicate" at bounding box center [227, 204] width 46 height 7
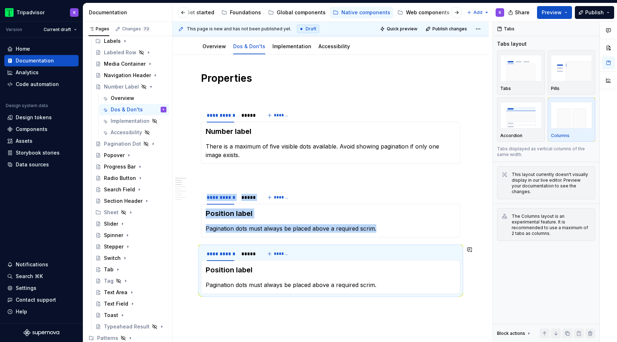
scroll to position [129, 0]
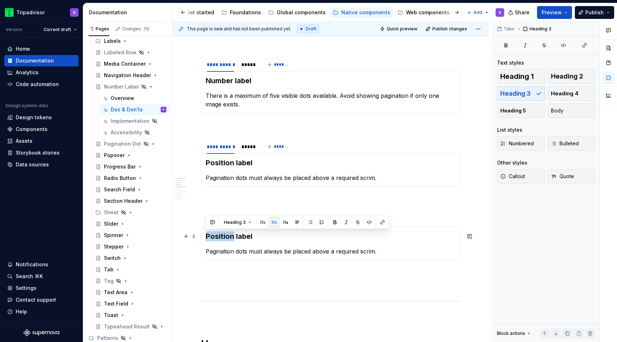
drag, startPoint x: 234, startPoint y: 238, endPoint x: 205, endPoint y: 236, distance: 28.2
click at [206, 237] on h3 "Position label" at bounding box center [331, 236] width 250 height 10
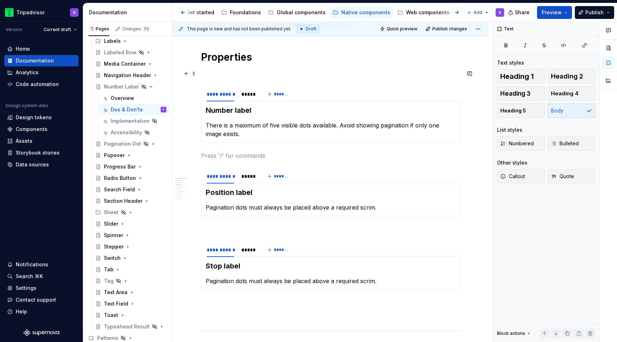
click at [241, 77] on p at bounding box center [330, 73] width 259 height 9
click at [226, 315] on p at bounding box center [330, 315] width 259 height 9
click at [226, 302] on p at bounding box center [330, 303] width 259 height 9
click at [232, 225] on p at bounding box center [330, 229] width 259 height 9
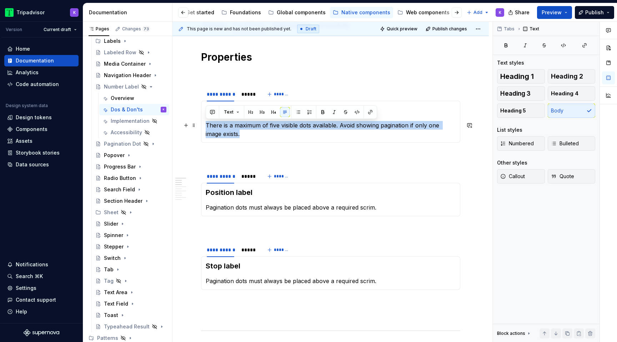
drag, startPoint x: 238, startPoint y: 133, endPoint x: 205, endPoint y: 125, distance: 33.0
click at [205, 125] on div "Number label There is a maximum of five visible dots available. Avoid showing p…" at bounding box center [330, 122] width 259 height 42
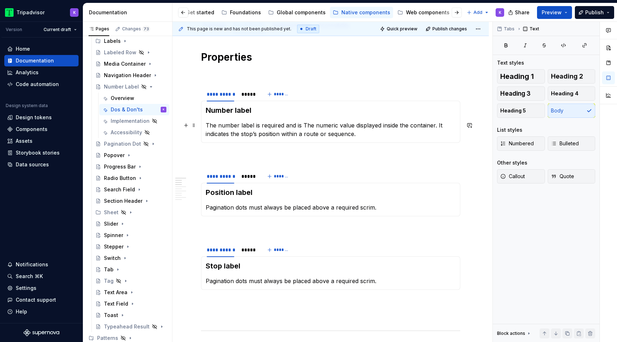
click at [307, 125] on p "The number label is required and is The numeric value displayed inside the cont…" at bounding box center [331, 129] width 250 height 17
click at [304, 205] on p "Pagination dots must always be placed above a required scrim." at bounding box center [331, 207] width 250 height 9
click at [208, 208] on p "dentifies what the number represents, such as STOP ." at bounding box center [331, 207] width 250 height 9
drag, startPoint x: 403, startPoint y: 208, endPoint x: 358, endPoint y: 208, distance: 45.4
click at [358, 208] on p "The position label identifies what the number represents, such as STOP ." at bounding box center [331, 207] width 250 height 9
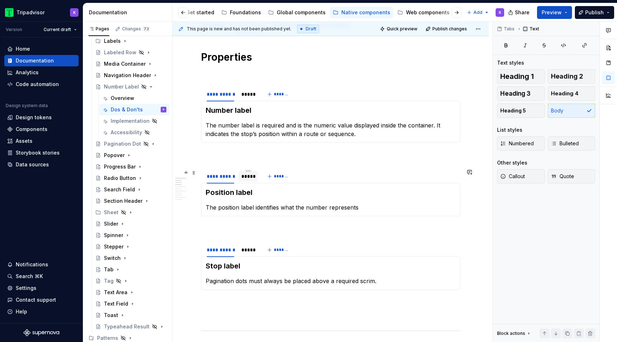
click at [251, 179] on div "*****" at bounding box center [248, 176] width 14 height 7
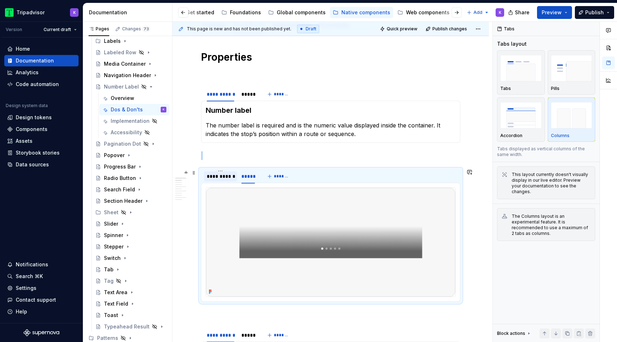
click at [221, 179] on div "**********" at bounding box center [221, 176] width 28 height 7
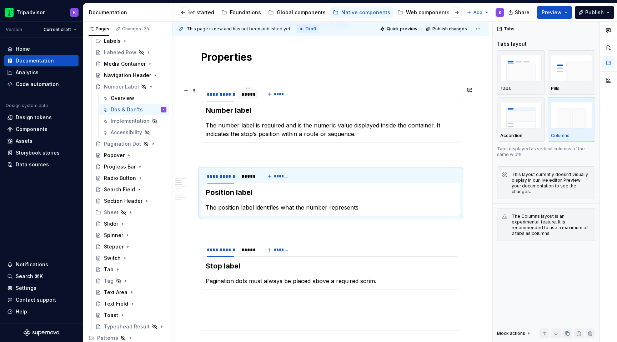
click at [247, 96] on div "*****" at bounding box center [248, 94] width 14 height 7
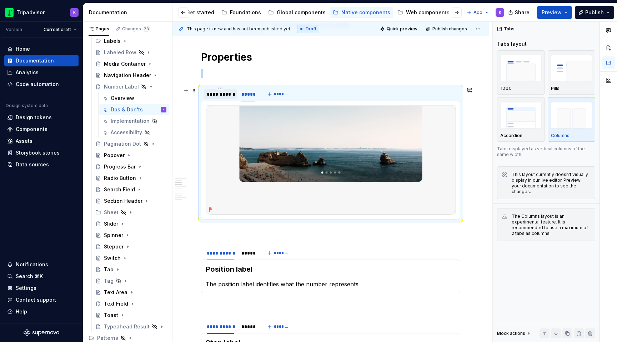
click at [224, 96] on div "**********" at bounding box center [221, 94] width 28 height 7
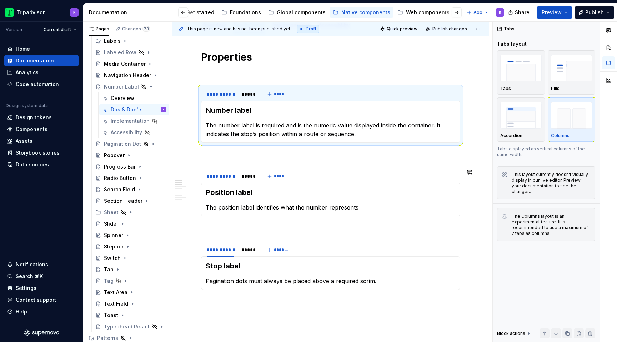
click at [395, 214] on div "Position label The position label identifies what the number represents" at bounding box center [330, 200] width 259 height 34
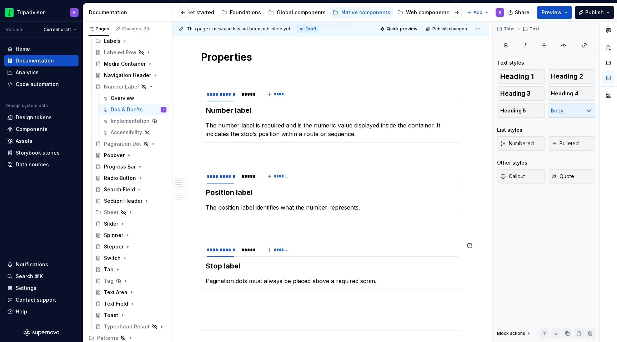
click at [309, 283] on p "Pagination dots must always be placed above a required scrim." at bounding box center [331, 281] width 250 height 9
click at [256, 214] on div "Position label The position label identifies what the number represents." at bounding box center [330, 200] width 259 height 34
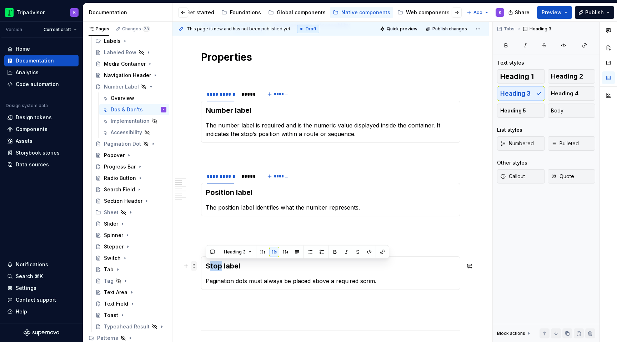
drag, startPoint x: 222, startPoint y: 268, endPoint x: 195, endPoint y: 267, distance: 26.4
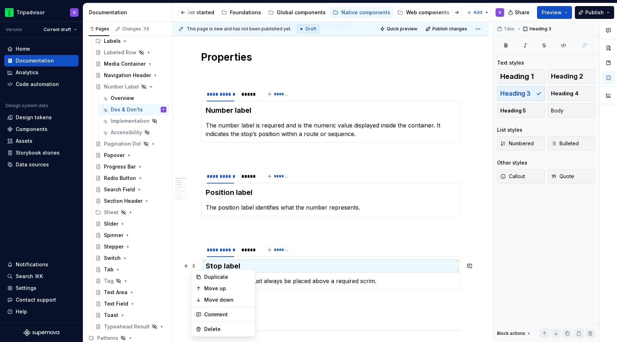
click at [218, 264] on h3 "Stop label" at bounding box center [331, 266] width 250 height 10
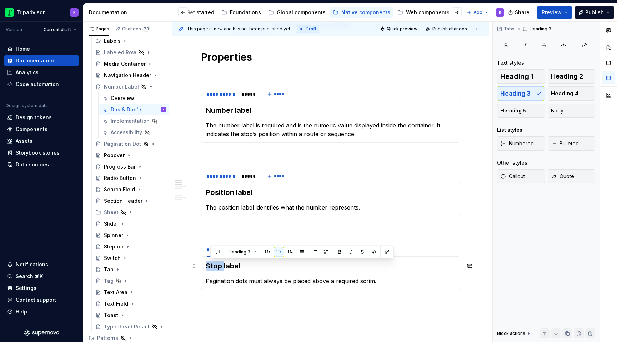
drag, startPoint x: 223, startPoint y: 264, endPoint x: 207, endPoint y: 264, distance: 15.7
click at [207, 264] on h3 "Stop label" at bounding box center [331, 266] width 250 height 10
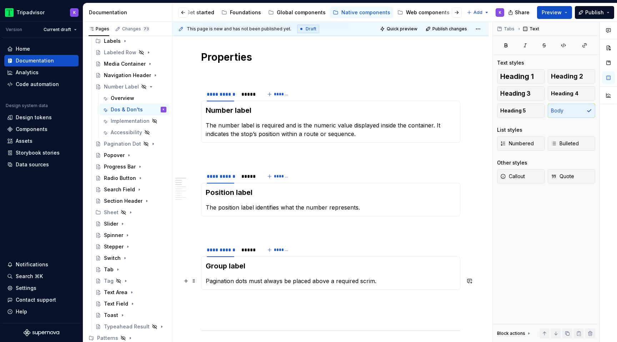
click at [233, 281] on p "Pagination dots must always be placed above a required scrim." at bounding box center [331, 281] width 250 height 9
click at [253, 279] on p "The group label Provides higher-level grouping context, such as DAY 1" at bounding box center [331, 281] width 250 height 9
drag, startPoint x: 396, startPoint y: 282, endPoint x: 379, endPoint y: 282, distance: 16.8
click at [379, 282] on p "The group label provides higher-level grouping context, such as DAY 1" at bounding box center [331, 281] width 250 height 9
drag, startPoint x: 388, startPoint y: 280, endPoint x: 379, endPoint y: 280, distance: 8.9
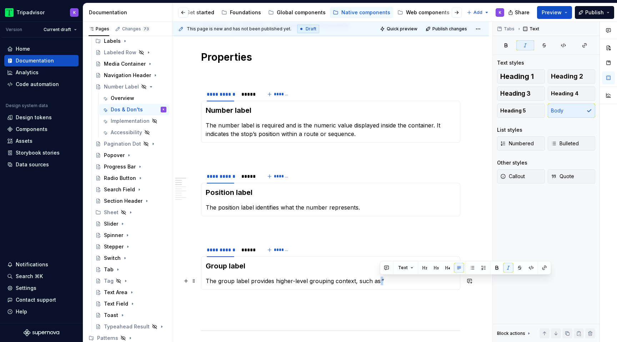
click at [379, 280] on p "The group label provides higher-level grouping context, such as “" at bounding box center [331, 281] width 250 height 9
click at [505, 268] on button "button" at bounding box center [509, 268] width 10 height 10
click at [383, 284] on p "The group label provides higher-level grouping context, such as “" at bounding box center [331, 281] width 250 height 9
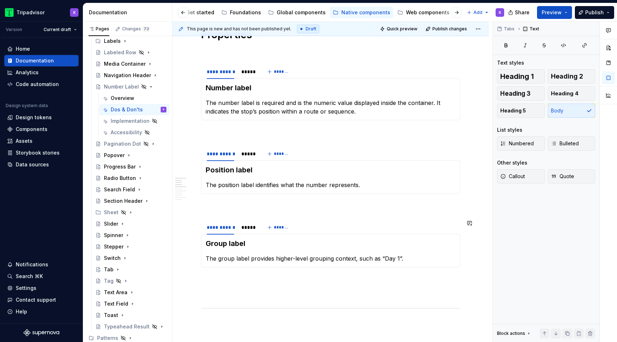
scroll to position [131, 0]
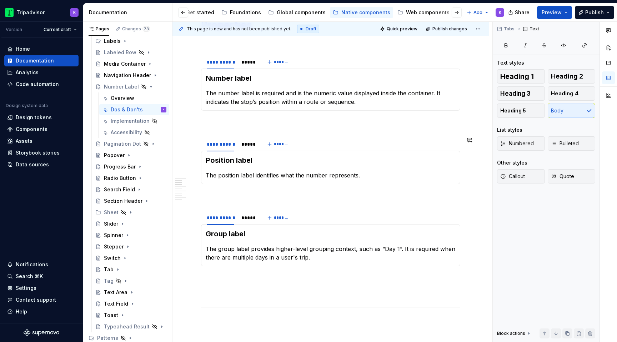
click at [418, 181] on div "Position label The position label identifies what the number represents." at bounding box center [330, 168] width 259 height 34
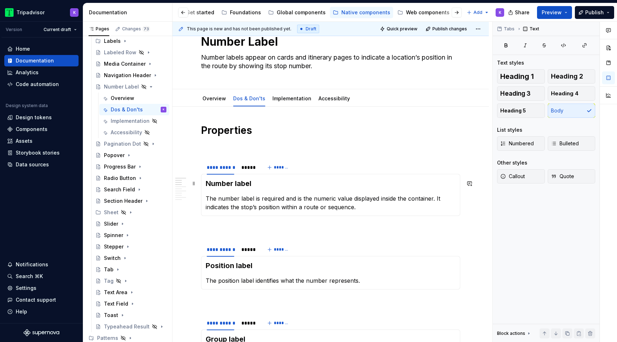
scroll to position [29, 0]
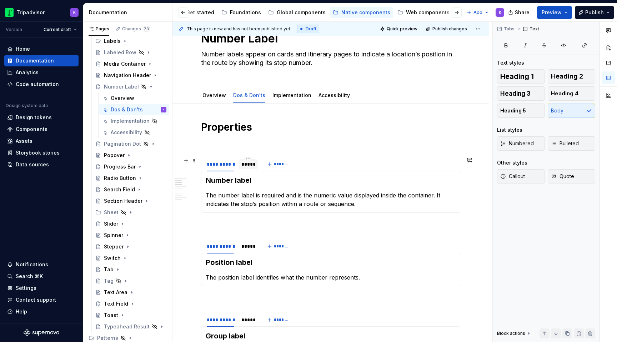
click at [248, 169] on div "*****" at bounding box center [248, 164] width 19 height 10
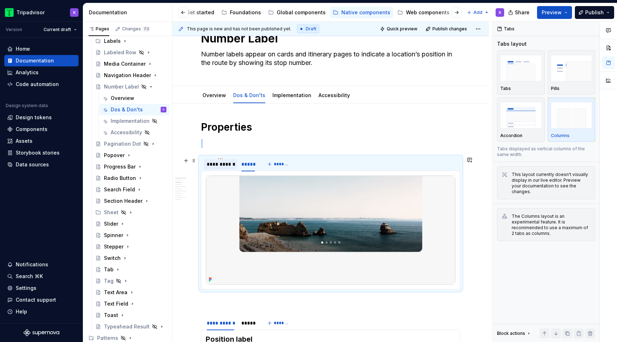
click at [225, 167] on div "**********" at bounding box center [221, 164] width 28 height 7
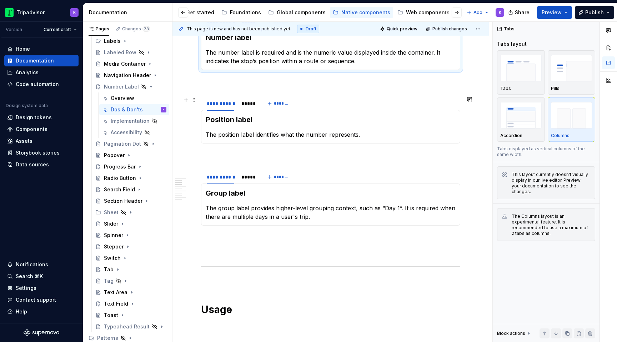
scroll to position [0, 0]
